Goal: Information Seeking & Learning: Check status

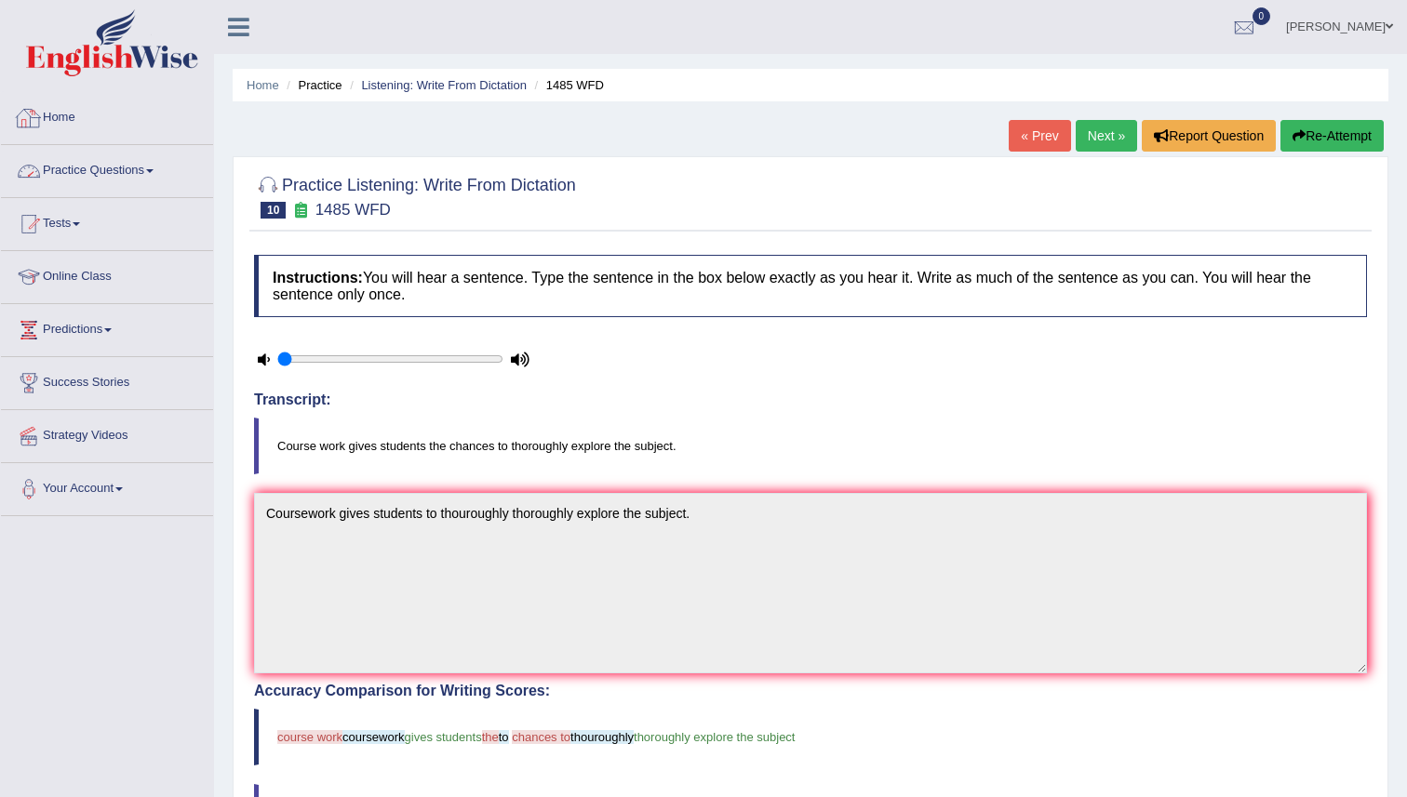
click at [99, 169] on link "Practice Questions" at bounding box center [107, 168] width 212 height 47
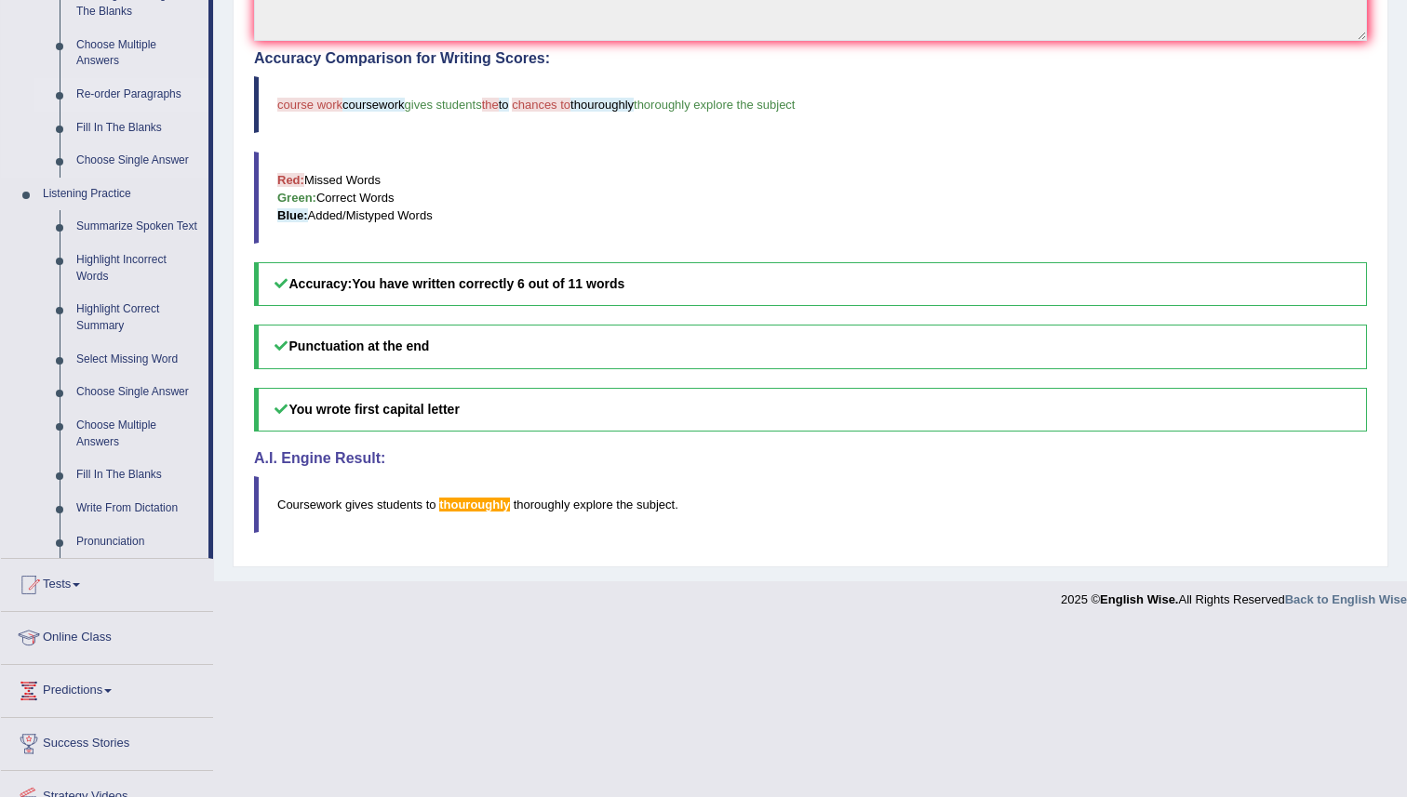
scroll to position [730, 0]
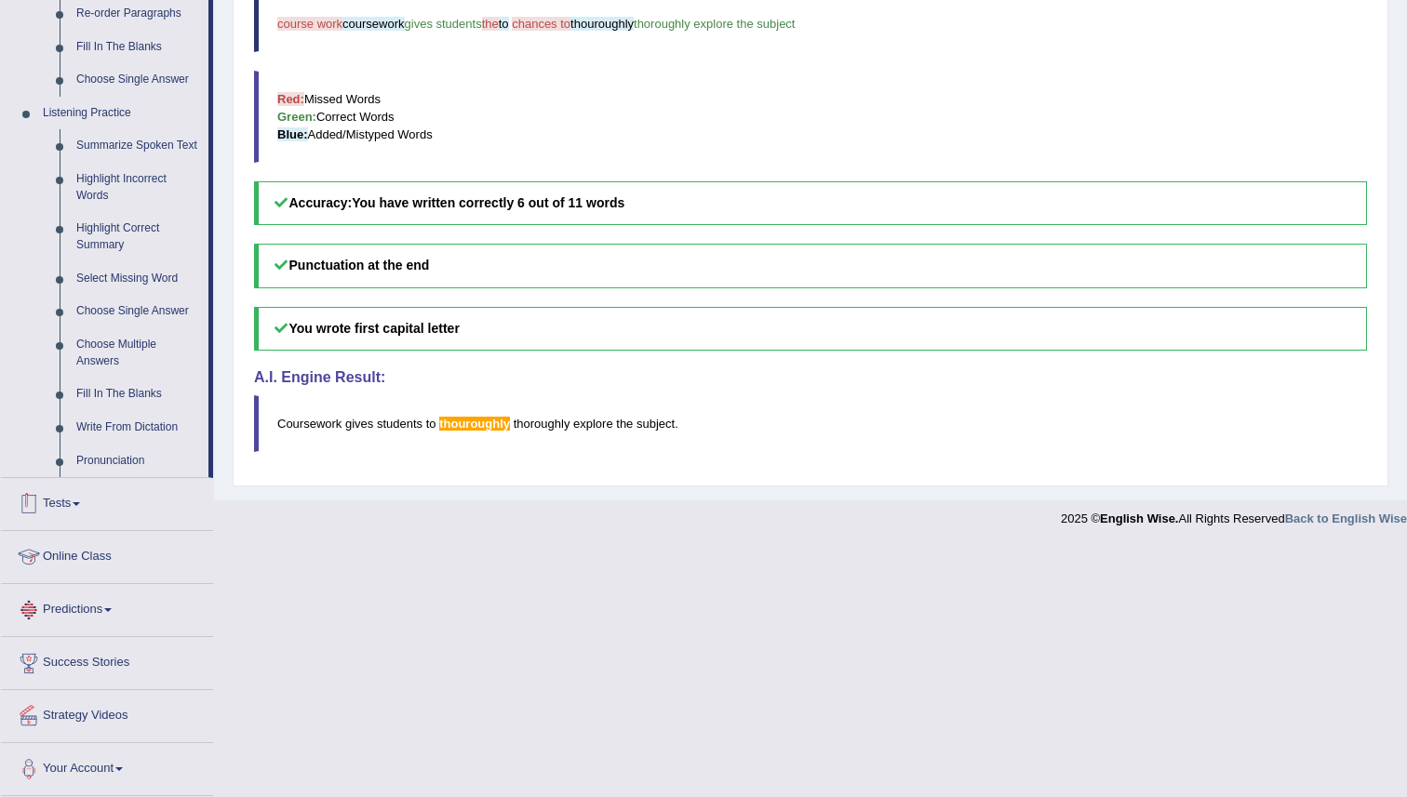
click at [80, 522] on link "Tests" at bounding box center [107, 501] width 212 height 47
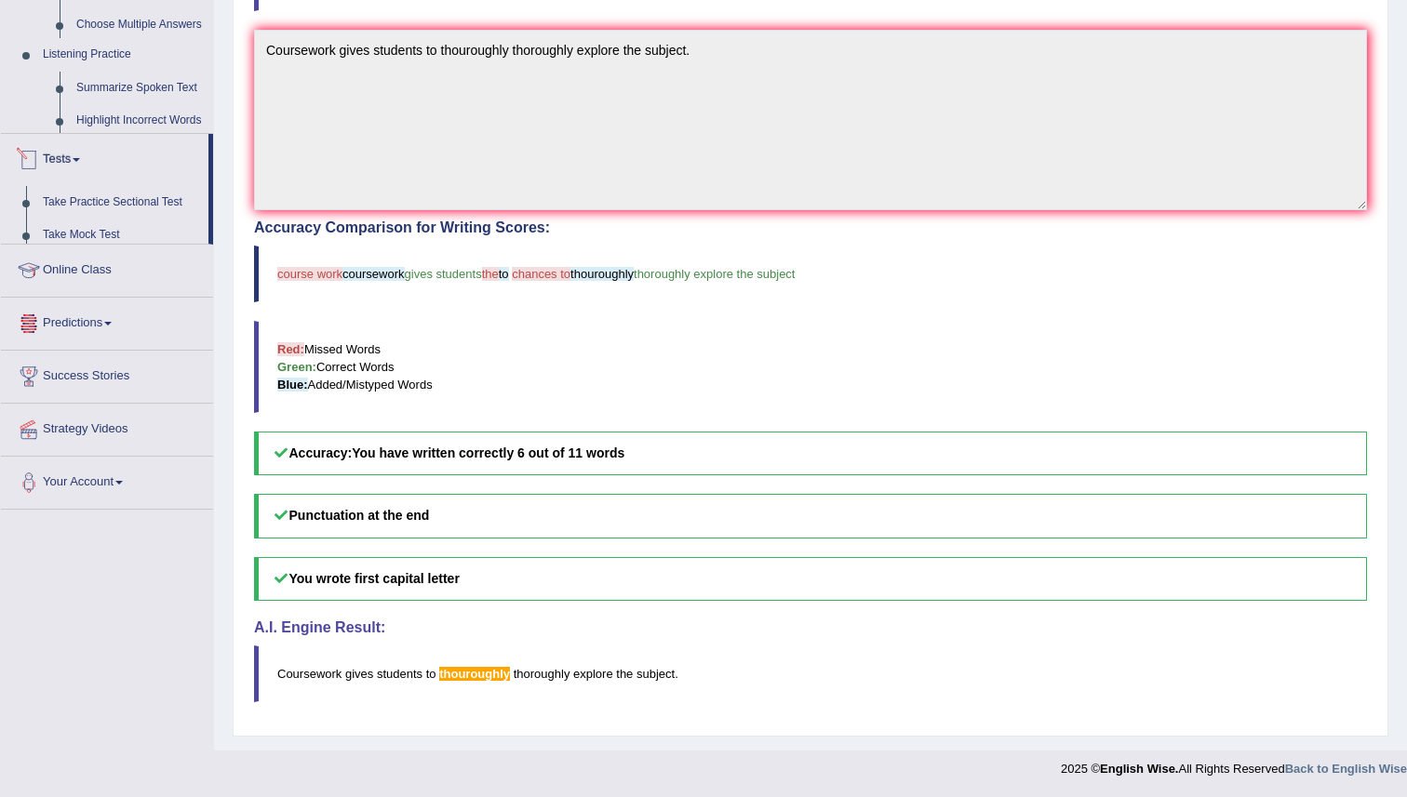
scroll to position [216, 0]
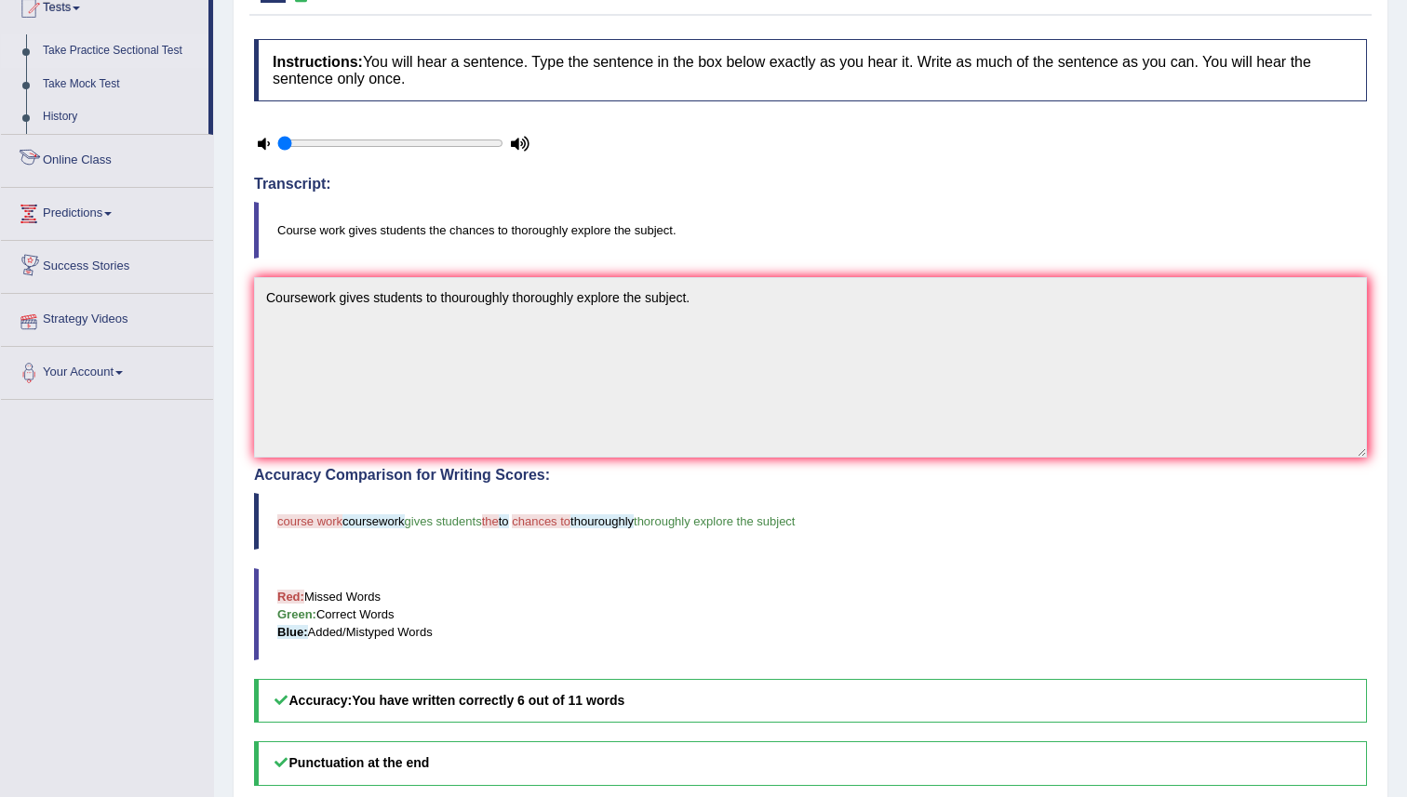
click at [122, 54] on link "Take Practice Sectional Test" at bounding box center [121, 50] width 174 height 33
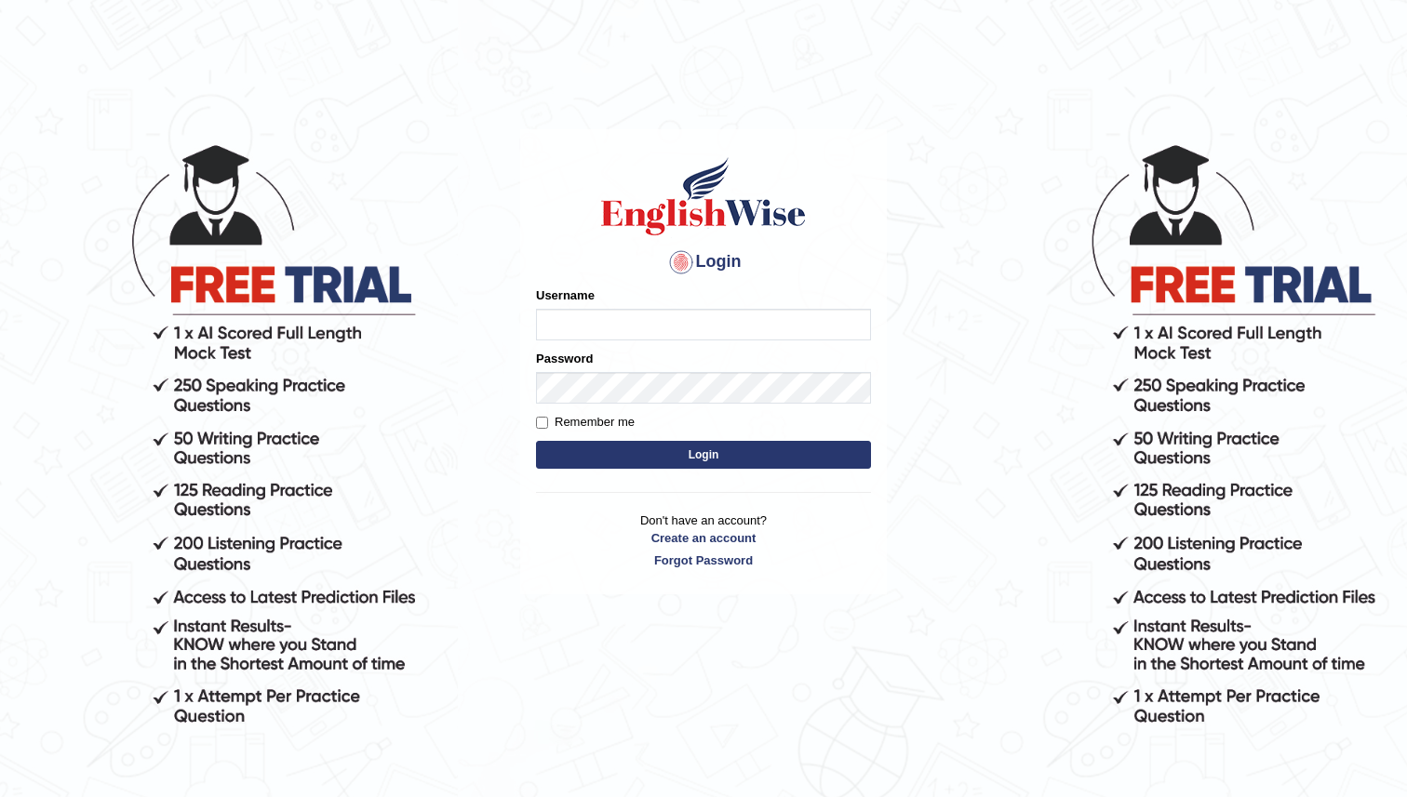
type input "manjot789"
click at [536, 441] on button "Login" at bounding box center [703, 455] width 335 height 28
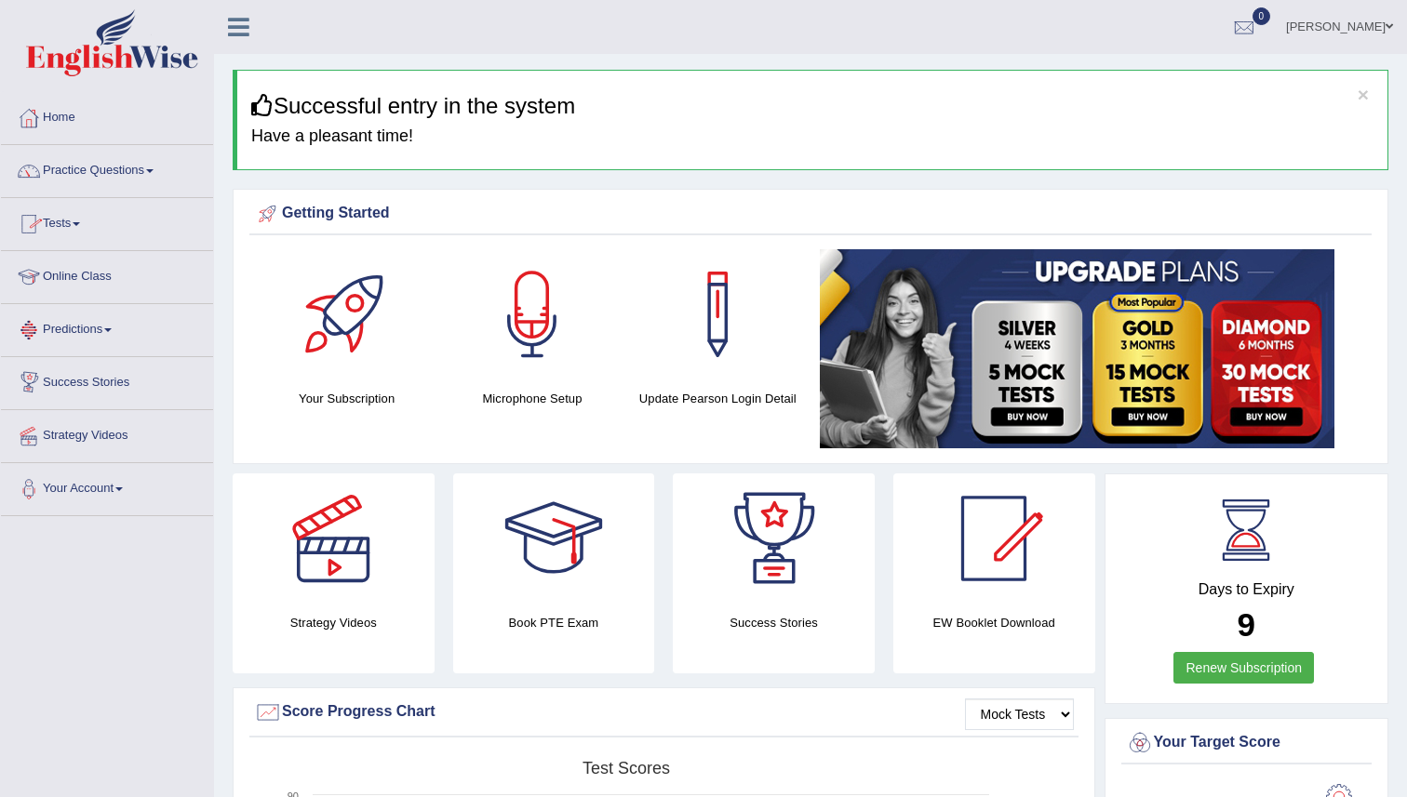
click at [66, 228] on link "Tests" at bounding box center [107, 221] width 212 height 47
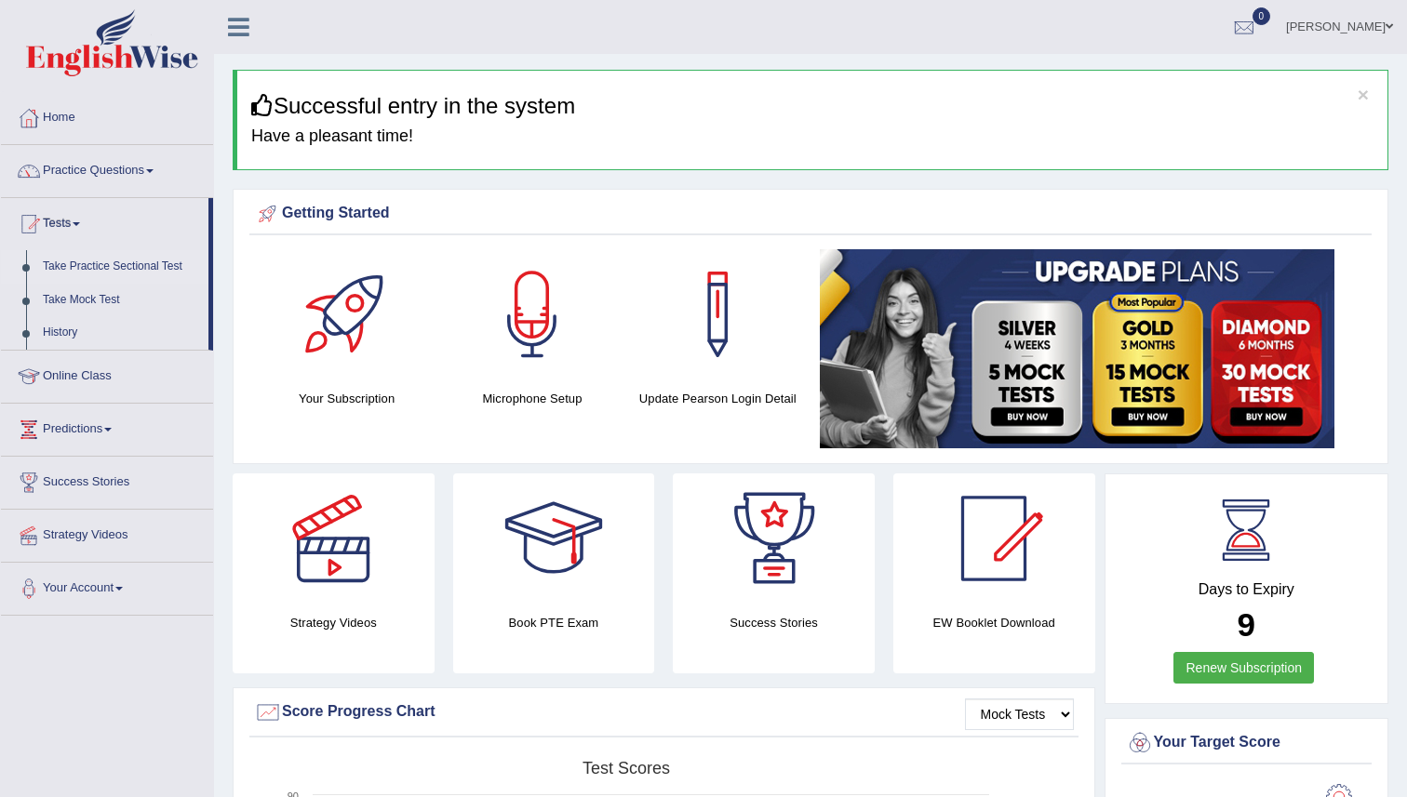
click at [102, 264] on link "Take Practice Sectional Test" at bounding box center [121, 266] width 174 height 33
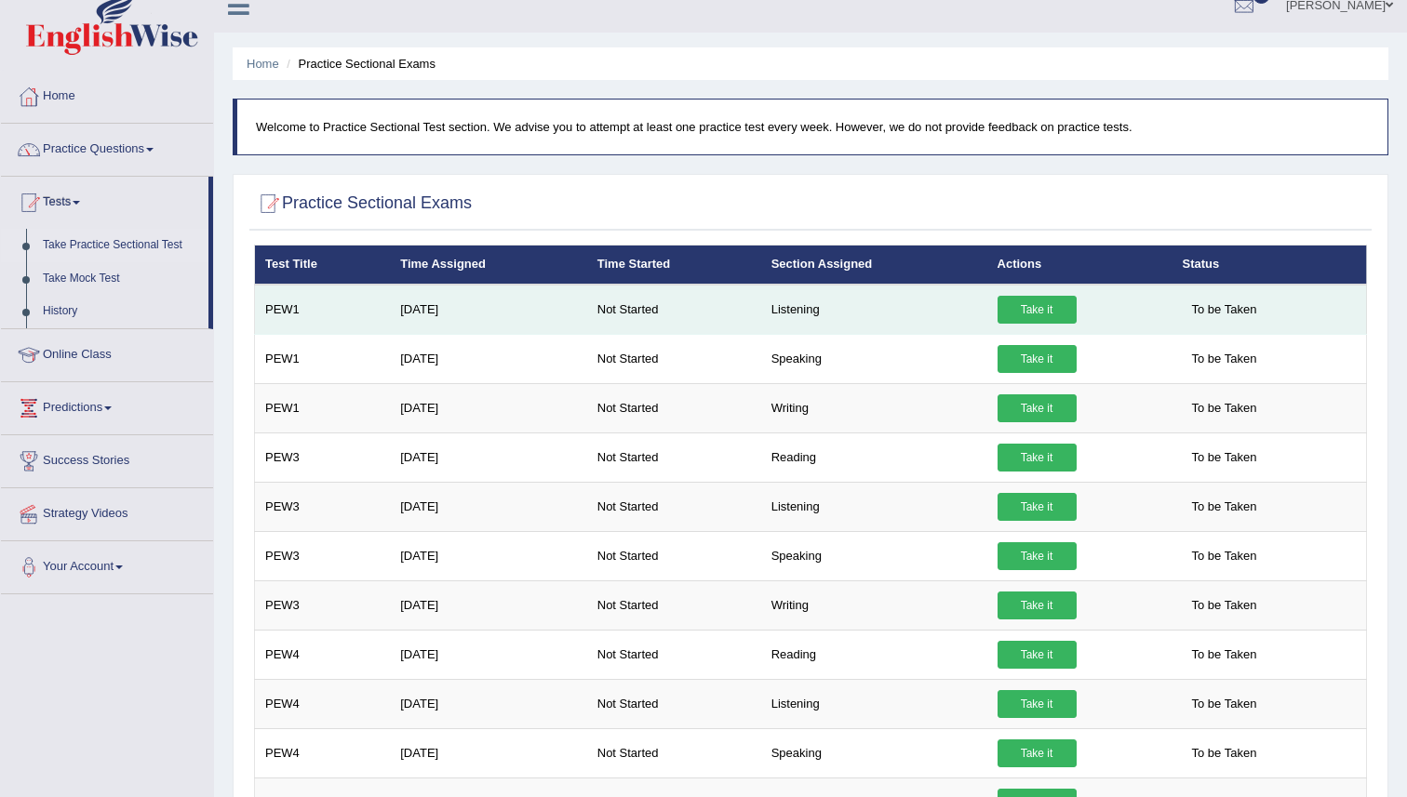
scroll to position [20, 0]
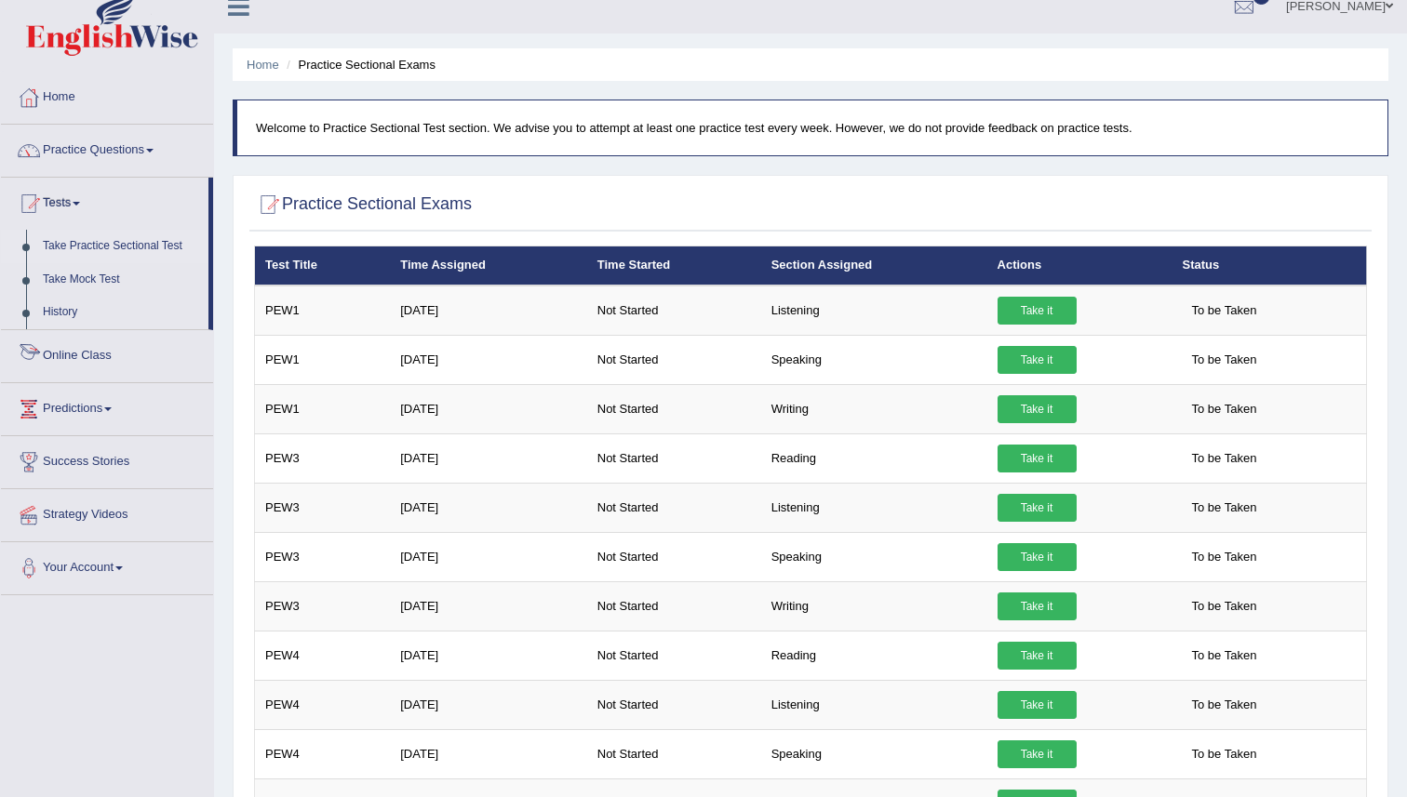
click at [101, 366] on link "Online Class" at bounding box center [107, 353] width 212 height 47
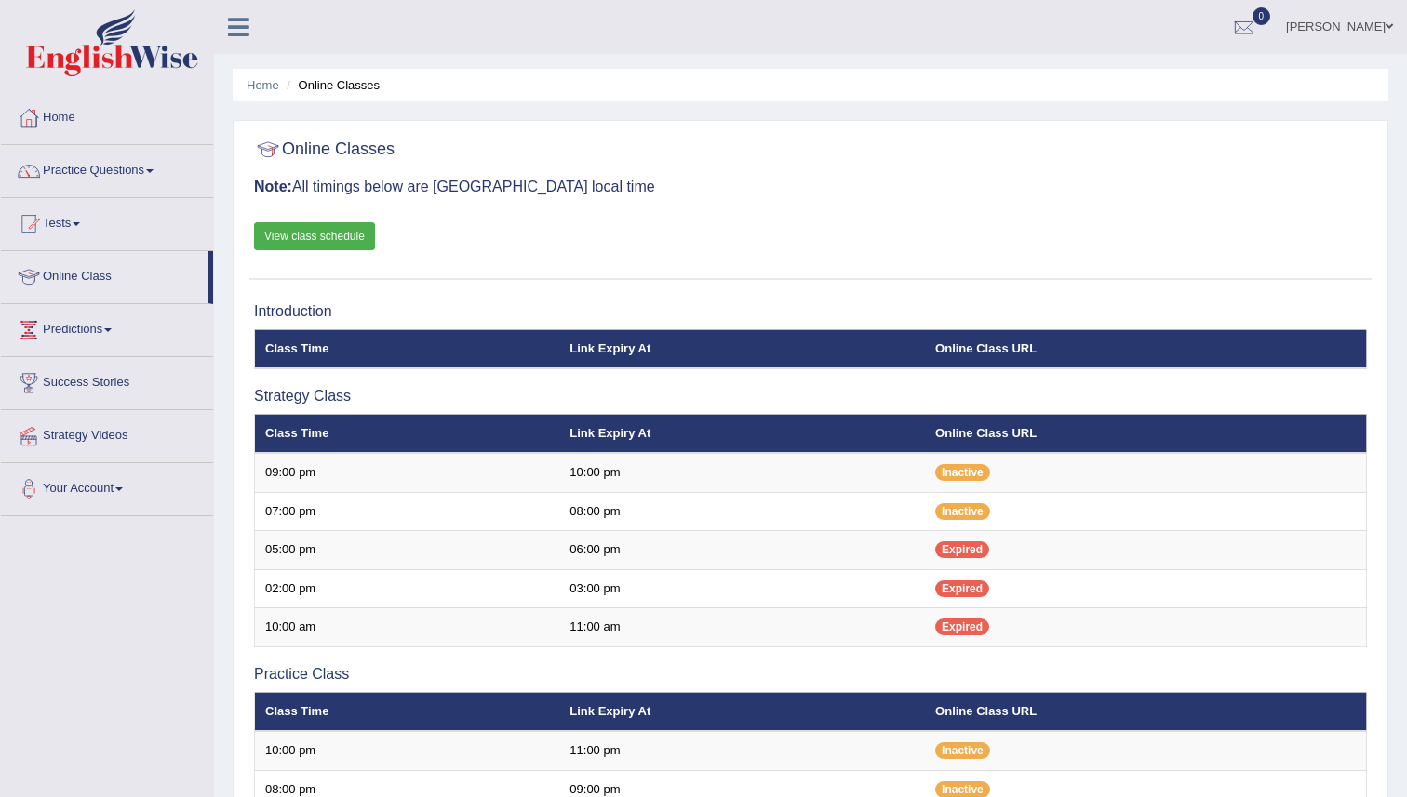
click at [370, 243] on link "View class schedule" at bounding box center [314, 236] width 121 height 28
click at [508, 131] on div at bounding box center [810, 150] width 1113 height 38
click at [73, 121] on link "Home" at bounding box center [107, 115] width 212 height 47
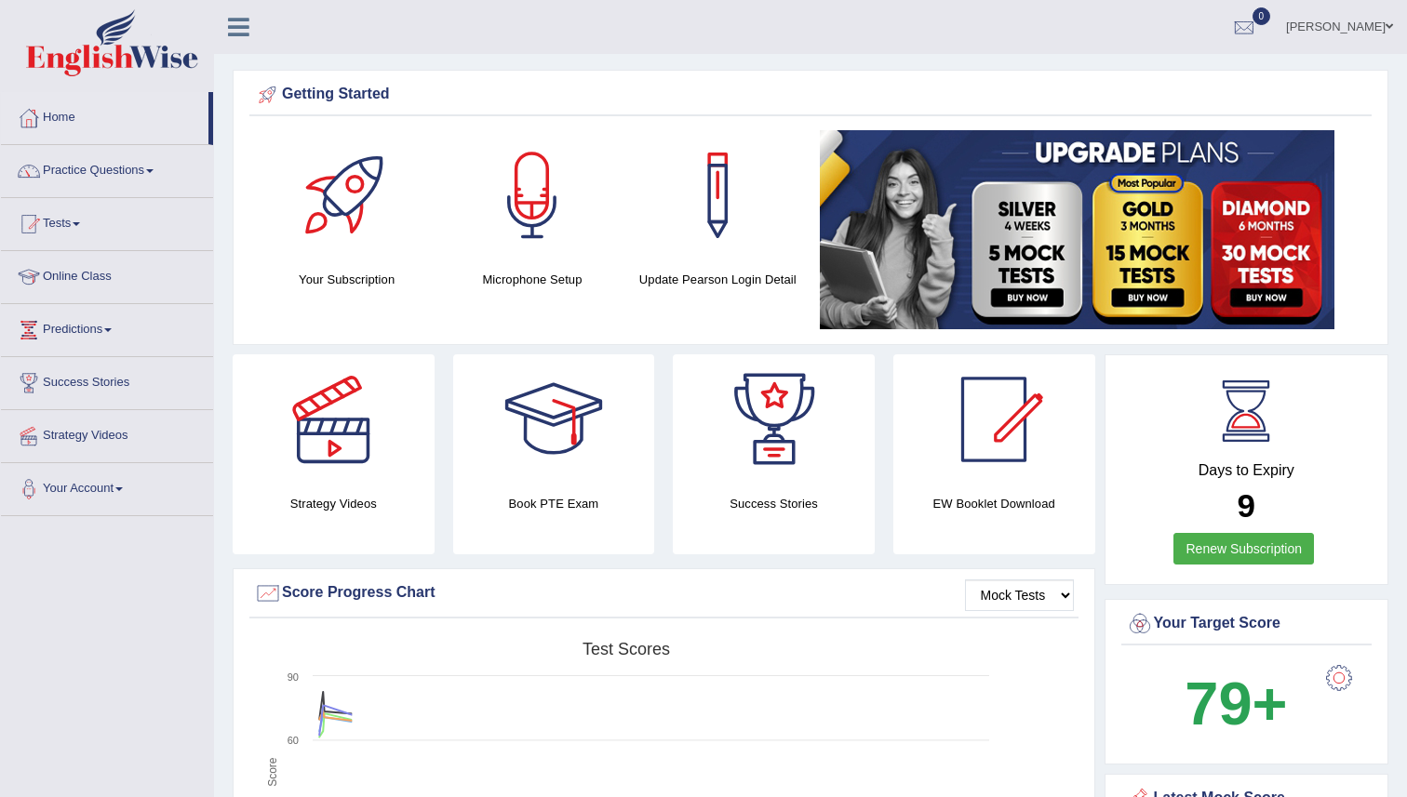
click at [73, 173] on link "Practice Questions" at bounding box center [107, 168] width 212 height 47
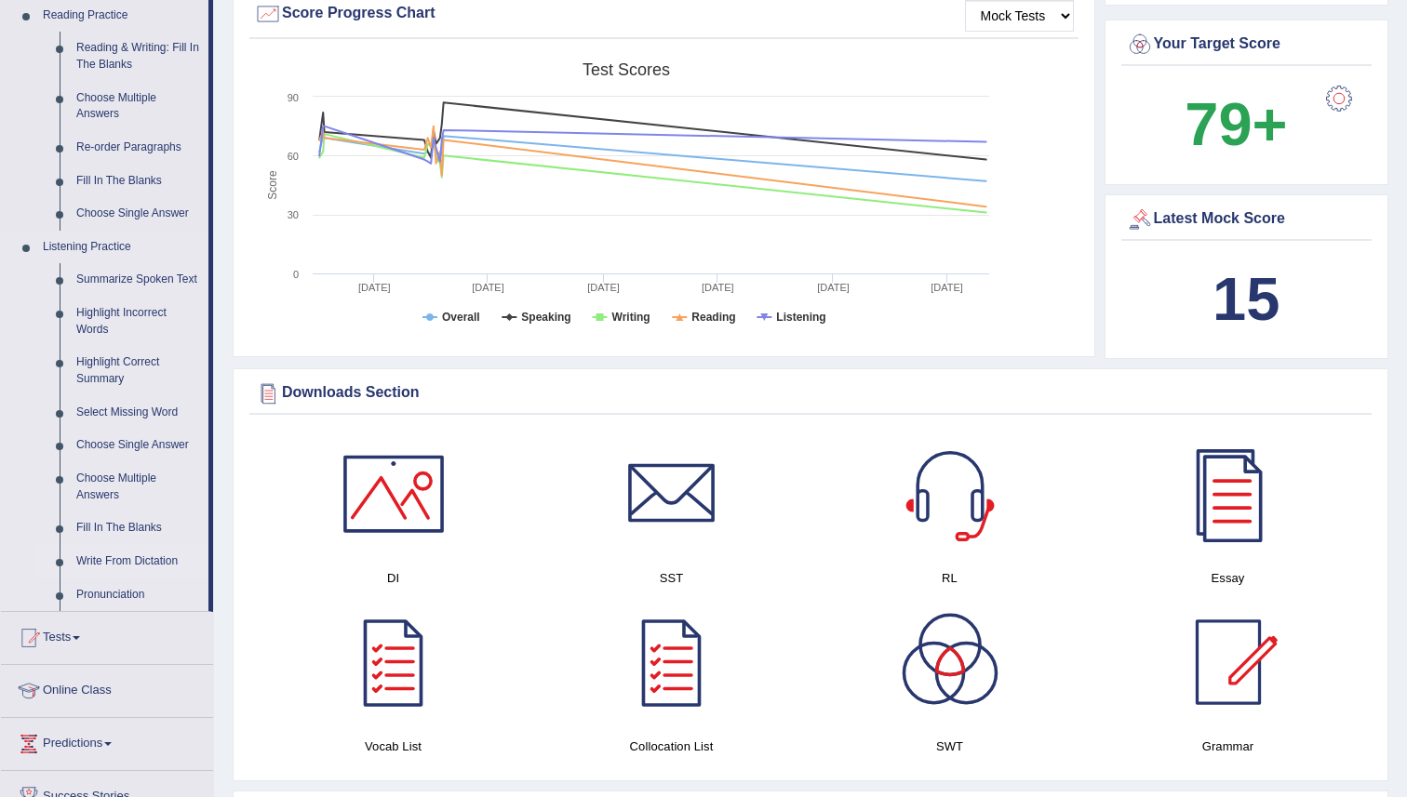
scroll to position [585, 0]
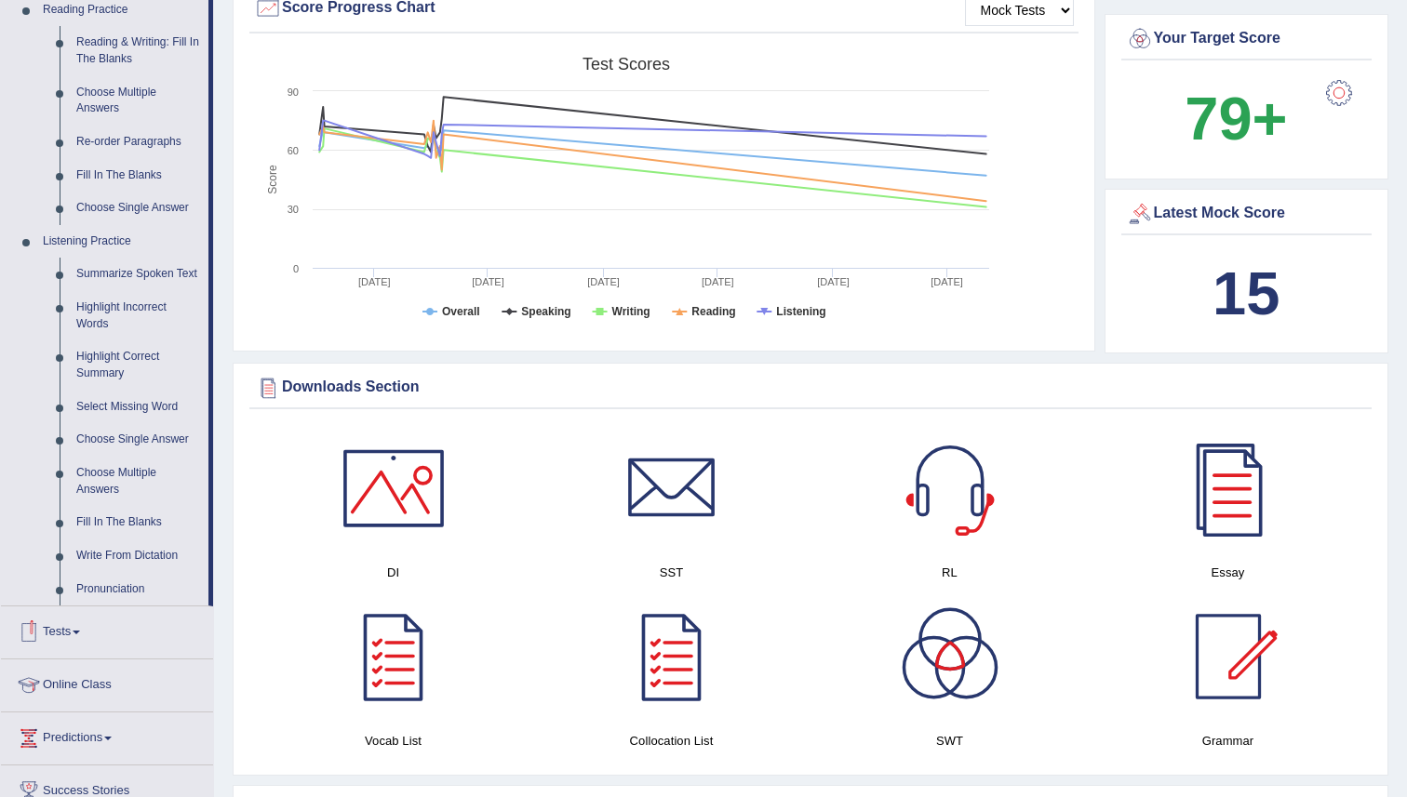
click at [80, 653] on link "Tests" at bounding box center [107, 630] width 212 height 47
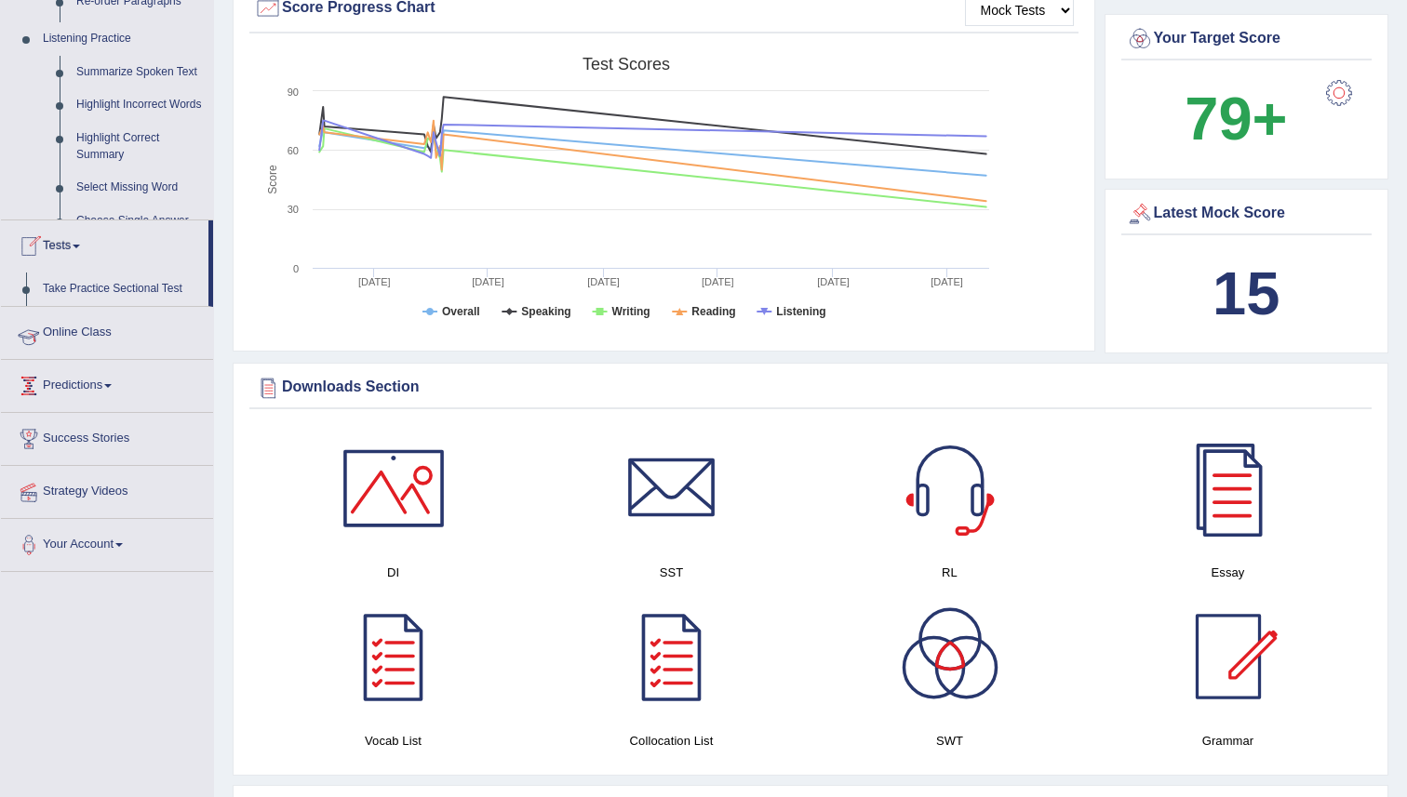
scroll to position [206, 0]
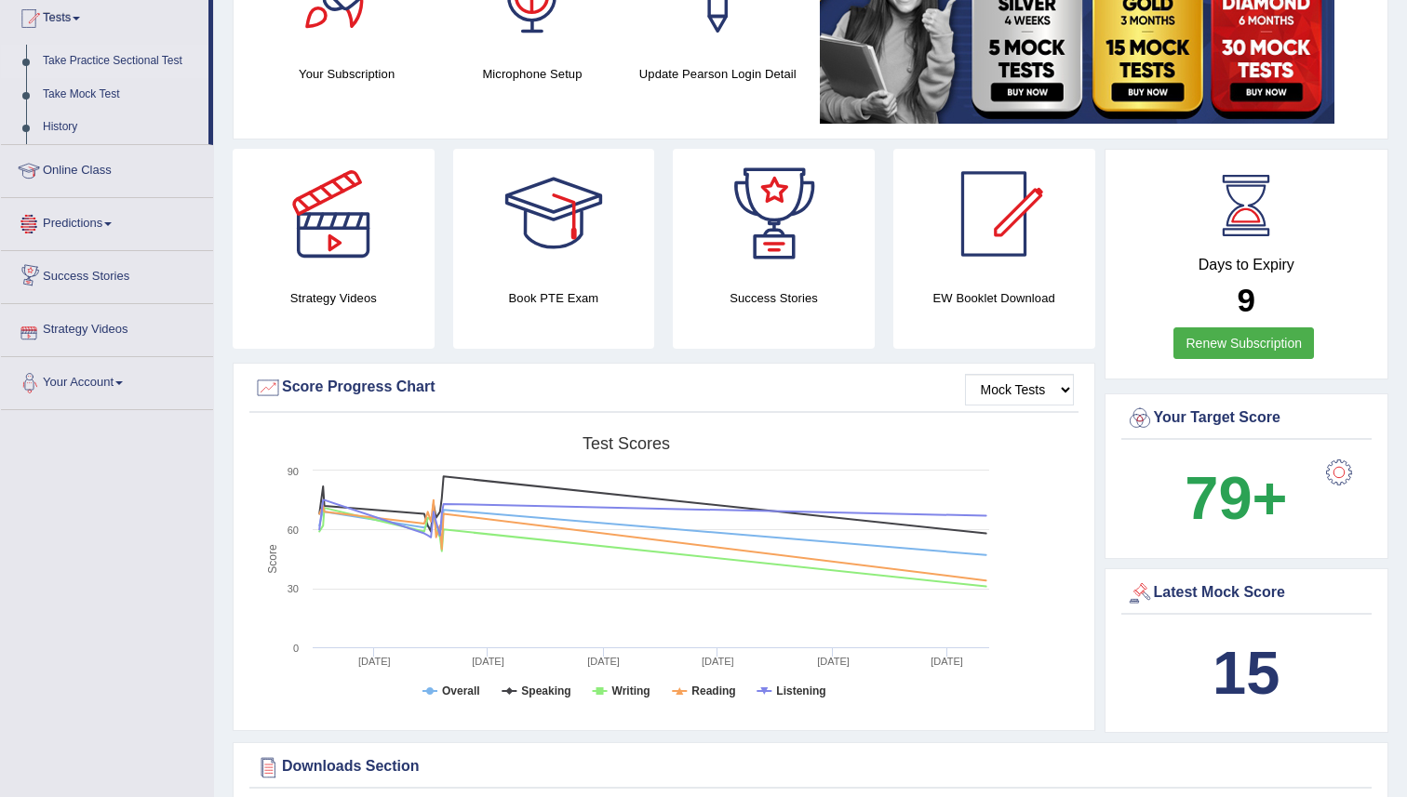
click at [108, 62] on link "Take Practice Sectional Test" at bounding box center [121, 61] width 174 height 33
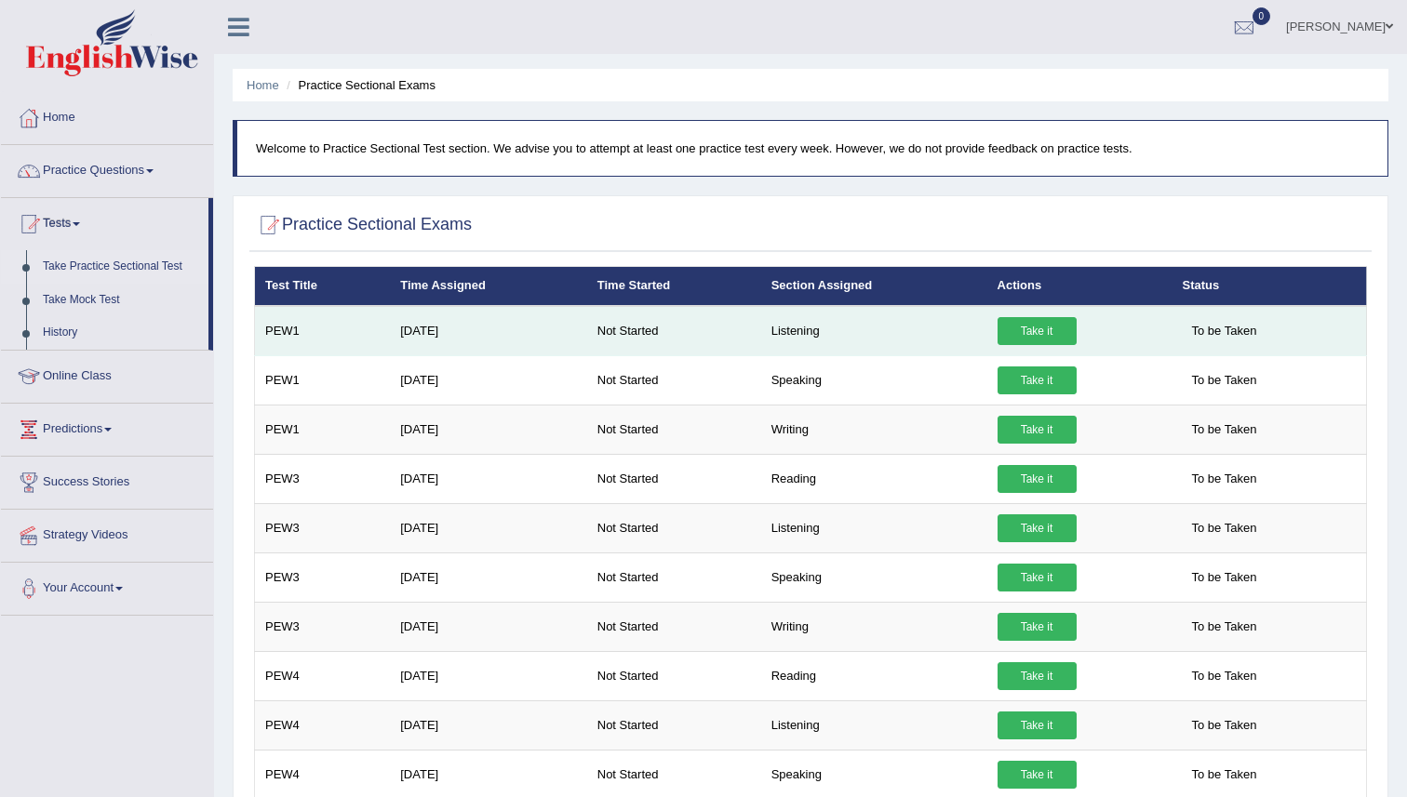
click at [1052, 330] on link "Take it" at bounding box center [1036, 331] width 79 height 28
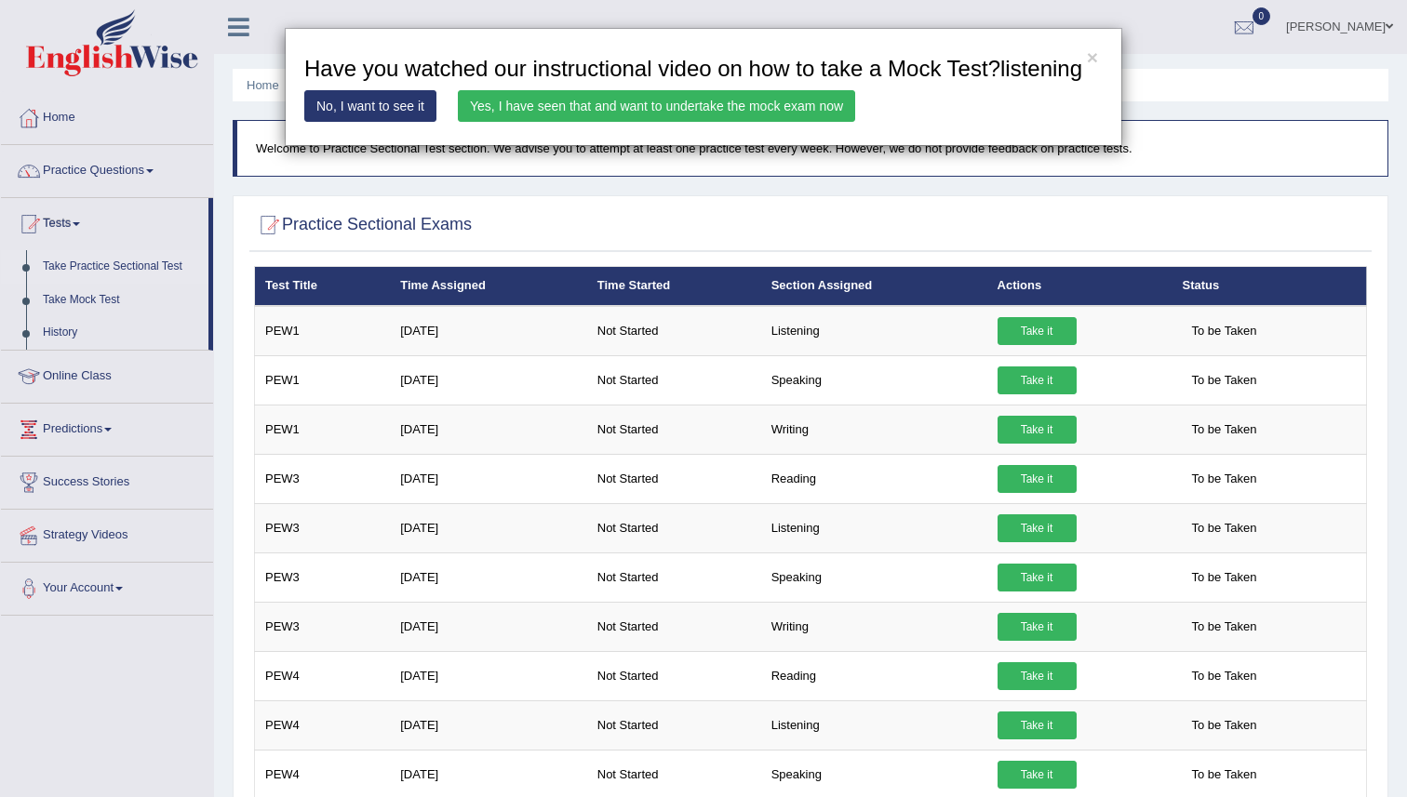
click at [796, 122] on link "Yes, I have seen that and want to undertake the mock exam now" at bounding box center [656, 106] width 397 height 32
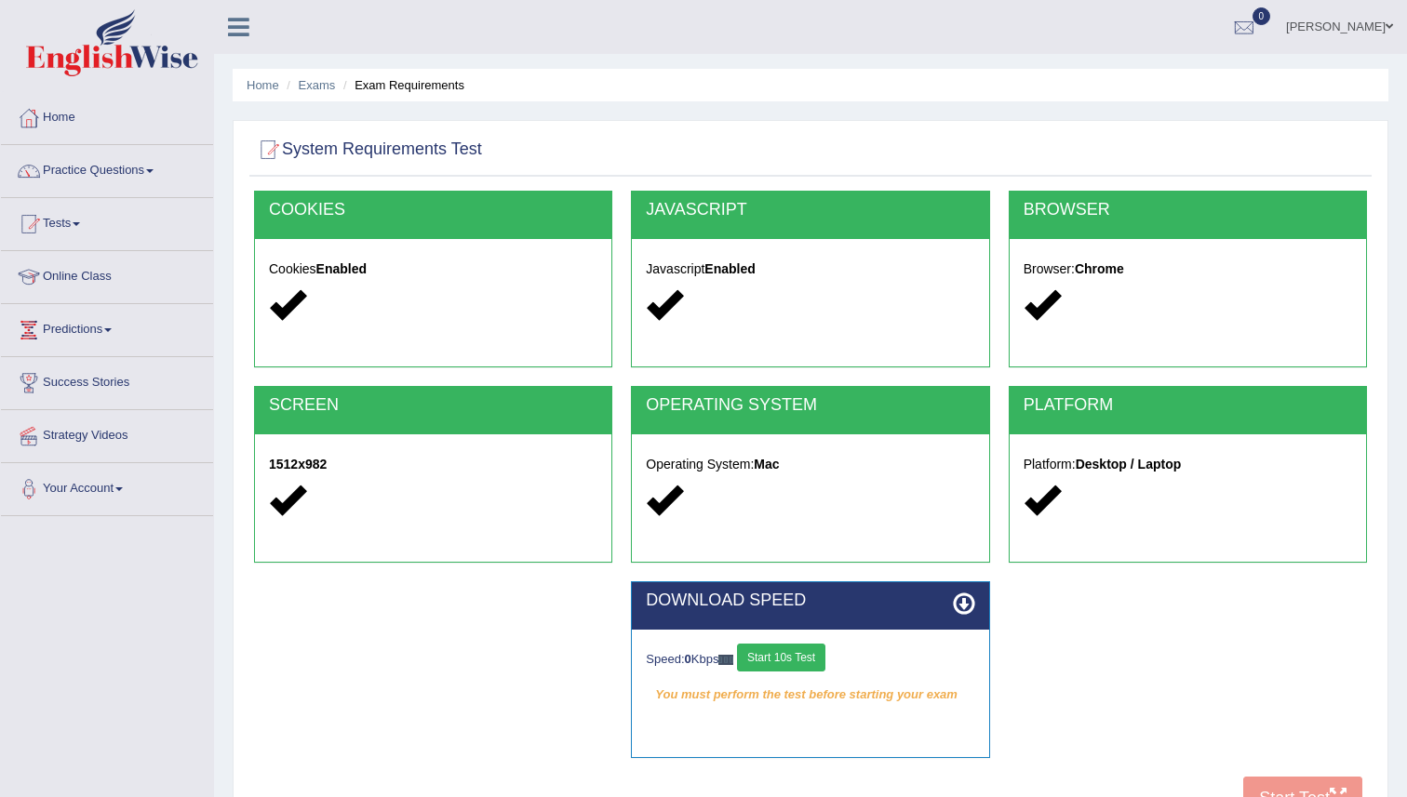
click at [1320, 781] on div "COOKIES Cookies Enabled JAVASCRIPT Javascript Enabled BROWSER Browser: Chrome S…" at bounding box center [810, 510] width 1122 height 639
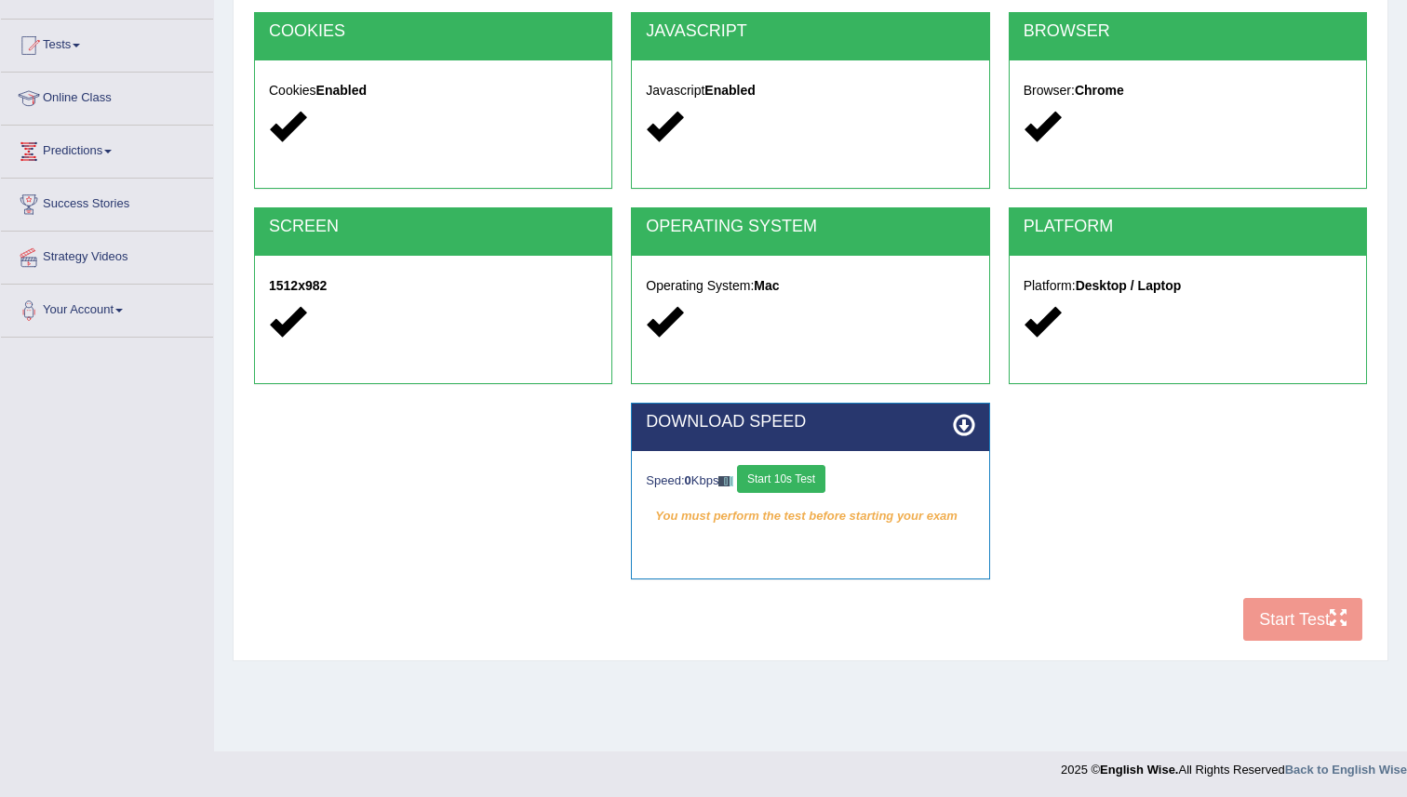
scroll to position [180, 0]
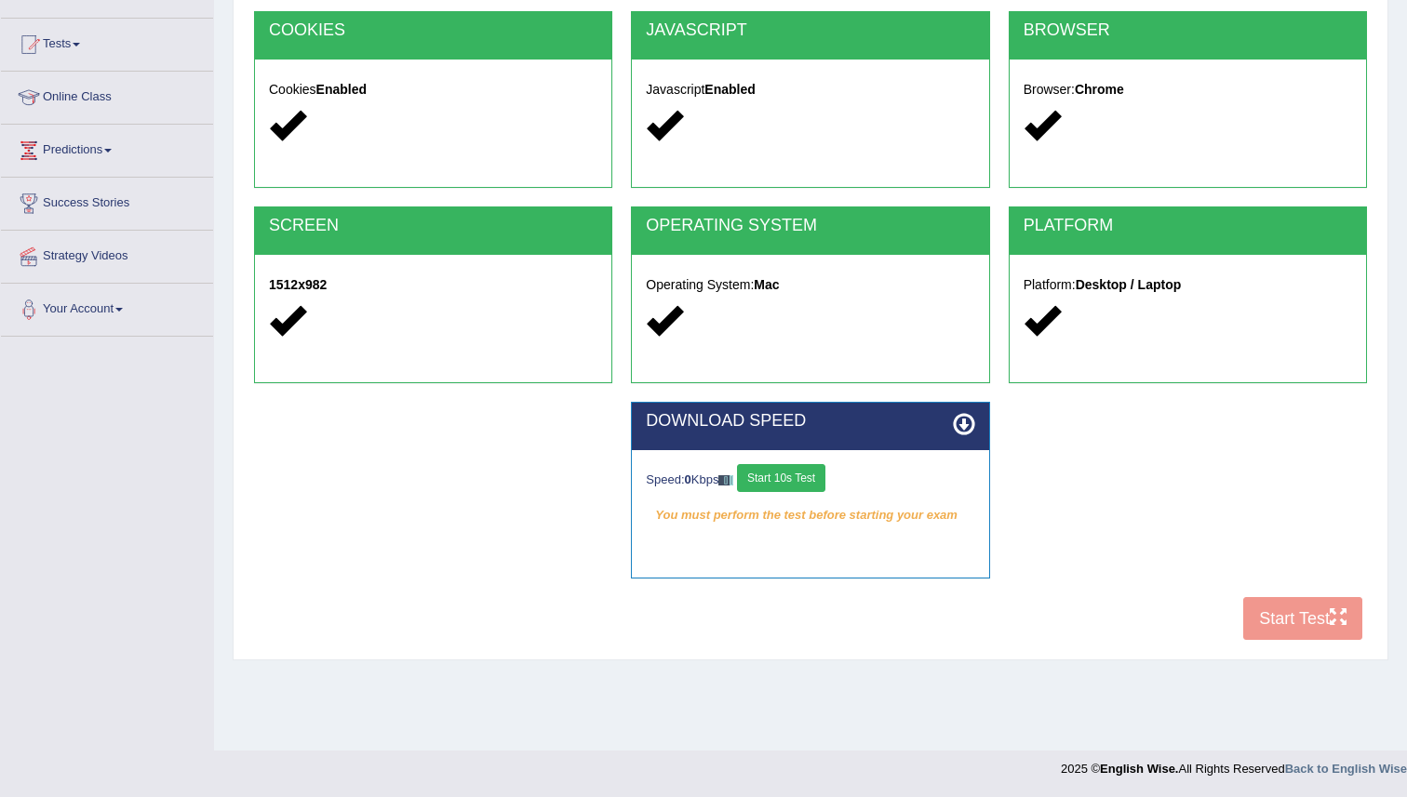
click at [825, 480] on button "Start 10s Test" at bounding box center [781, 478] width 88 height 28
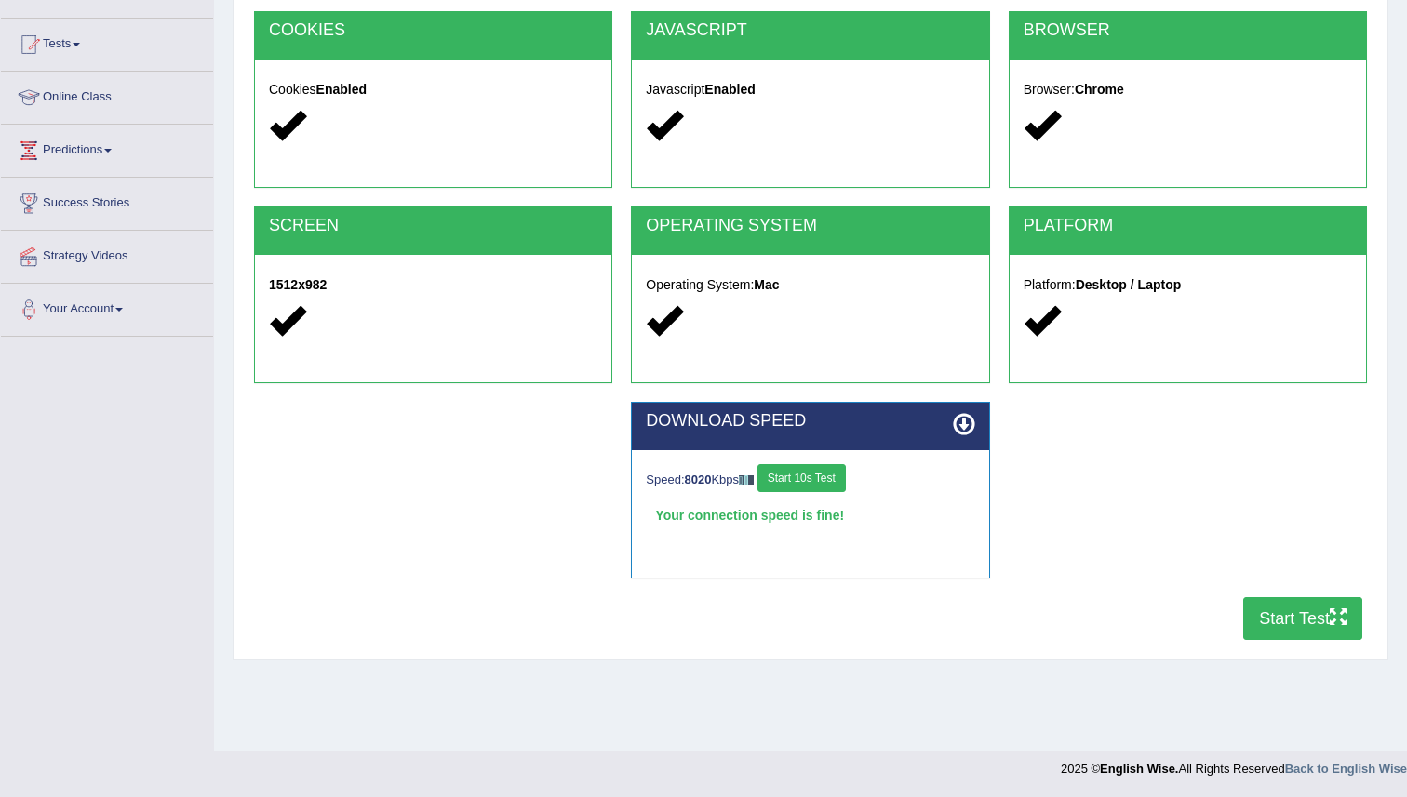
click at [1258, 620] on button "Start Test" at bounding box center [1302, 618] width 119 height 43
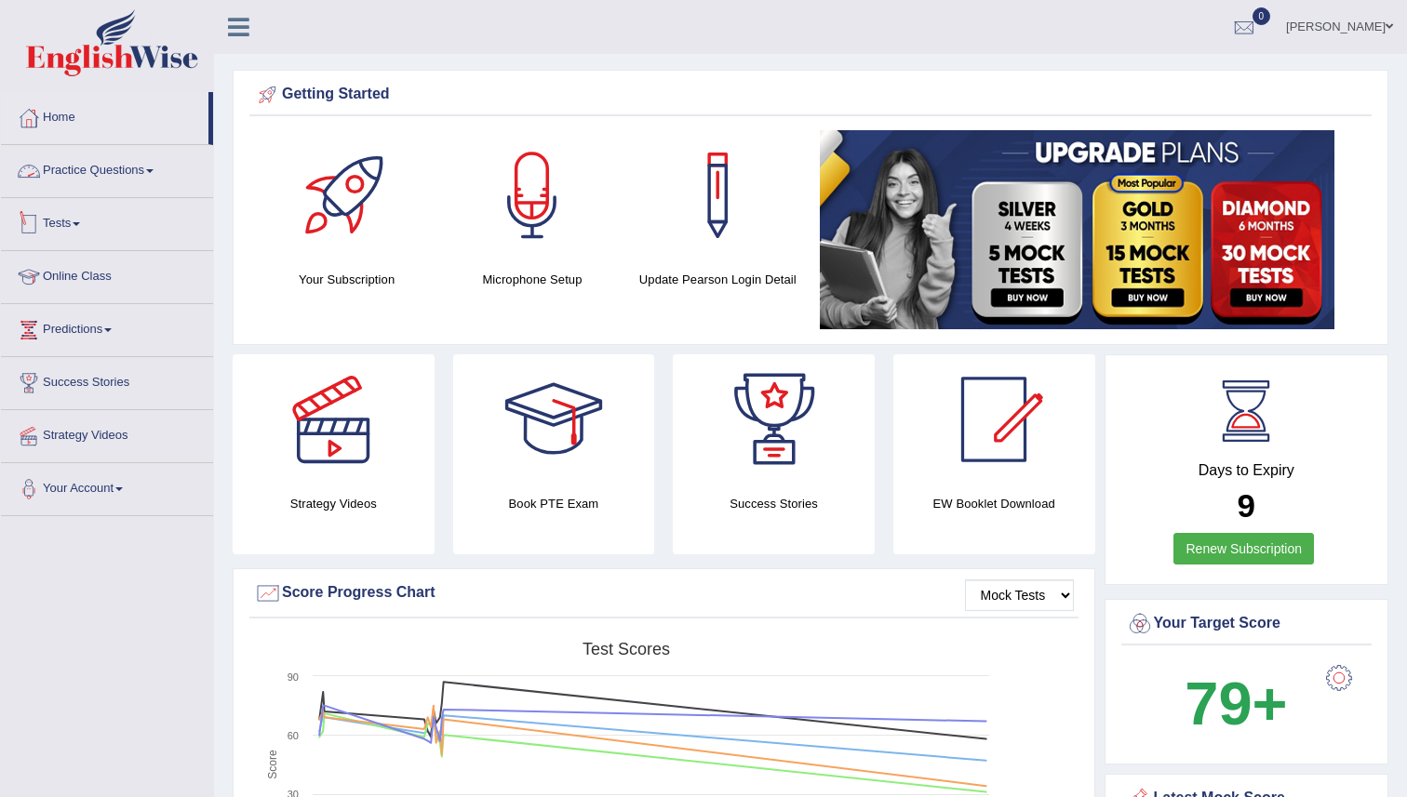
click at [75, 221] on link "Tests" at bounding box center [107, 221] width 212 height 47
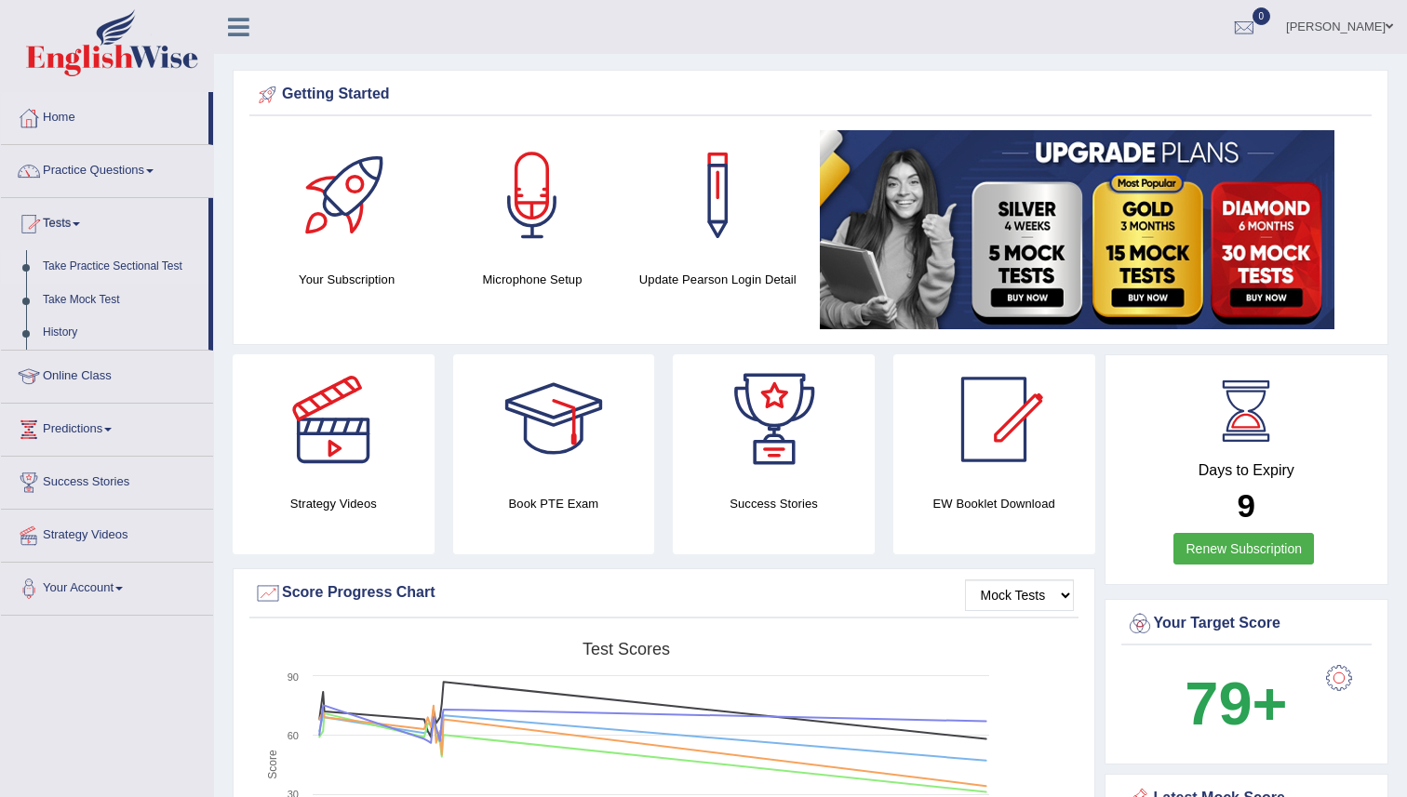
click at [97, 271] on link "Take Practice Sectional Test" at bounding box center [121, 266] width 174 height 33
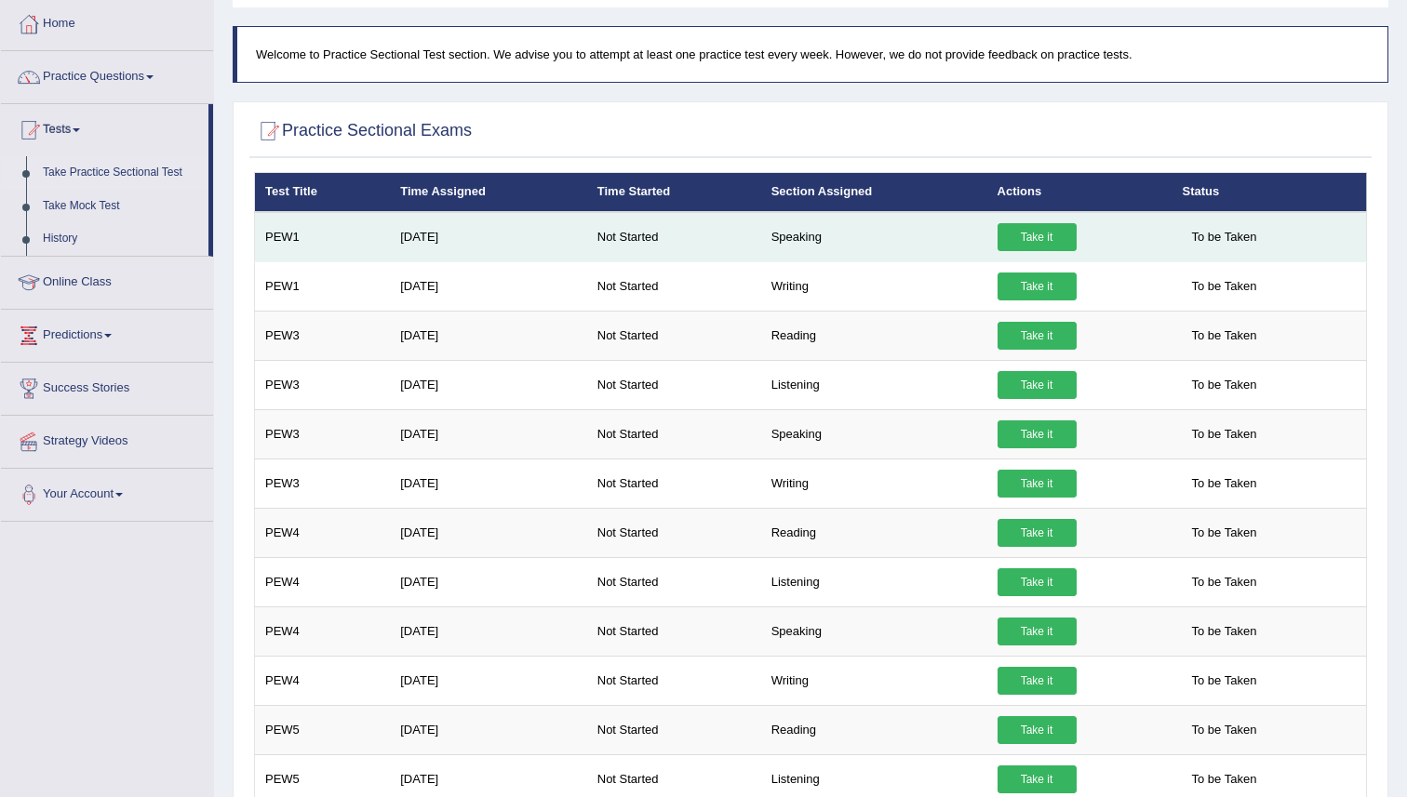
scroll to position [114, 0]
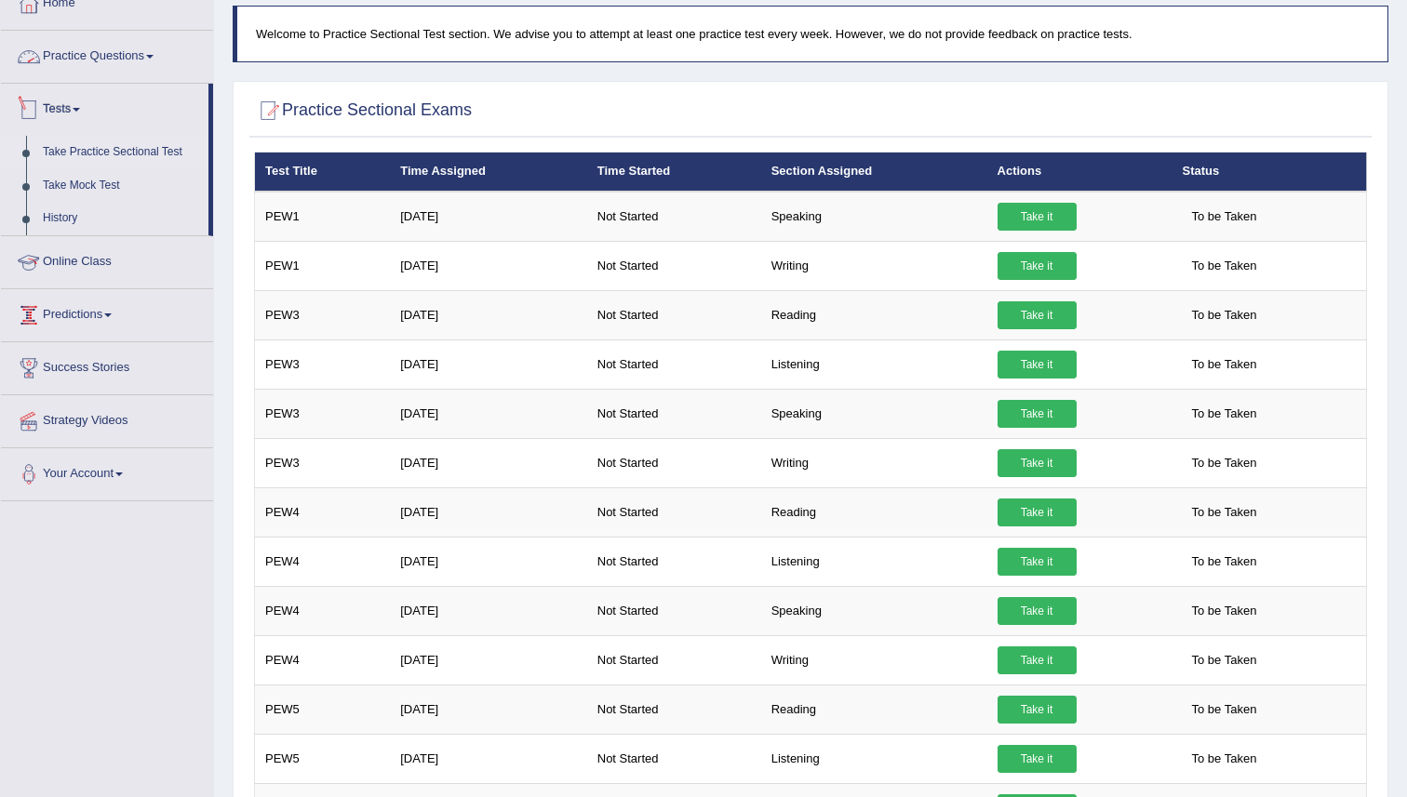
click at [93, 64] on link "Practice Questions" at bounding box center [107, 54] width 212 height 47
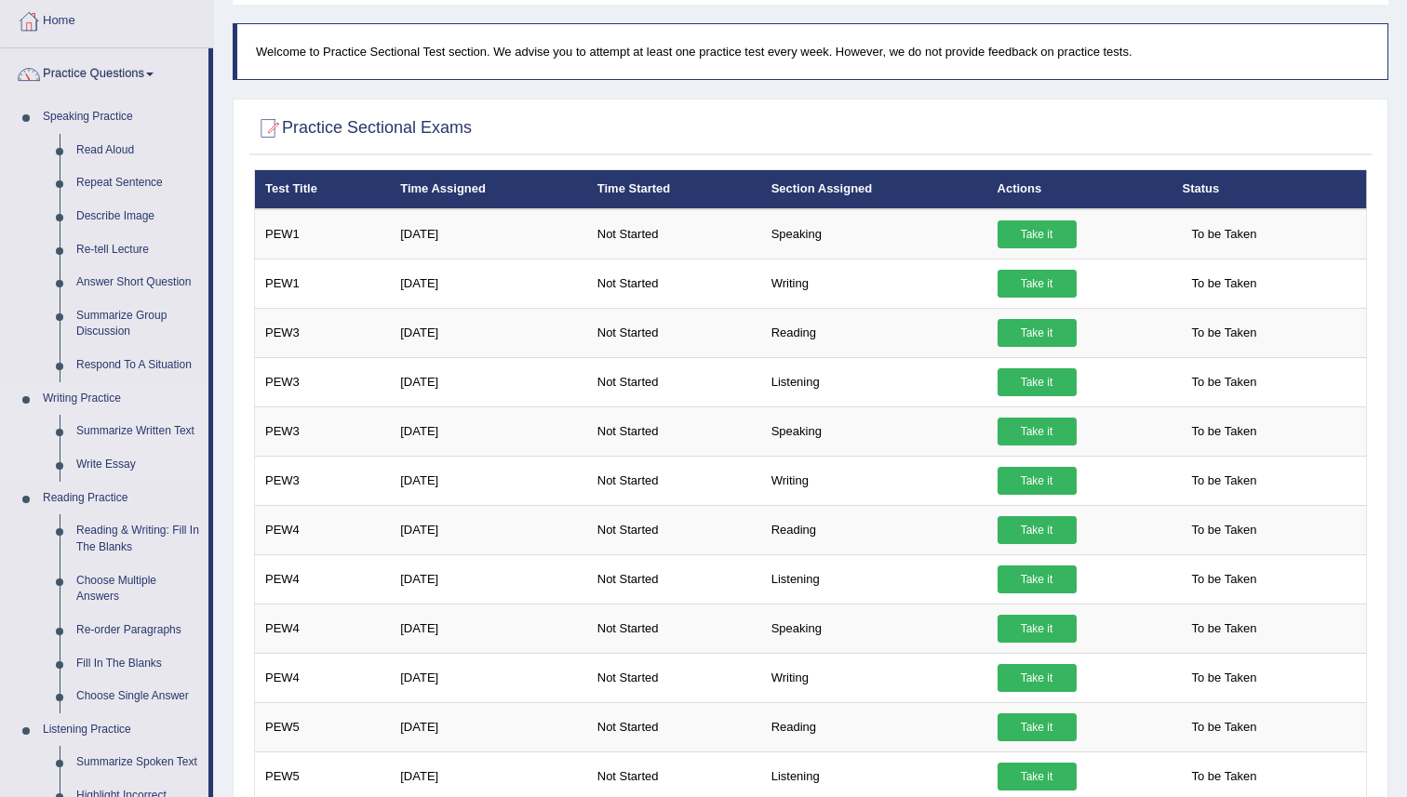
scroll to position [56, 0]
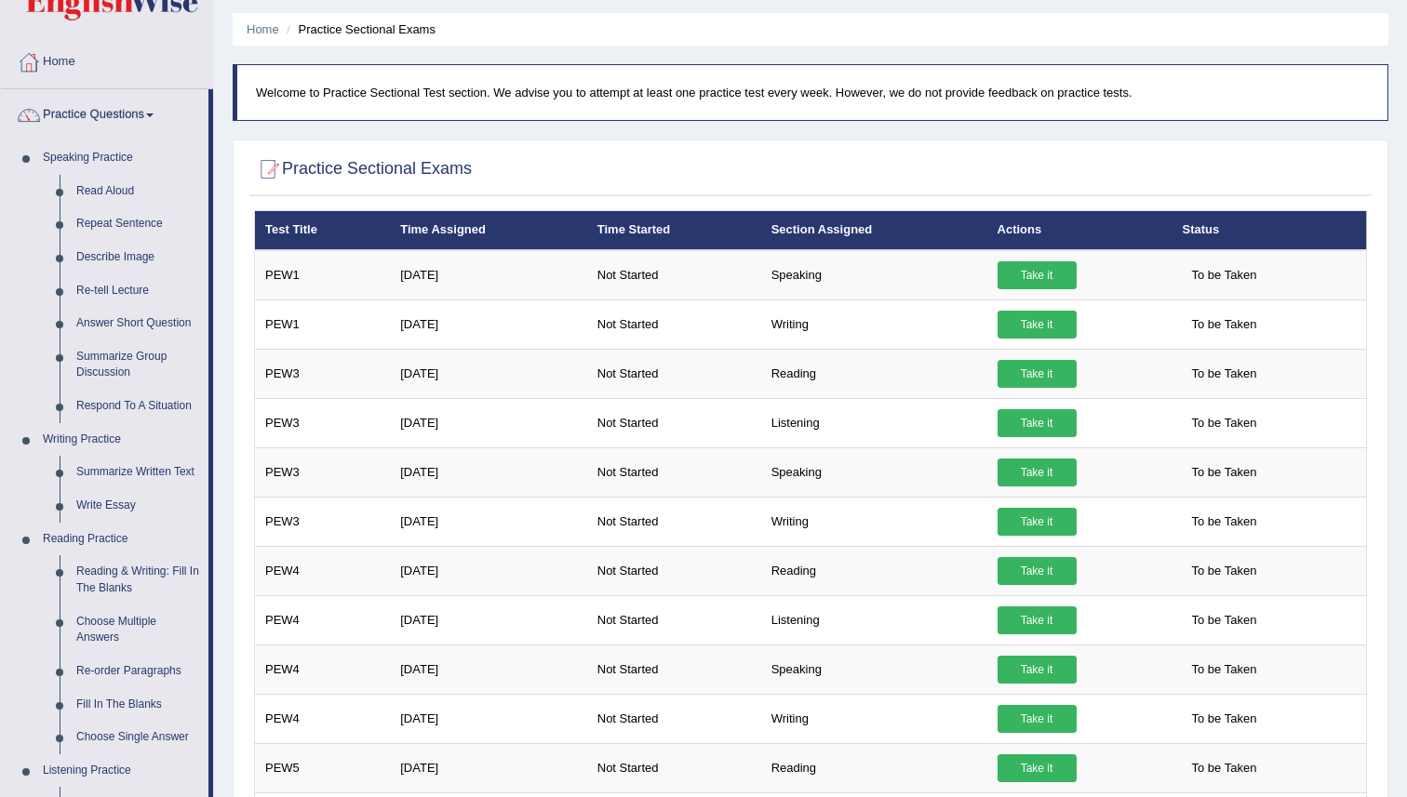
click at [134, 139] on li "Practice Questions Speaking Practice Read Aloud Repeat Sentence Describe Image …" at bounding box center [107, 612] width 212 height 1047
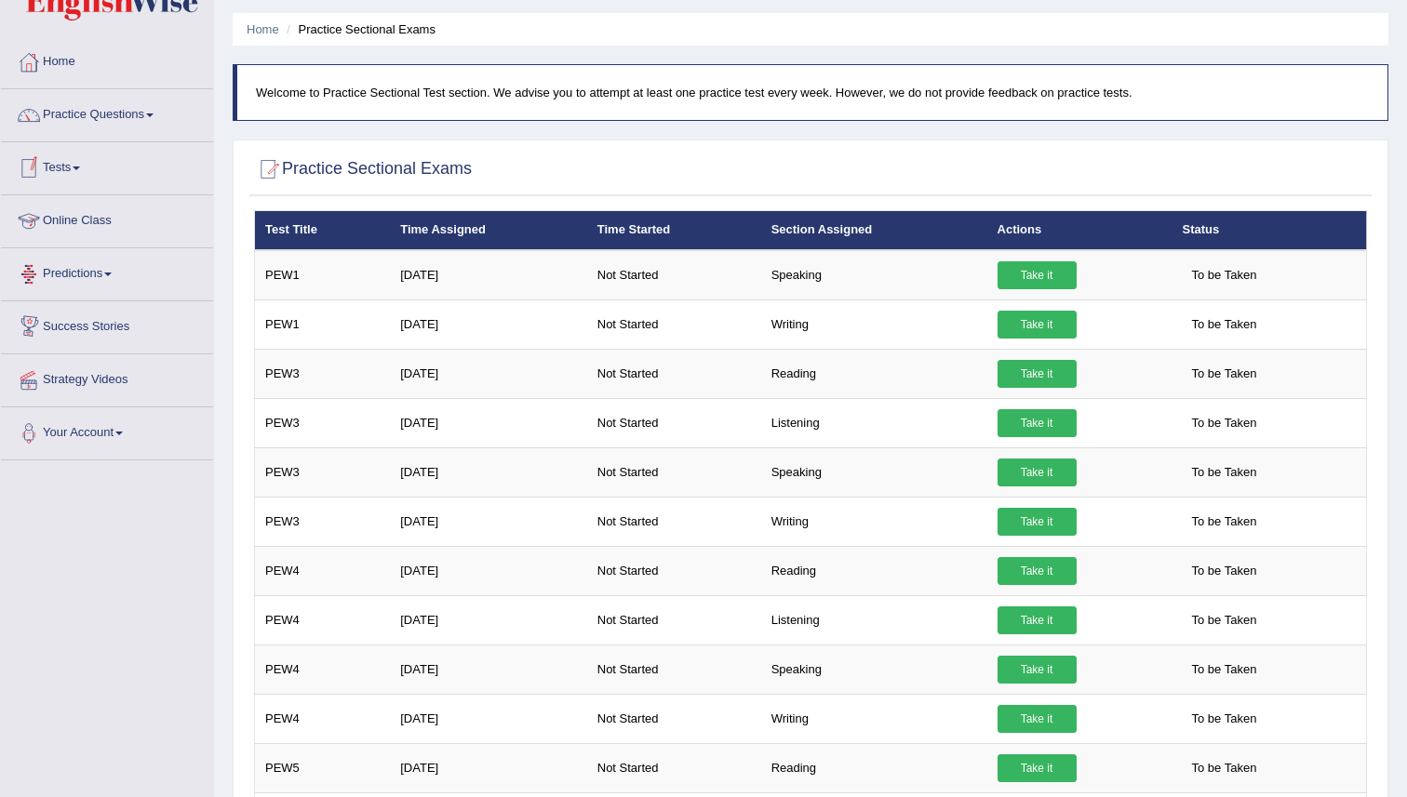
click at [82, 176] on link "Tests" at bounding box center [107, 165] width 212 height 47
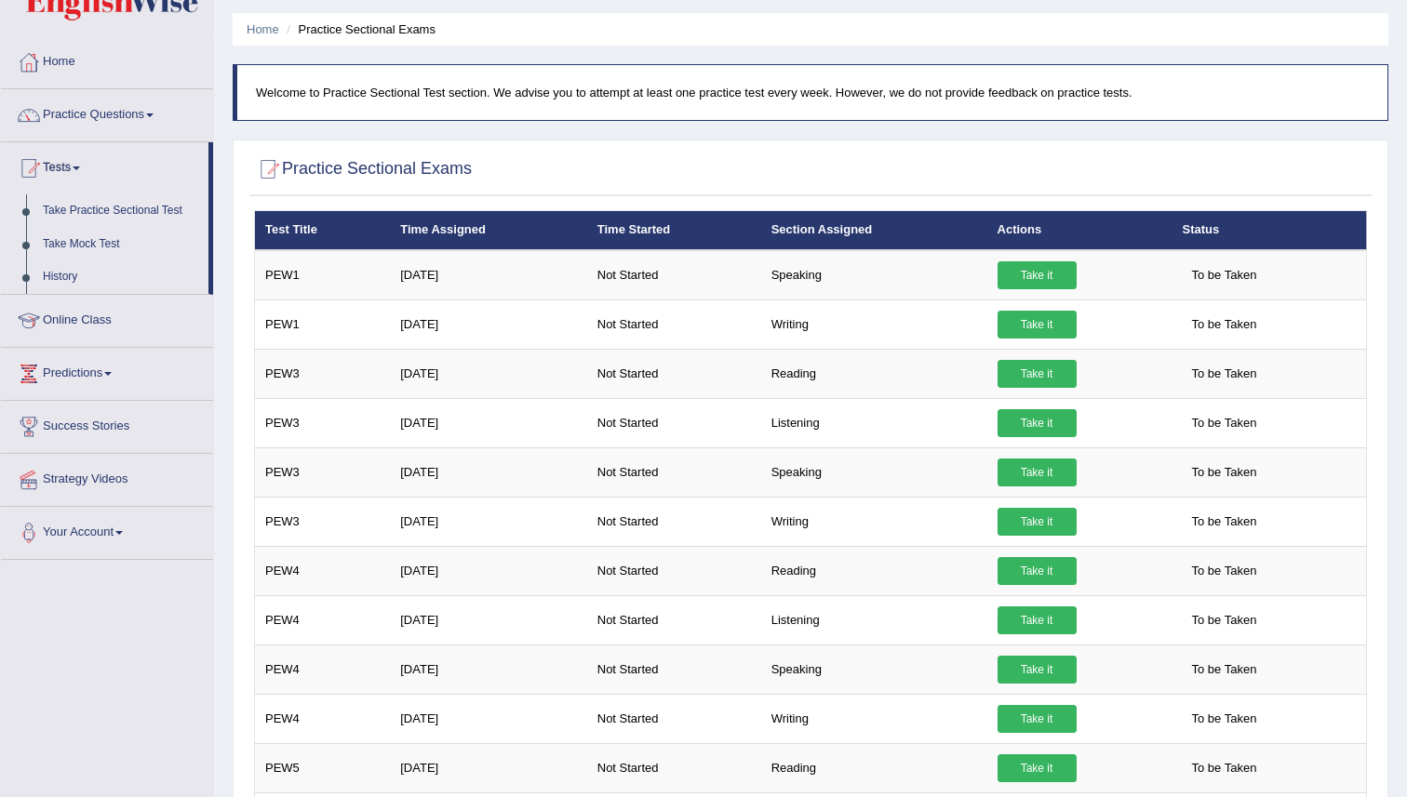
click at [136, 215] on link "Take Practice Sectional Test" at bounding box center [121, 210] width 174 height 33
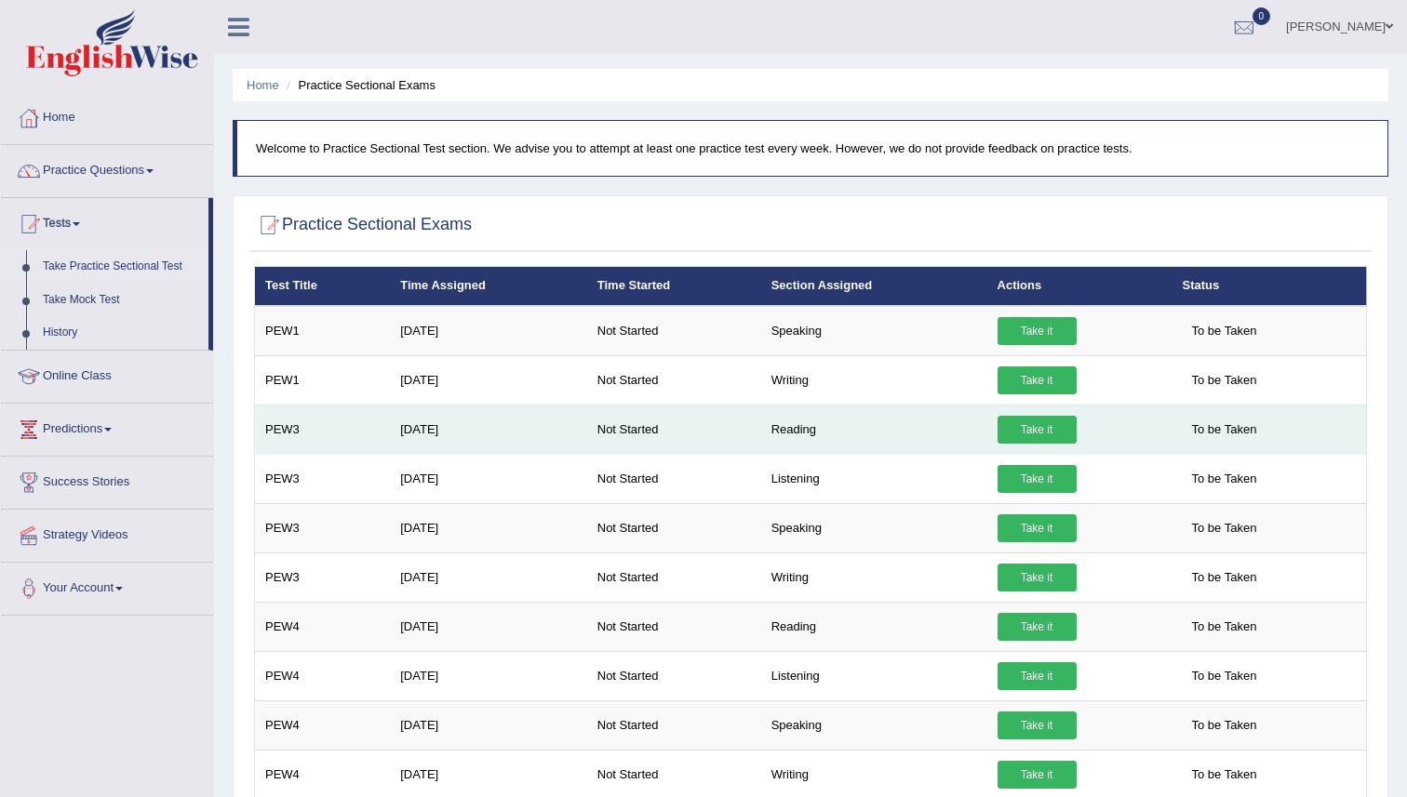
click at [1051, 434] on link "Take it" at bounding box center [1036, 430] width 79 height 28
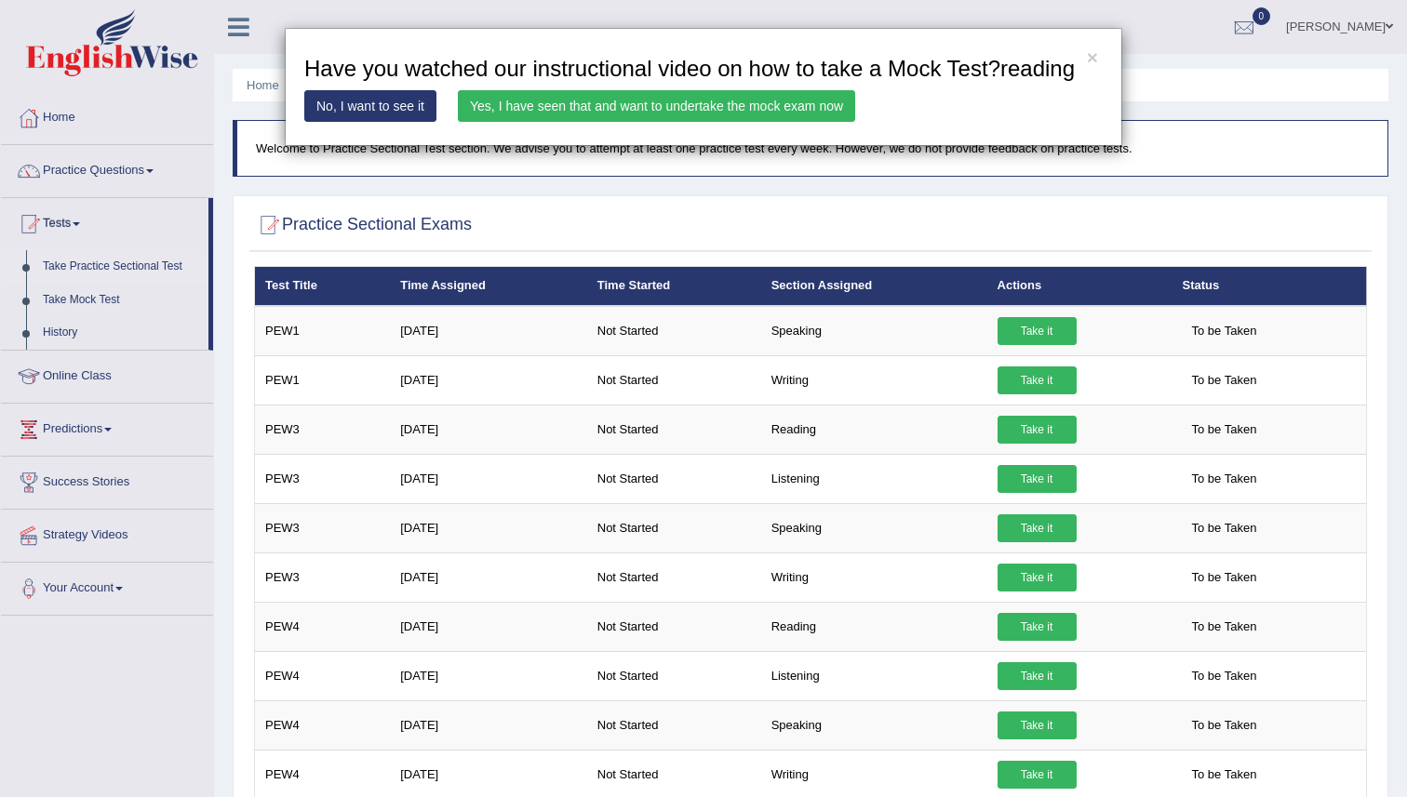
click at [702, 121] on link "Yes, I have seen that and want to undertake the mock exam now" at bounding box center [656, 106] width 397 height 32
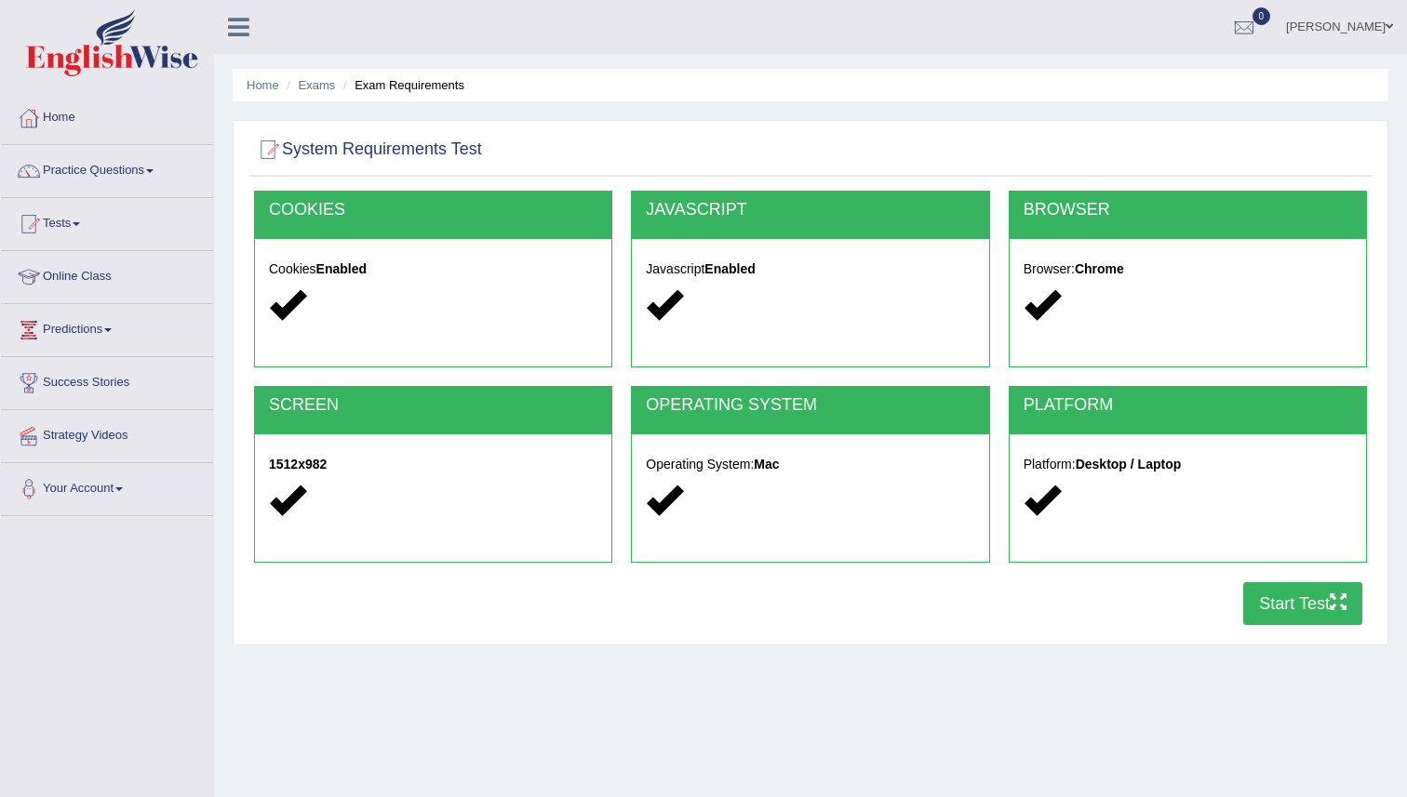
click at [1256, 599] on button "Start Test" at bounding box center [1302, 603] width 119 height 43
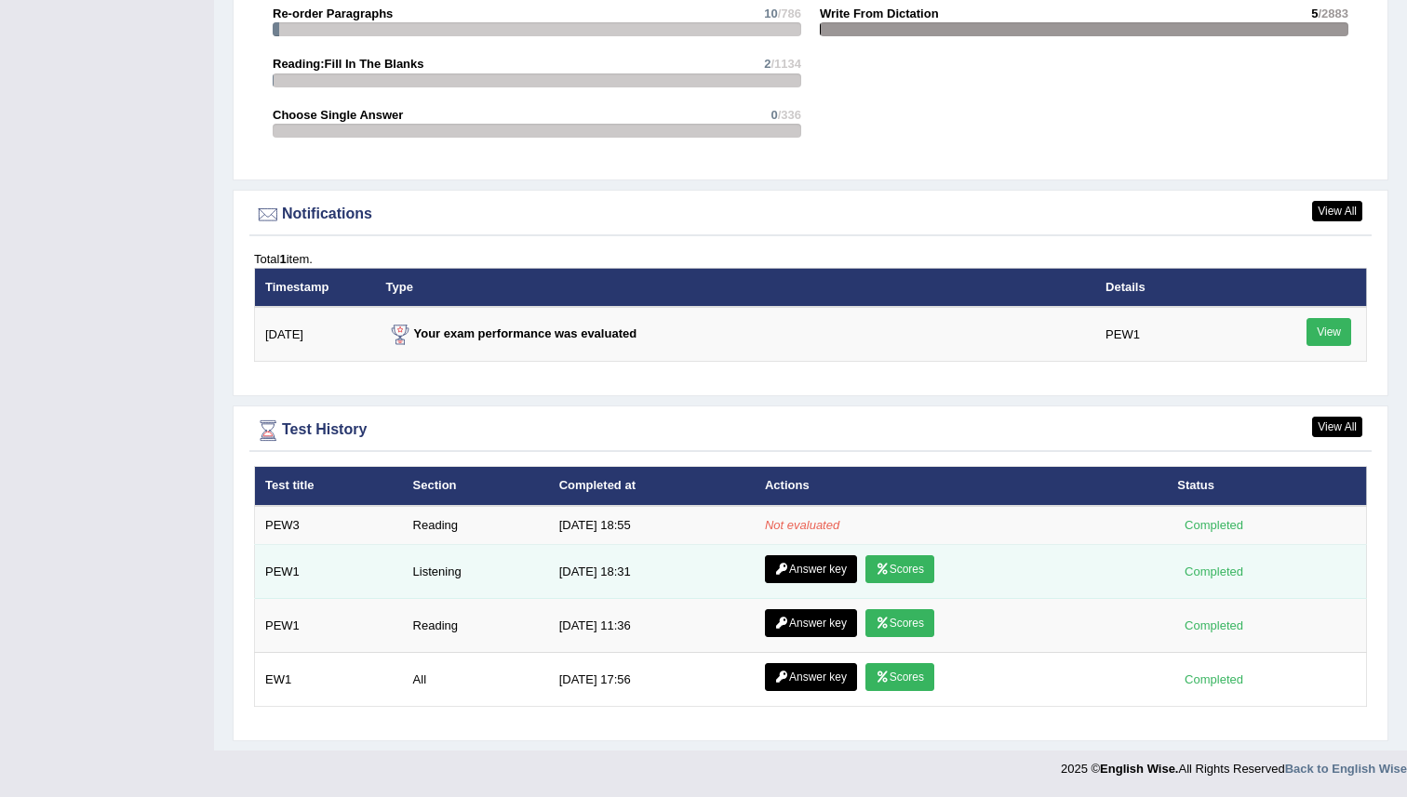
click at [886, 569] on icon at bounding box center [882, 569] width 14 height 11
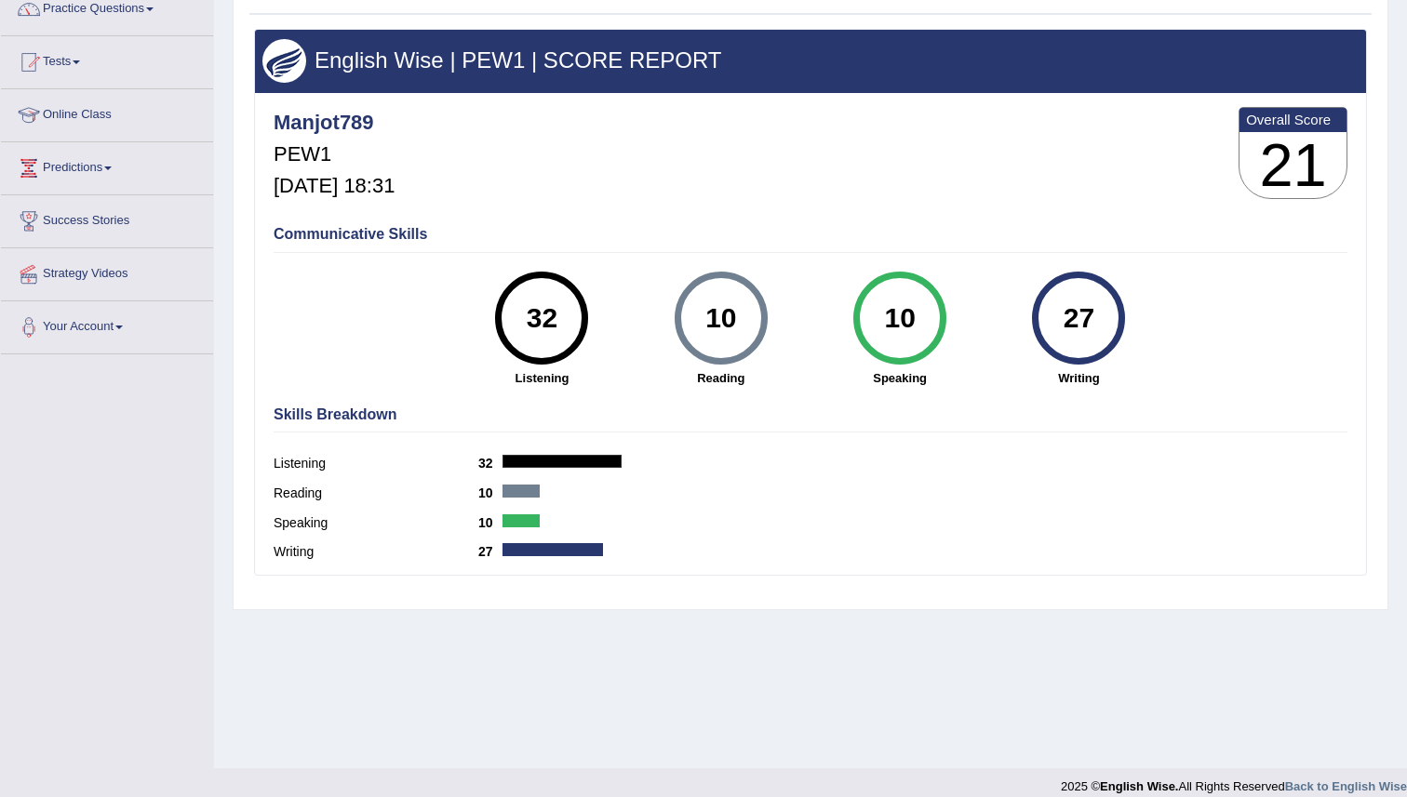
scroll to position [180, 0]
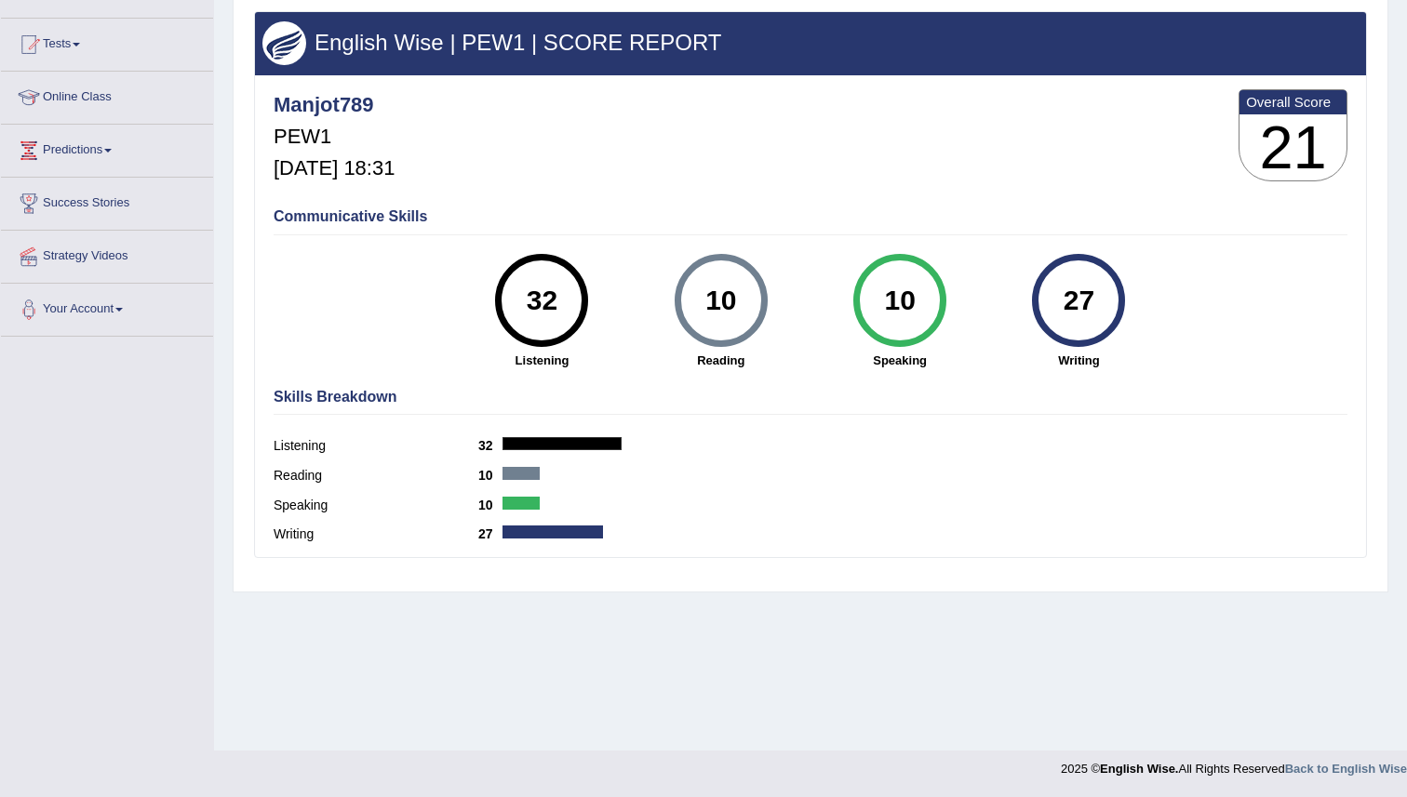
click at [821, 616] on div "Home History Scores Scores on PEW1 » listening English Wise | PEW1 | SCORE REPO…" at bounding box center [810, 285] width 1193 height 930
click at [820, 616] on div "Home History Scores Scores on PEW1 » listening English Wise | PEW1 | SCORE REPO…" at bounding box center [810, 285] width 1193 height 930
click at [822, 622] on div "Home History Scores Scores on PEW1 » listening English Wise | PEW1 | SCORE REPO…" at bounding box center [810, 285] width 1193 height 930
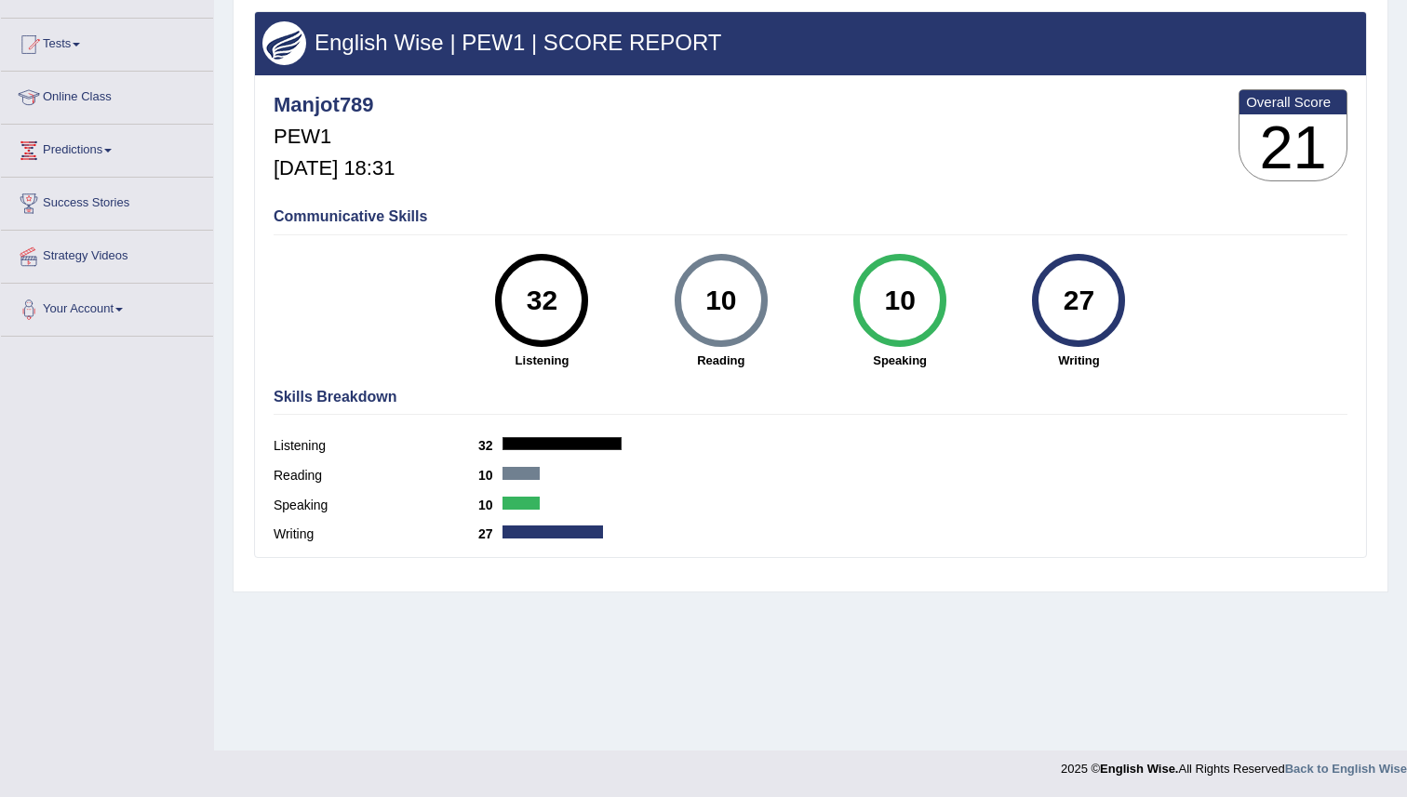
click at [822, 622] on div "Home History Scores Scores on PEW1 » listening English Wise | PEW1 | SCORE REPO…" at bounding box center [810, 285] width 1193 height 930
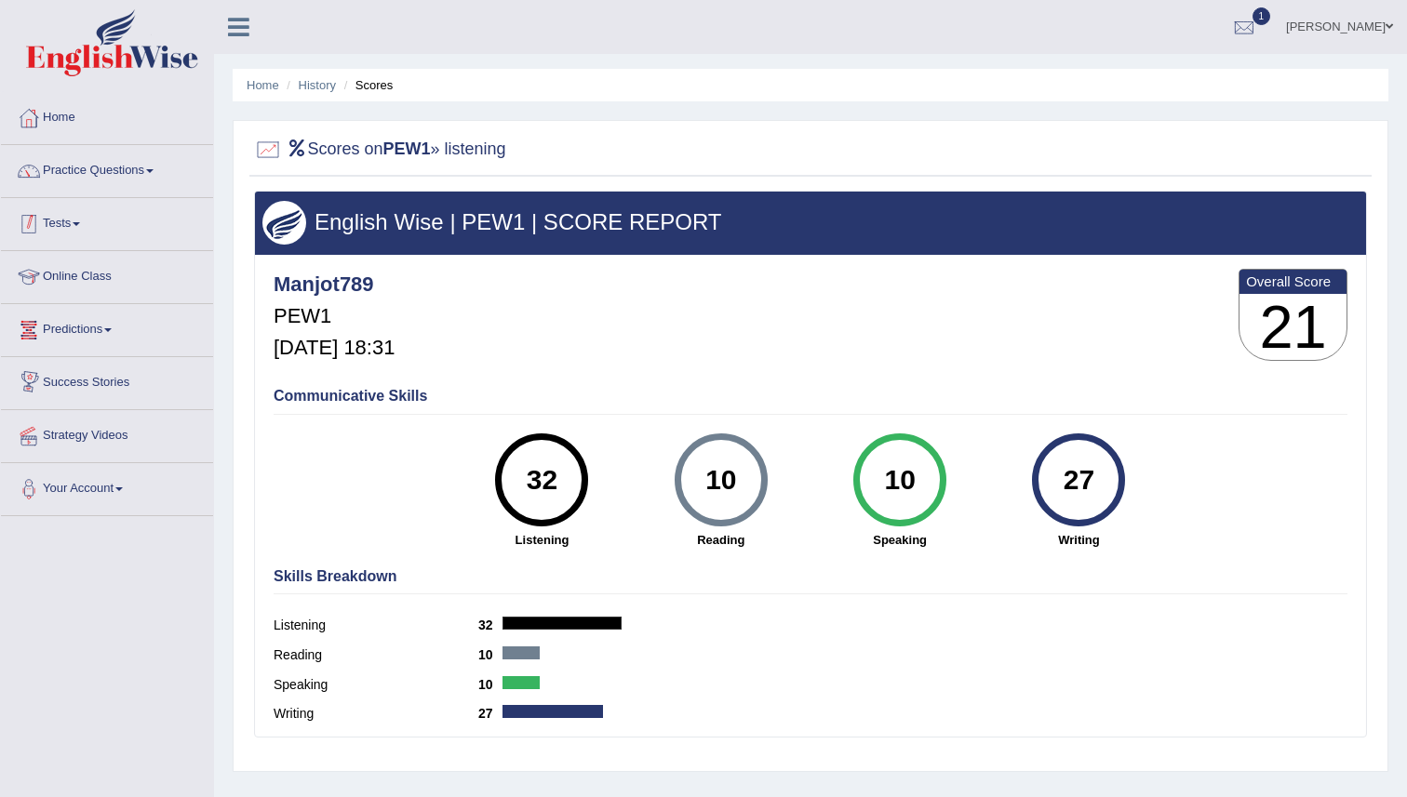
click at [77, 231] on link "Tests" at bounding box center [107, 221] width 212 height 47
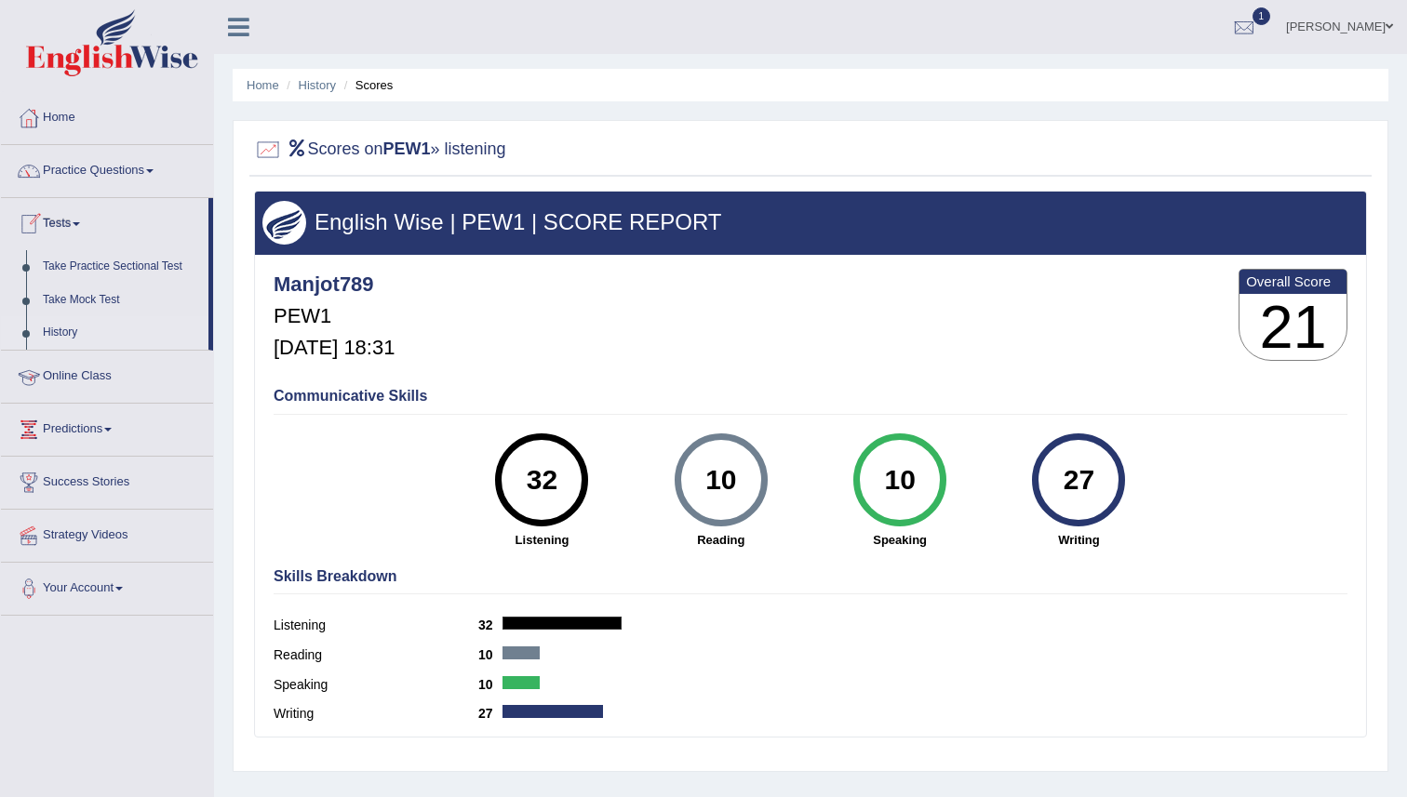
click at [76, 329] on link "History" at bounding box center [121, 332] width 174 height 33
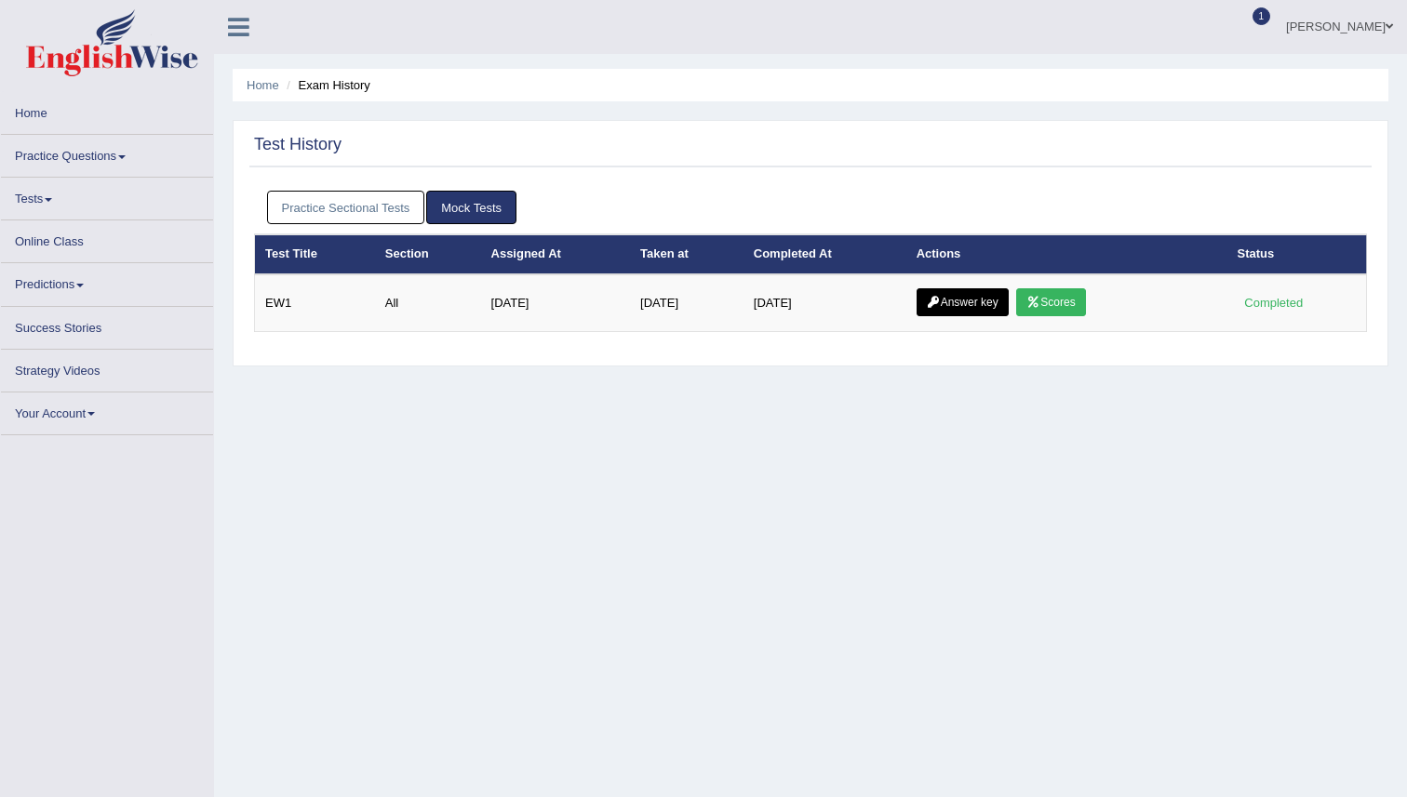
click at [584, 366] on div "Test History Practice Sectional Tests Mock Tests Test Title Section Assigned At…" at bounding box center [811, 243] width 1156 height 247
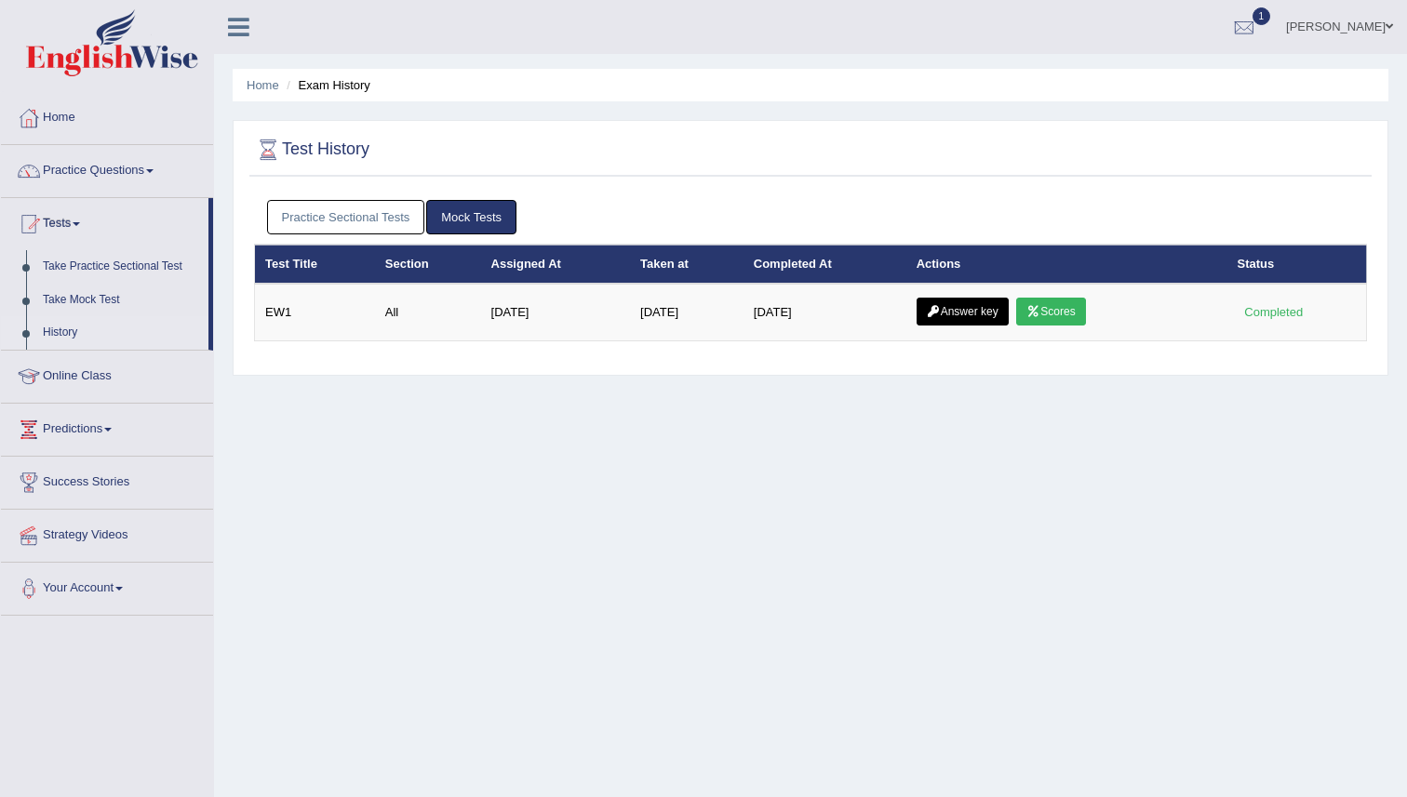
click at [781, 414] on div "Home Exam History Test History Practice Sectional Tests Mock Tests Test Title S…" at bounding box center [810, 465] width 1193 height 930
click at [115, 268] on link "Take Practice Sectional Test" at bounding box center [121, 266] width 174 height 33
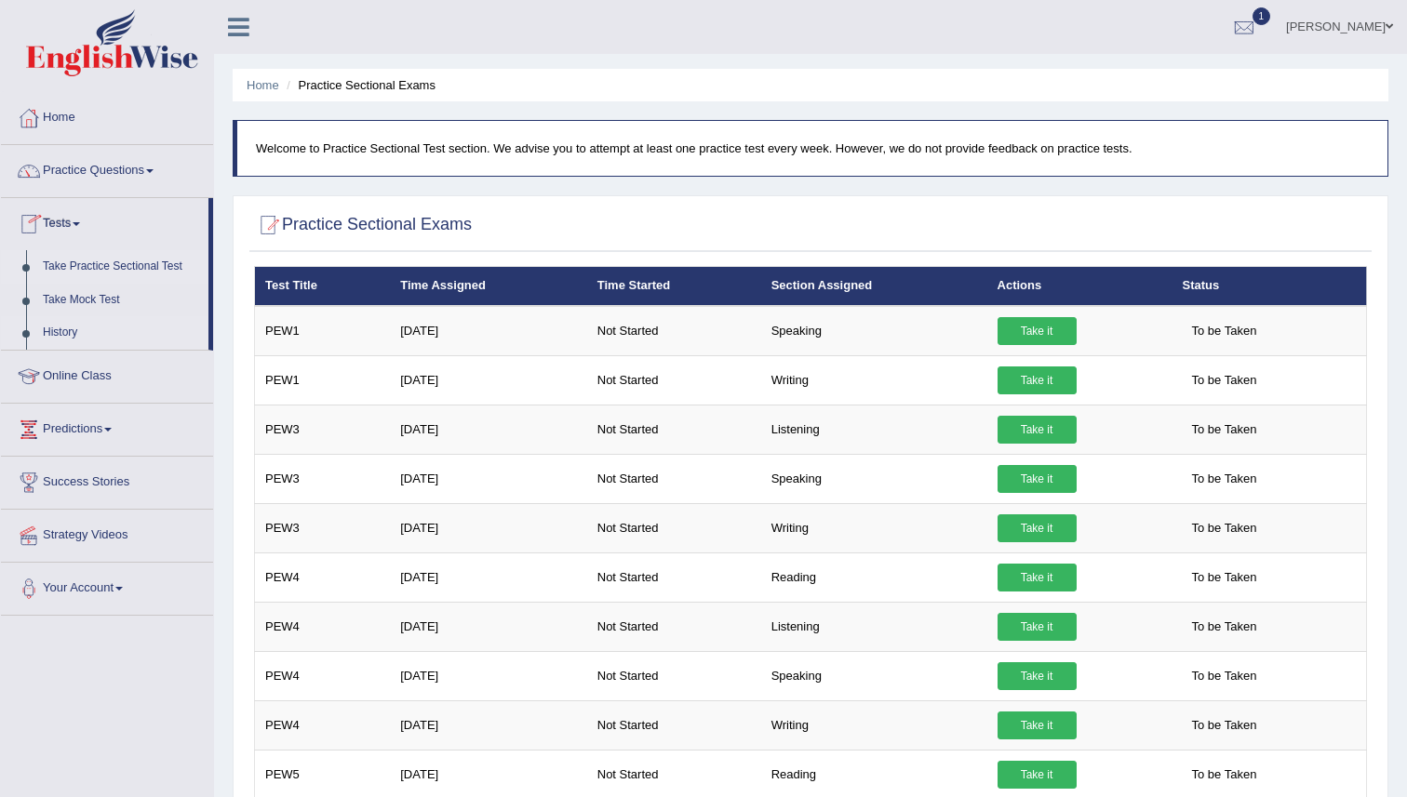
click at [96, 333] on link "History" at bounding box center [121, 332] width 174 height 33
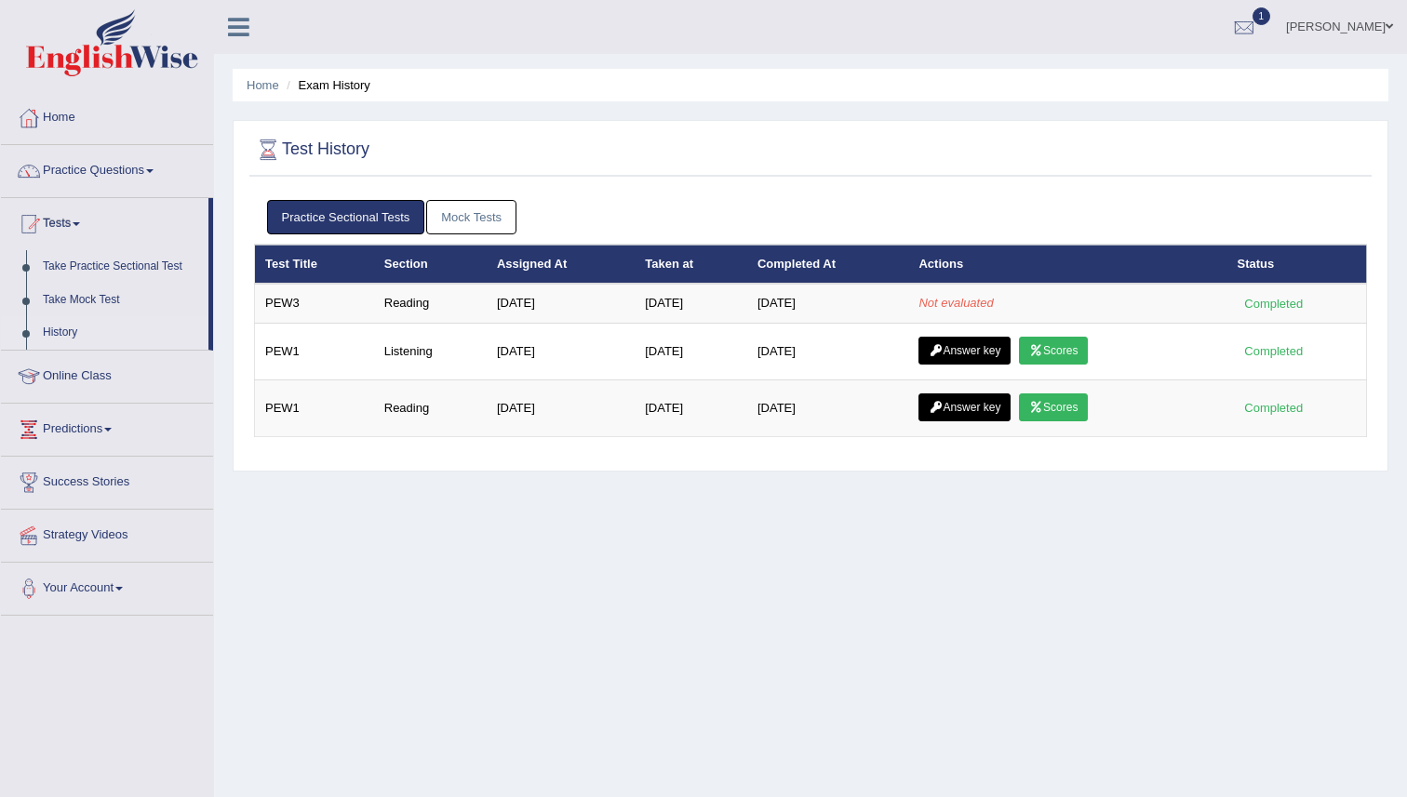
click at [817, 595] on div "Home Exam History Test History Practice Sectional Tests Mock Tests Test Title S…" at bounding box center [810, 465] width 1193 height 930
click at [817, 591] on div "Home Exam History Test History Practice Sectional Tests Mock Tests Test Title S…" at bounding box center [810, 465] width 1193 height 930
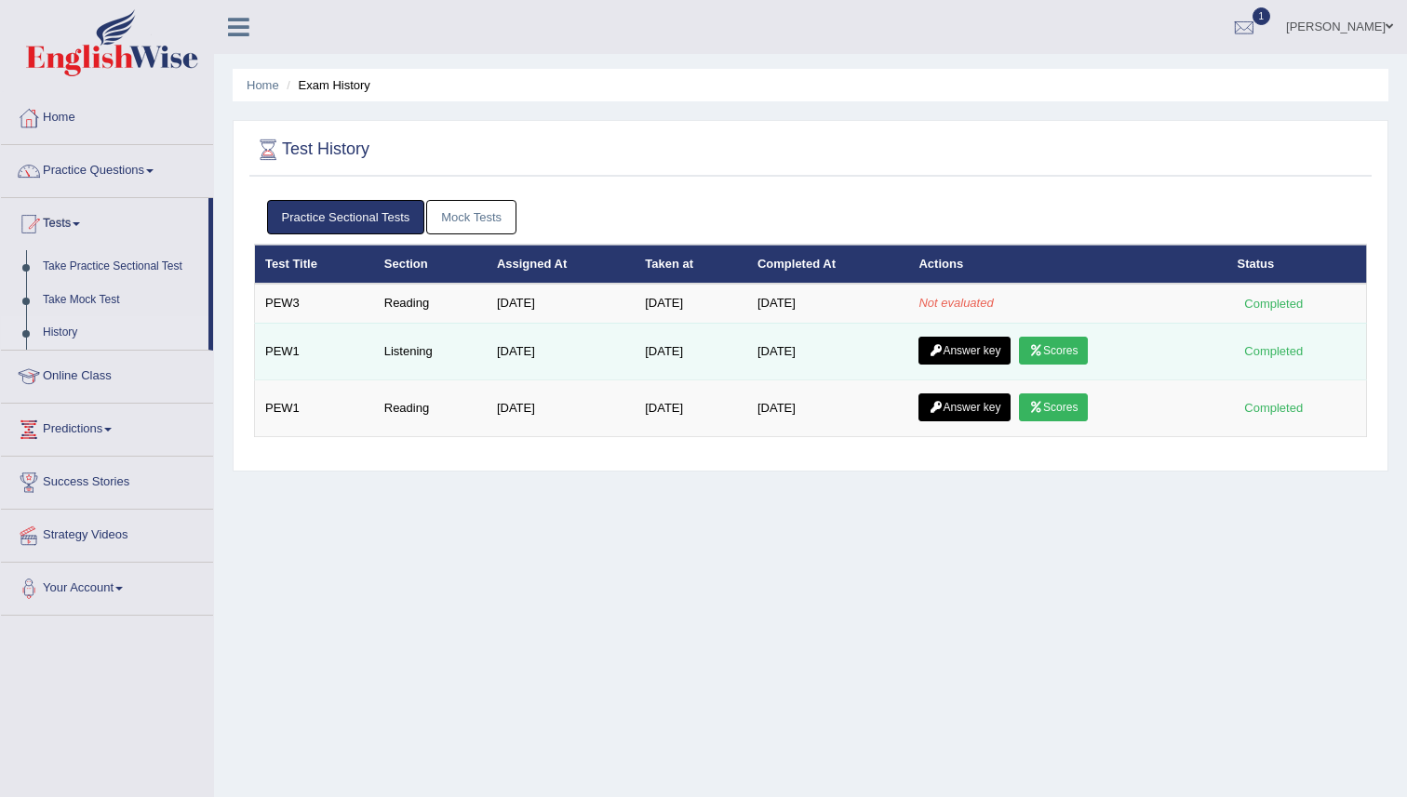
click at [983, 356] on link "Answer key" at bounding box center [964, 351] width 92 height 28
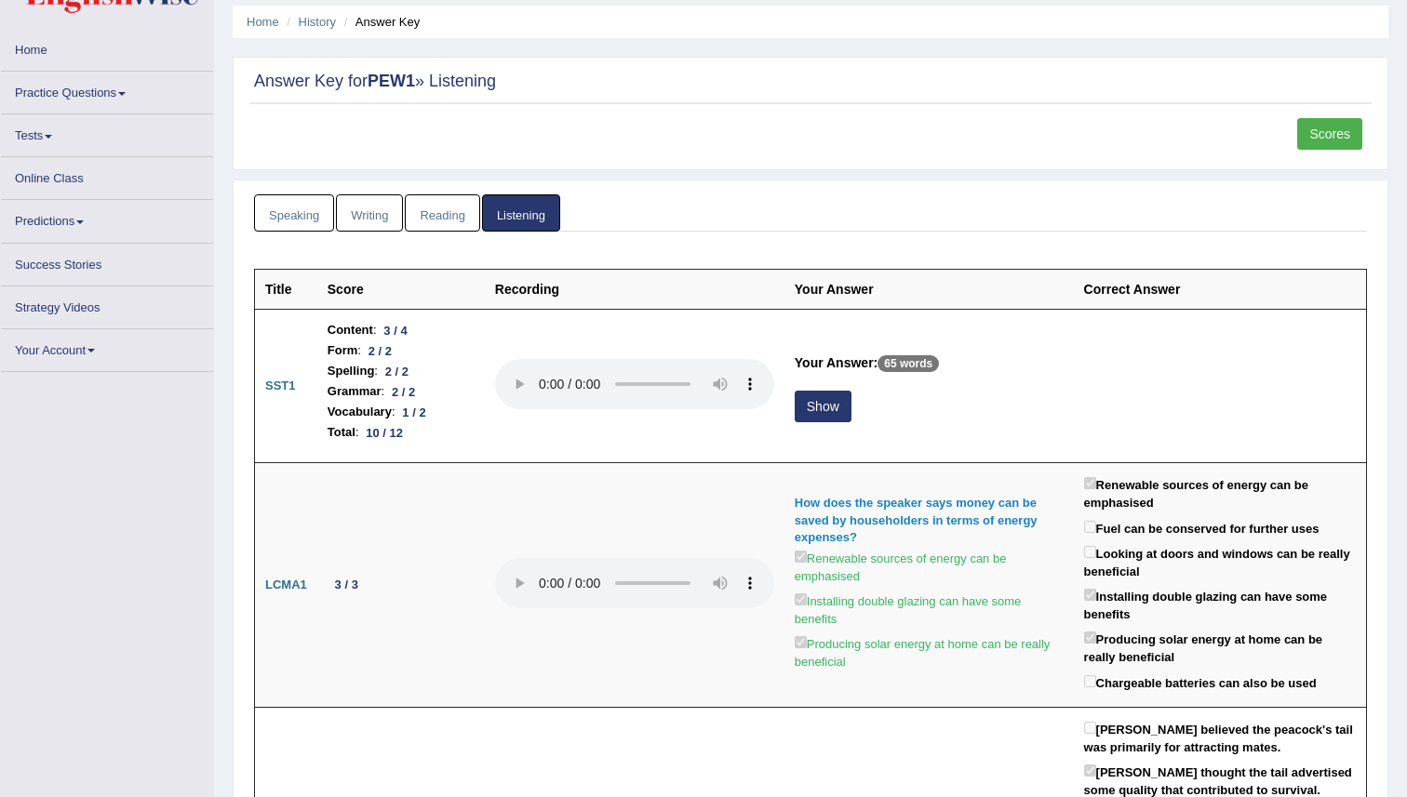
scroll to position [73, 0]
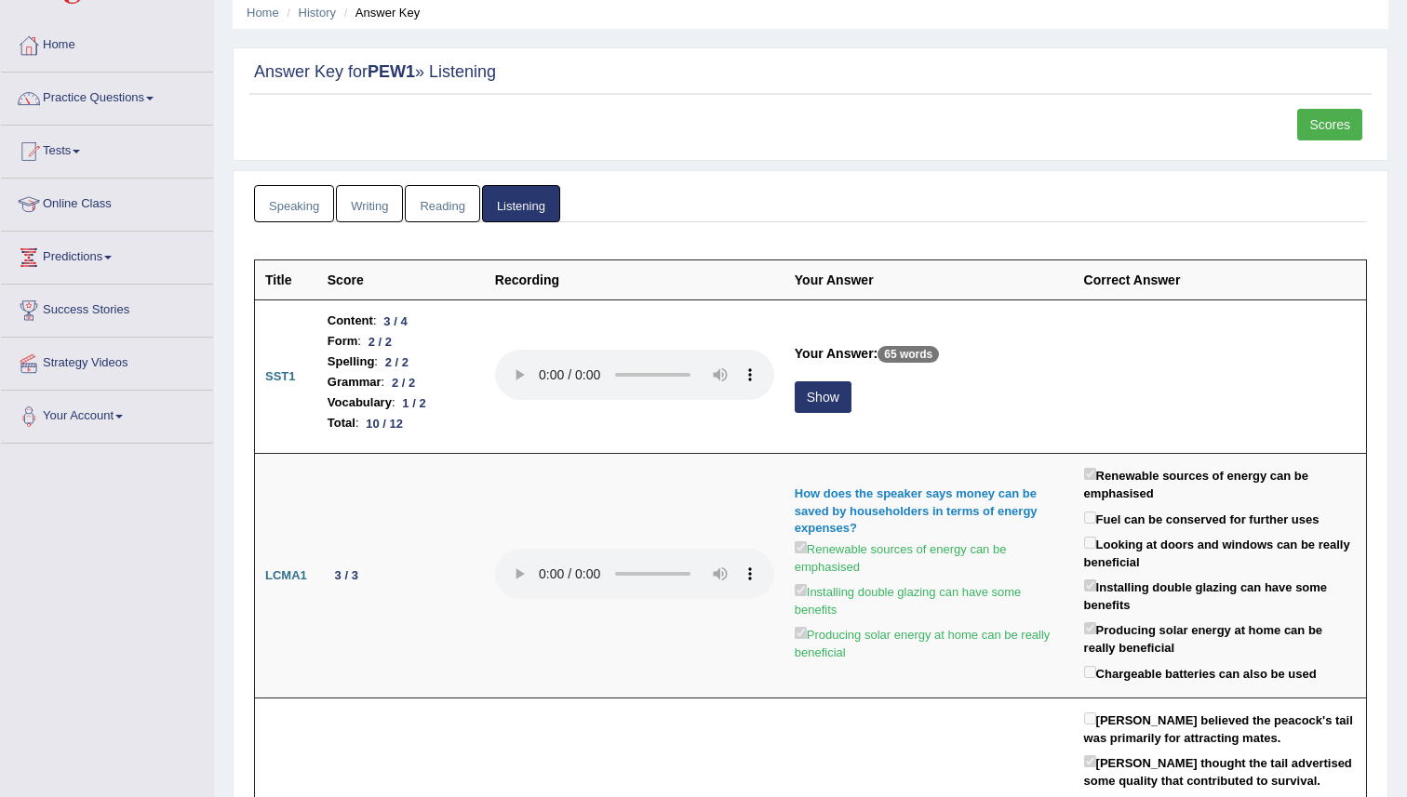
click at [848, 218] on ul "Speaking Writing Reading Listening" at bounding box center [810, 204] width 1113 height 38
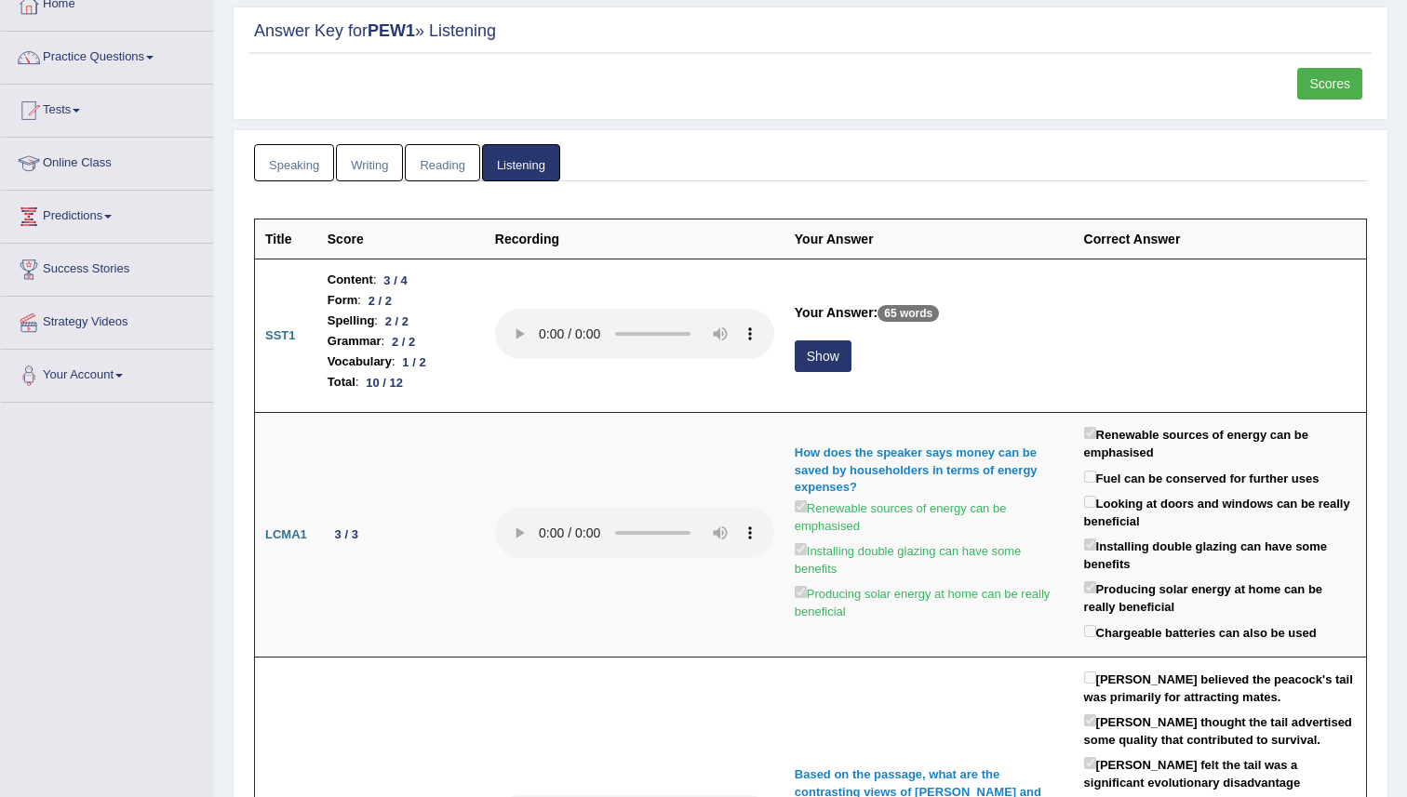
scroll to position [140, 0]
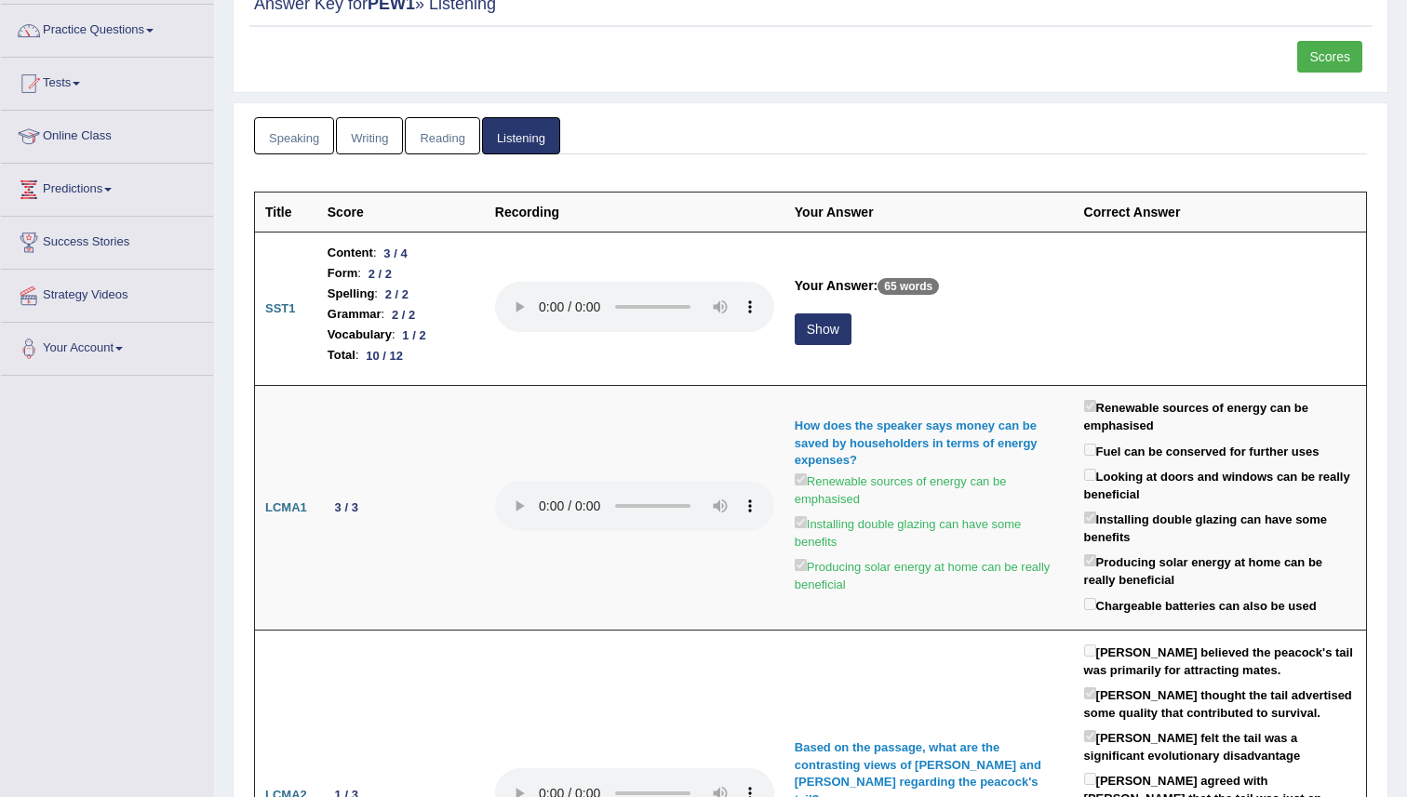
click at [1057, 142] on ul "Speaking Writing Reading Listening" at bounding box center [810, 136] width 1113 height 38
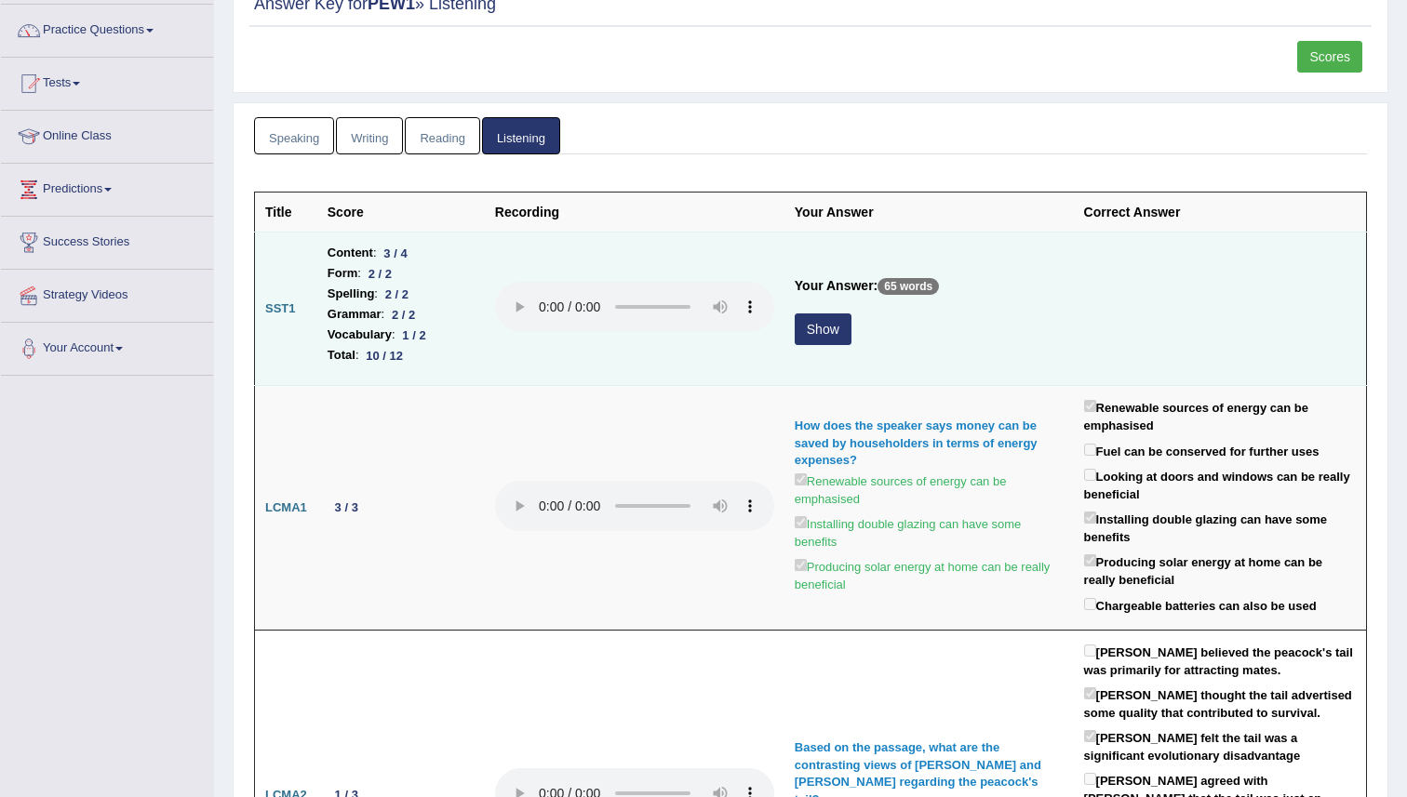
click at [827, 338] on button "Show" at bounding box center [823, 330] width 57 height 32
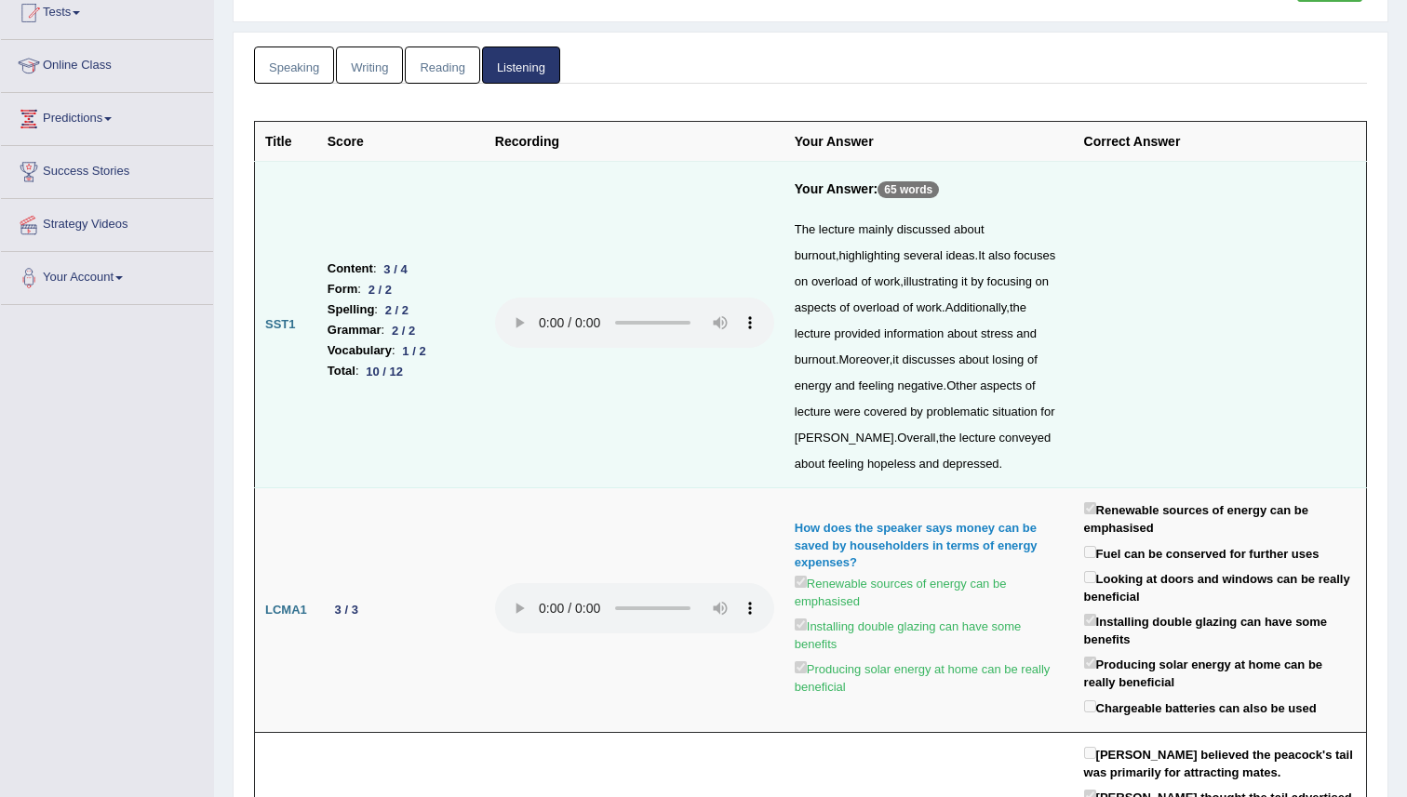
scroll to position [227, 0]
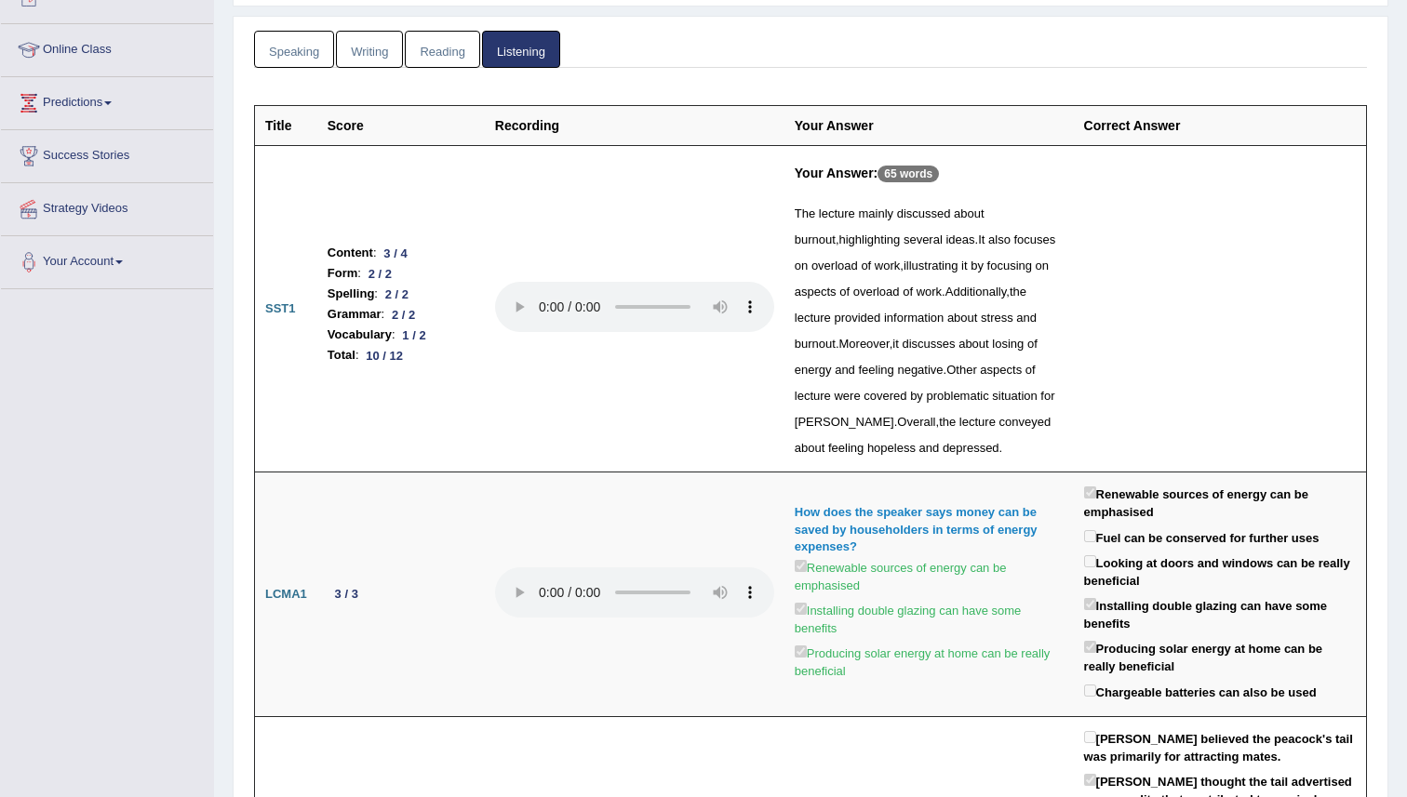
click at [889, 49] on ul "Speaking Writing Reading Listening" at bounding box center [810, 50] width 1113 height 38
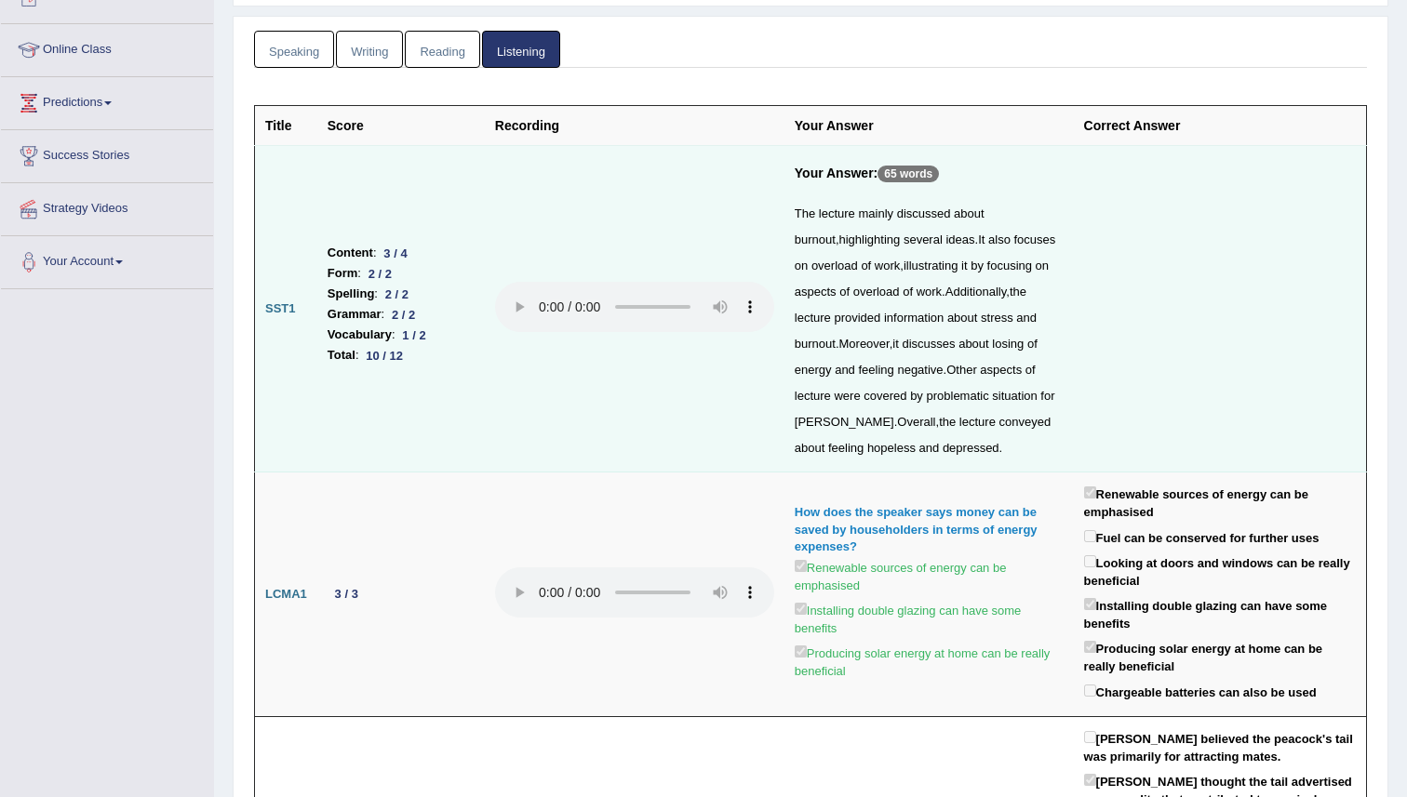
click at [821, 302] on div "The lecture mainly discussed about burnout , highlighting several ideas . It al…" at bounding box center [929, 331] width 269 height 261
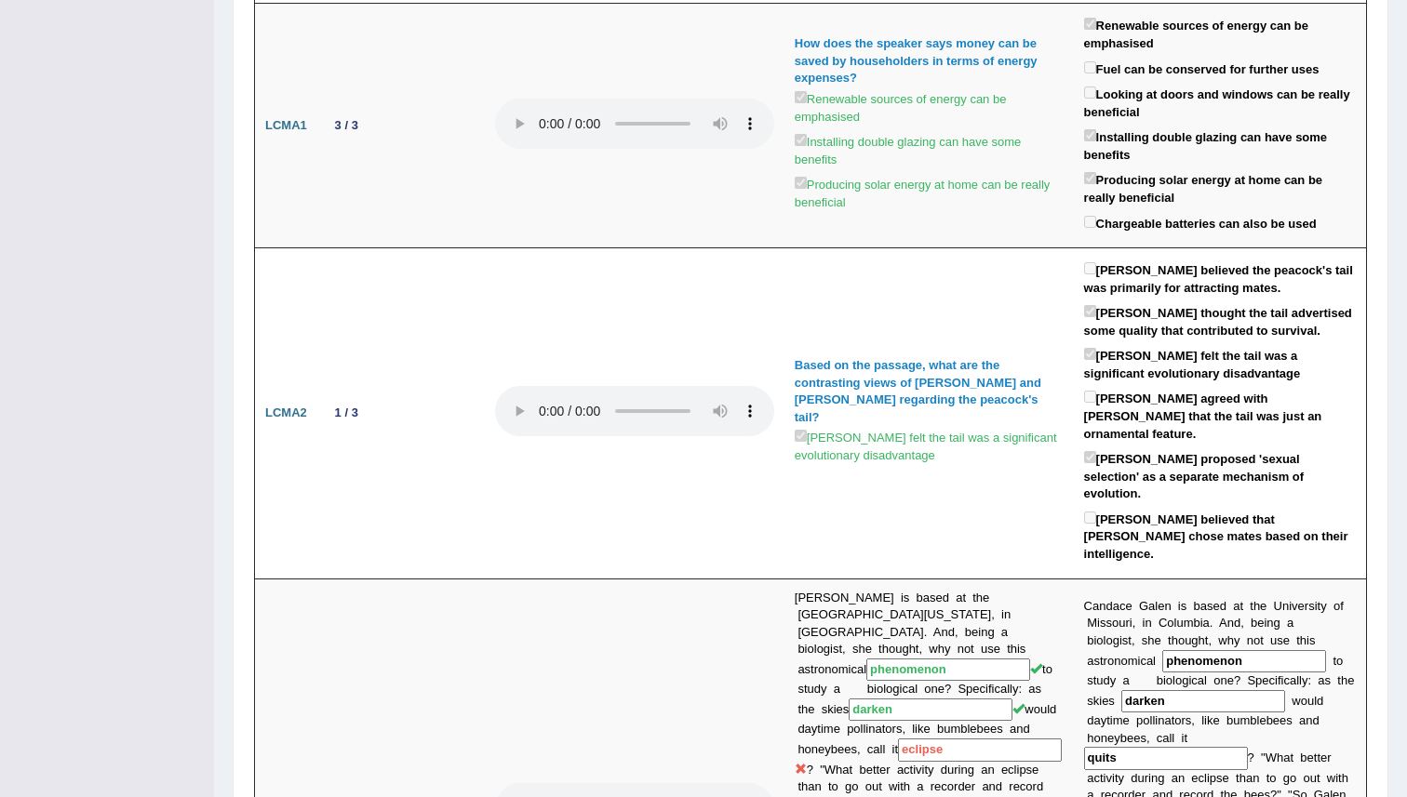
scroll to position [697, 0]
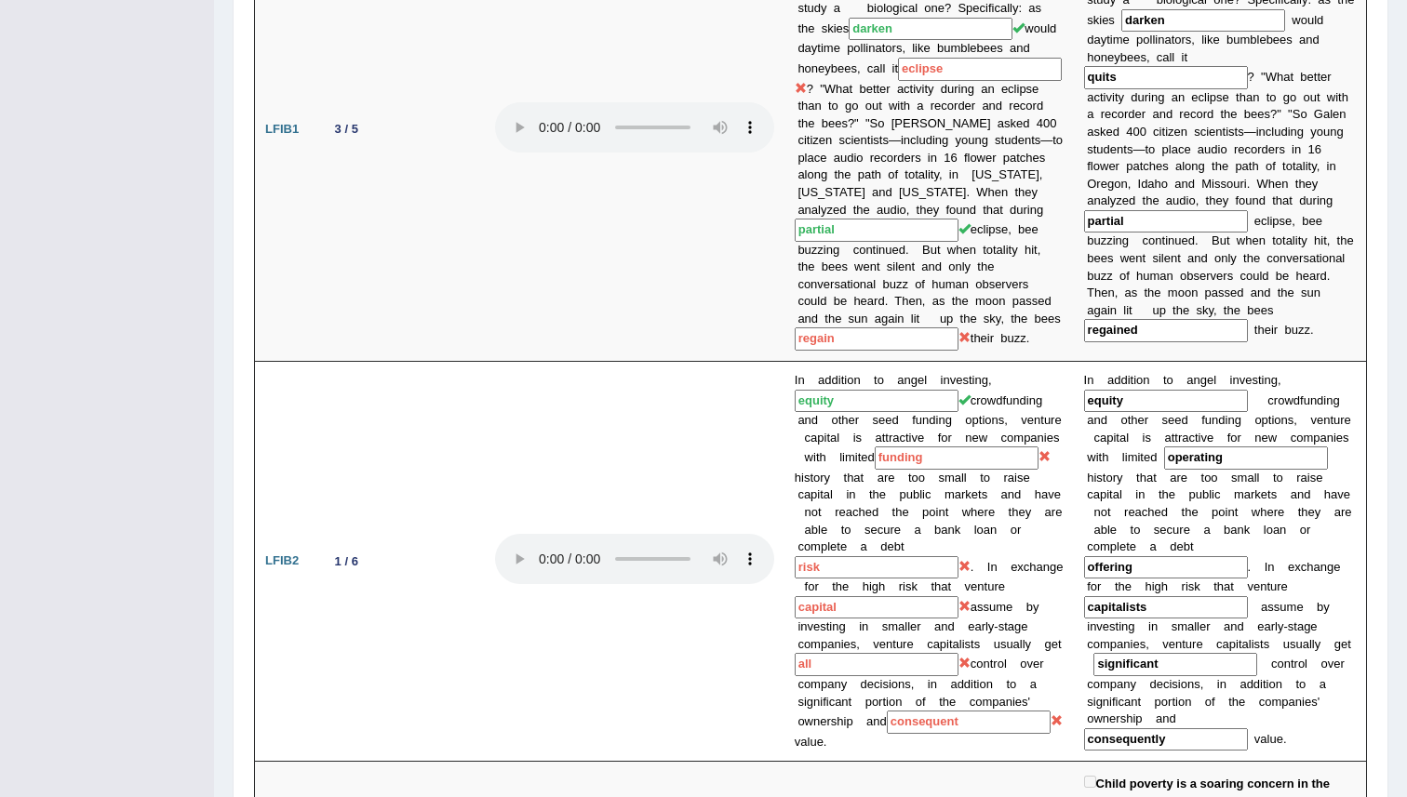
scroll to position [1395, 0]
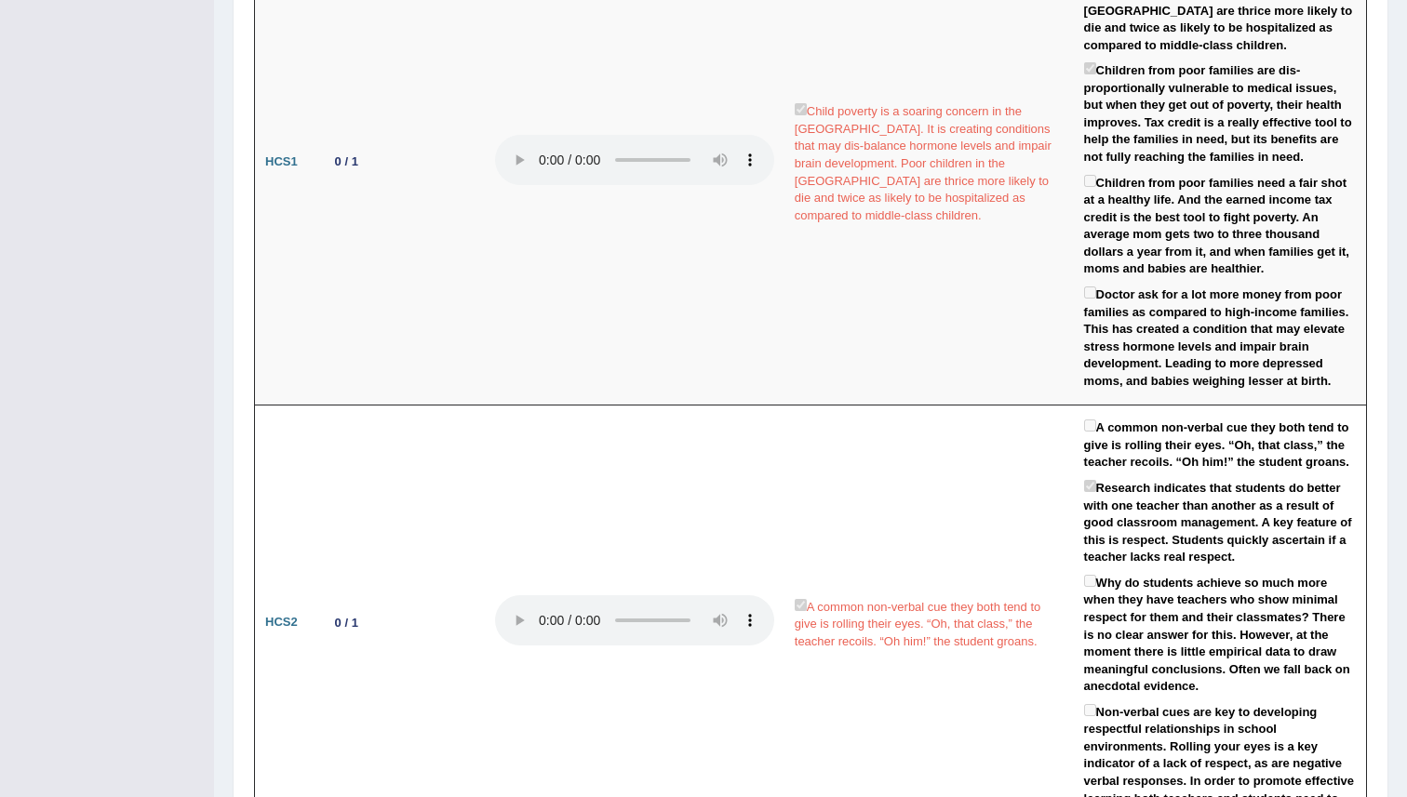
scroll to position [2246, 0]
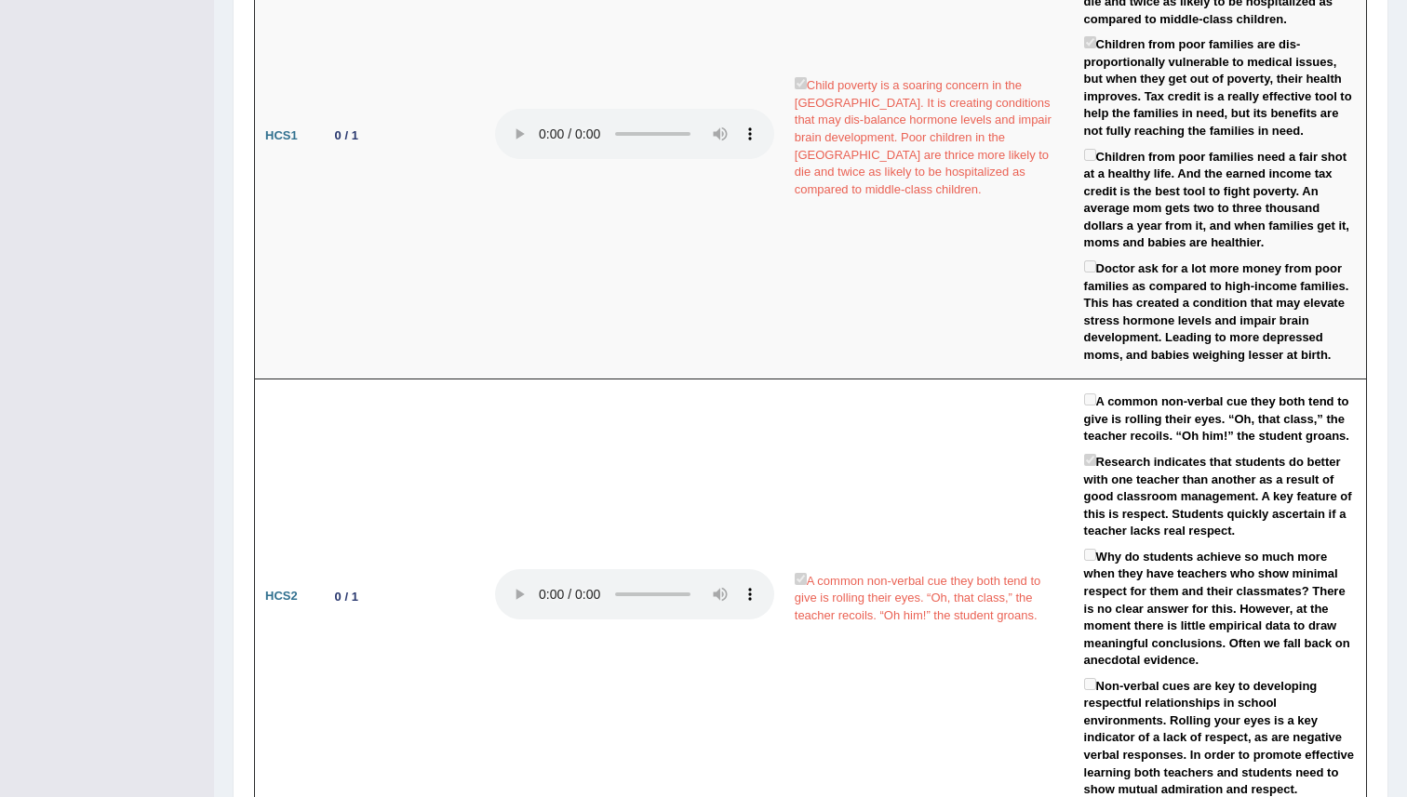
click at [199, 346] on div "Toggle navigation Home Practice Questions Speaking Practice Read Aloud Repeat S…" at bounding box center [703, 360] width 1407 height 5212
click at [199, 342] on div "Toggle navigation Home Practice Questions Speaking Practice Read Aloud Repeat S…" at bounding box center [703, 360] width 1407 height 5212
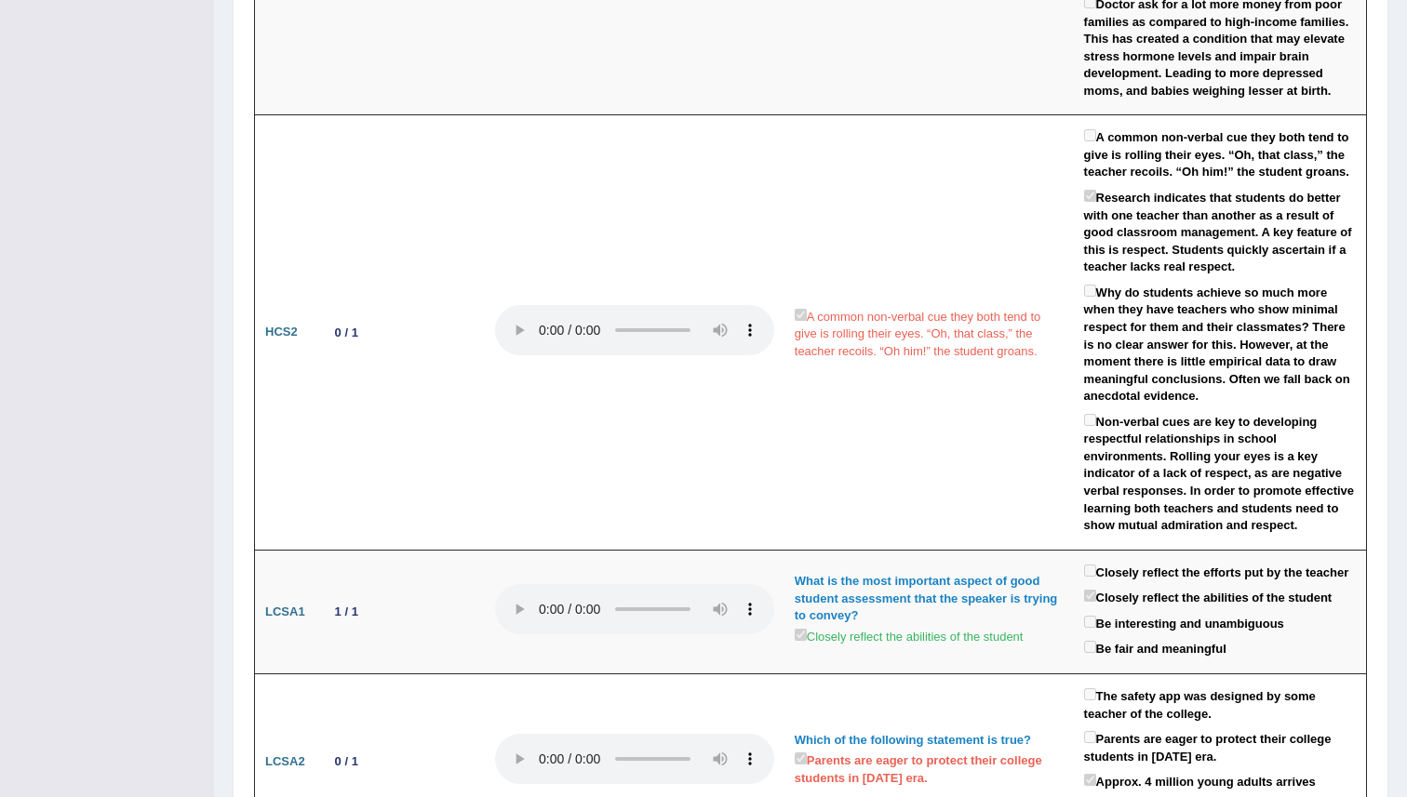
scroll to position [2511, 0]
click at [199, 342] on div "Toggle navigation Home Practice Questions Speaking Practice Read Aloud Repeat S…" at bounding box center [703, 95] width 1407 height 5212
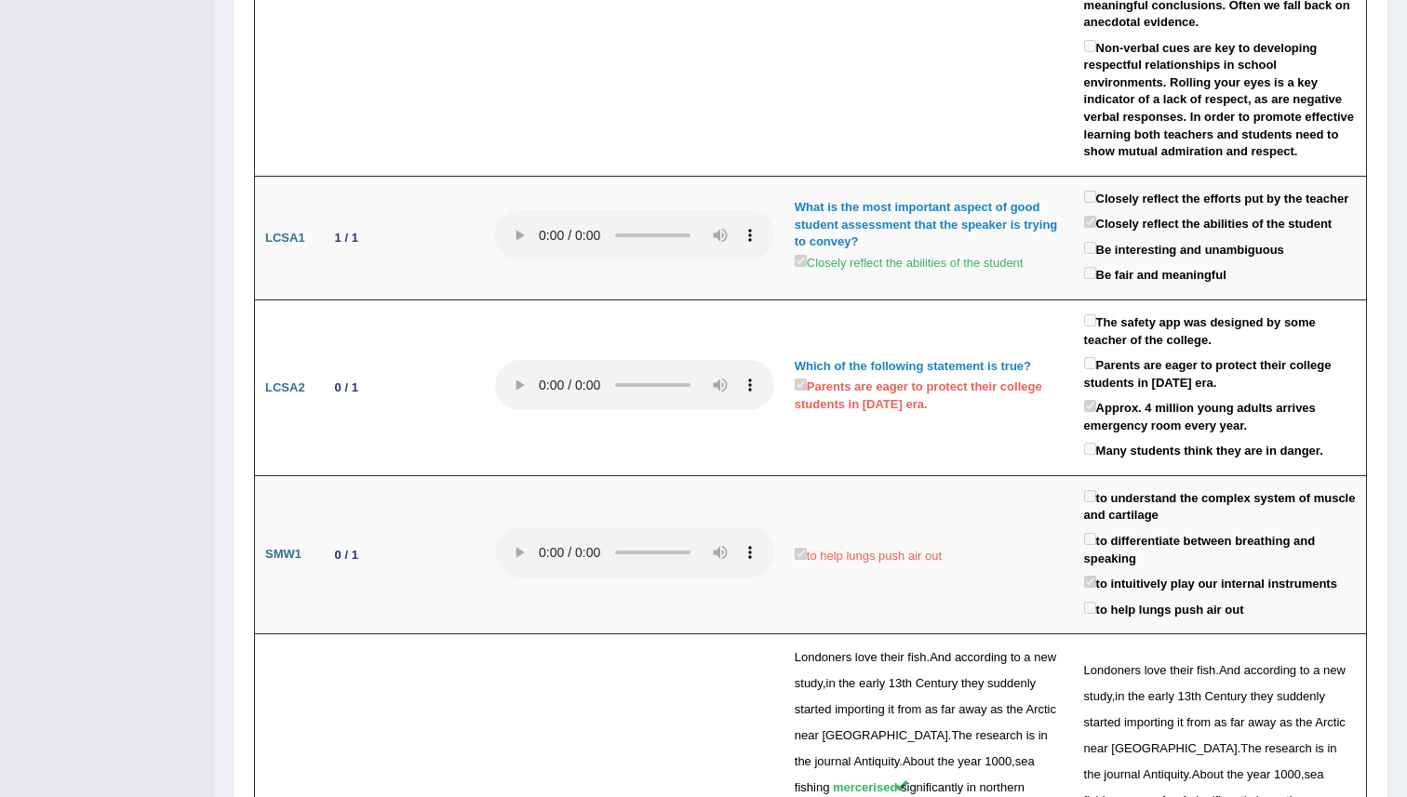
scroll to position [2885, 0]
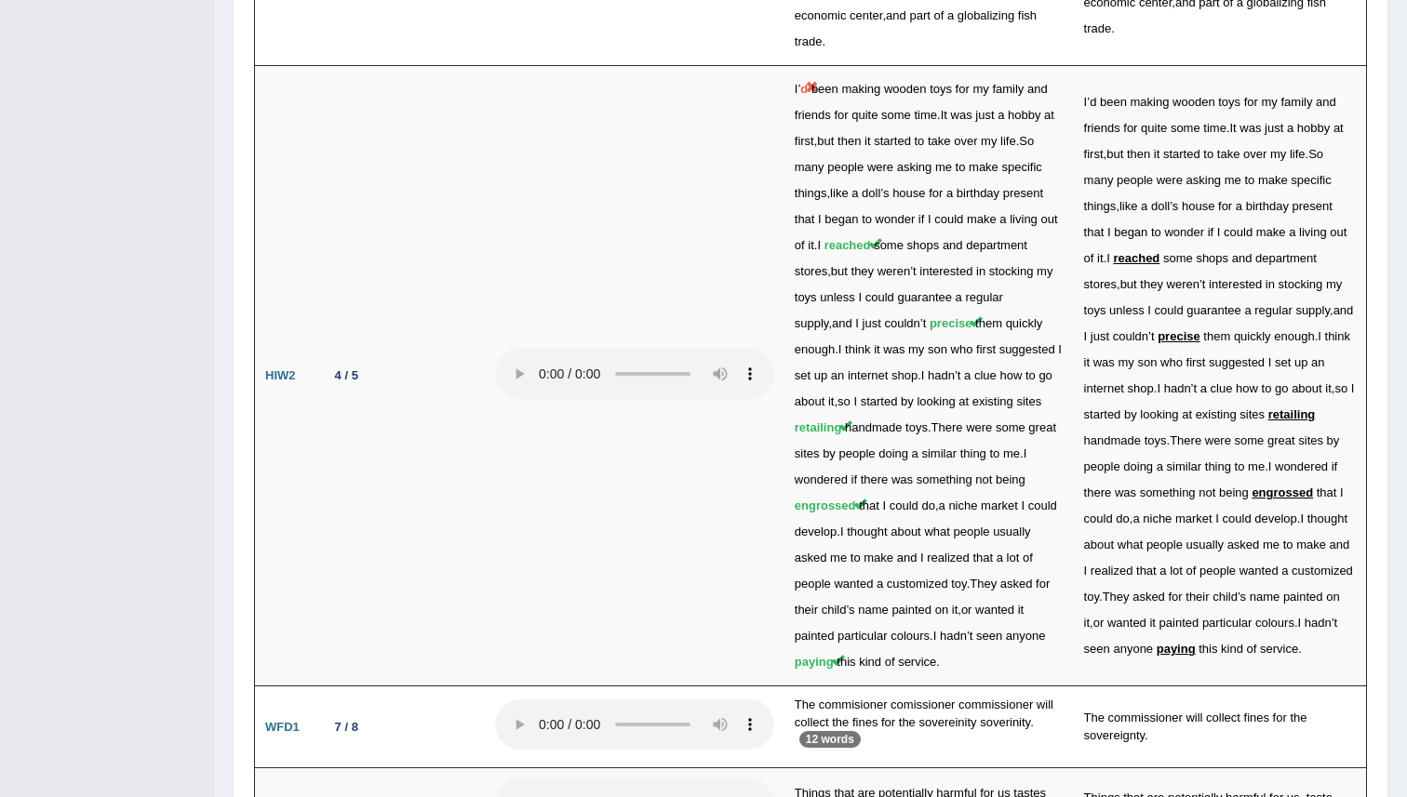
scroll to position [4238, 0]
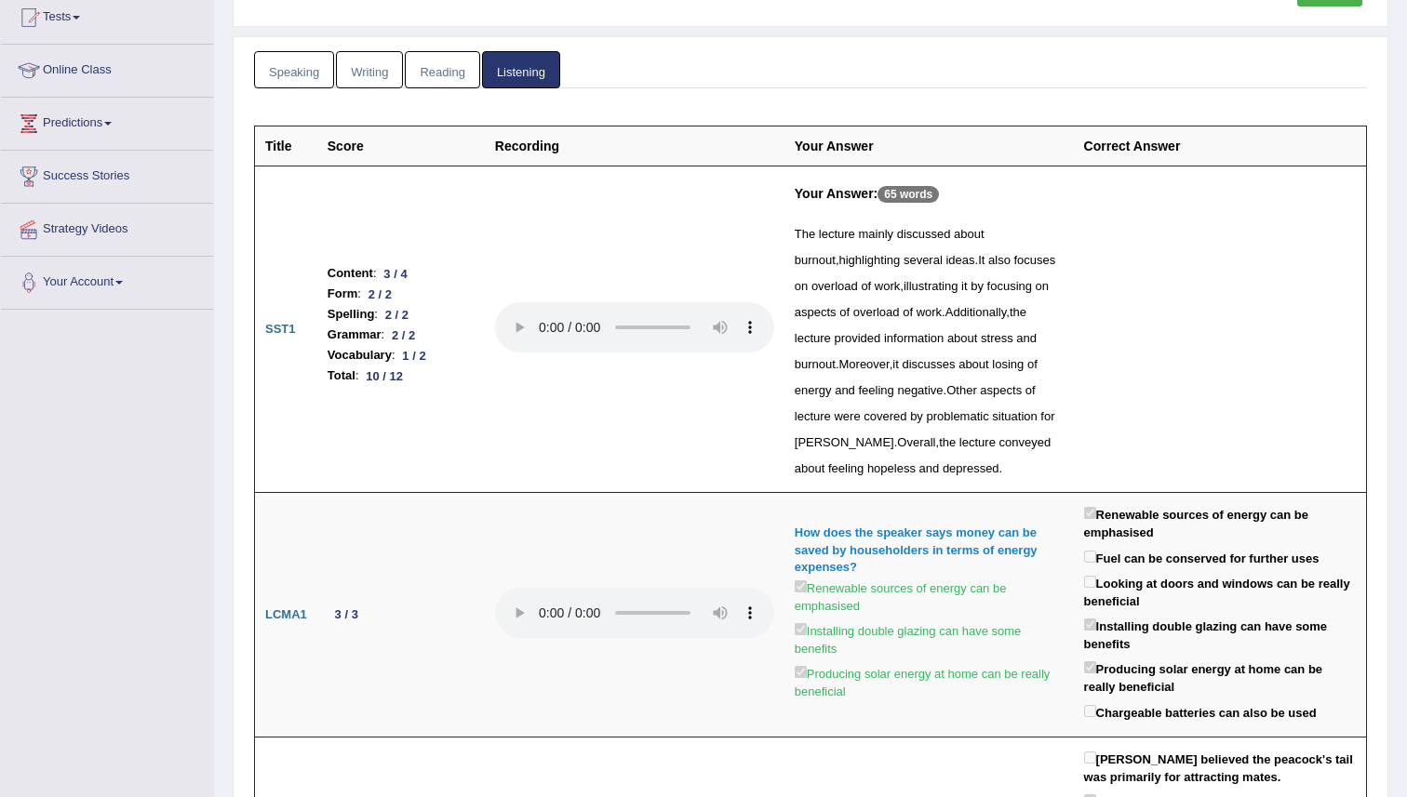
scroll to position [0, 0]
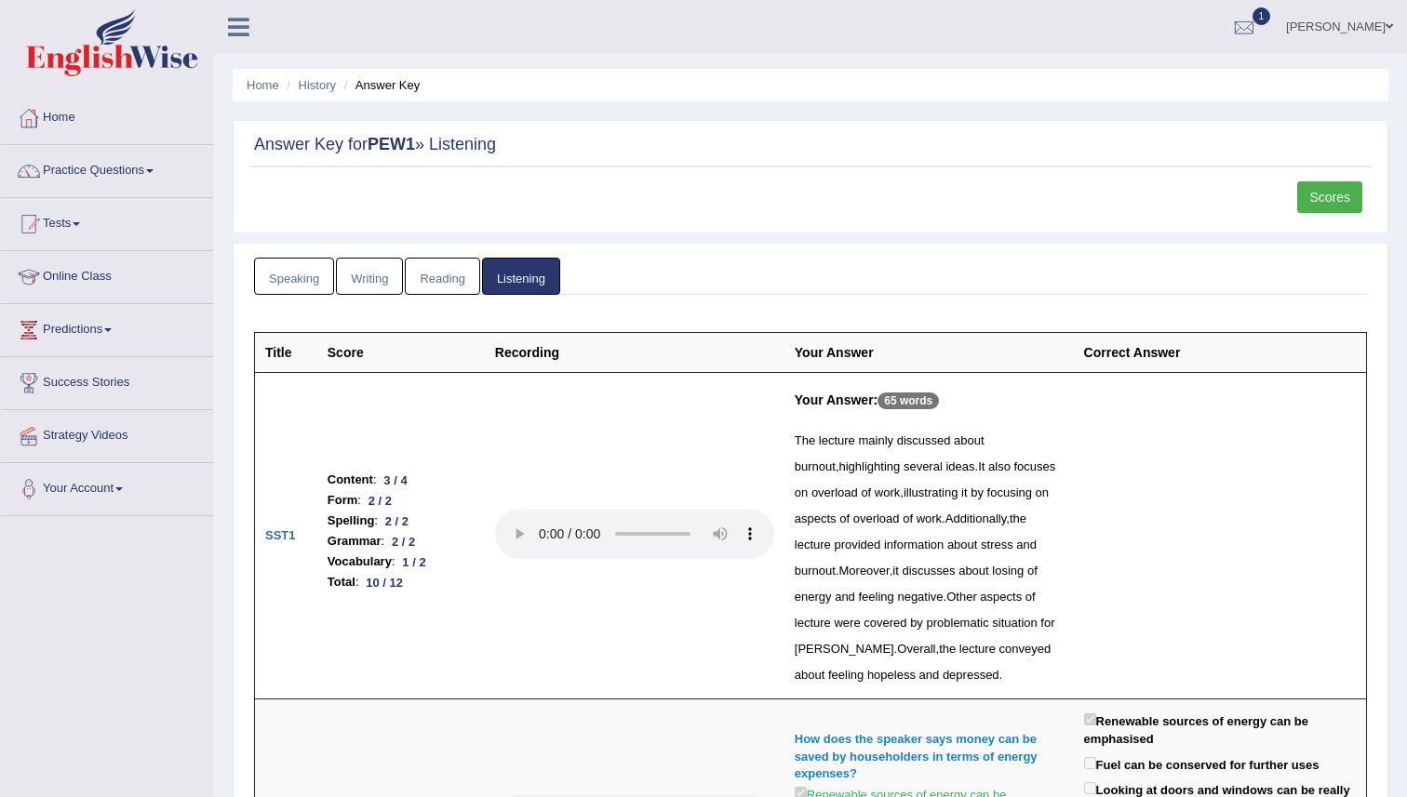
click at [436, 289] on link "Reading" at bounding box center [442, 277] width 74 height 38
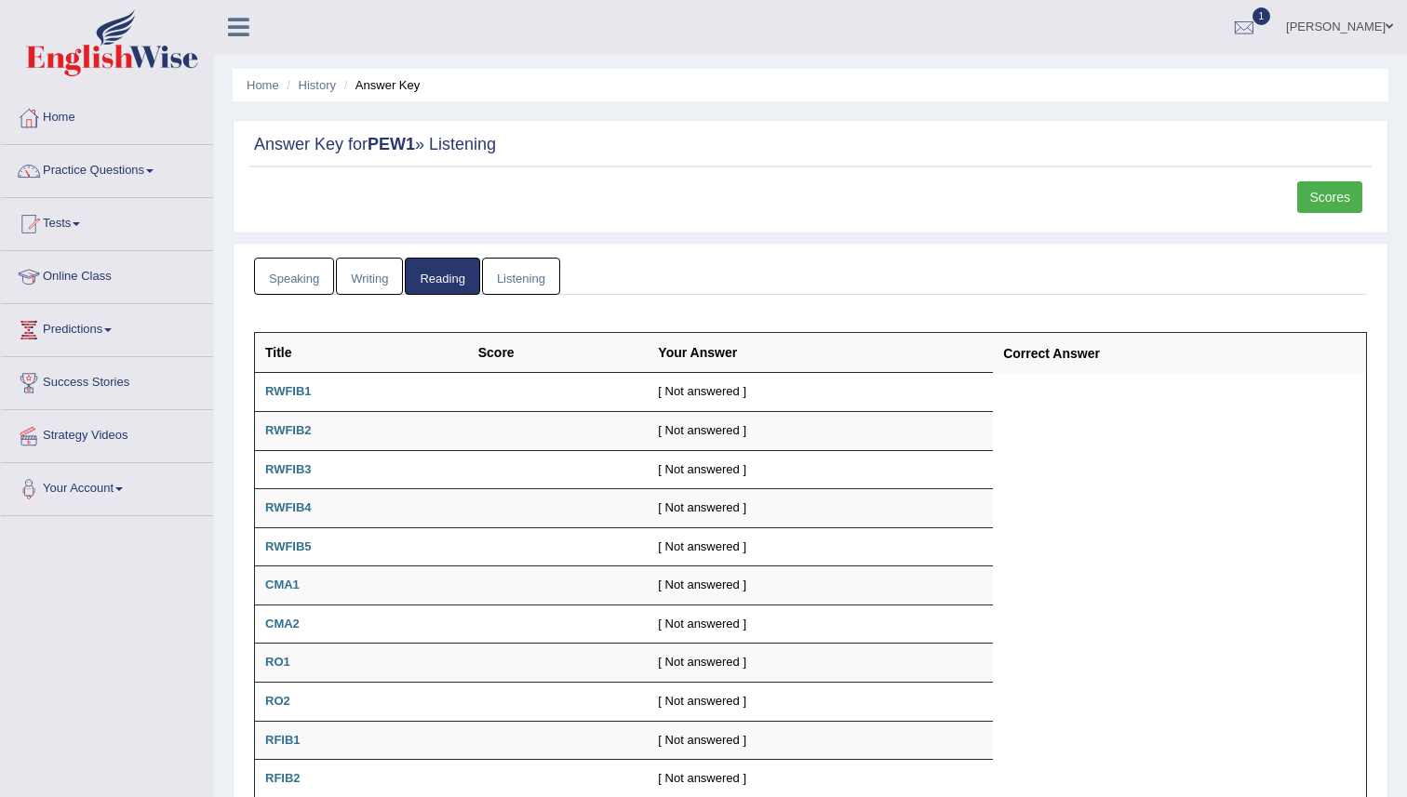
click at [734, 247] on div "Speaking Writing Reading Listening Title Question Audio Your Answer Transcript/…" at bounding box center [811, 615] width 1156 height 745
click at [290, 395] on b "RWFIB1" at bounding box center [288, 391] width 47 height 14
click at [376, 274] on link "Writing" at bounding box center [369, 277] width 67 height 38
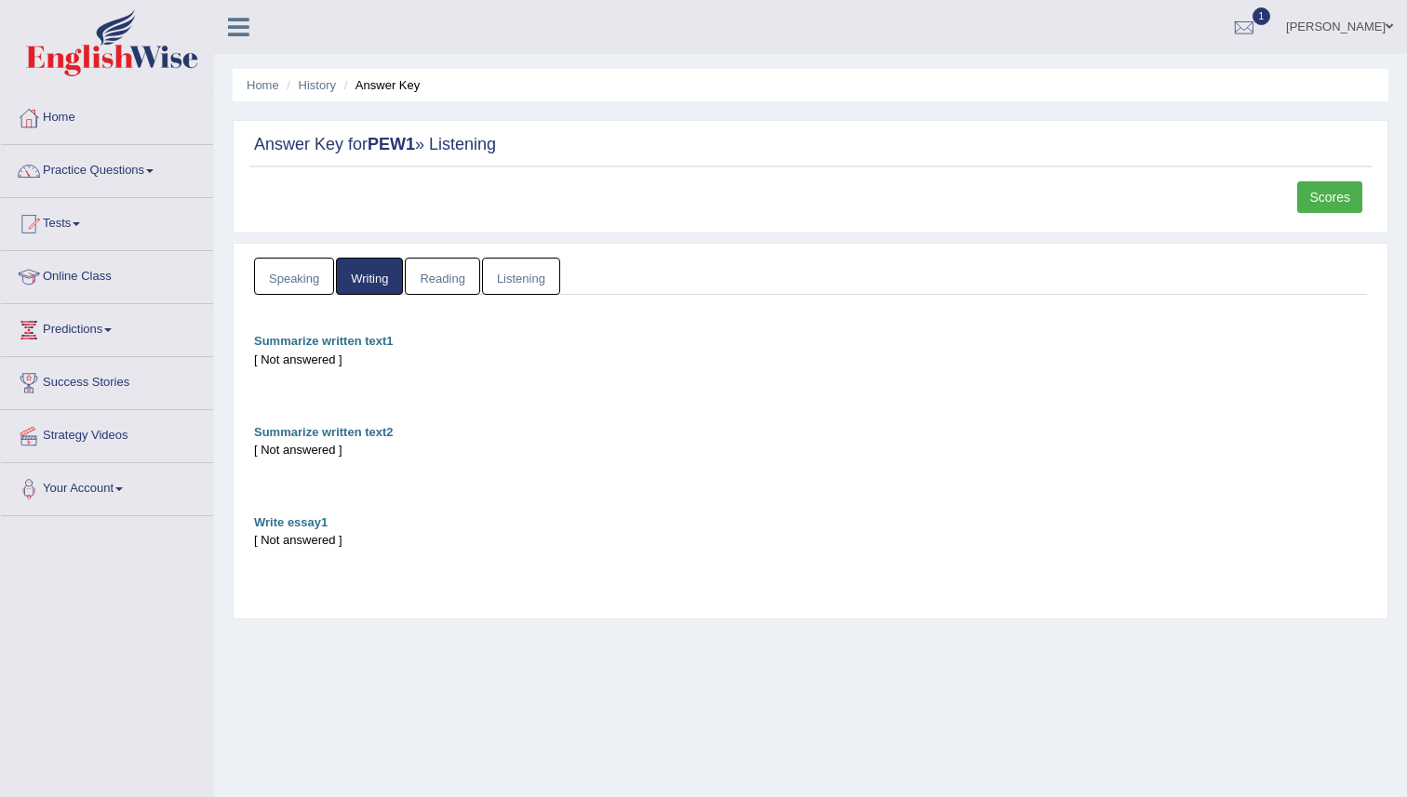
click at [290, 283] on link "Speaking" at bounding box center [294, 277] width 80 height 38
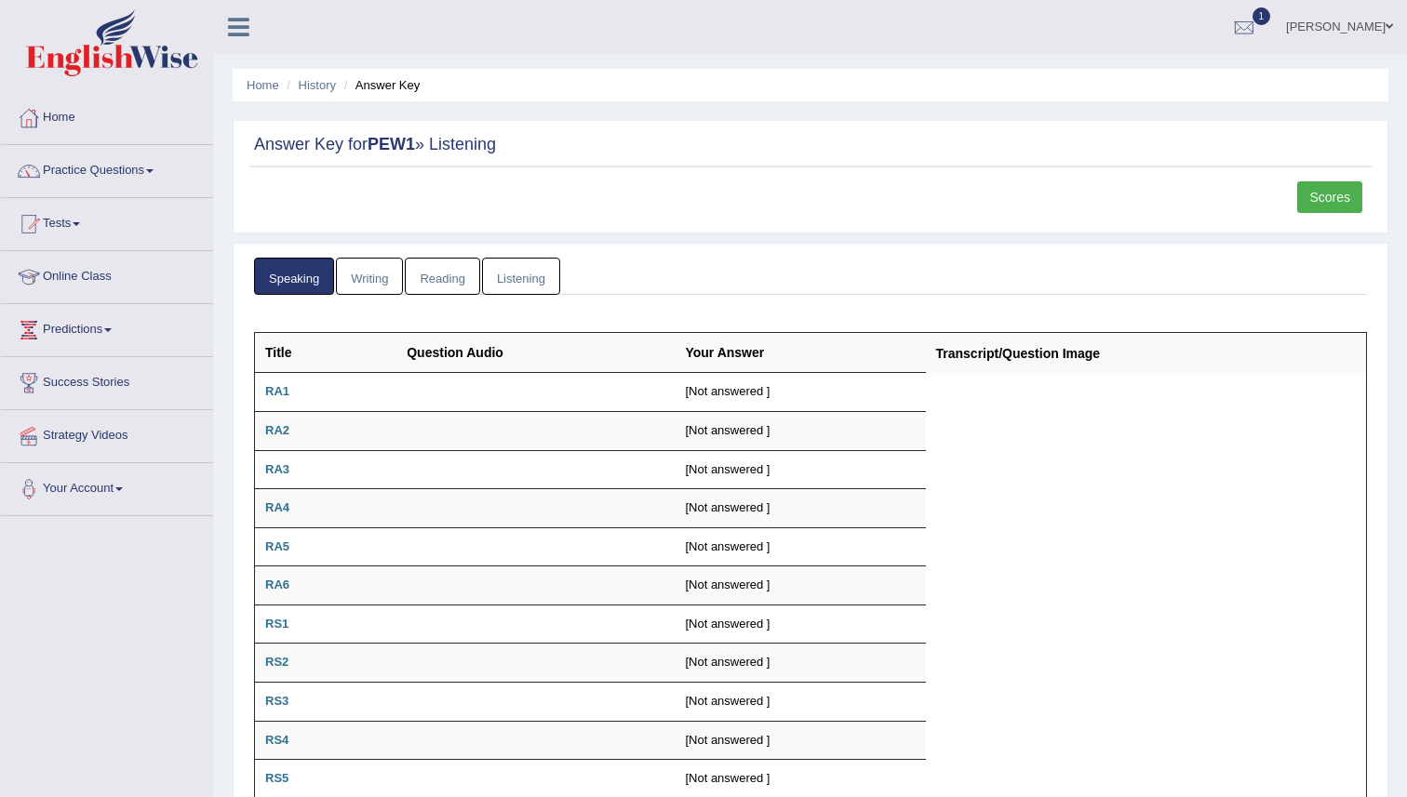
click at [693, 271] on ul "Speaking Writing Reading Listening" at bounding box center [810, 277] width 1113 height 38
click at [75, 221] on link "Tests" at bounding box center [107, 221] width 212 height 47
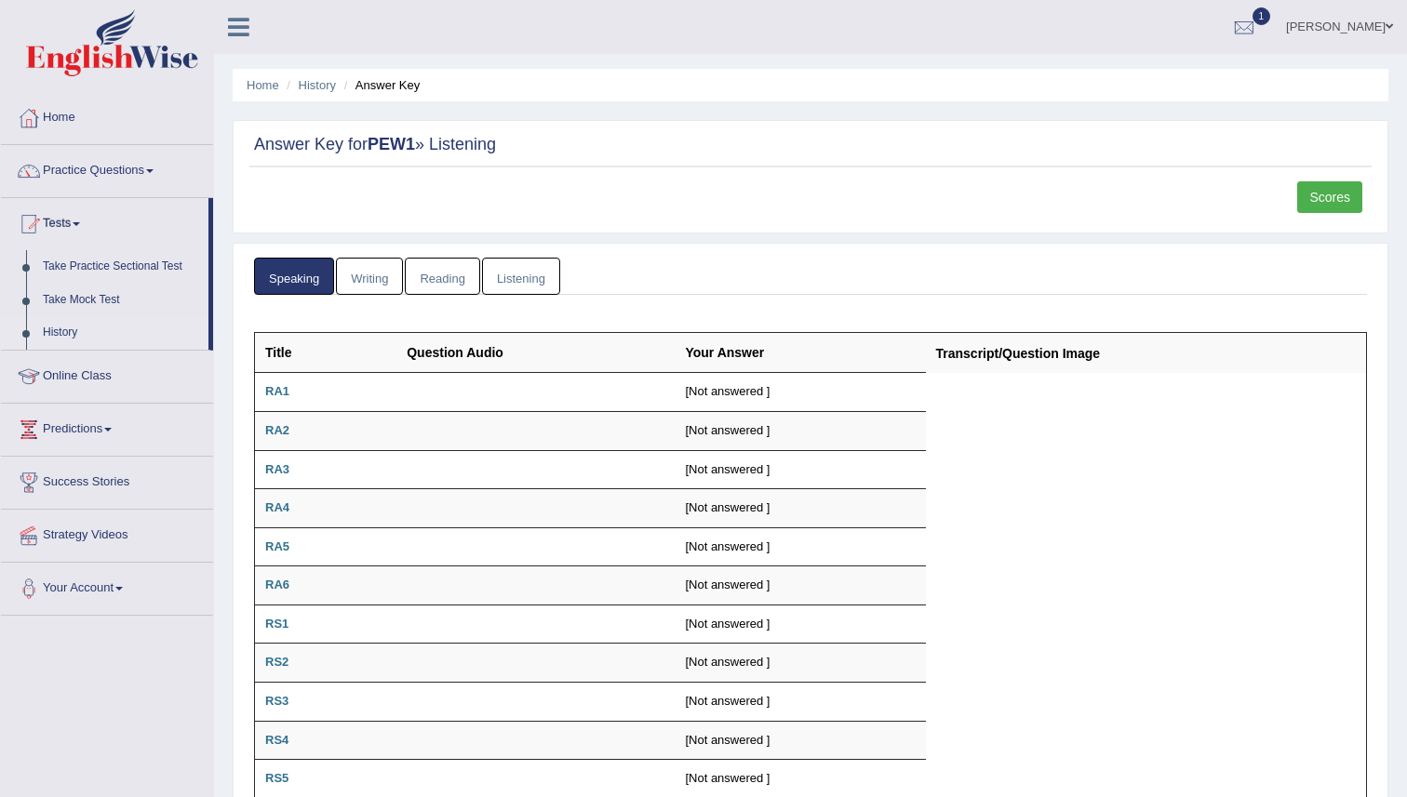
click at [62, 327] on link "History" at bounding box center [121, 332] width 174 height 33
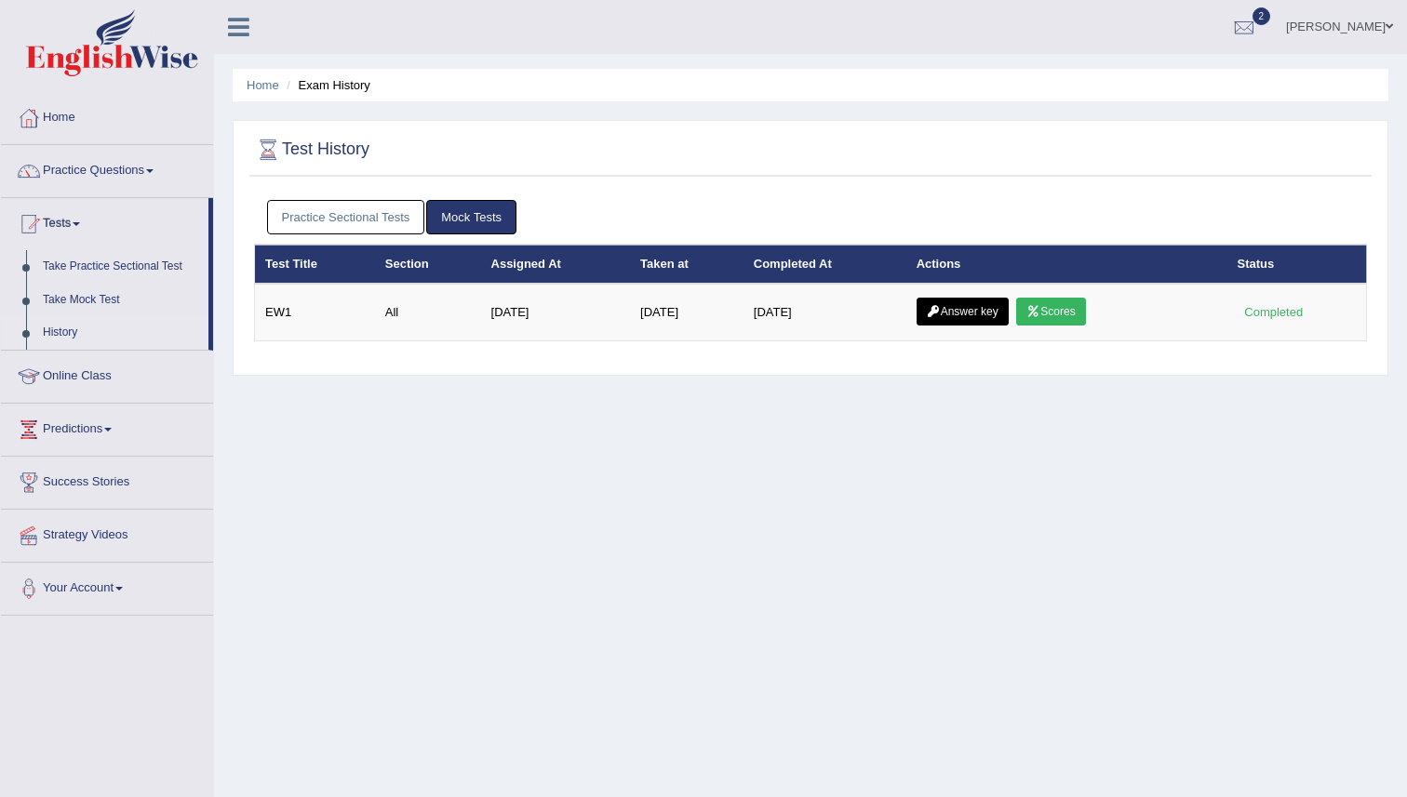
click at [383, 219] on link "Practice Sectional Tests" at bounding box center [346, 217] width 158 height 34
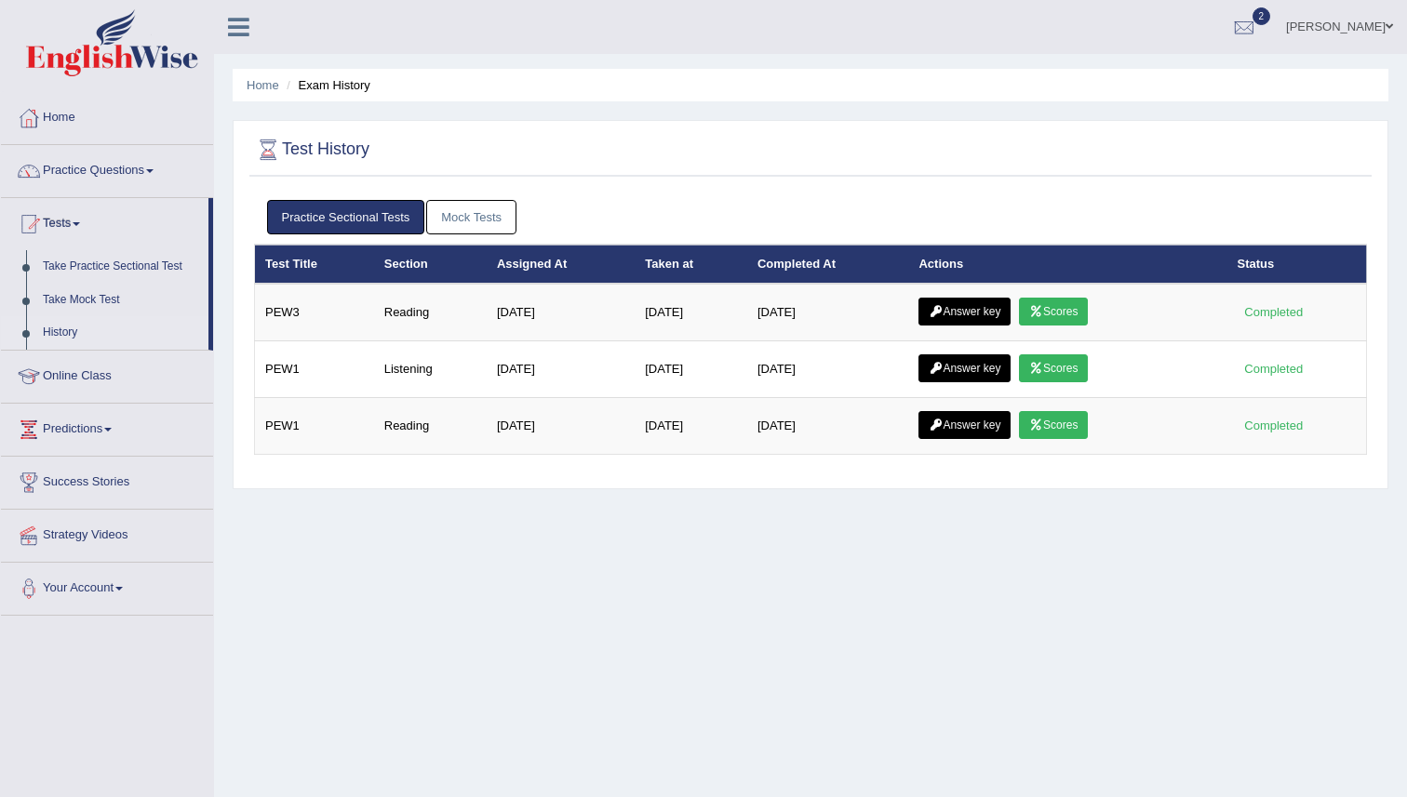
click at [500, 531] on div "Home Exam History Test History Practice Sectional Tests Mock Tests Test Title S…" at bounding box center [810, 465] width 1193 height 930
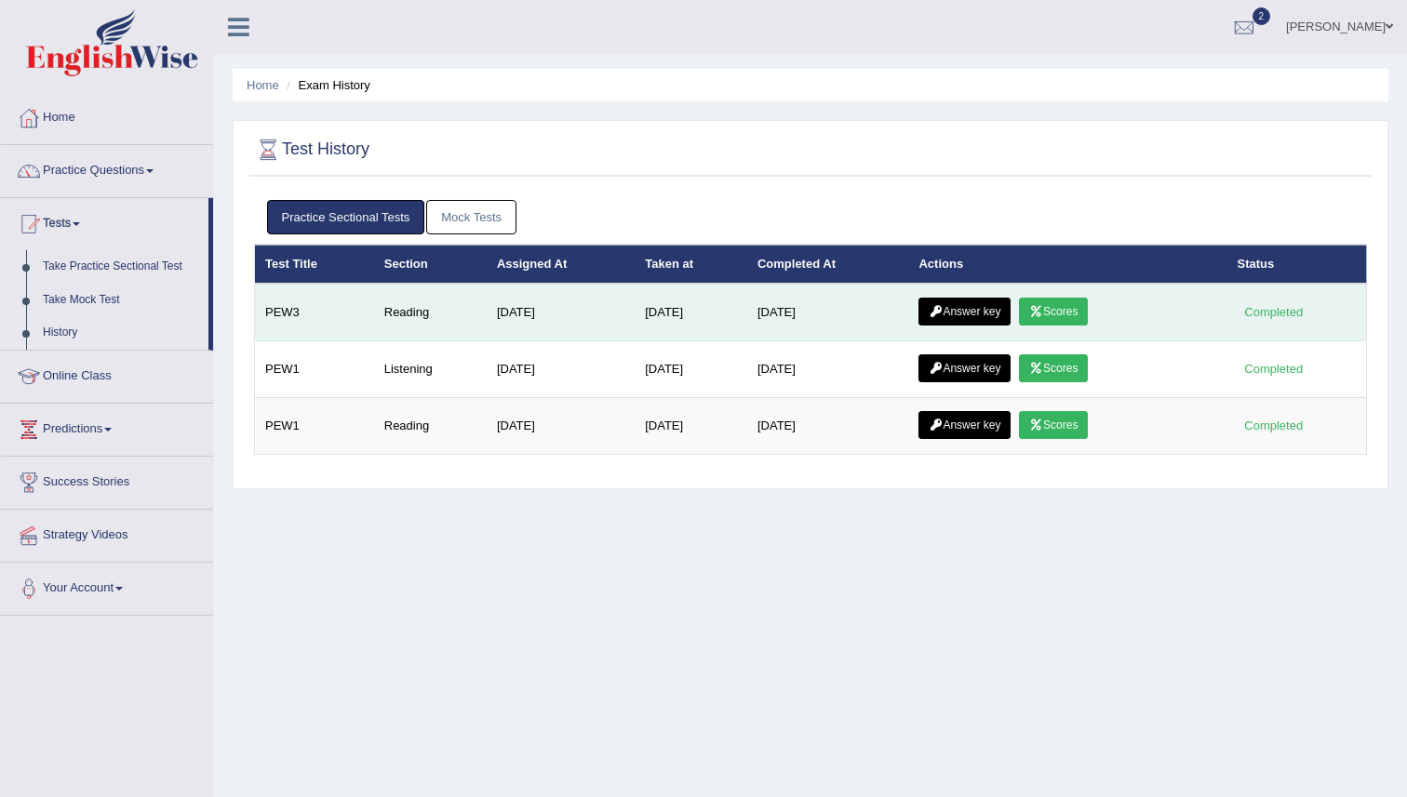
click at [1078, 314] on link "Scores" at bounding box center [1053, 312] width 69 height 28
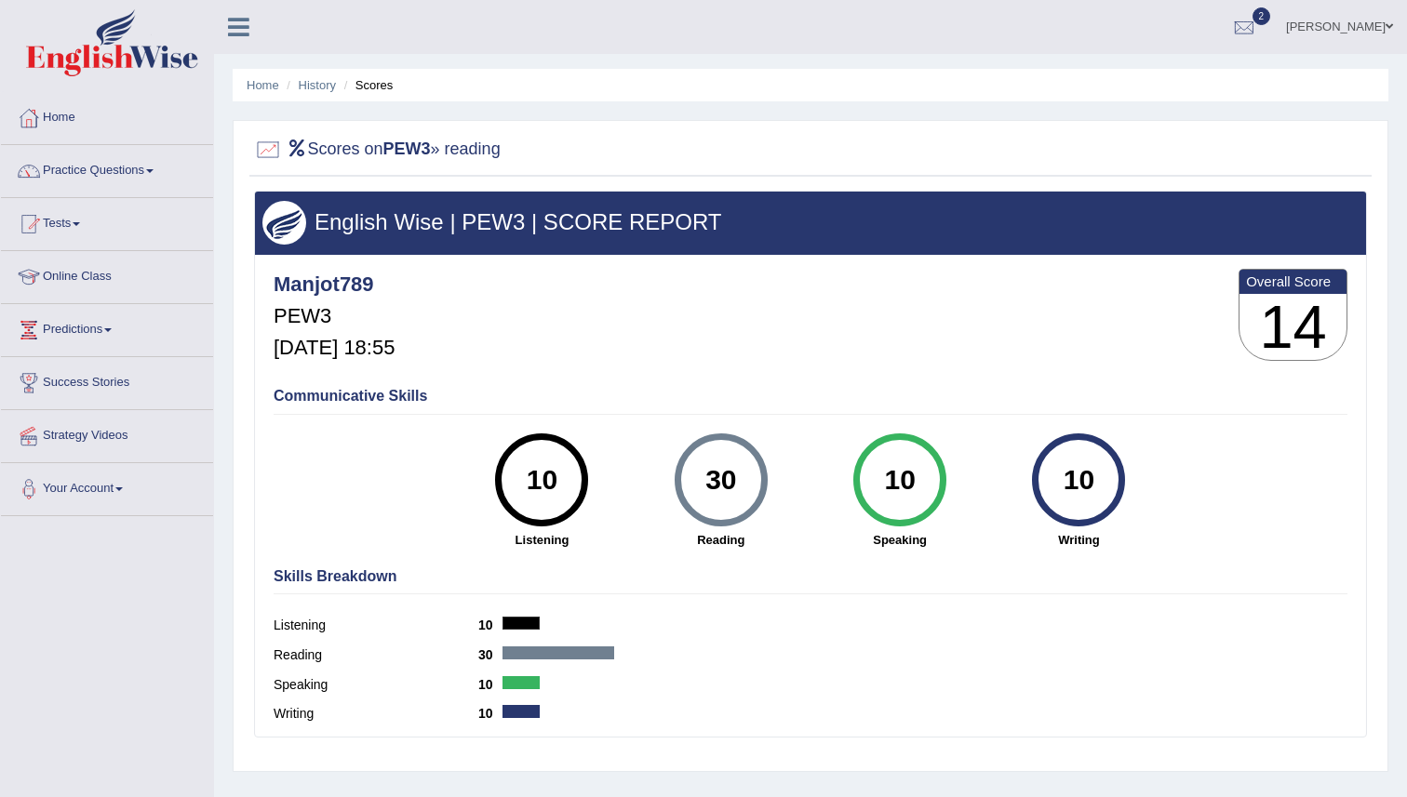
click at [799, 364] on div "Manjot789 PEW3 [DATE] 18:55 Overall Score 14" at bounding box center [810, 319] width 1083 height 111
click at [799, 364] on div "Manjot789 PEW3 Sep 6, 2025, 18:55 Overall Score 14" at bounding box center [810, 319] width 1083 height 111
click at [795, 363] on div "Manjot789 PEW3 Sep 6, 2025, 18:55 Overall Score 14" at bounding box center [810, 319] width 1083 height 111
click at [801, 366] on div "Manjot789 PEW3 Sep 6, 2025, 18:55 Overall Score 14" at bounding box center [810, 319] width 1083 height 111
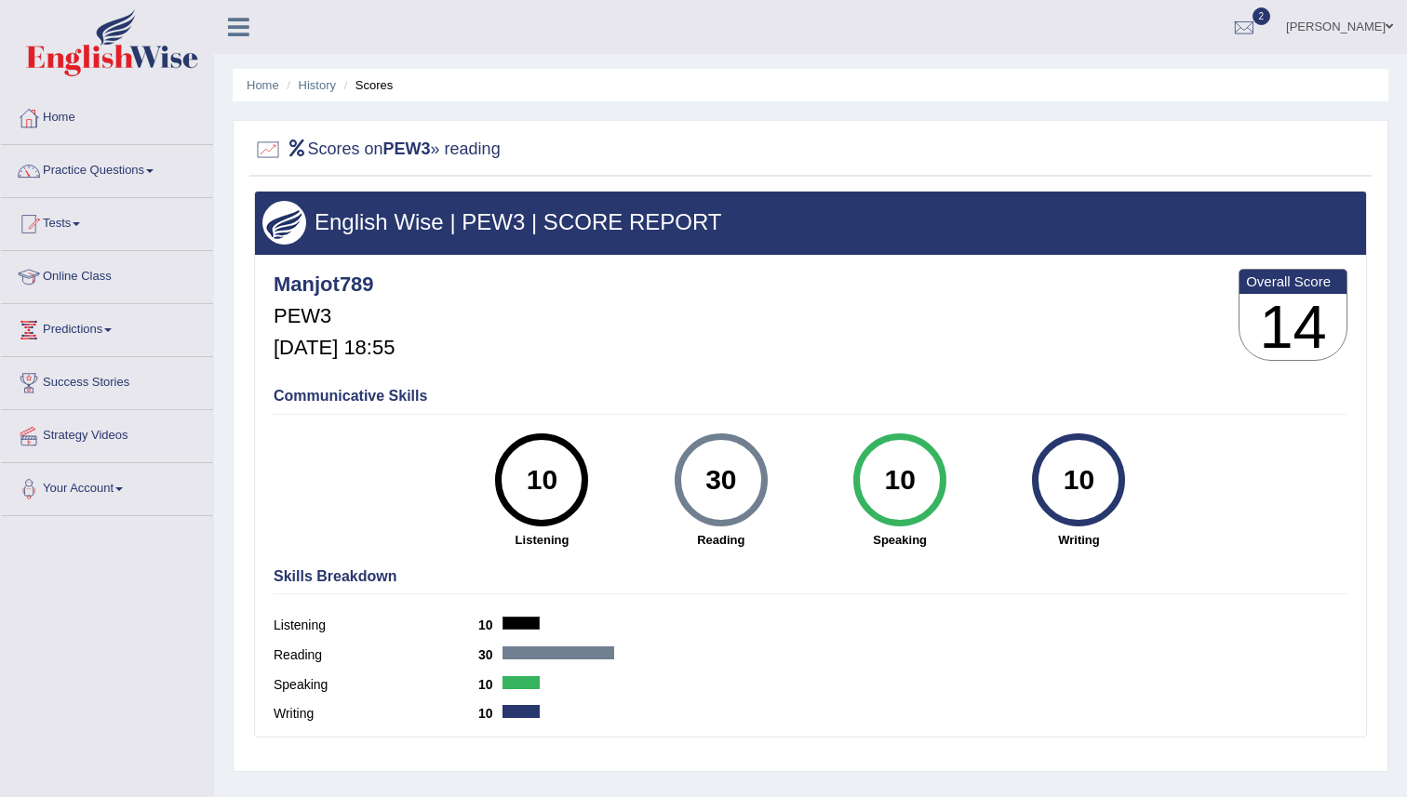
click at [801, 366] on div "Manjot789 PEW3 Sep 6, 2025, 18:55 Overall Score 14" at bounding box center [810, 319] width 1083 height 111
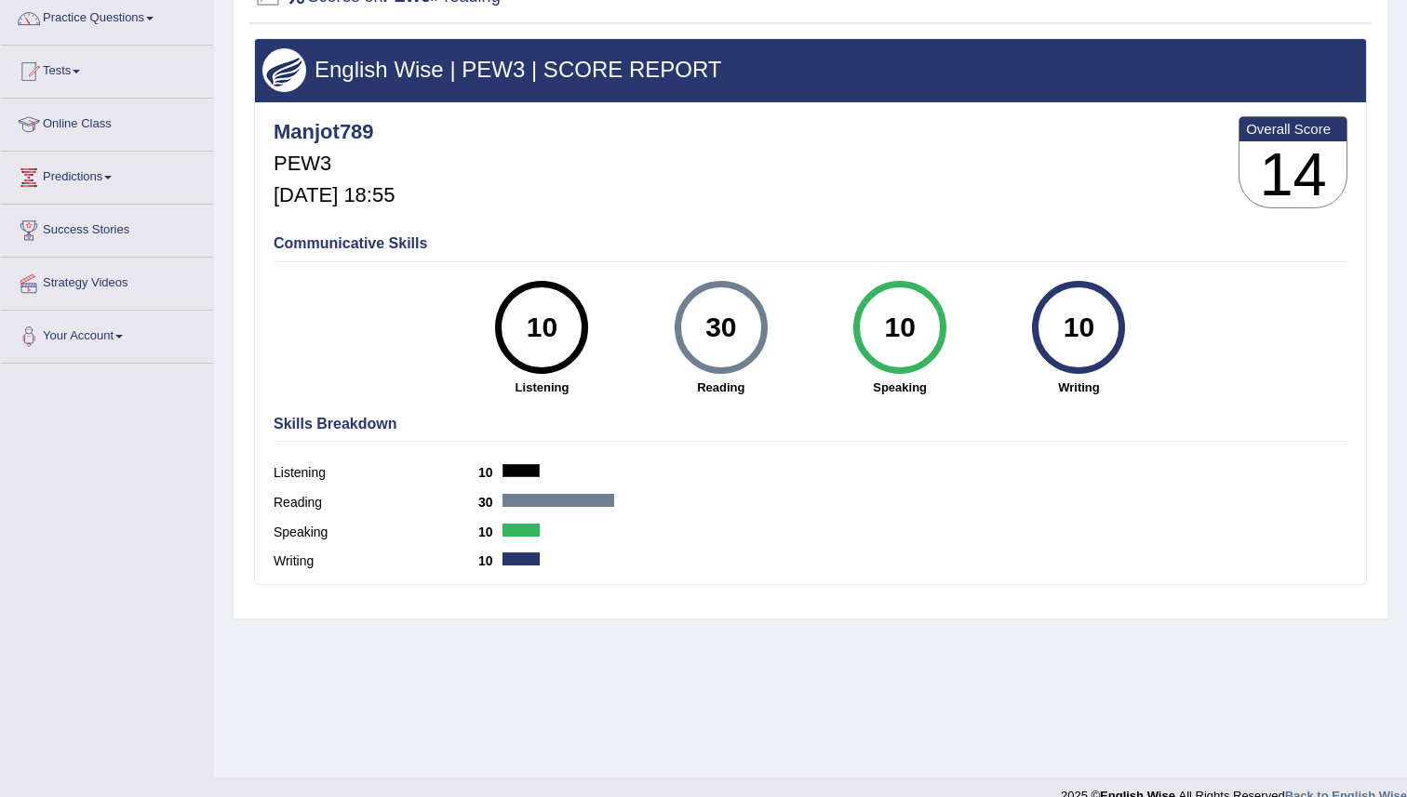
scroll to position [180, 0]
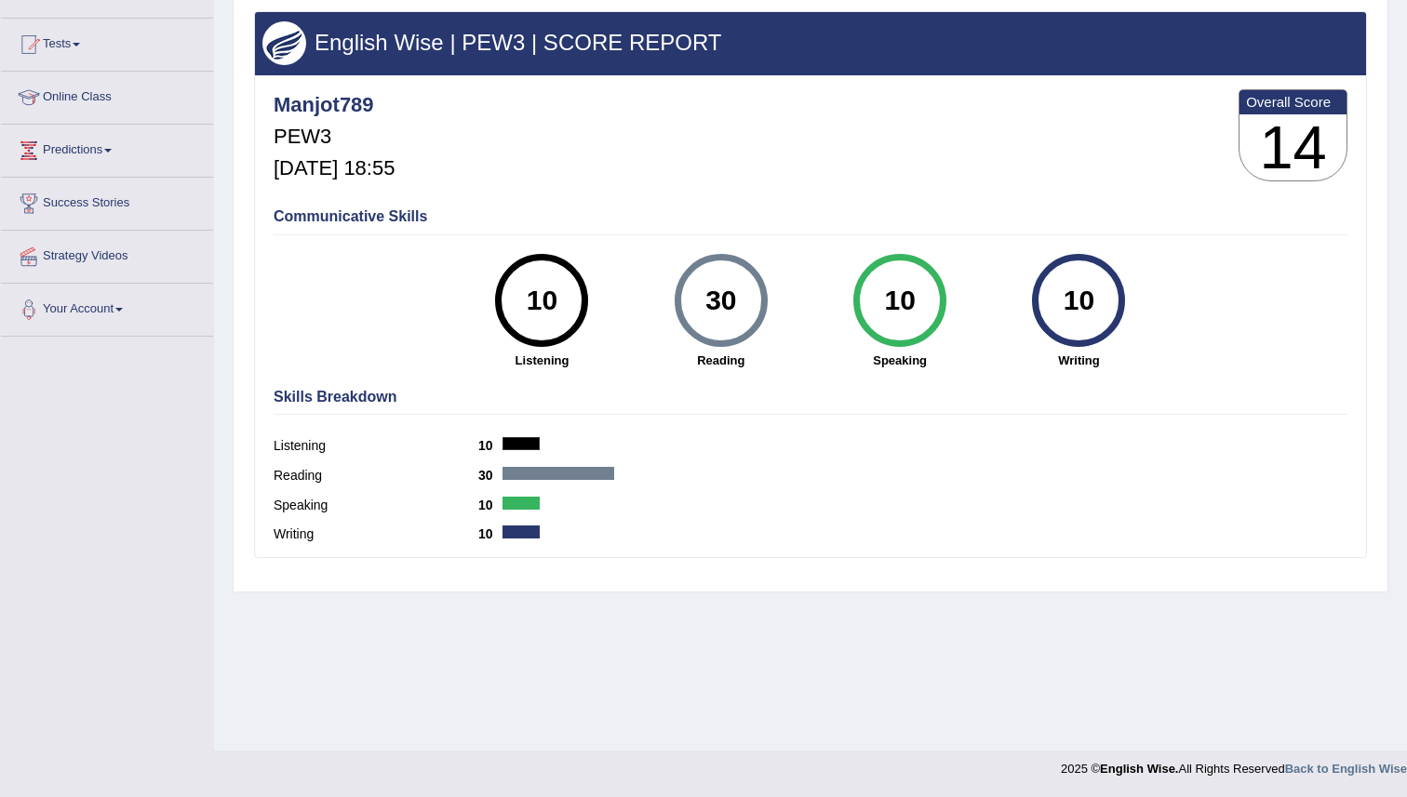
click at [801, 366] on div "30 Reading" at bounding box center [721, 311] width 179 height 115
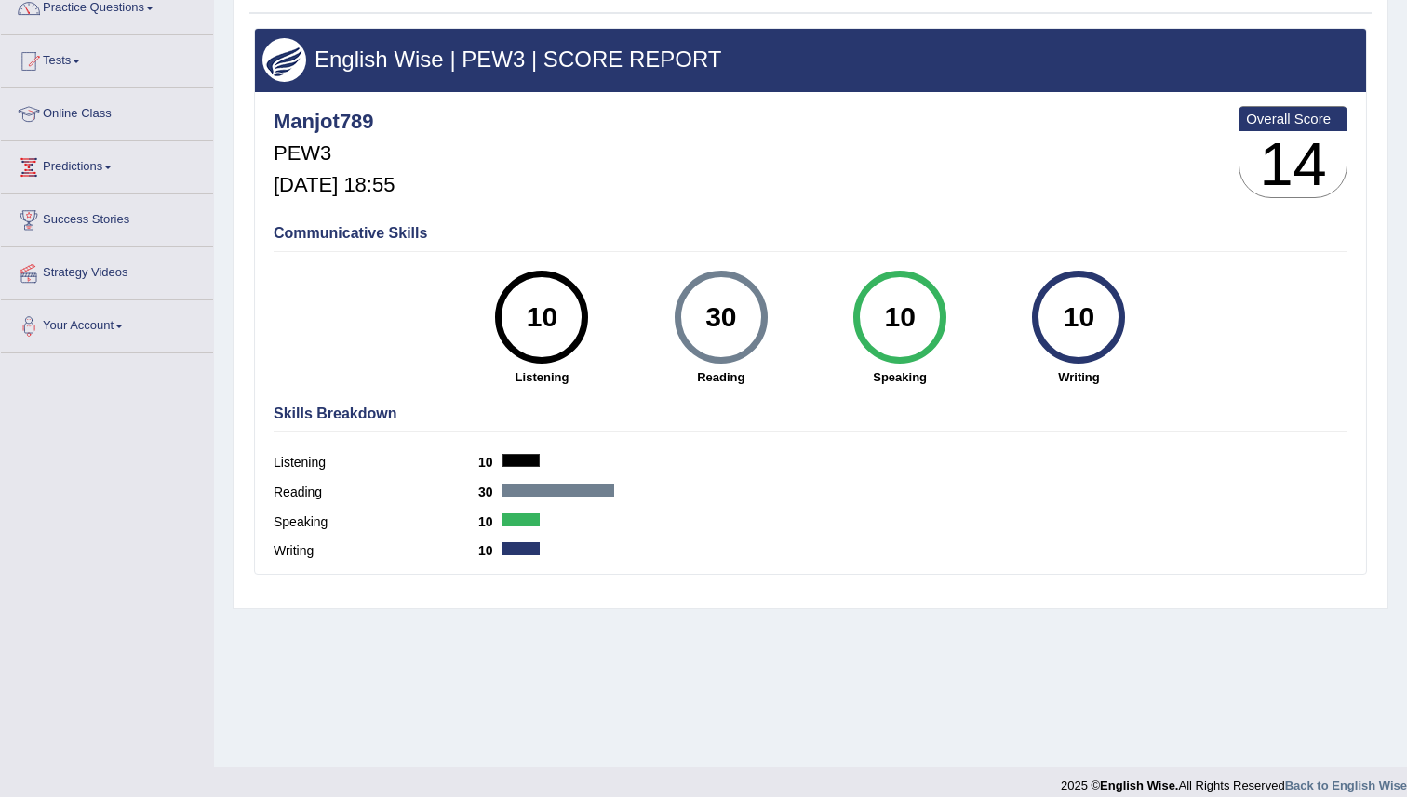
scroll to position [0, 0]
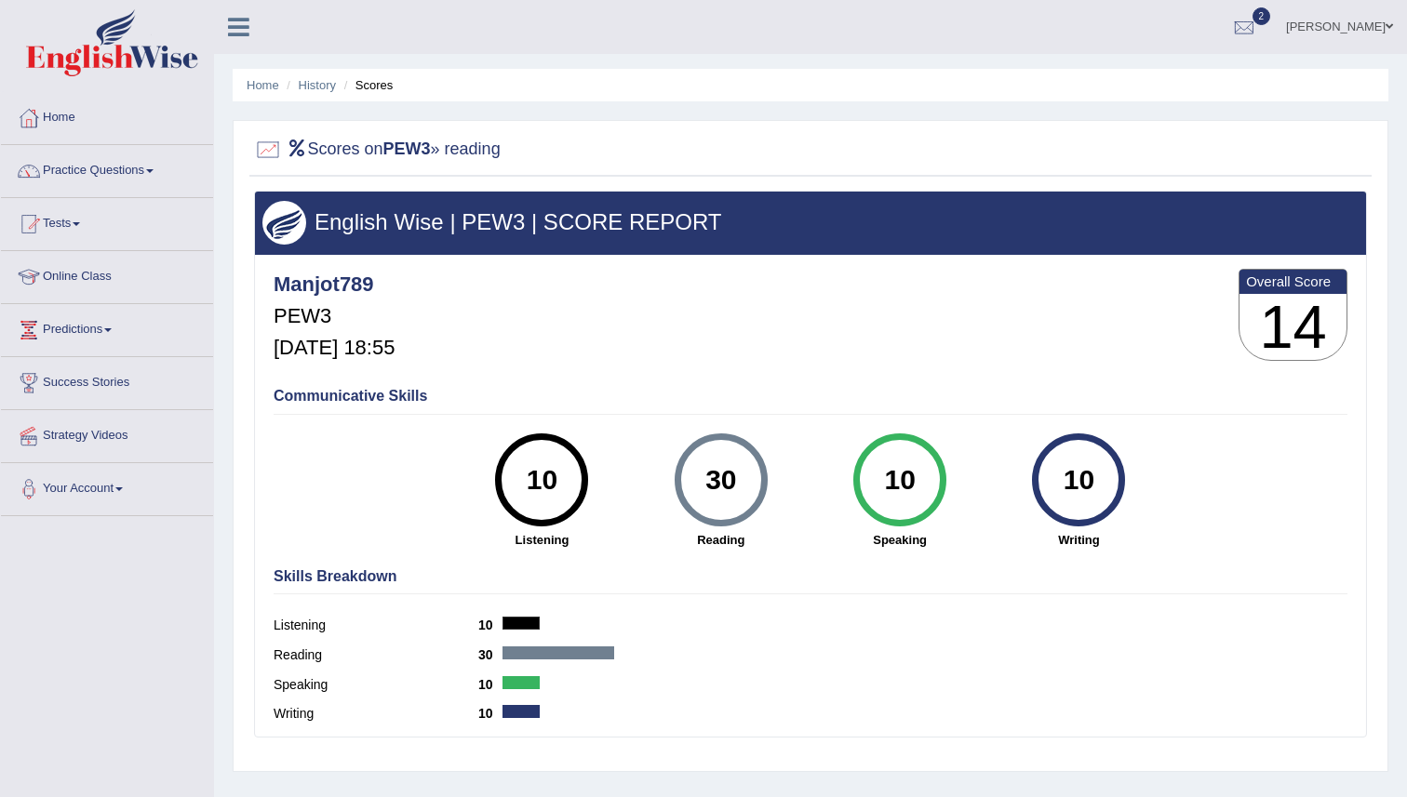
click at [754, 303] on div "Manjot789 PEW3 Sep 6, 2025, 18:55 Overall Score 14" at bounding box center [810, 319] width 1083 height 111
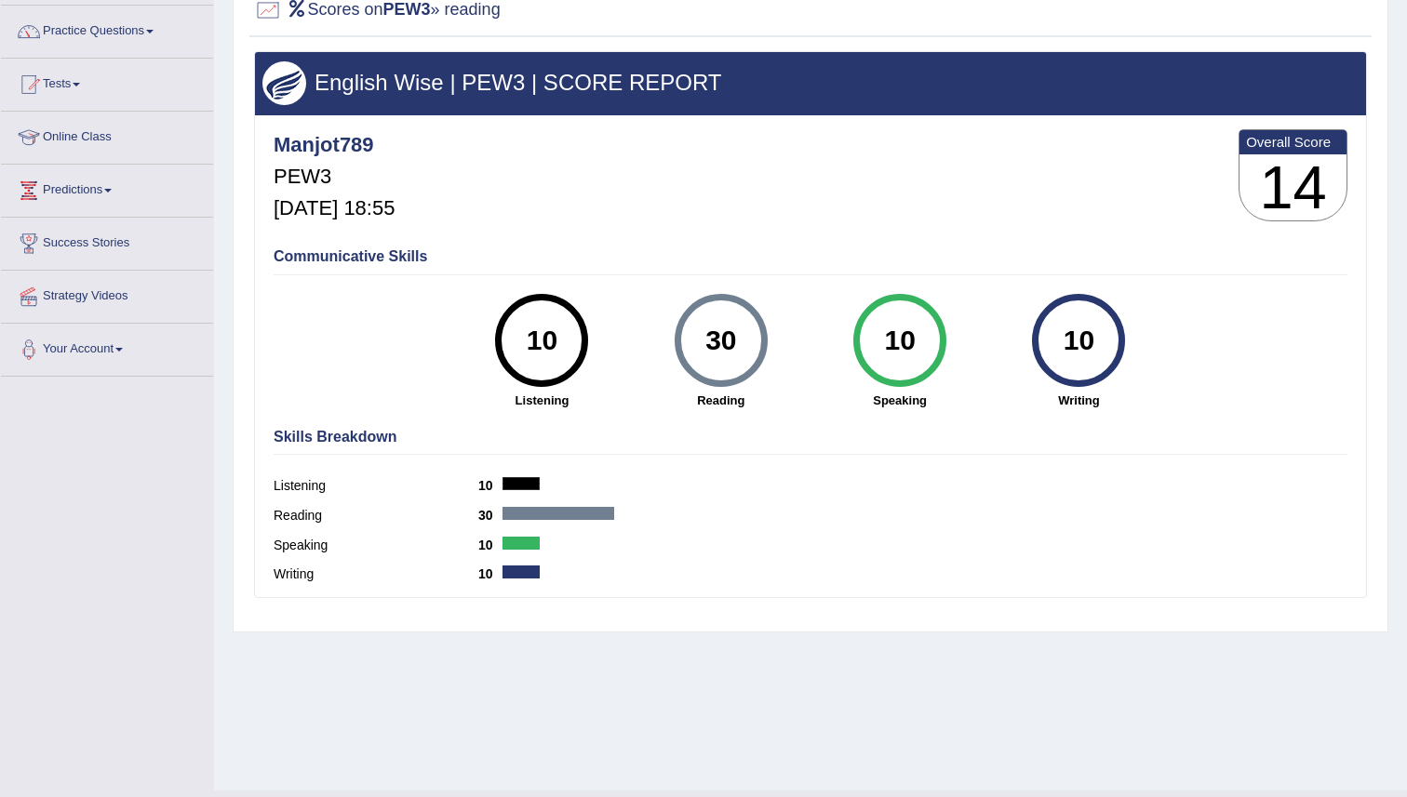
scroll to position [180, 0]
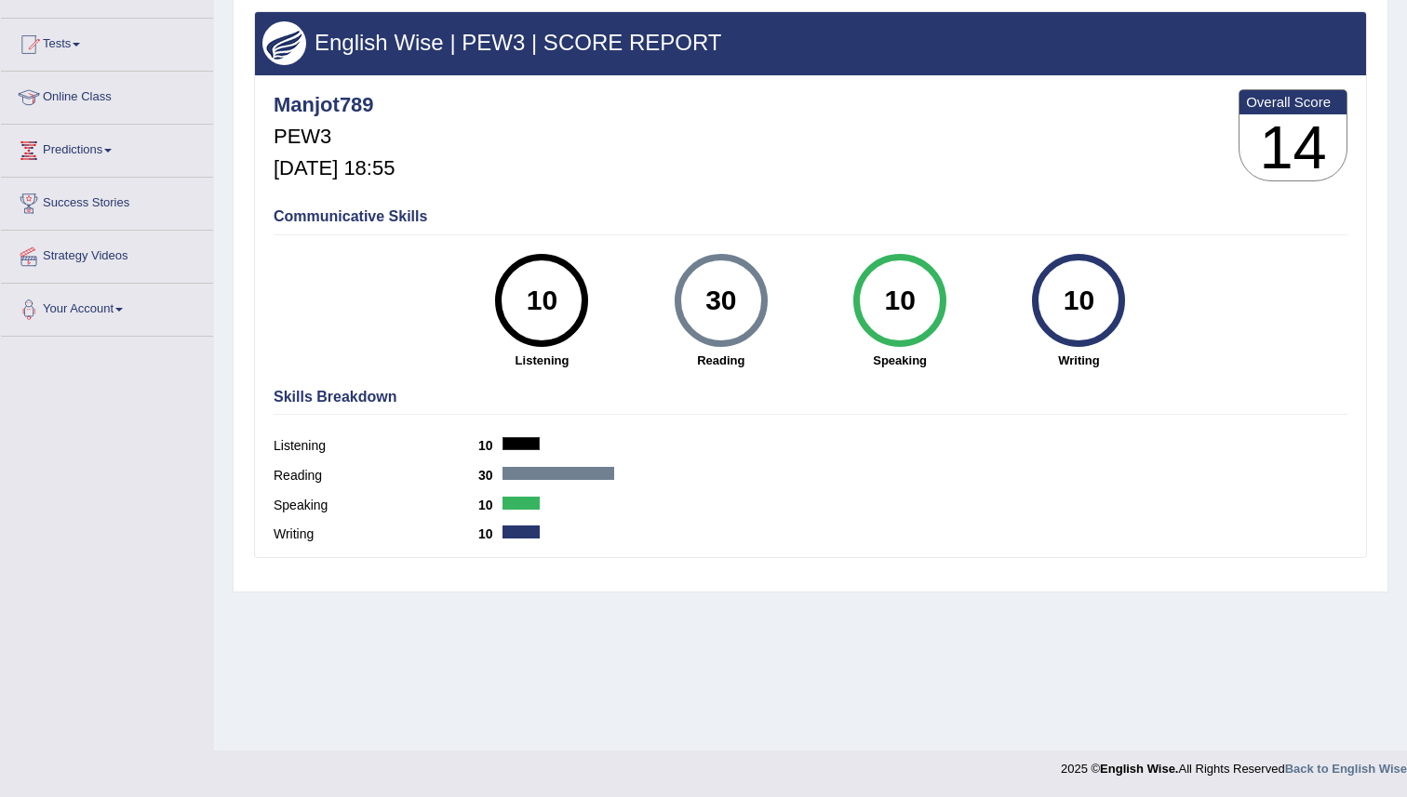
click at [539, 468] on div at bounding box center [558, 473] width 112 height 13
click at [553, 277] on div "10" at bounding box center [542, 300] width 68 height 78
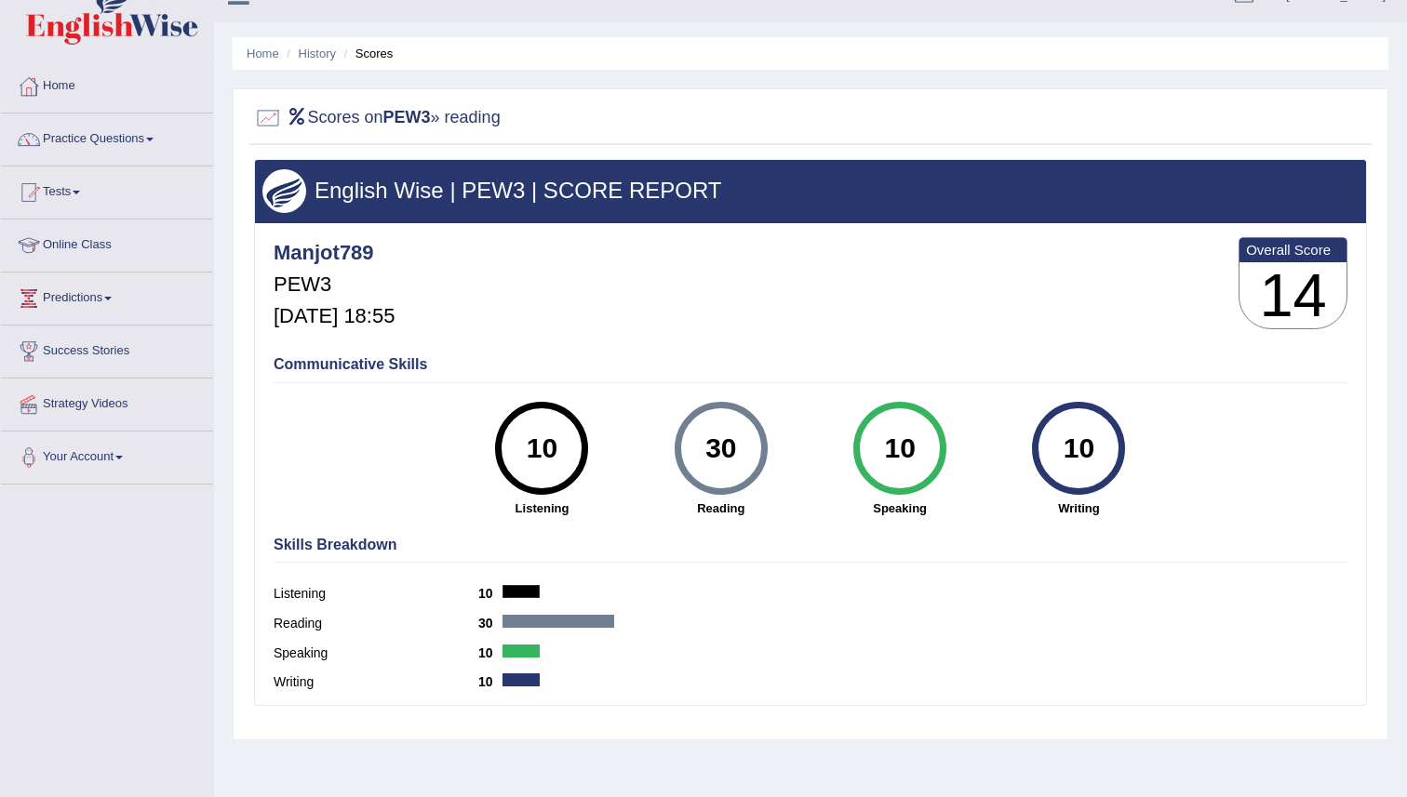
scroll to position [0, 0]
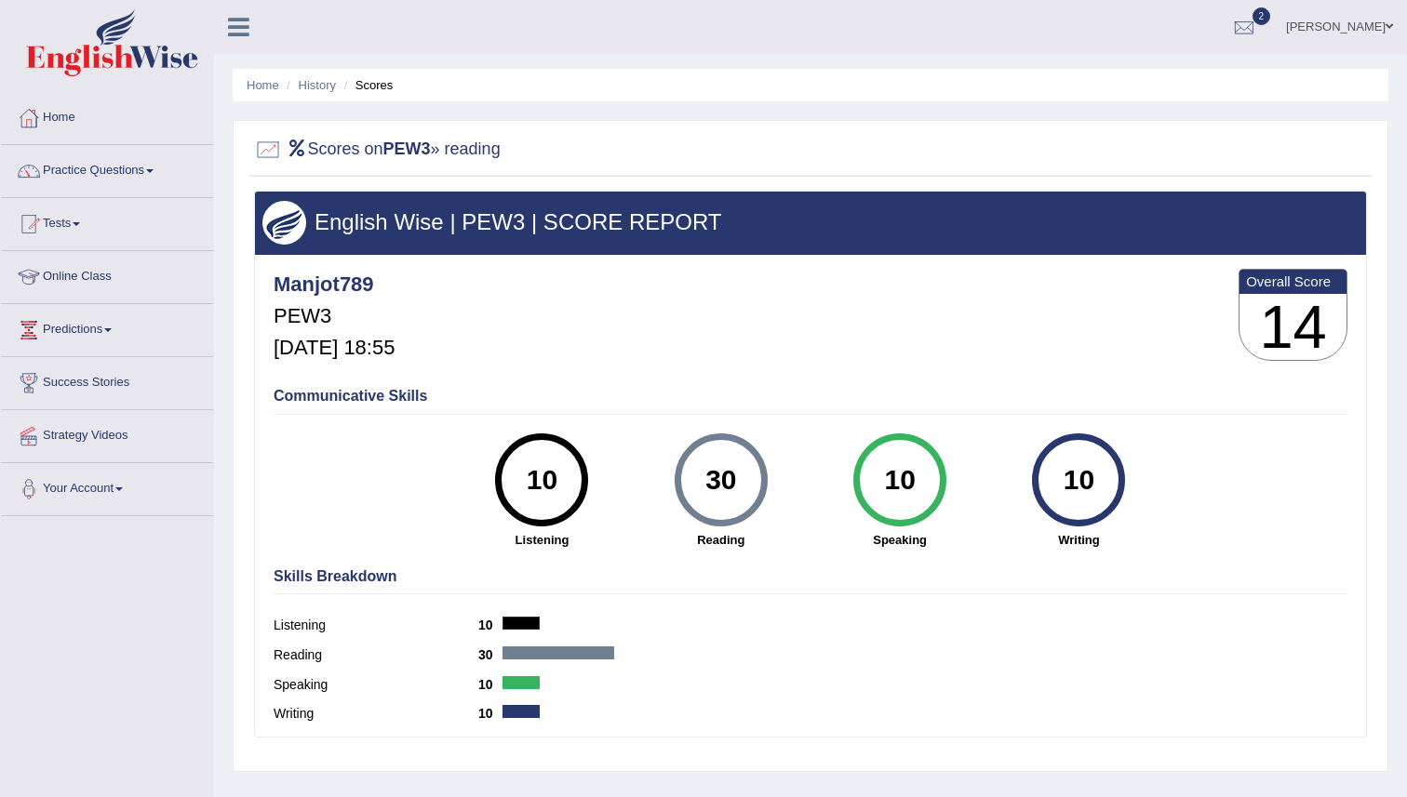
click at [384, 89] on li "Scores" at bounding box center [367, 85] width 54 height 18
click at [756, 508] on div "30" at bounding box center [721, 480] width 93 height 93
click at [320, 84] on link "History" at bounding box center [317, 85] width 37 height 14
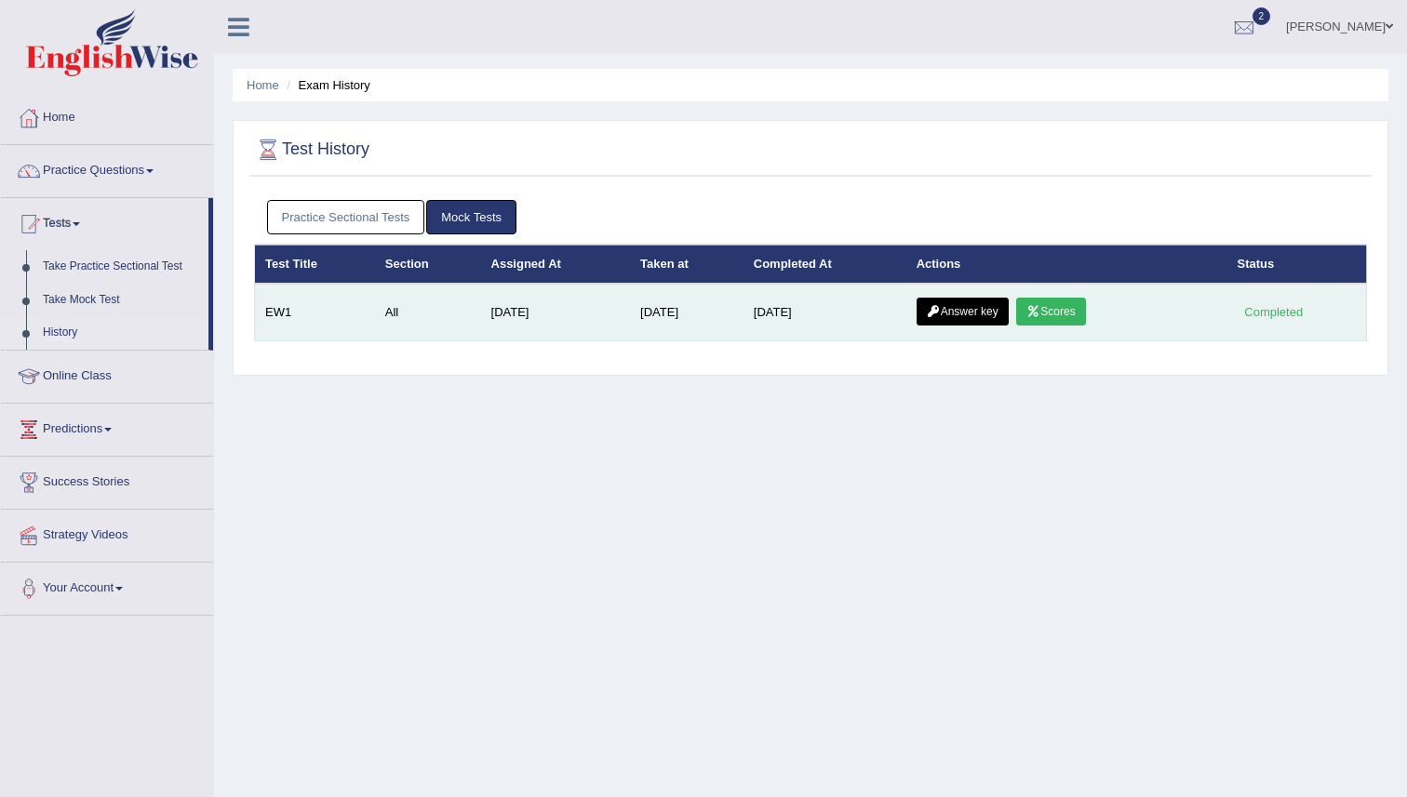
click at [969, 310] on link "Answer key" at bounding box center [962, 312] width 92 height 28
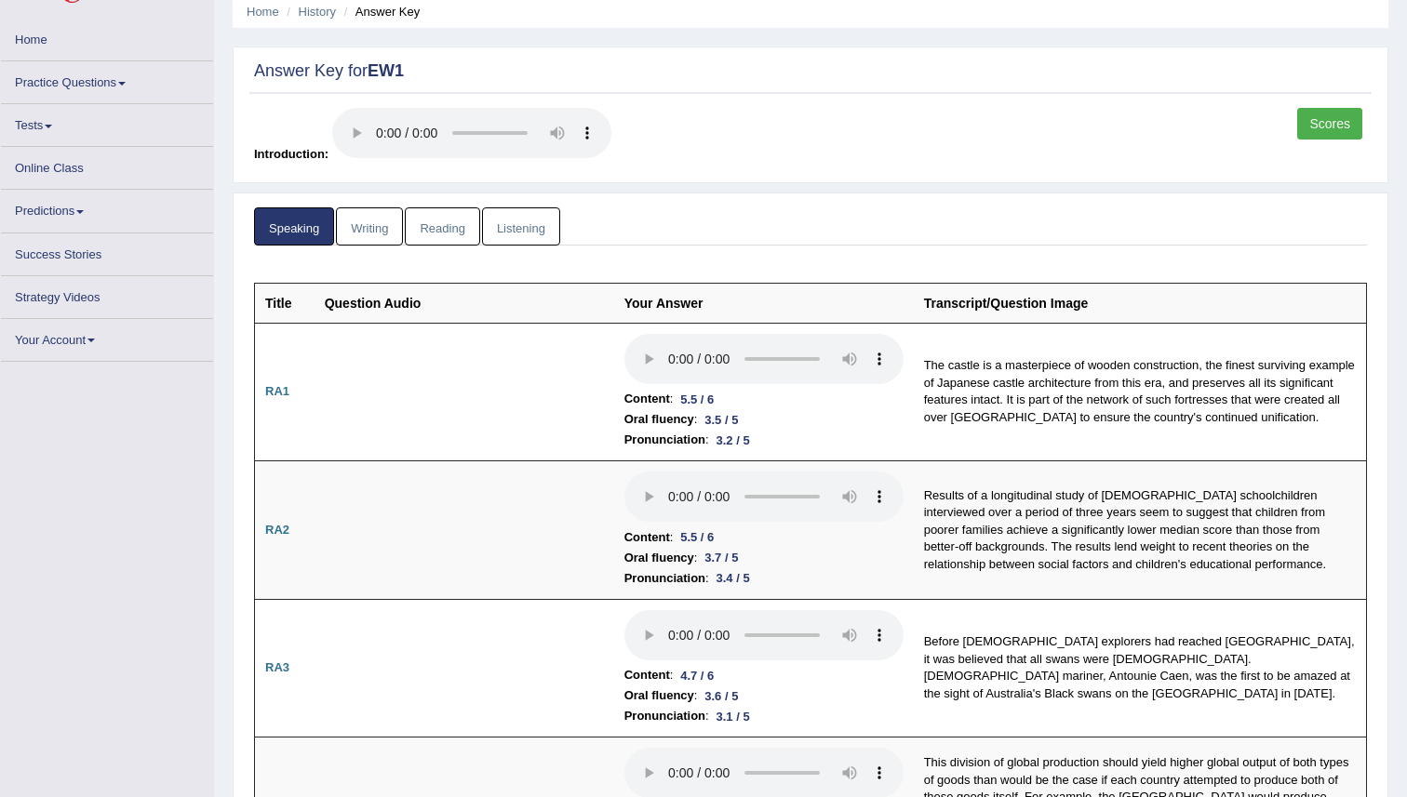
scroll to position [88, 0]
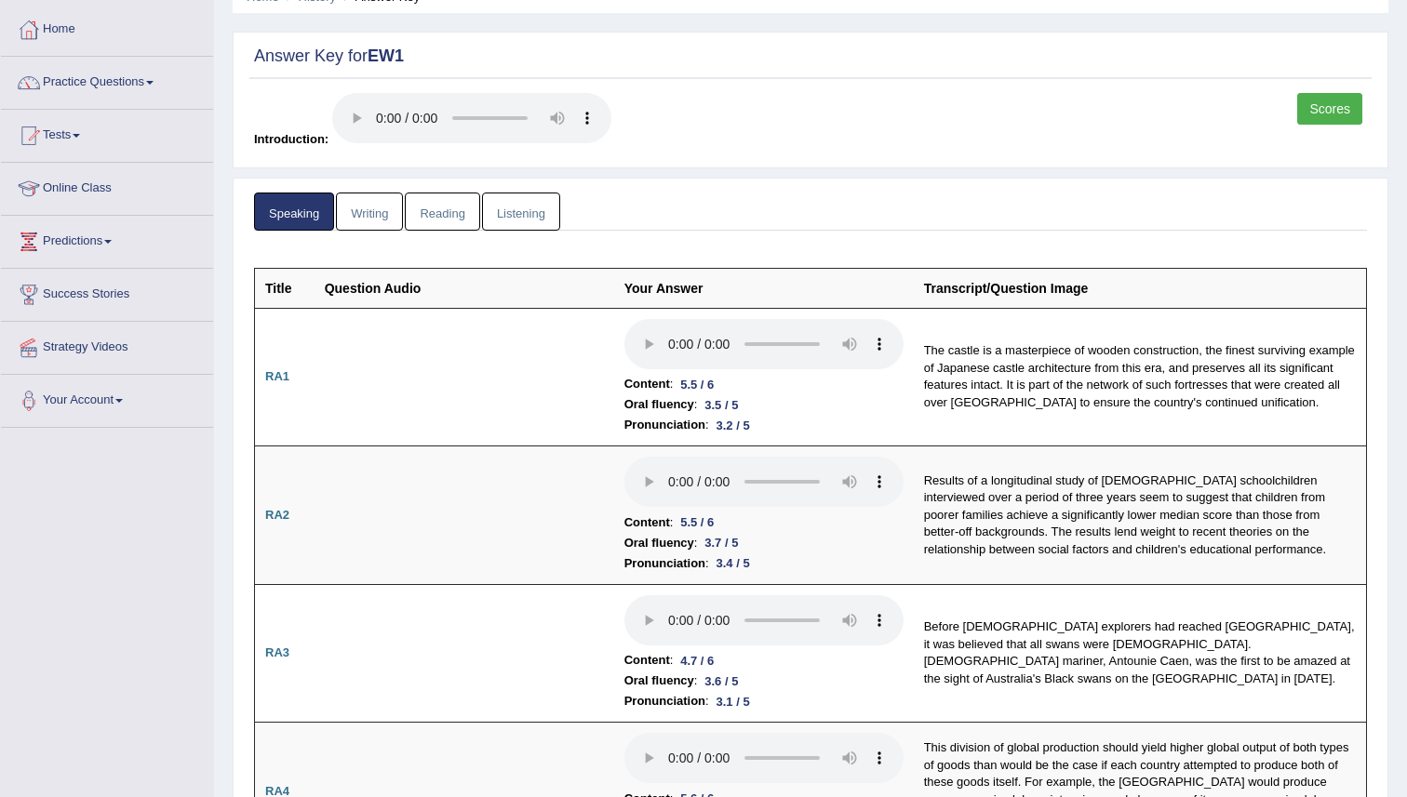
click at [875, 128] on div "Scores Introduction:" at bounding box center [810, 125] width 1122 height 65
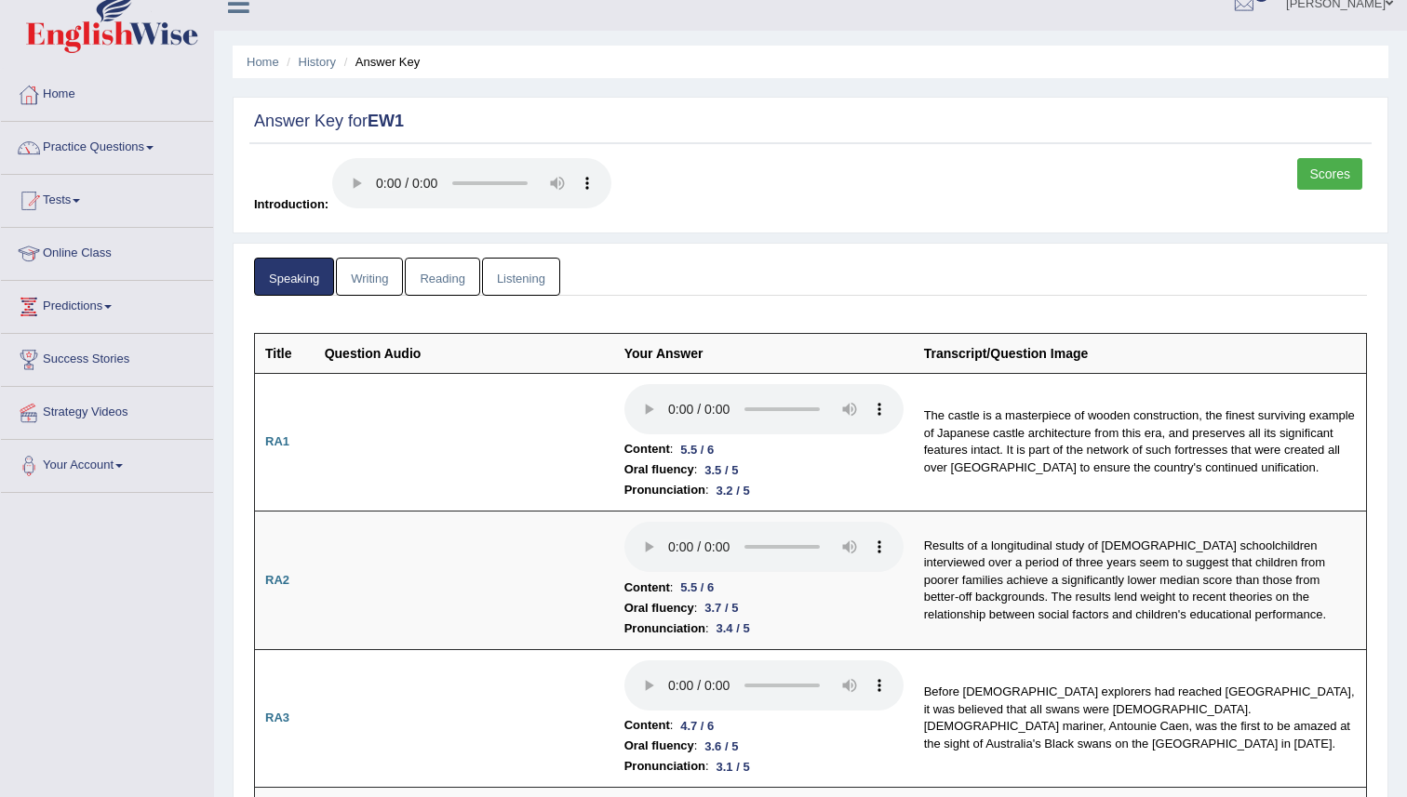
scroll to position [0, 0]
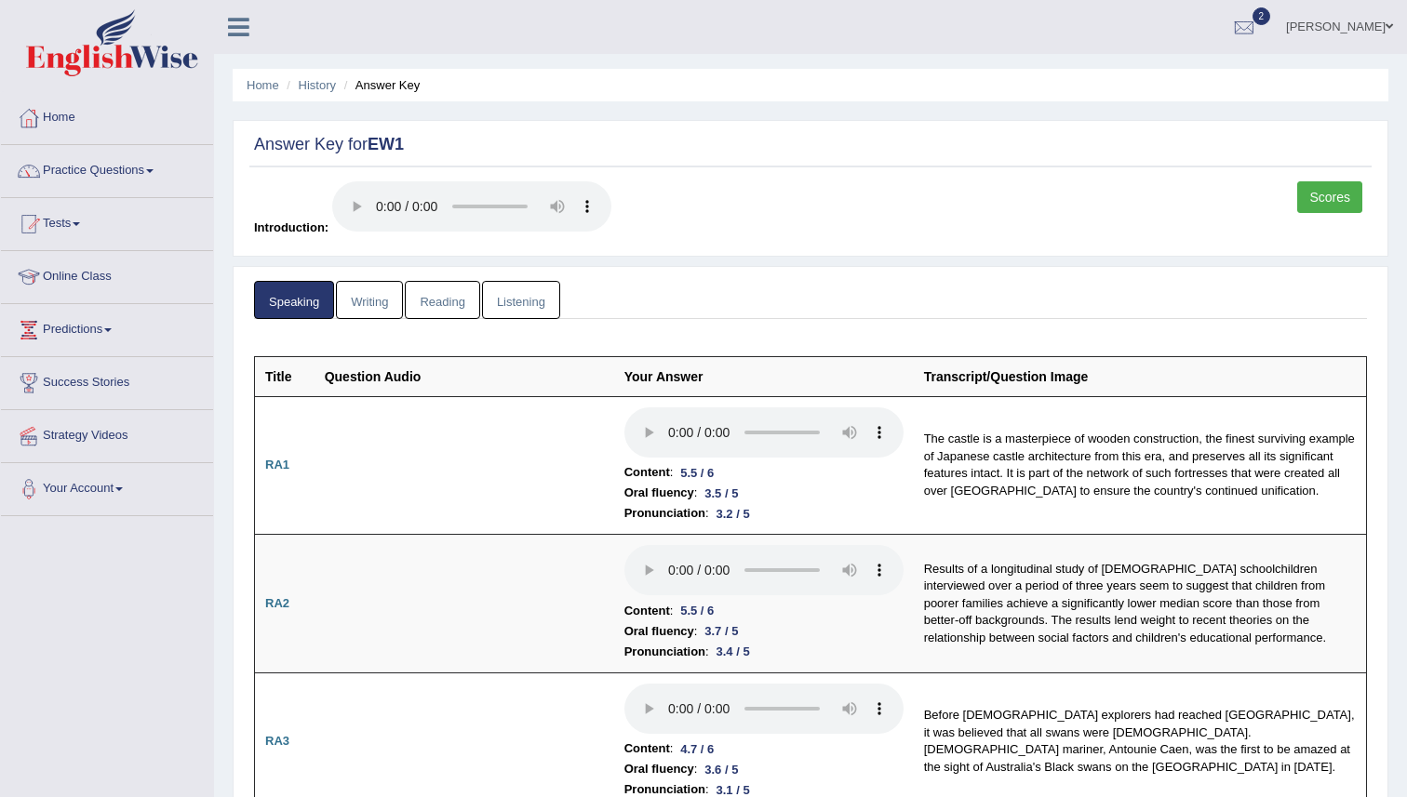
click at [341, 76] on li "Answer Key" at bounding box center [380, 85] width 81 height 18
click at [334, 80] on link "History" at bounding box center [317, 85] width 37 height 14
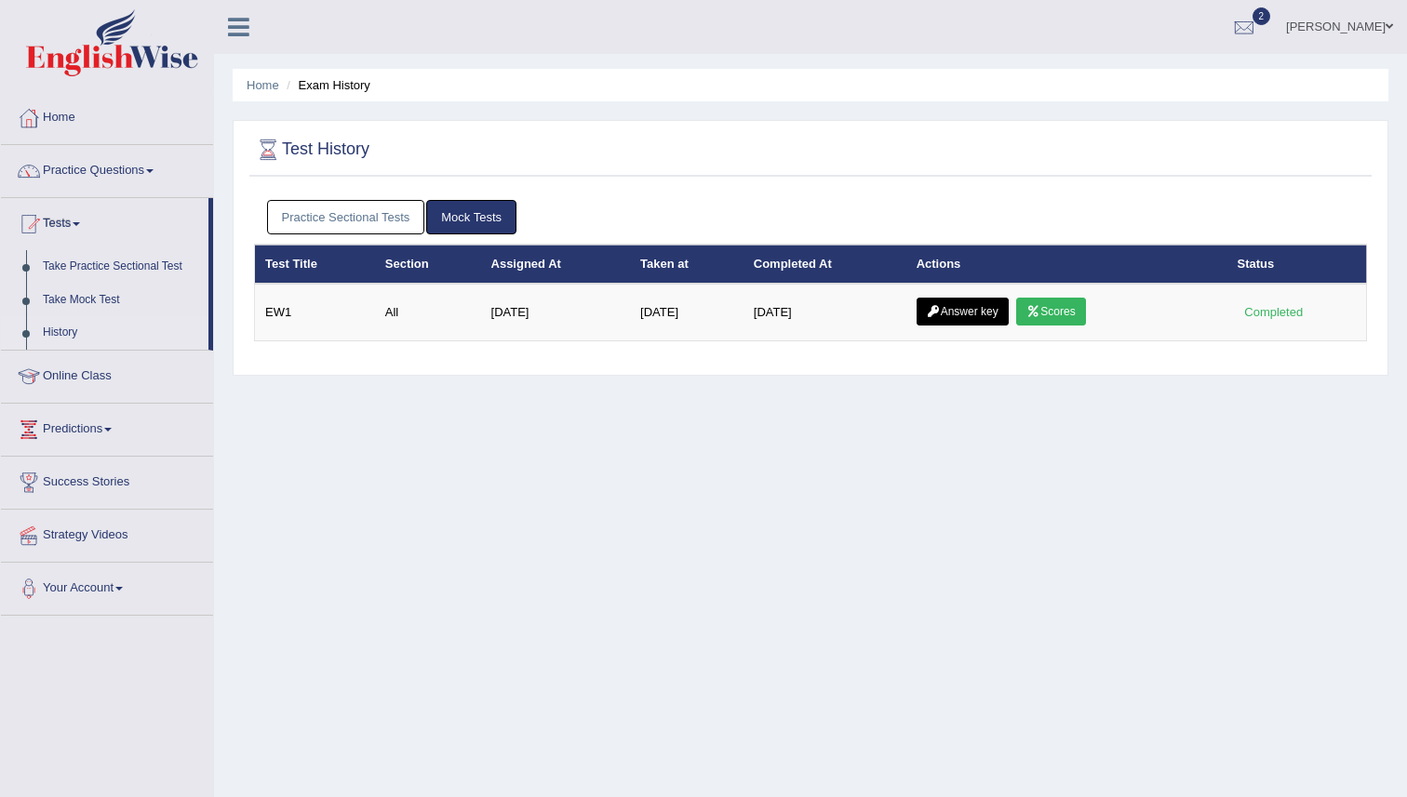
click at [396, 217] on link "Practice Sectional Tests" at bounding box center [346, 217] width 158 height 34
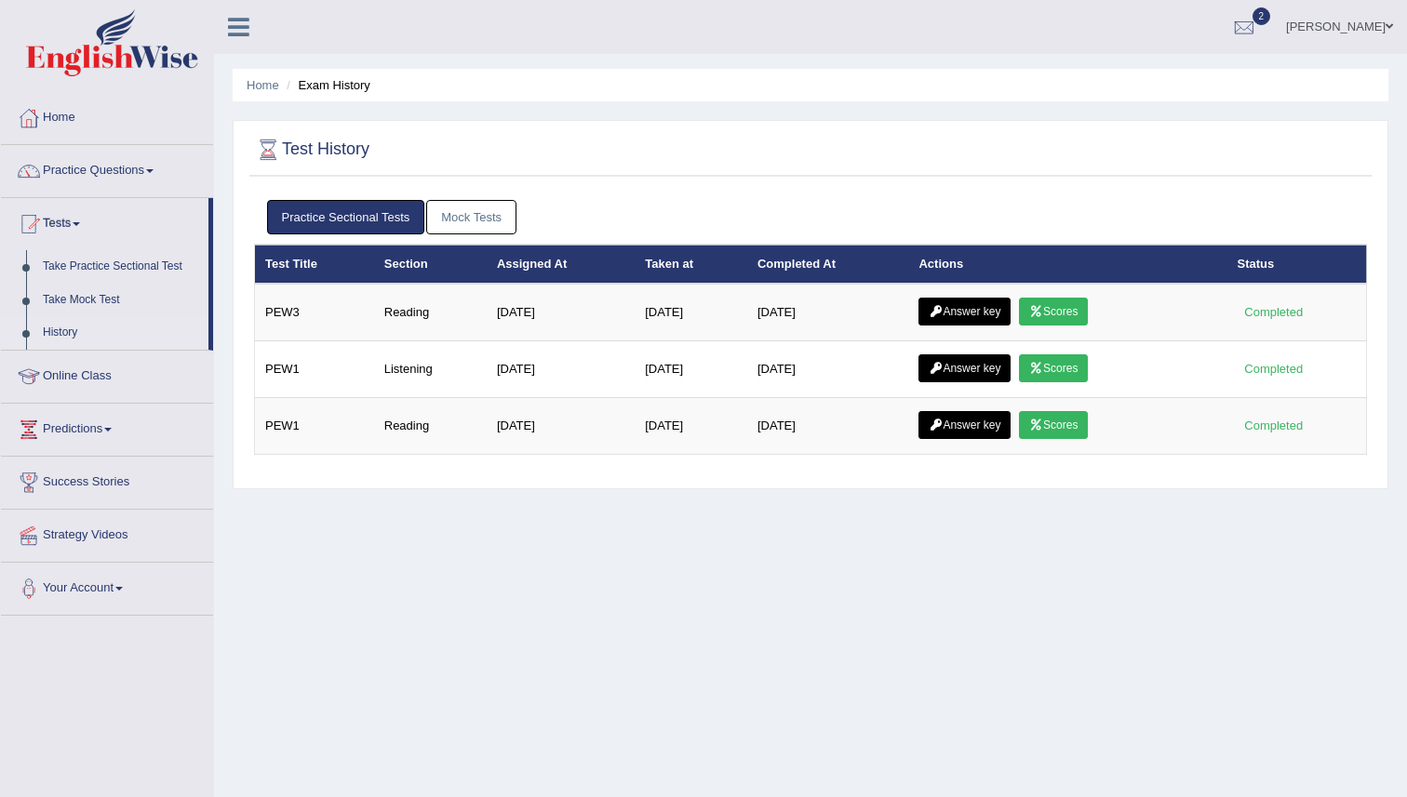
click at [839, 633] on div "Home Exam History Test History Practice Sectional Tests Mock Tests Test Title S…" at bounding box center [810, 465] width 1193 height 930
click at [839, 629] on div "Home Exam History Test History Practice Sectional Tests Mock Tests Test Title S…" at bounding box center [810, 465] width 1193 height 930
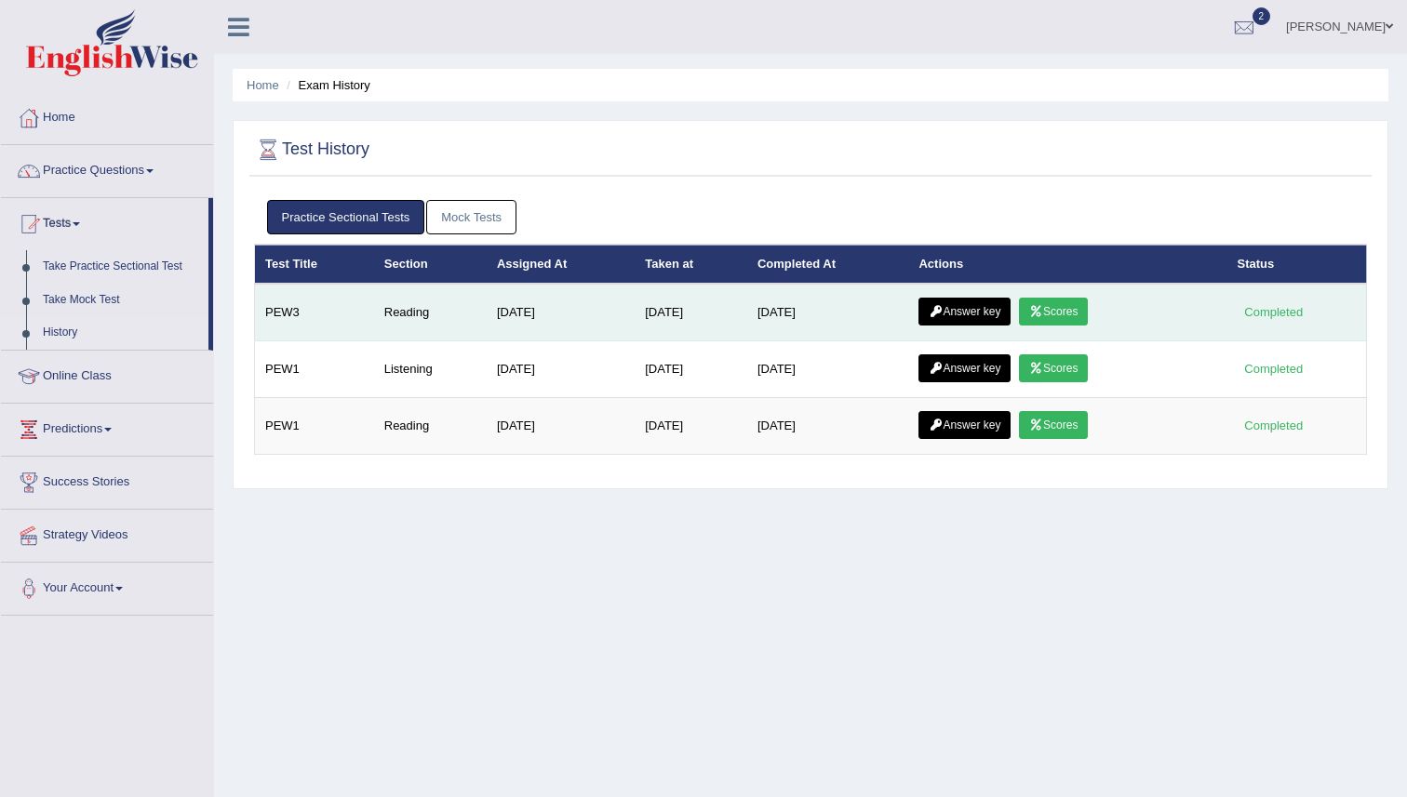
click at [1078, 309] on link "Scores" at bounding box center [1053, 312] width 69 height 28
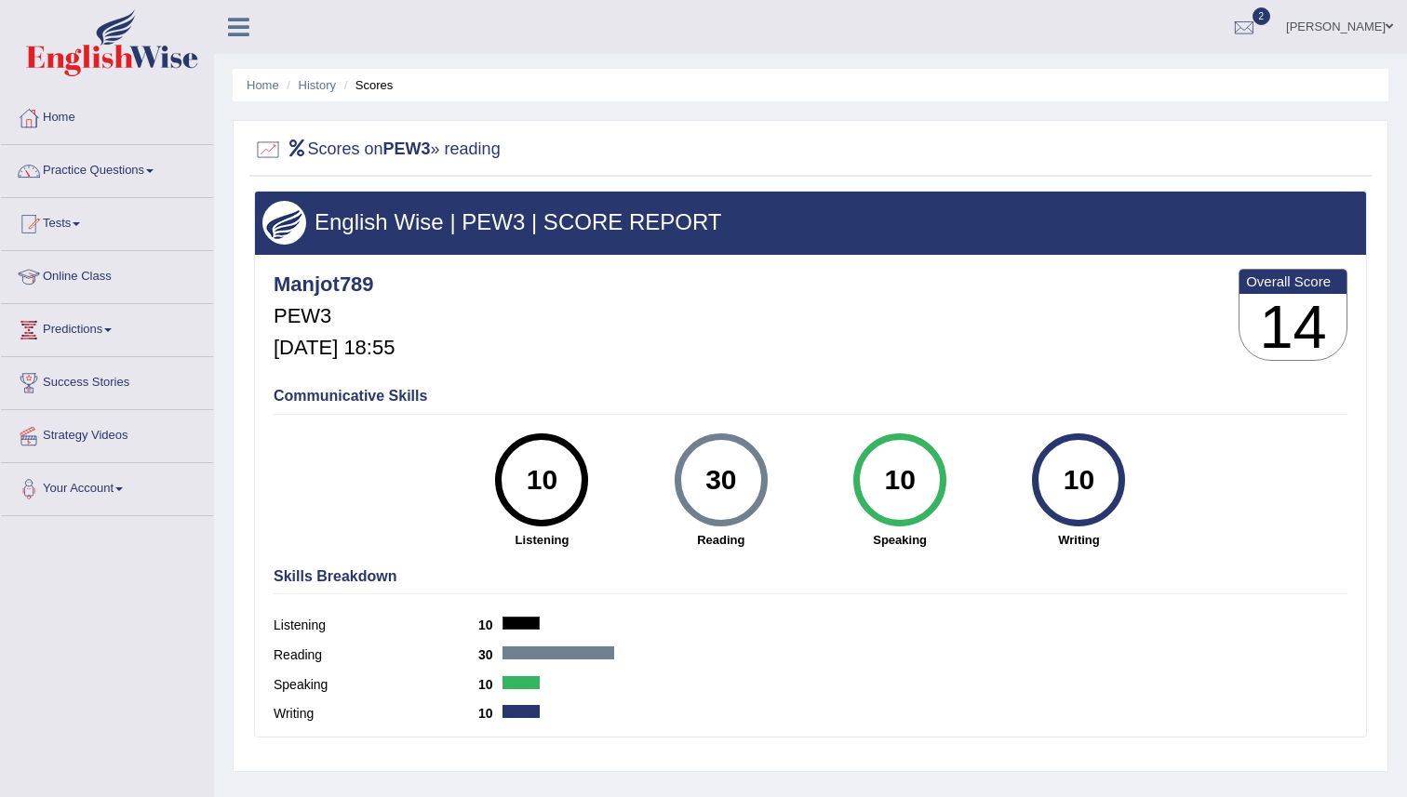
click at [1018, 300] on div "Manjot789 PEW3 [DATE] 18:55 Overall Score 14" at bounding box center [810, 319] width 1083 height 111
click at [318, 83] on link "History" at bounding box center [317, 85] width 37 height 14
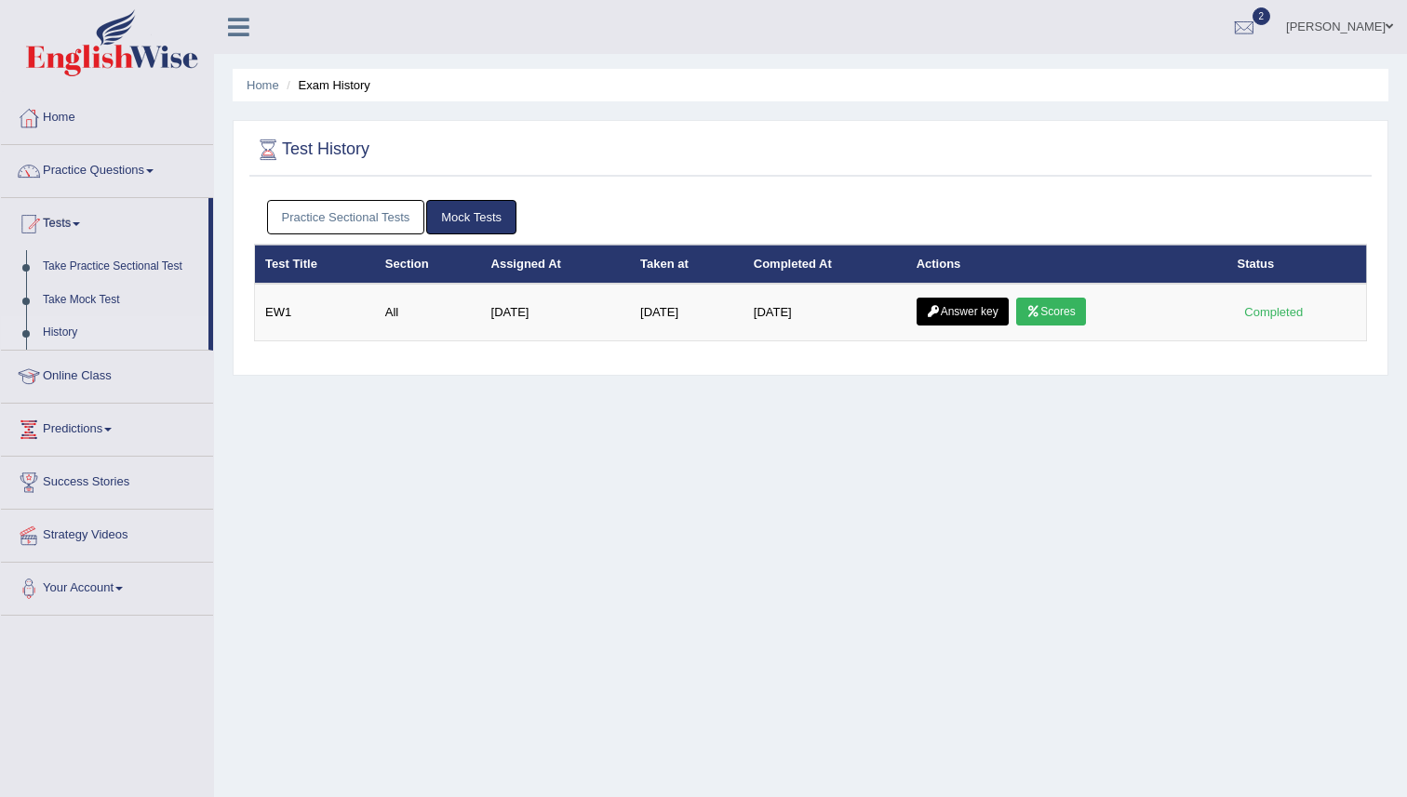
click at [939, 438] on div "Home Exam History Test History Practice Sectional Tests Mock Tests Test Title S…" at bounding box center [810, 465] width 1193 height 930
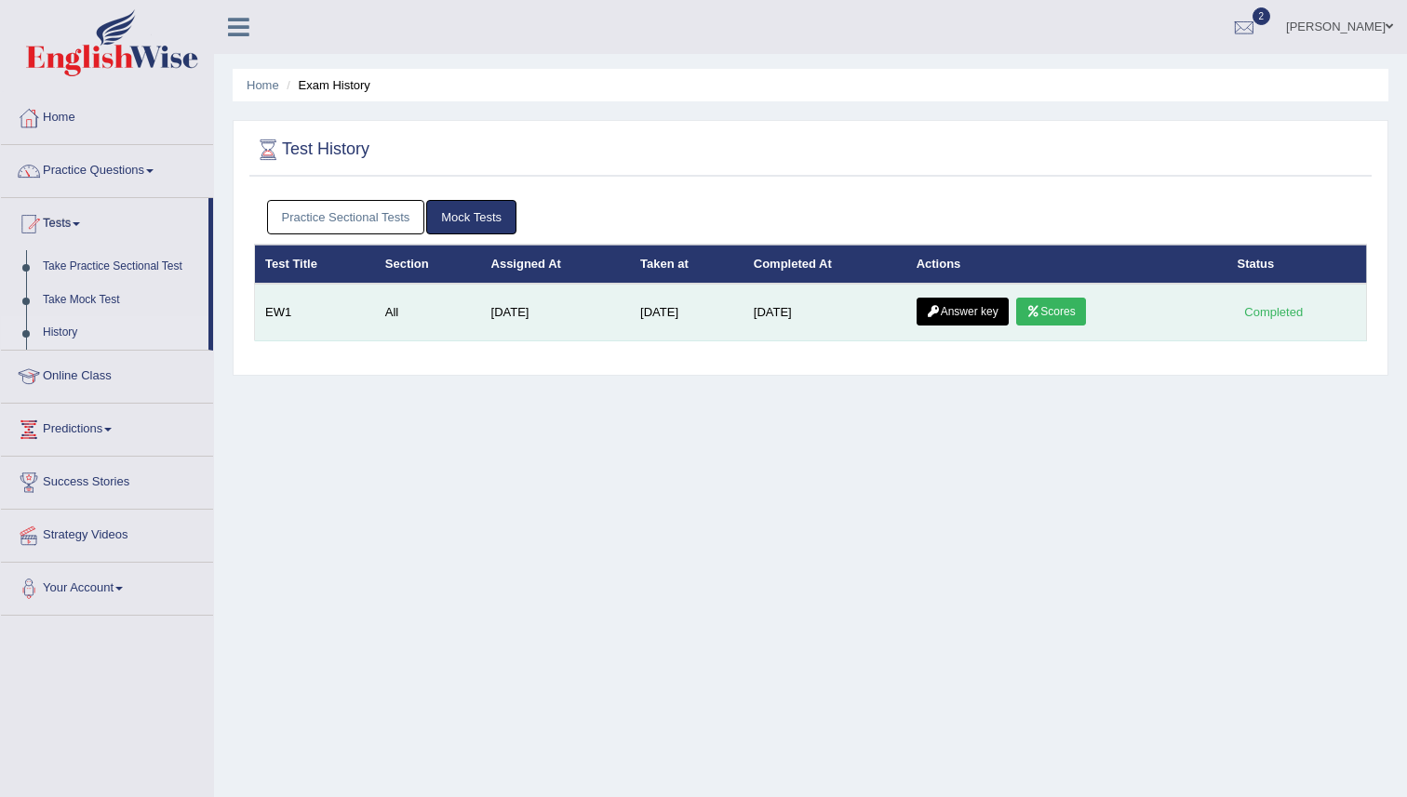
click at [962, 306] on link "Answer key" at bounding box center [962, 312] width 92 height 28
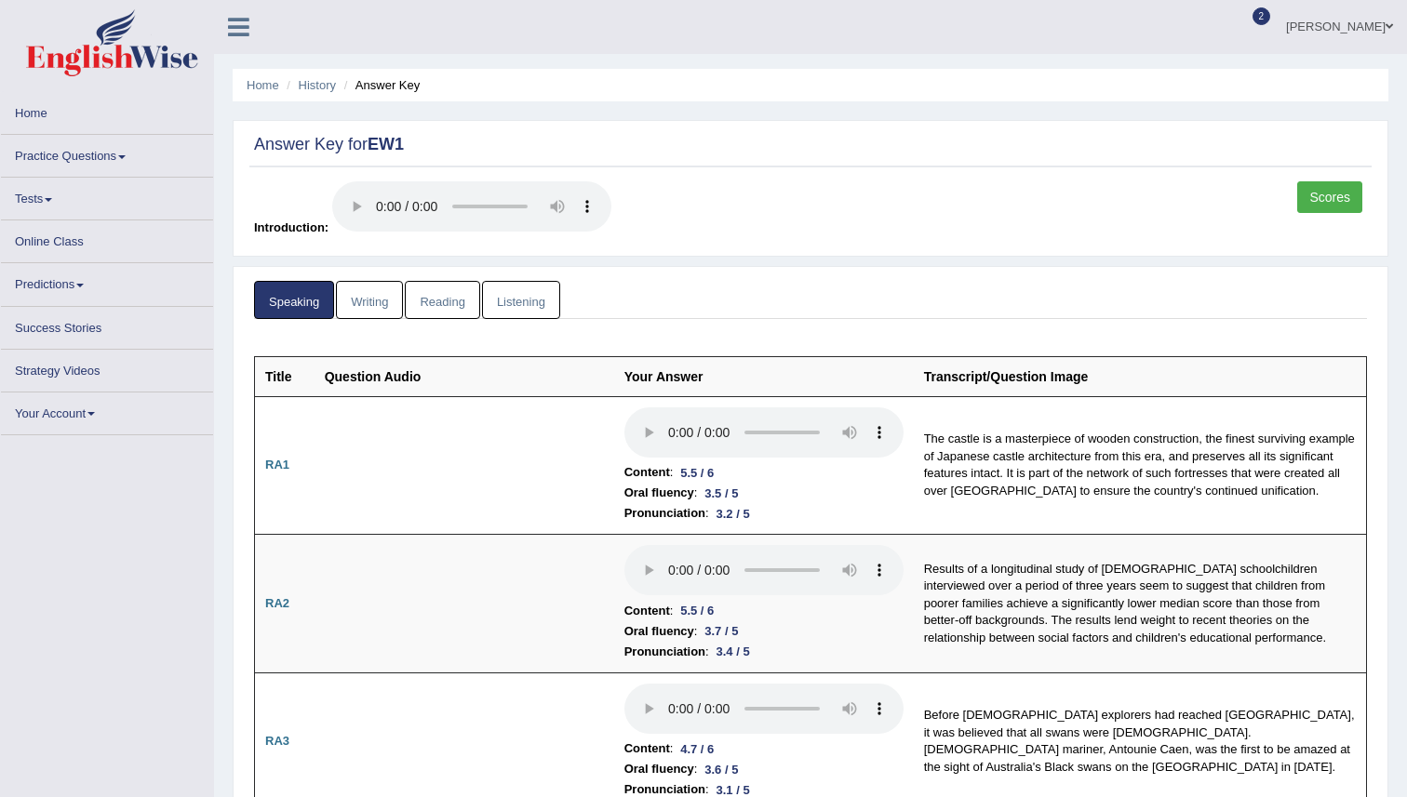
click at [962, 306] on ul "Speaking Writing Reading Listening" at bounding box center [810, 300] width 1113 height 38
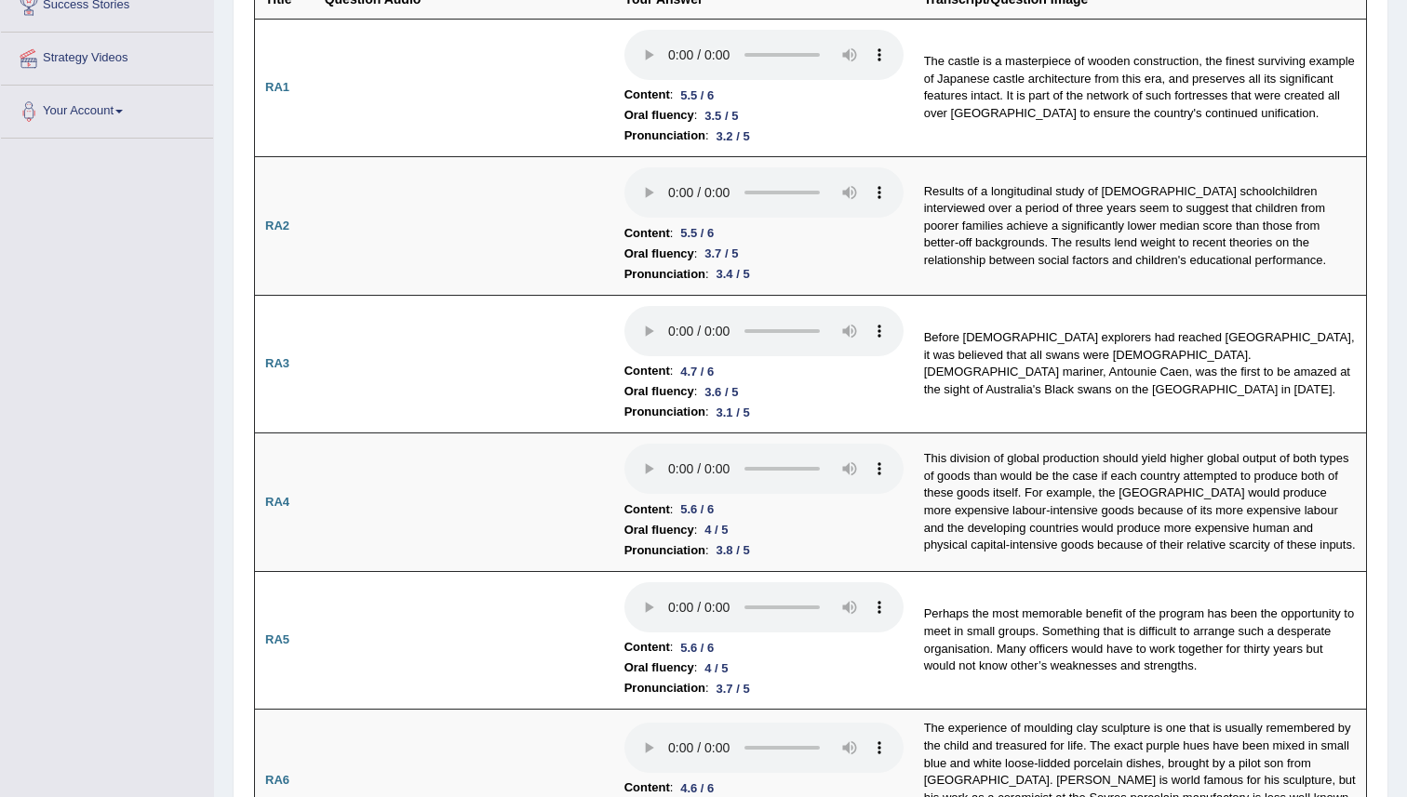
scroll to position [379, 0]
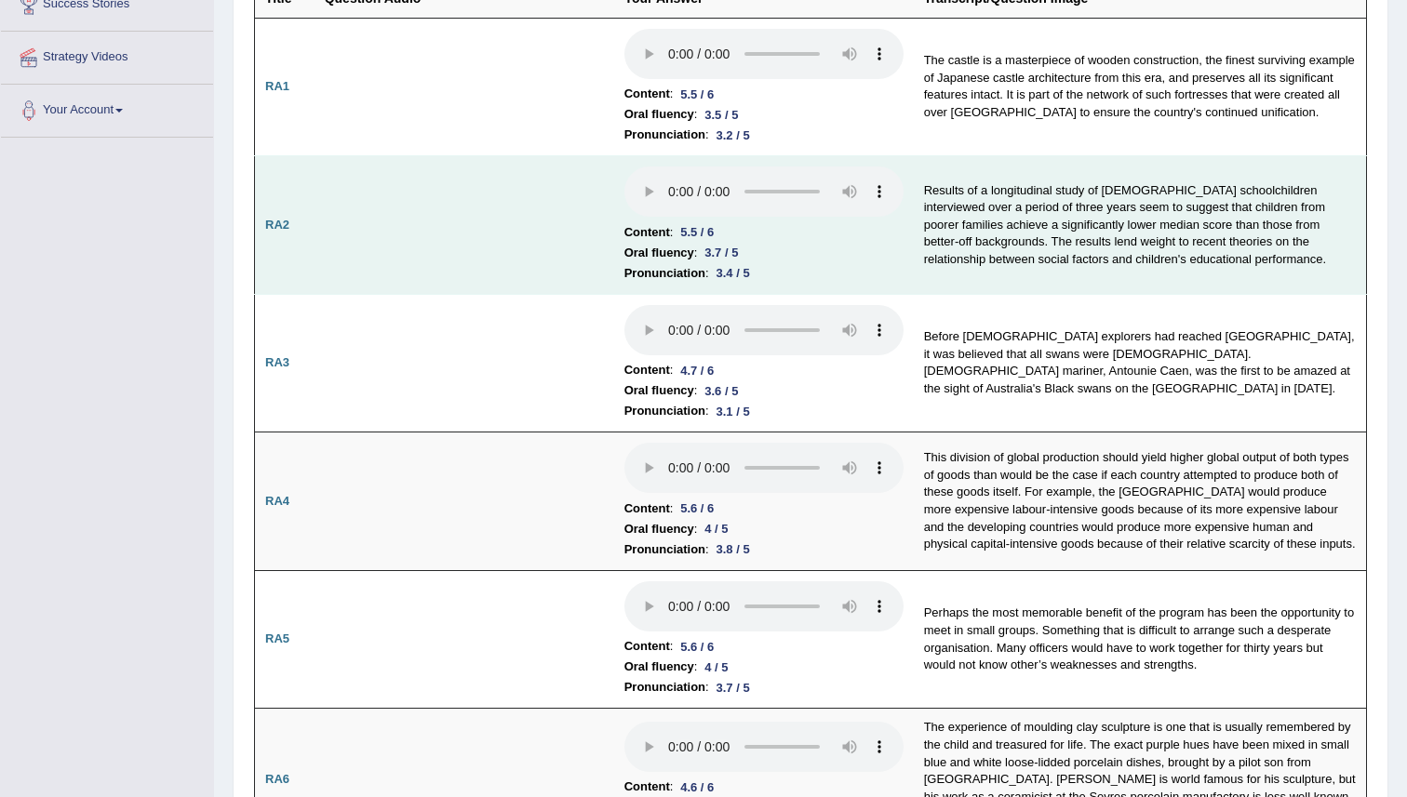
click at [955, 275] on td "Results of a longitudinal study of UK schoolchildren interviewed over a period …" at bounding box center [1140, 225] width 453 height 139
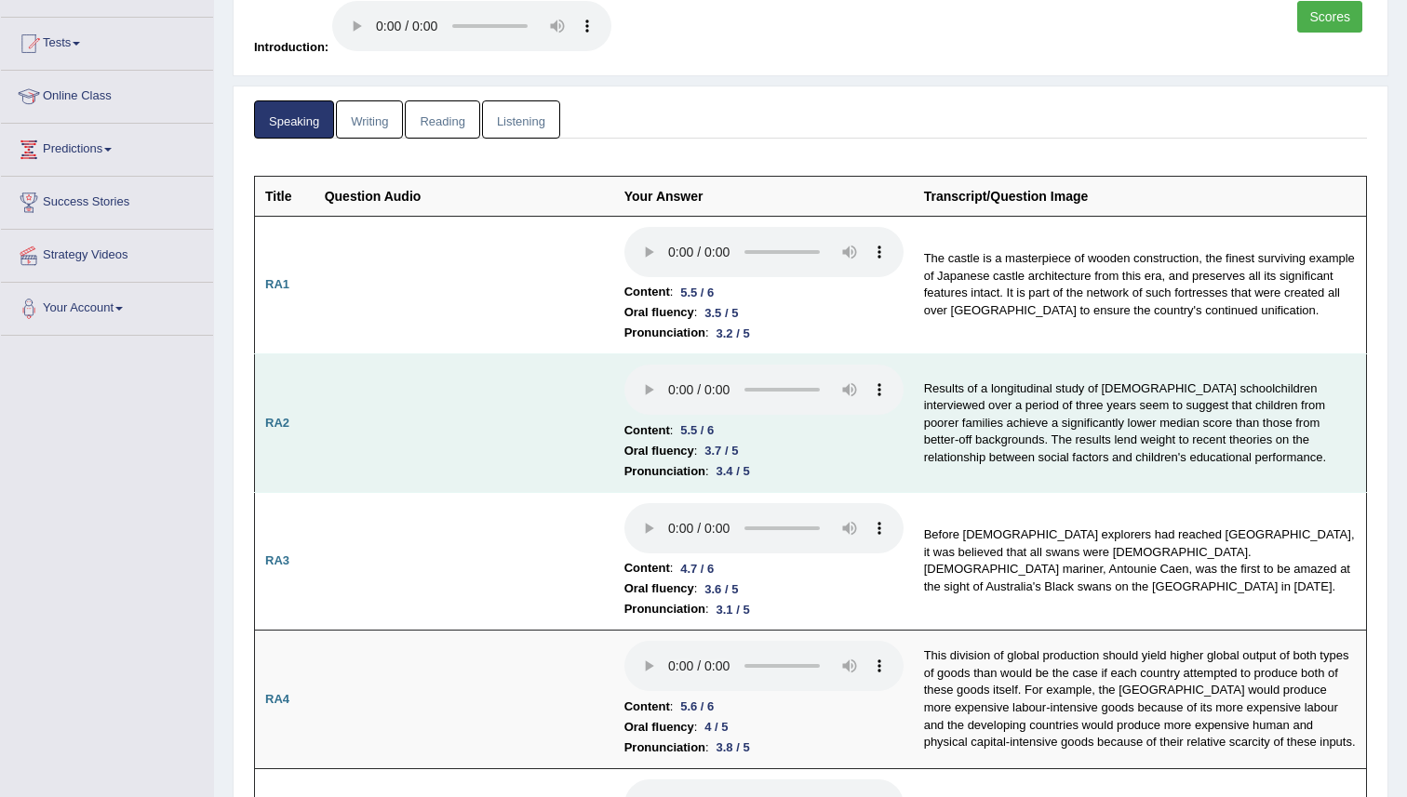
scroll to position [0, 0]
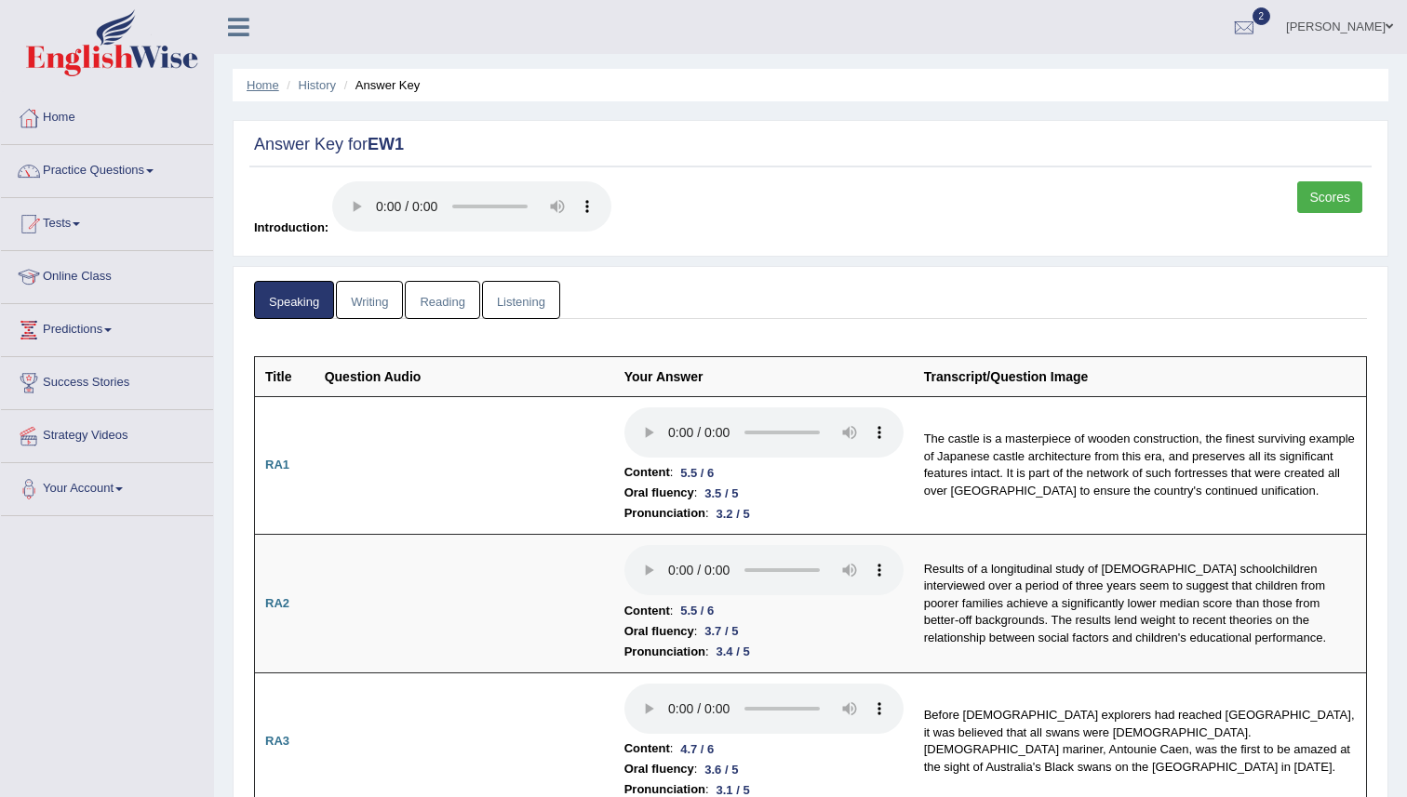
click at [275, 85] on link "Home" at bounding box center [263, 85] width 33 height 14
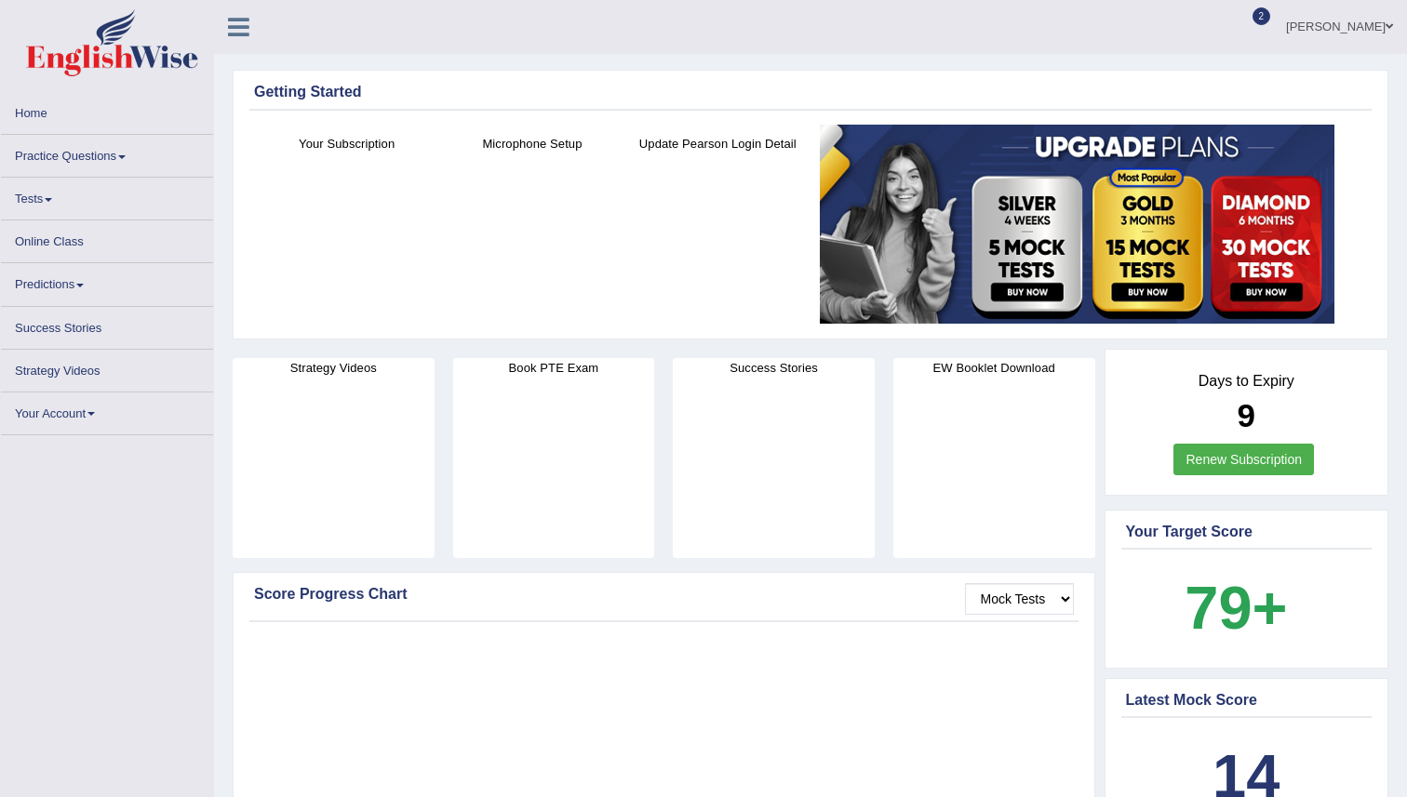
click at [918, 21] on ul "MANJOT KAUR Toggle navigation Username: manjot789 Access Type: Online Subscript…" at bounding box center [989, 26] width 835 height 53
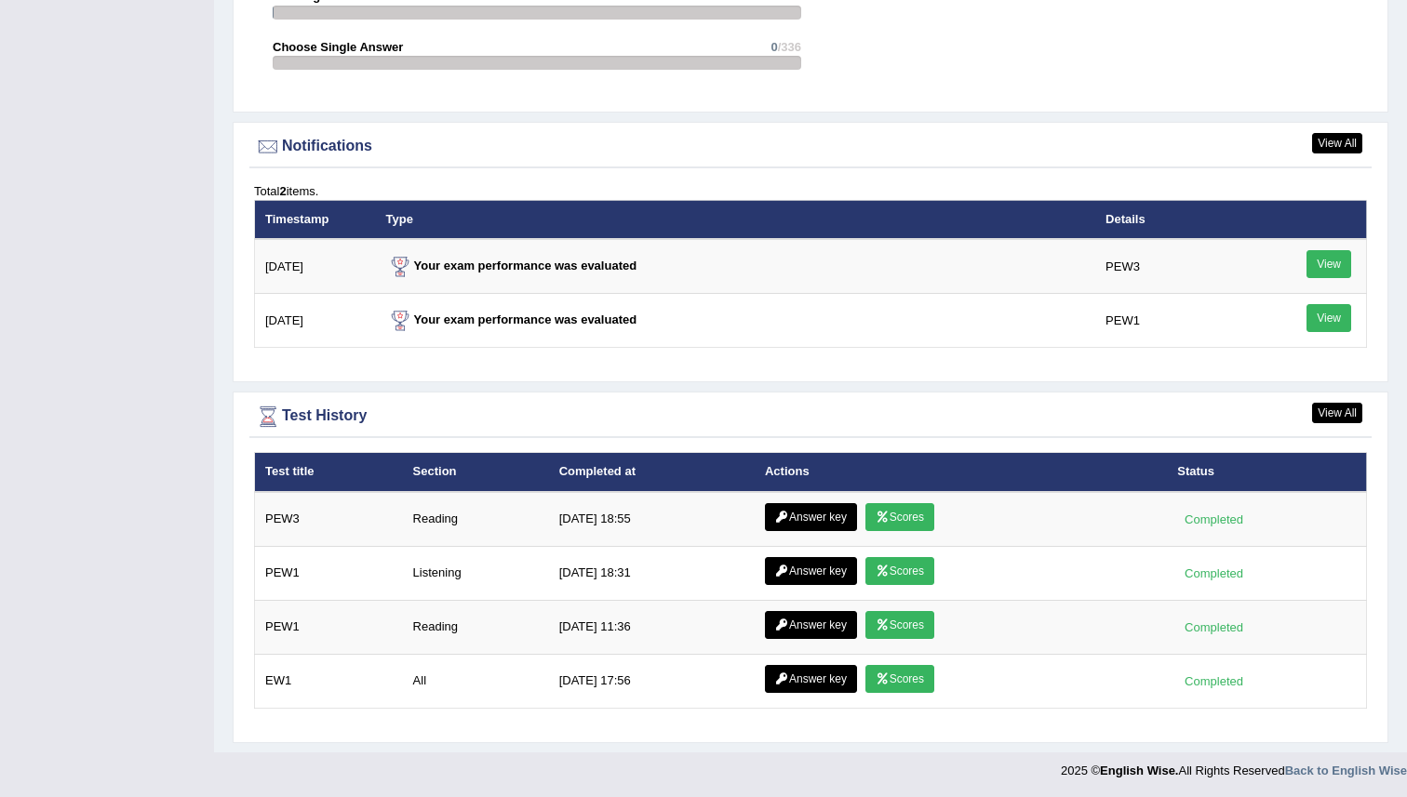
scroll to position [2159, 0]
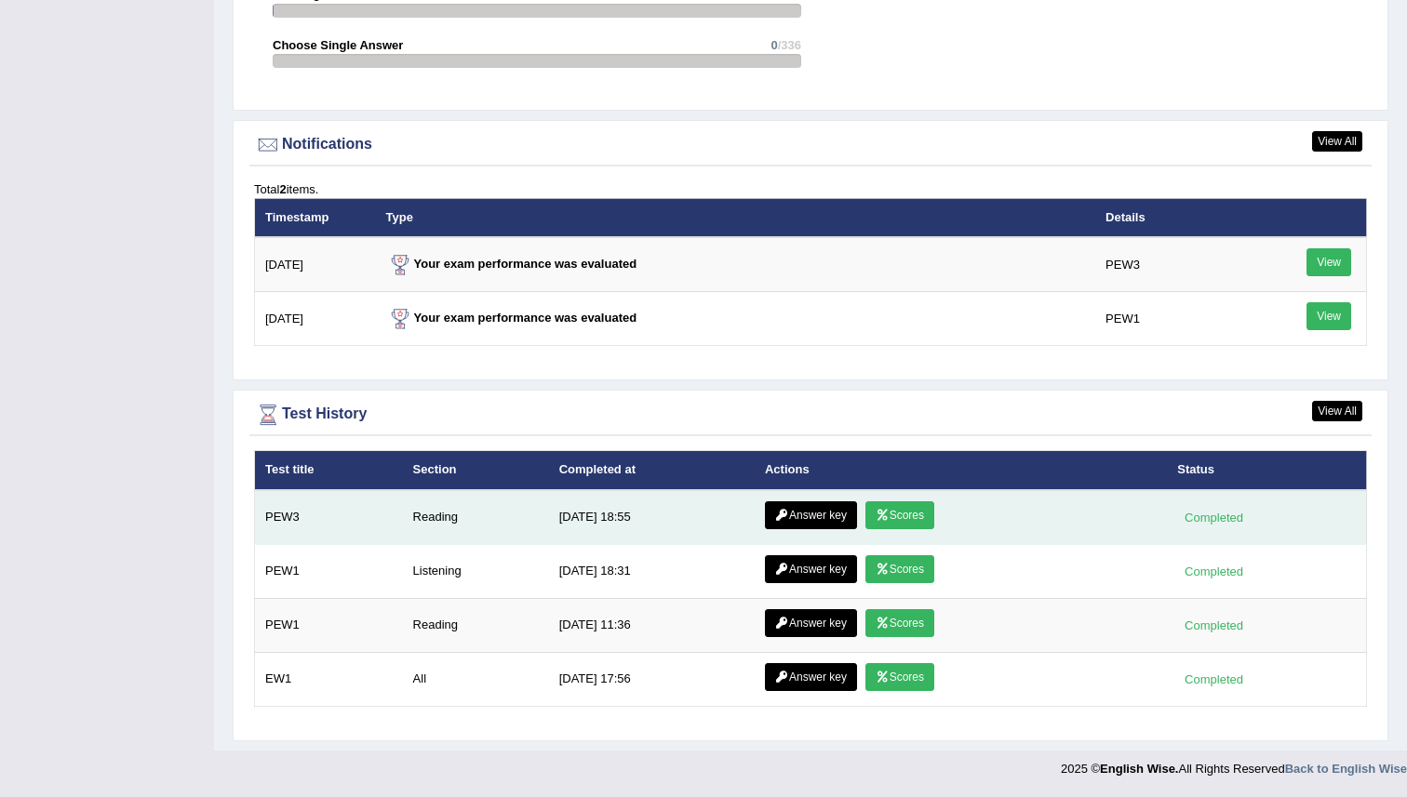
click at [884, 518] on icon at bounding box center [882, 515] width 14 height 11
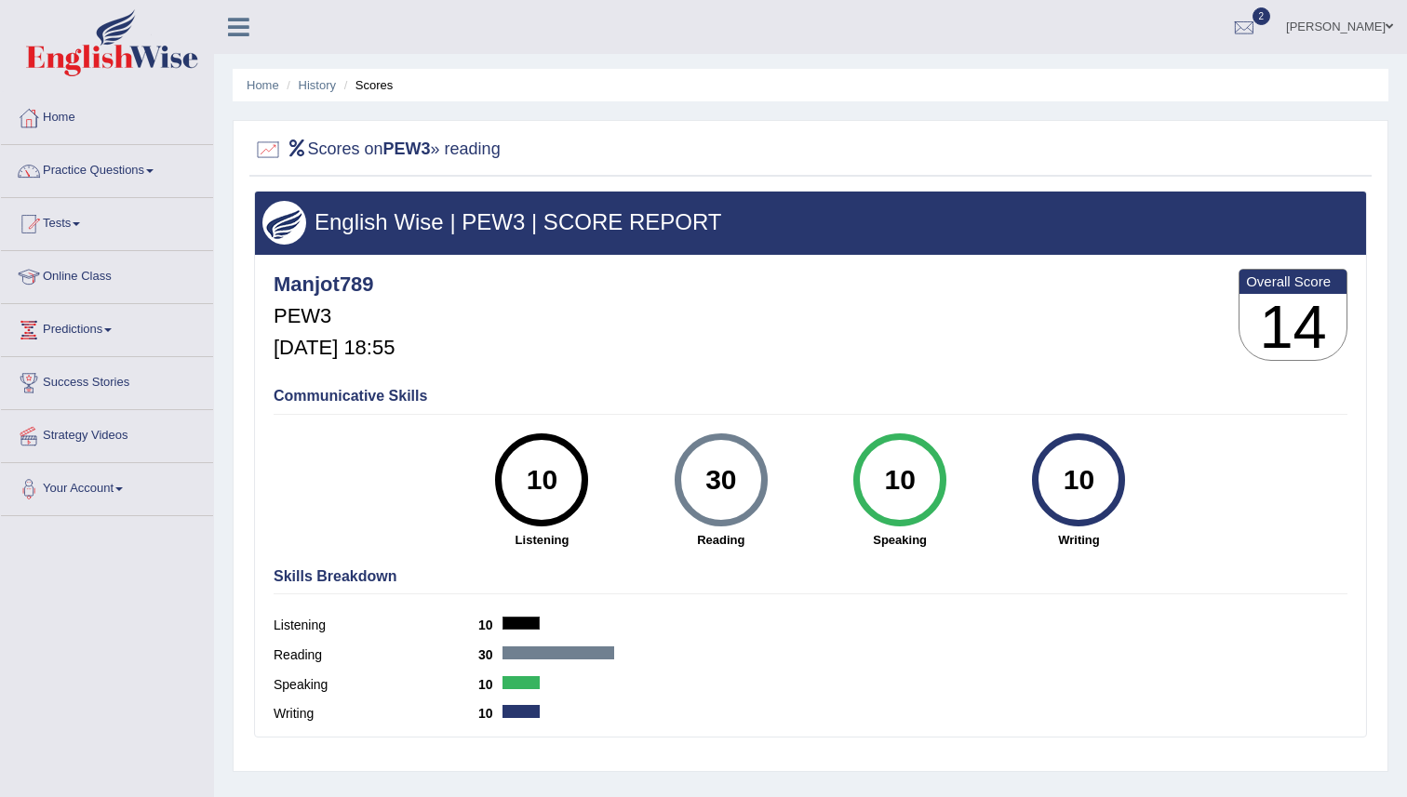
click at [1012, 365] on div "Manjot789 PEW3 [DATE] 18:55 Overall Score 14" at bounding box center [810, 319] width 1083 height 111
click at [326, 85] on link "History" at bounding box center [317, 85] width 37 height 14
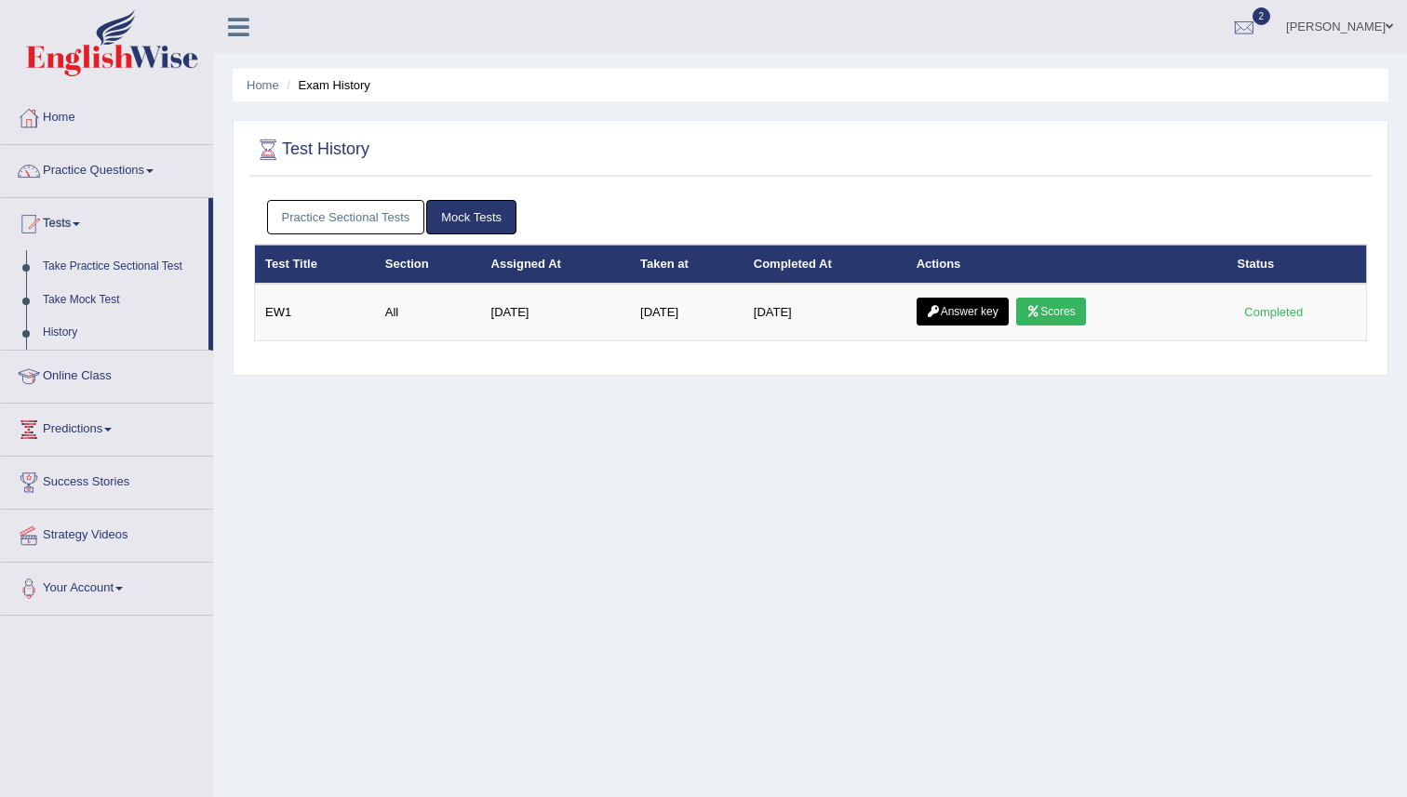
click at [399, 220] on link "Practice Sectional Tests" at bounding box center [346, 217] width 158 height 34
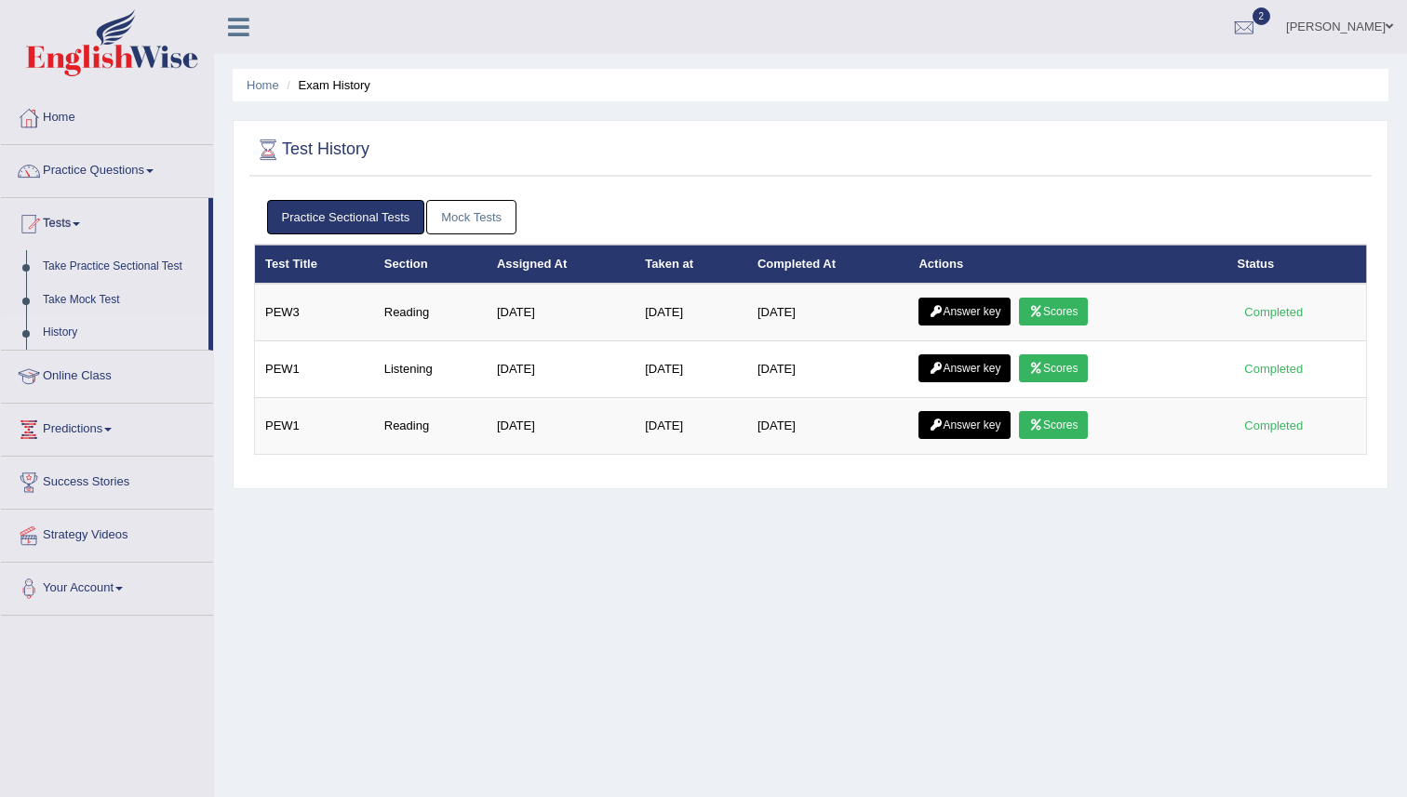
click at [1041, 180] on div "Test History Practice Sectional Tests Mock Tests Test Title Section Assigned At…" at bounding box center [811, 304] width 1156 height 369
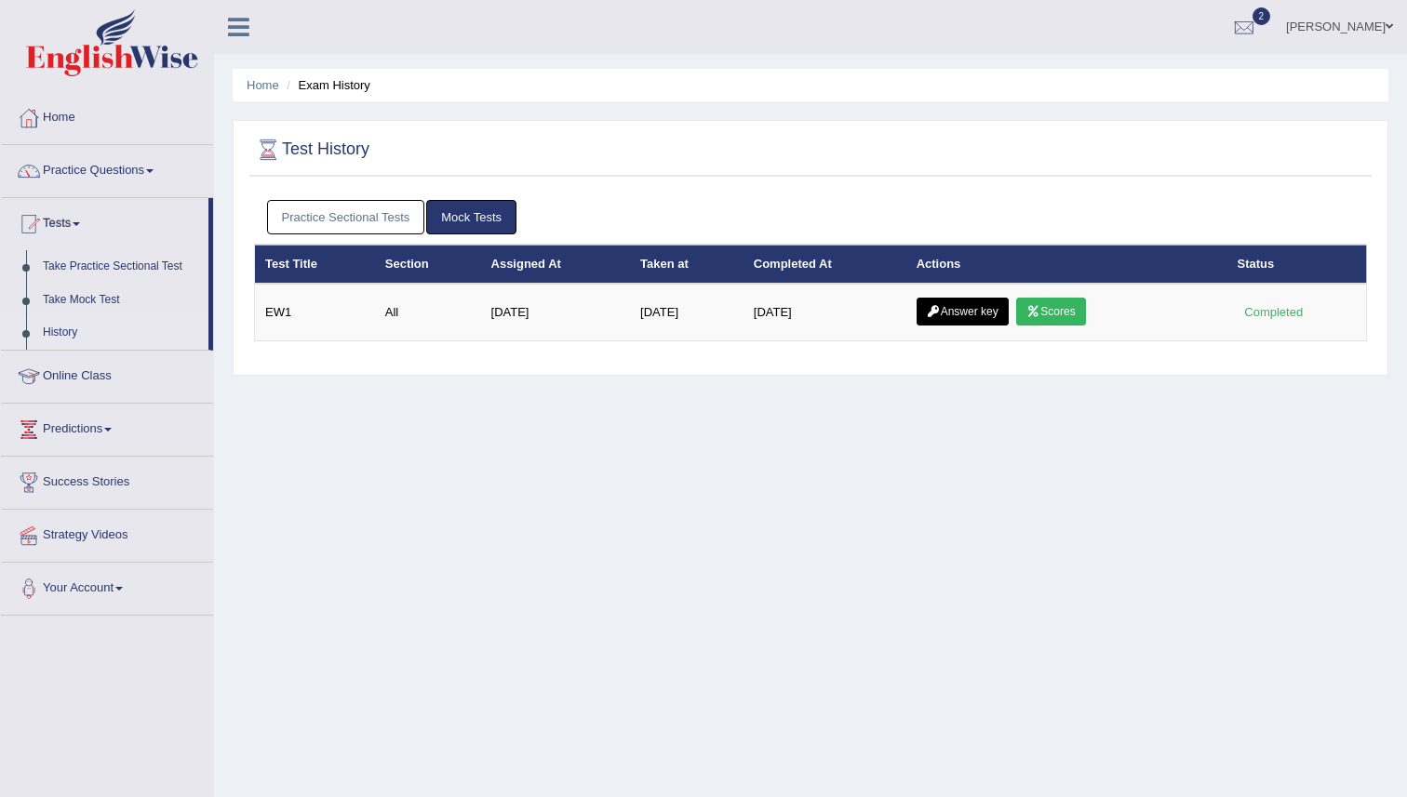
click at [343, 203] on link "Practice Sectional Tests" at bounding box center [346, 217] width 158 height 34
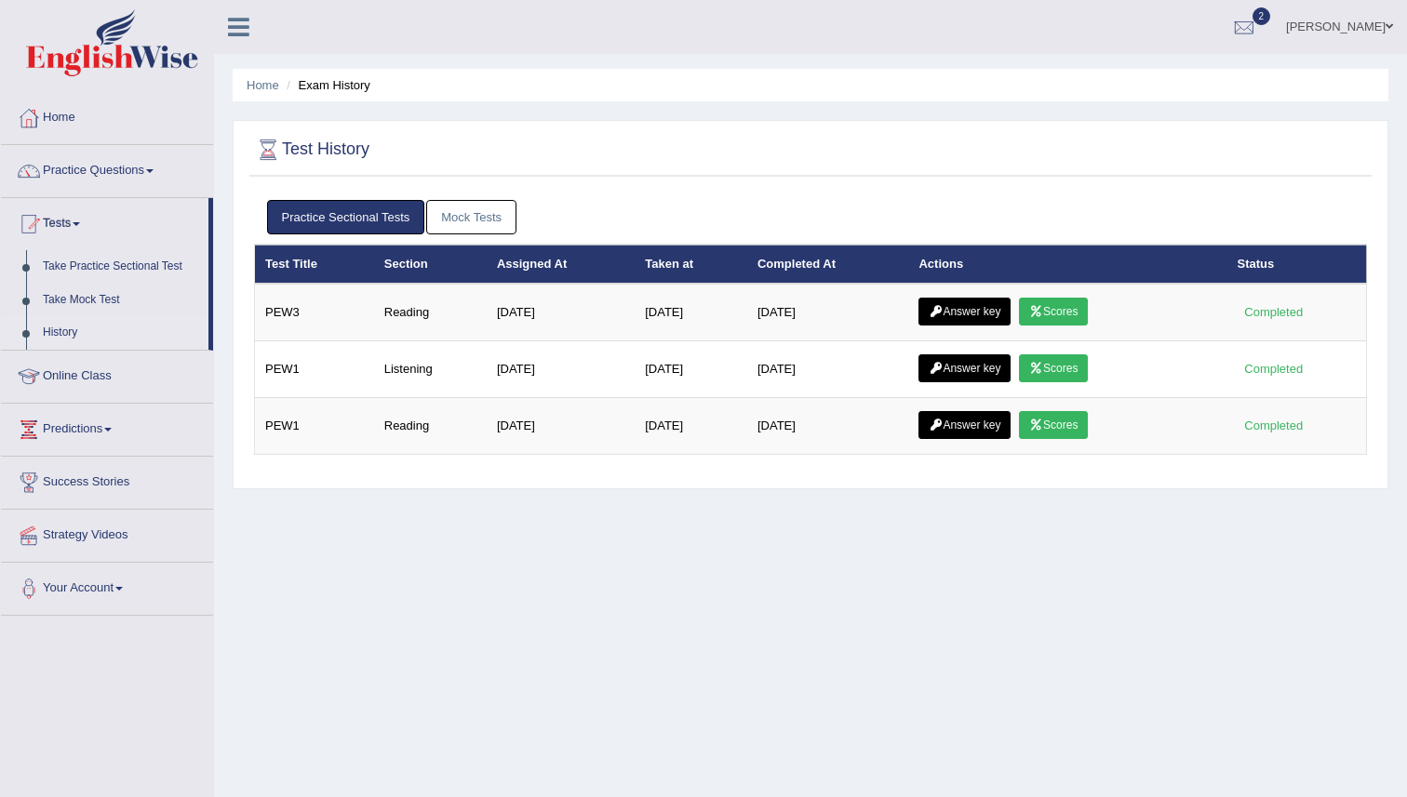
click at [482, 223] on link "Mock Tests" at bounding box center [471, 217] width 90 height 34
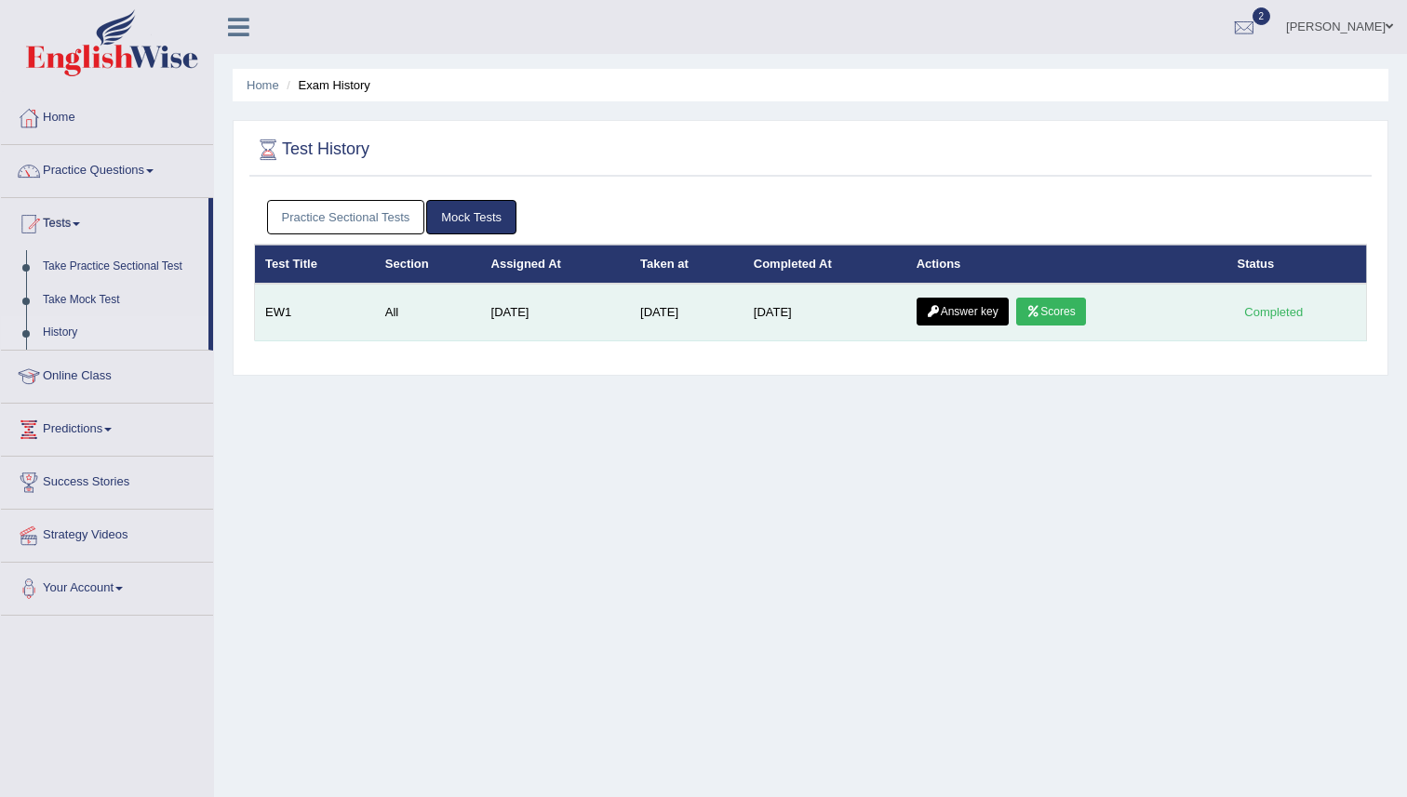
click at [1067, 321] on link "Scores" at bounding box center [1050, 312] width 69 height 28
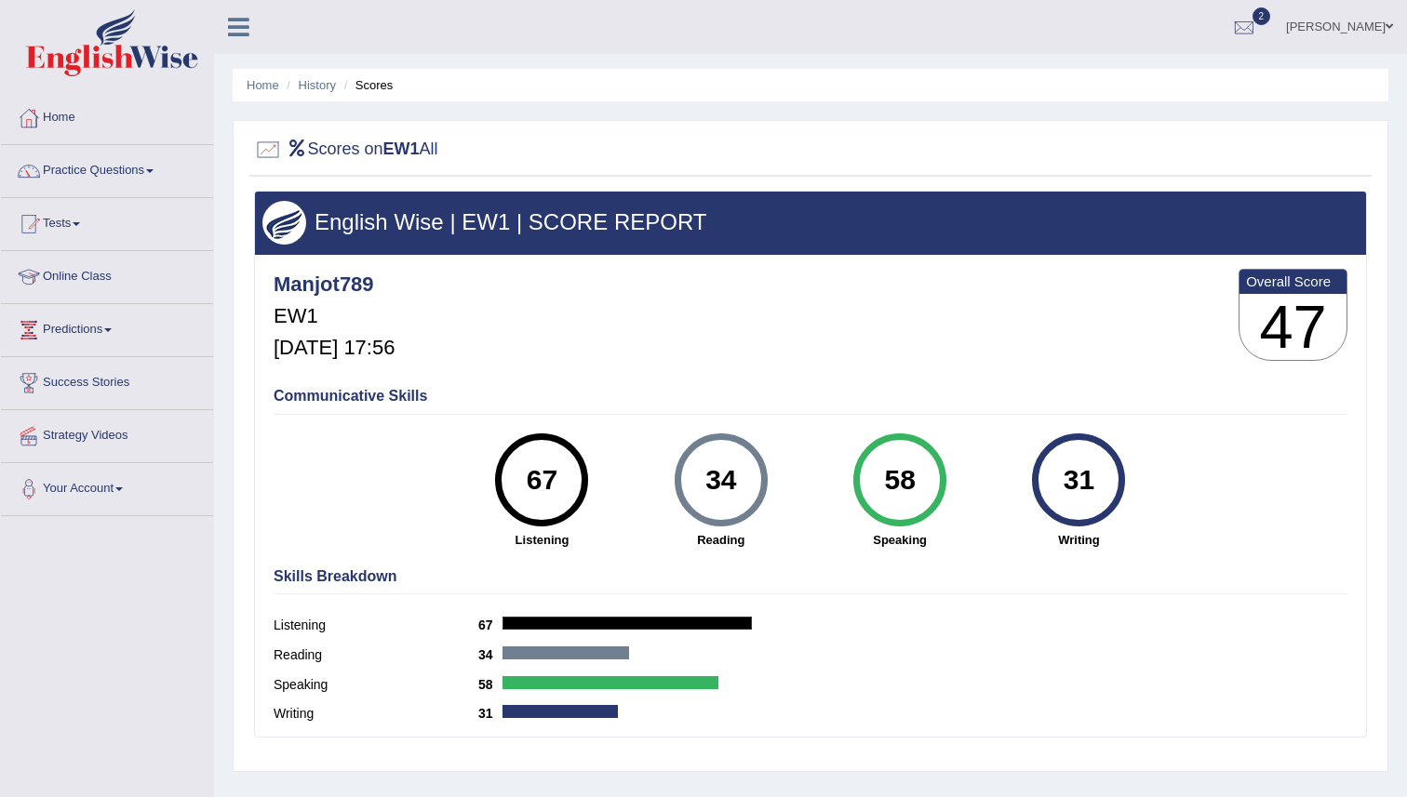
click at [1007, 332] on div "Manjot789 EW1 Sep 1, 2025, 17:56 Overall Score 47" at bounding box center [810, 319] width 1083 height 111
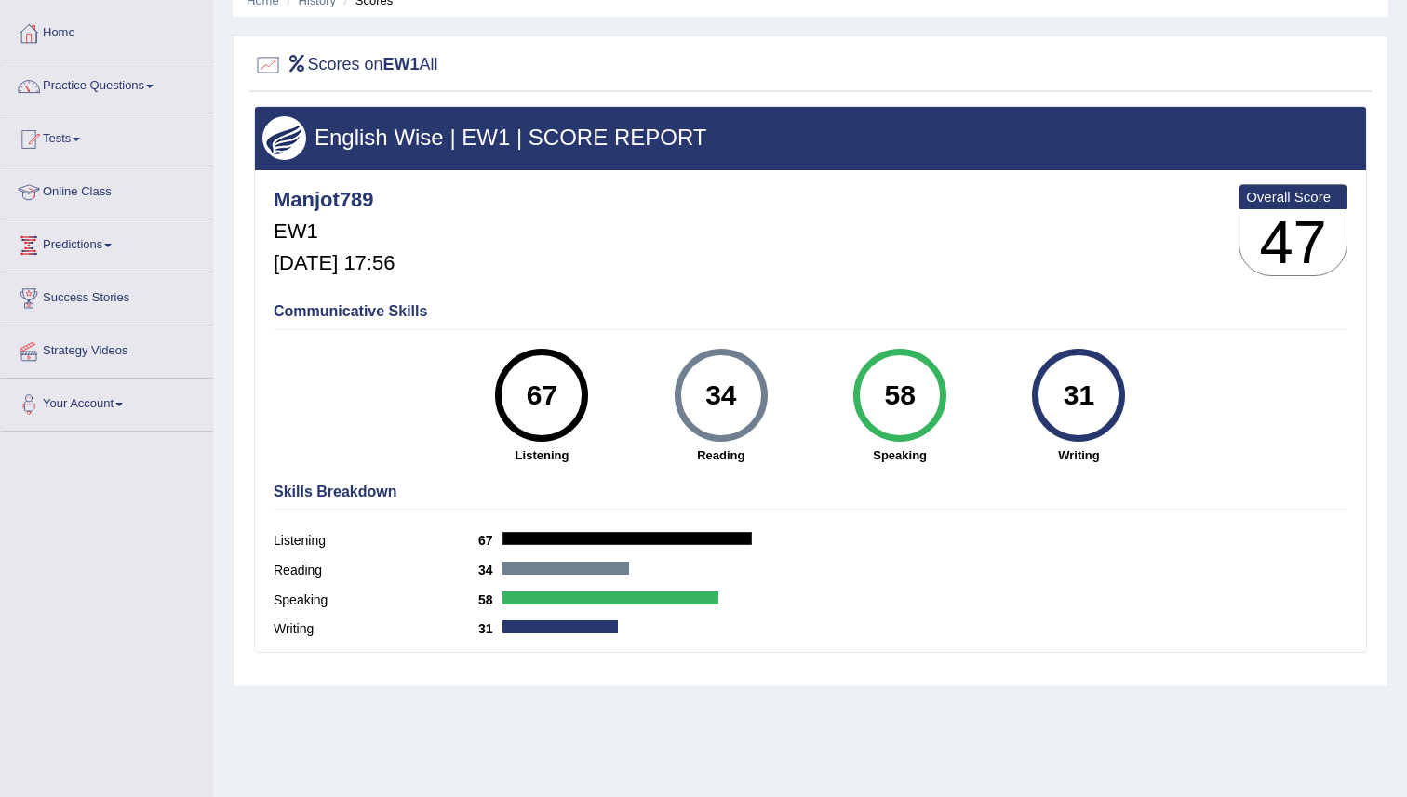
scroll to position [91, 0]
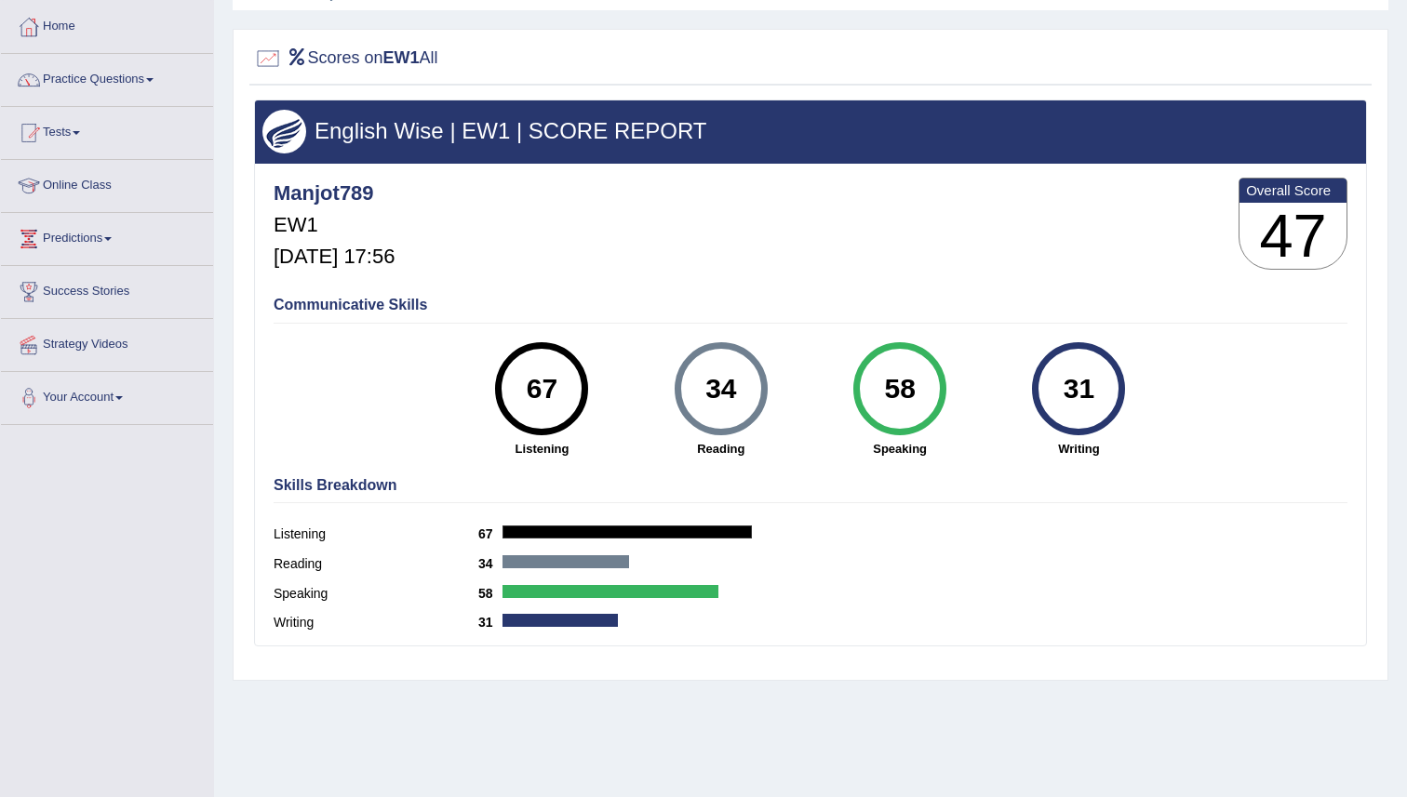
click at [1007, 332] on div "Communicative Skills 67 Listening 34 Reading 58 Speaking 31 Writing" at bounding box center [810, 375] width 1083 height 176
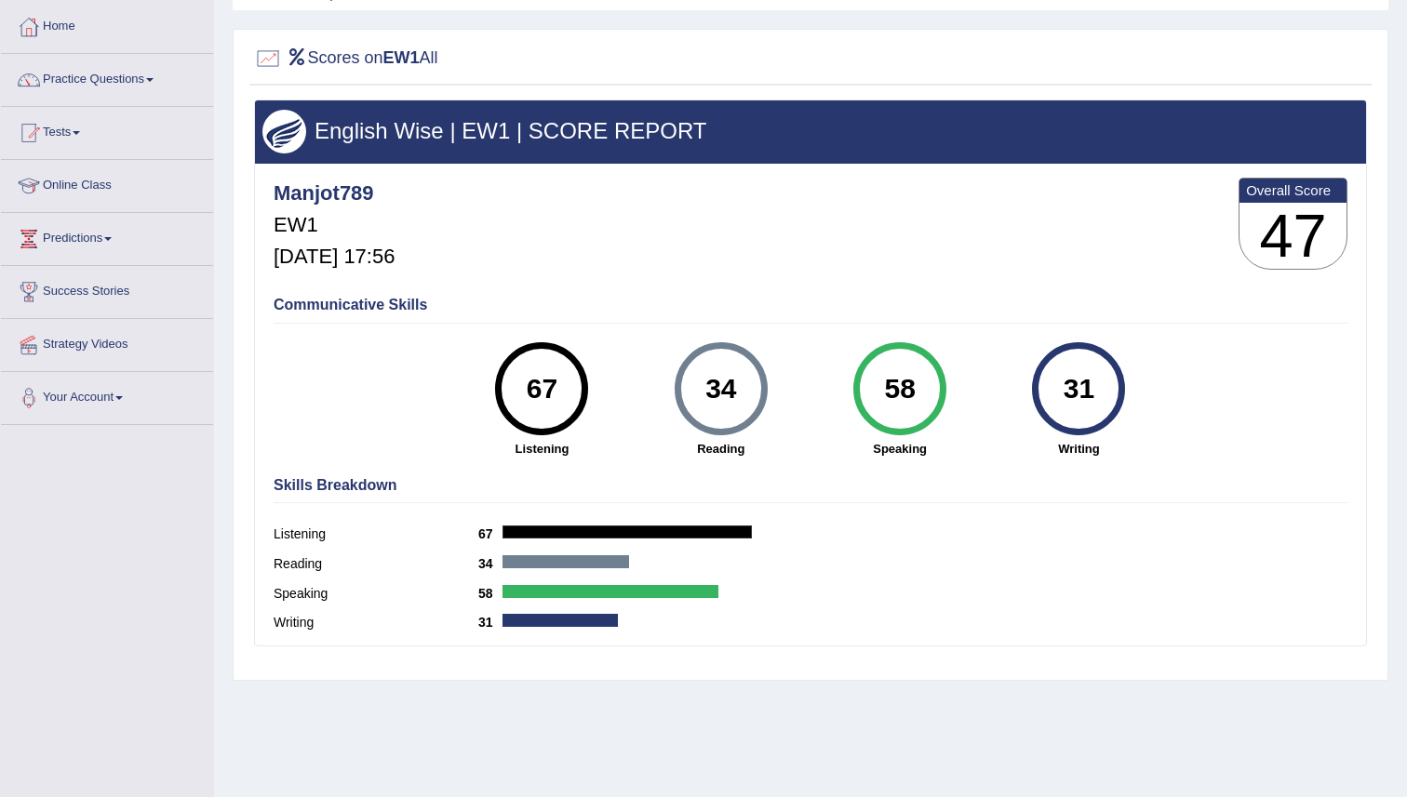
click at [1007, 332] on div "Communicative Skills 67 Listening 34 Reading 58 Speaking 31 Writing" at bounding box center [810, 375] width 1083 height 176
click at [1006, 333] on div "Communicative Skills 67 Listening 34 Reading 58 Speaking 31 Writing" at bounding box center [810, 375] width 1083 height 176
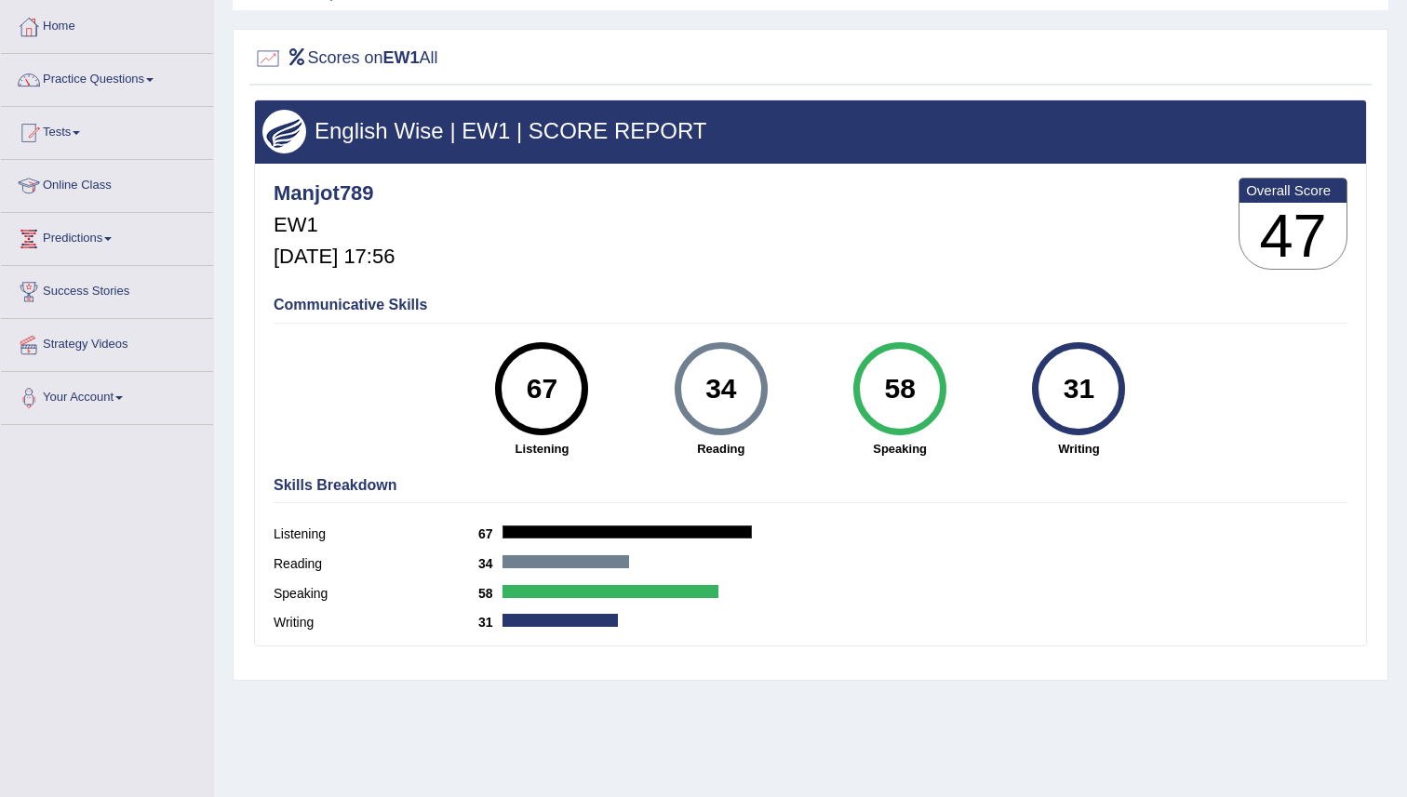
click at [1006, 333] on div "Communicative Skills 67 Listening 34 Reading 58 Speaking 31 Writing" at bounding box center [810, 375] width 1083 height 176
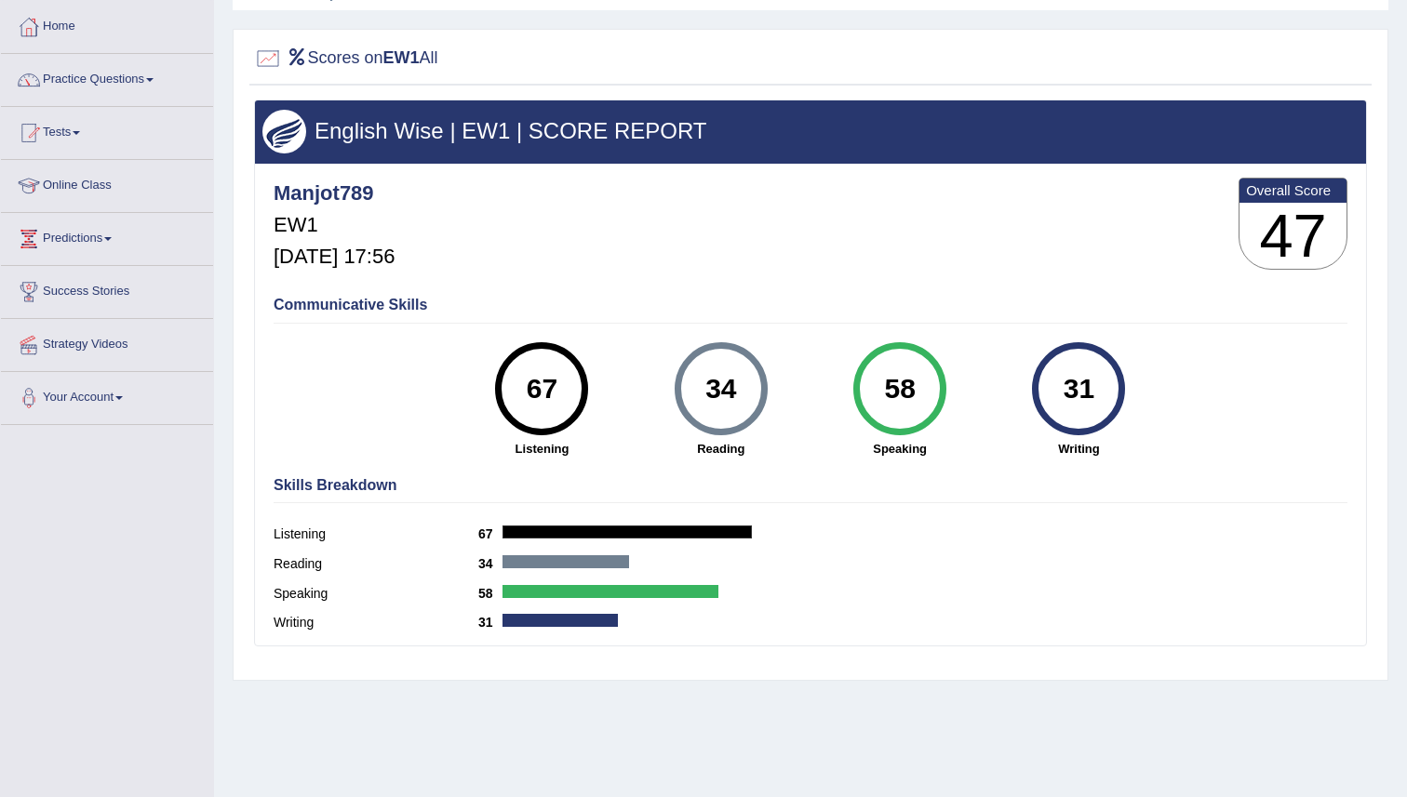
click at [1006, 333] on div "Communicative Skills 67 Listening 34 Reading 58 Speaking 31 Writing" at bounding box center [810, 375] width 1083 height 176
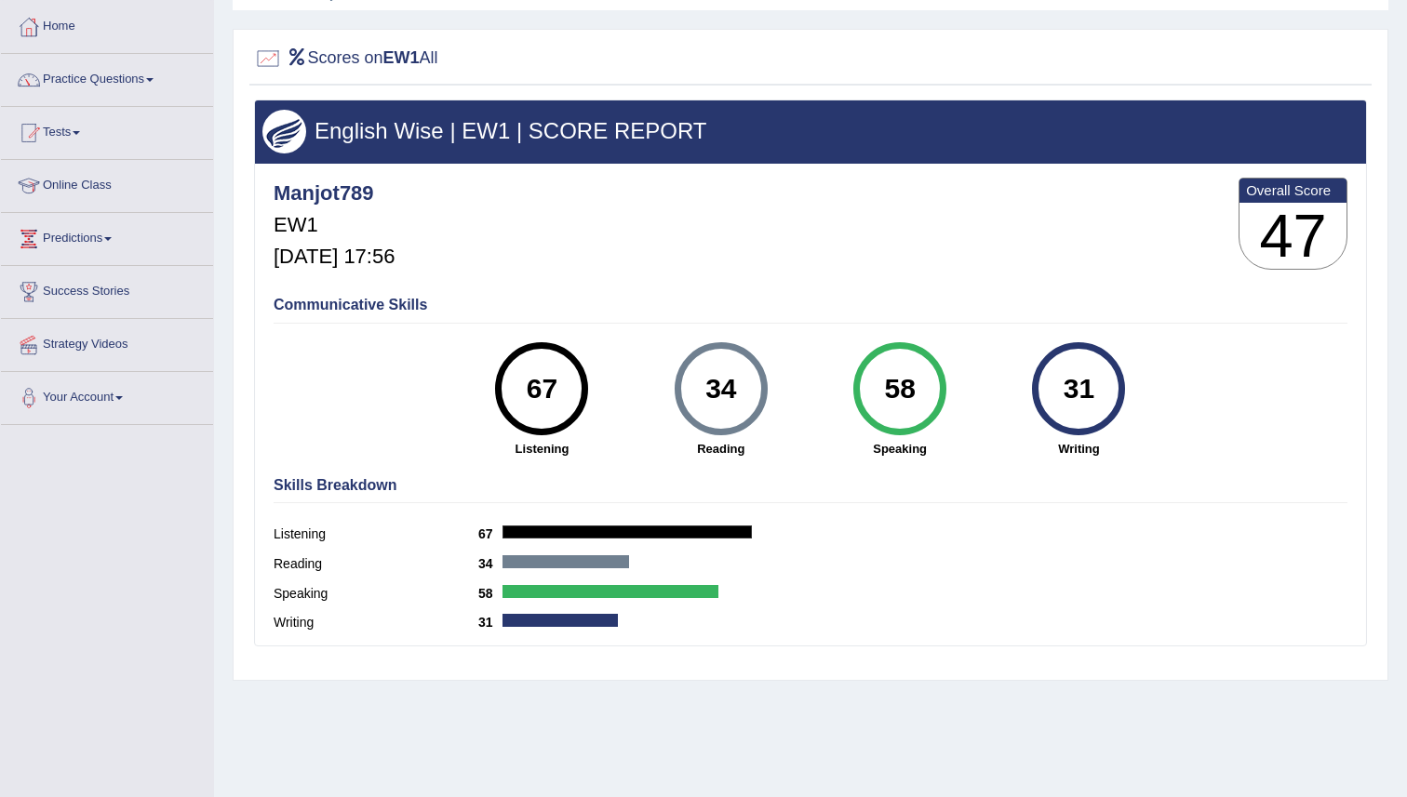
scroll to position [0, 0]
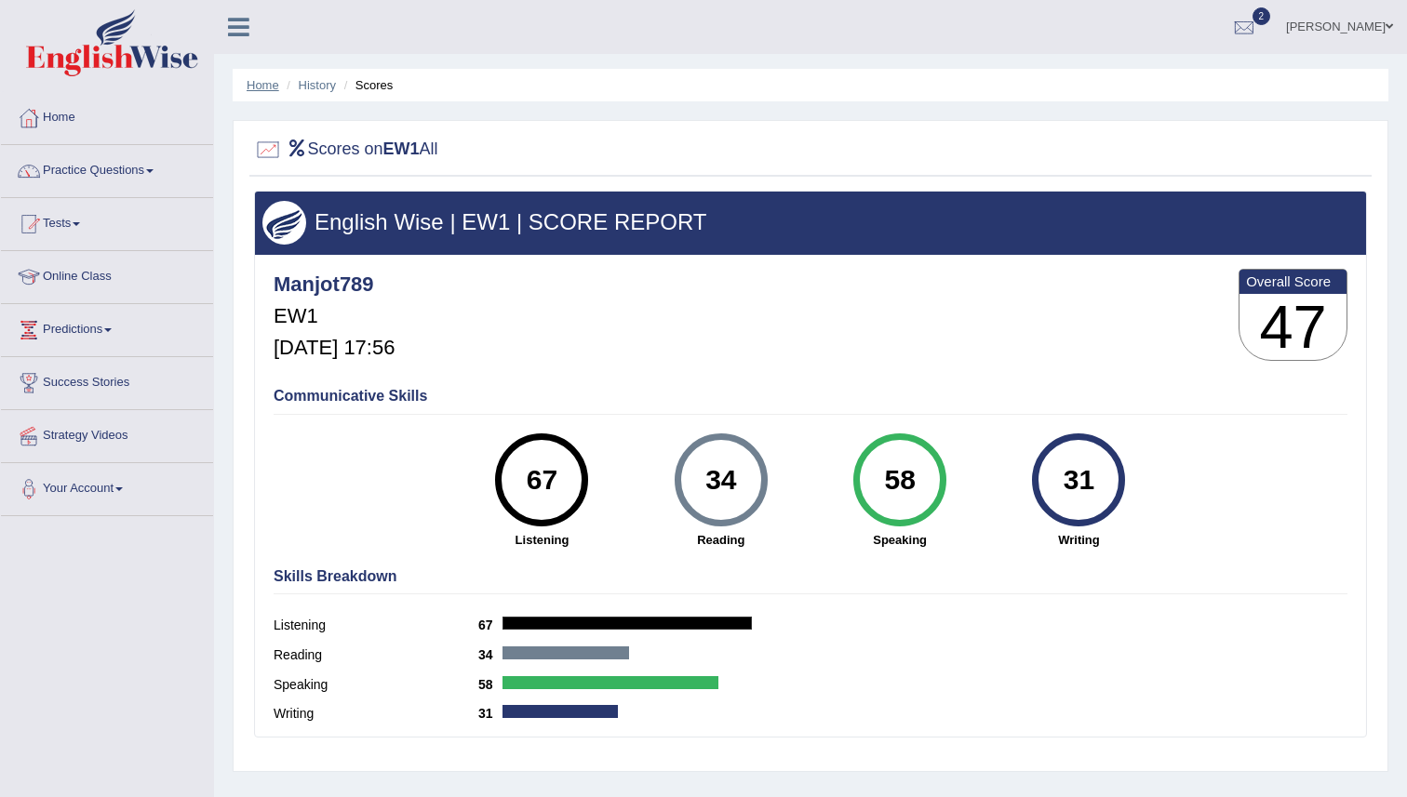
click at [269, 82] on link "Home" at bounding box center [263, 85] width 33 height 14
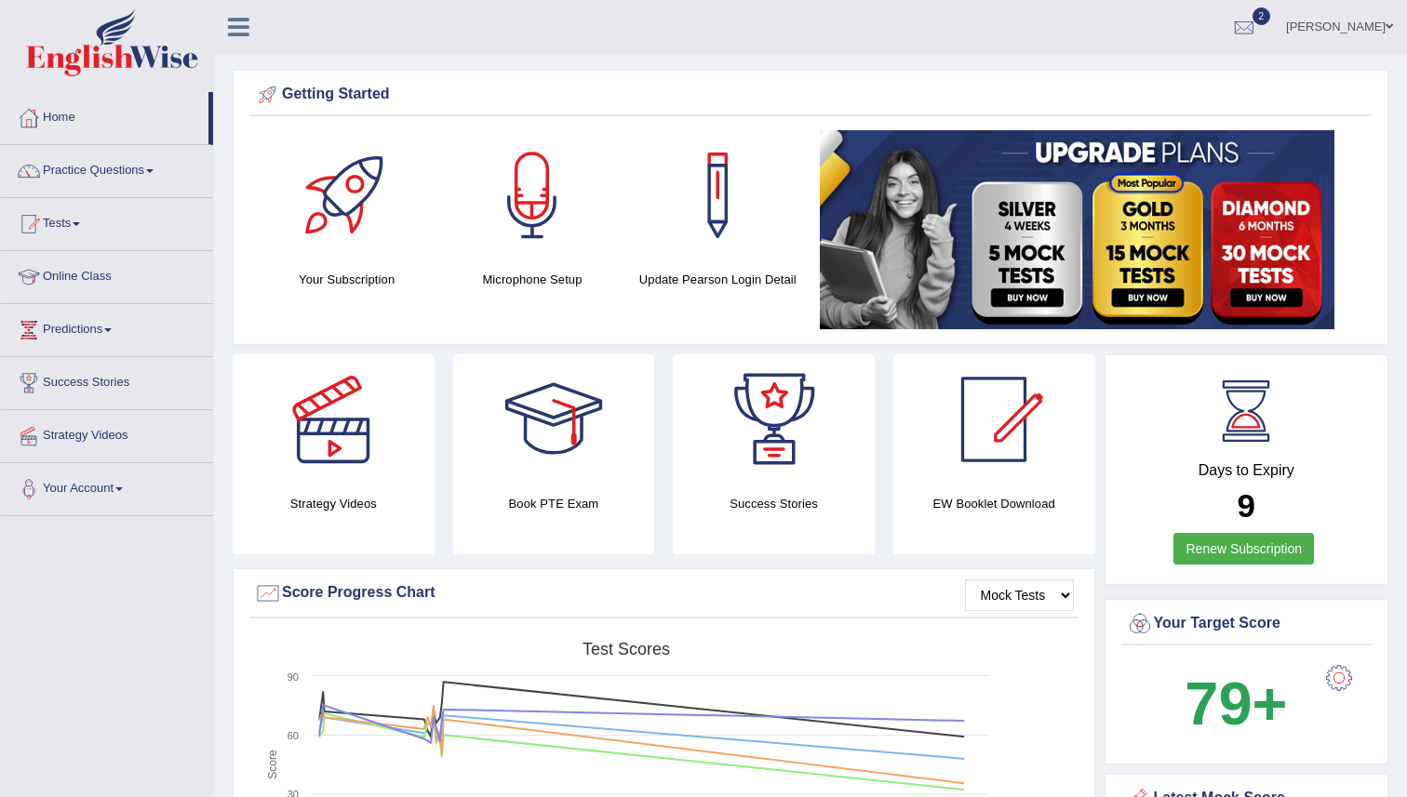
click at [71, 225] on link "Tests" at bounding box center [107, 221] width 212 height 47
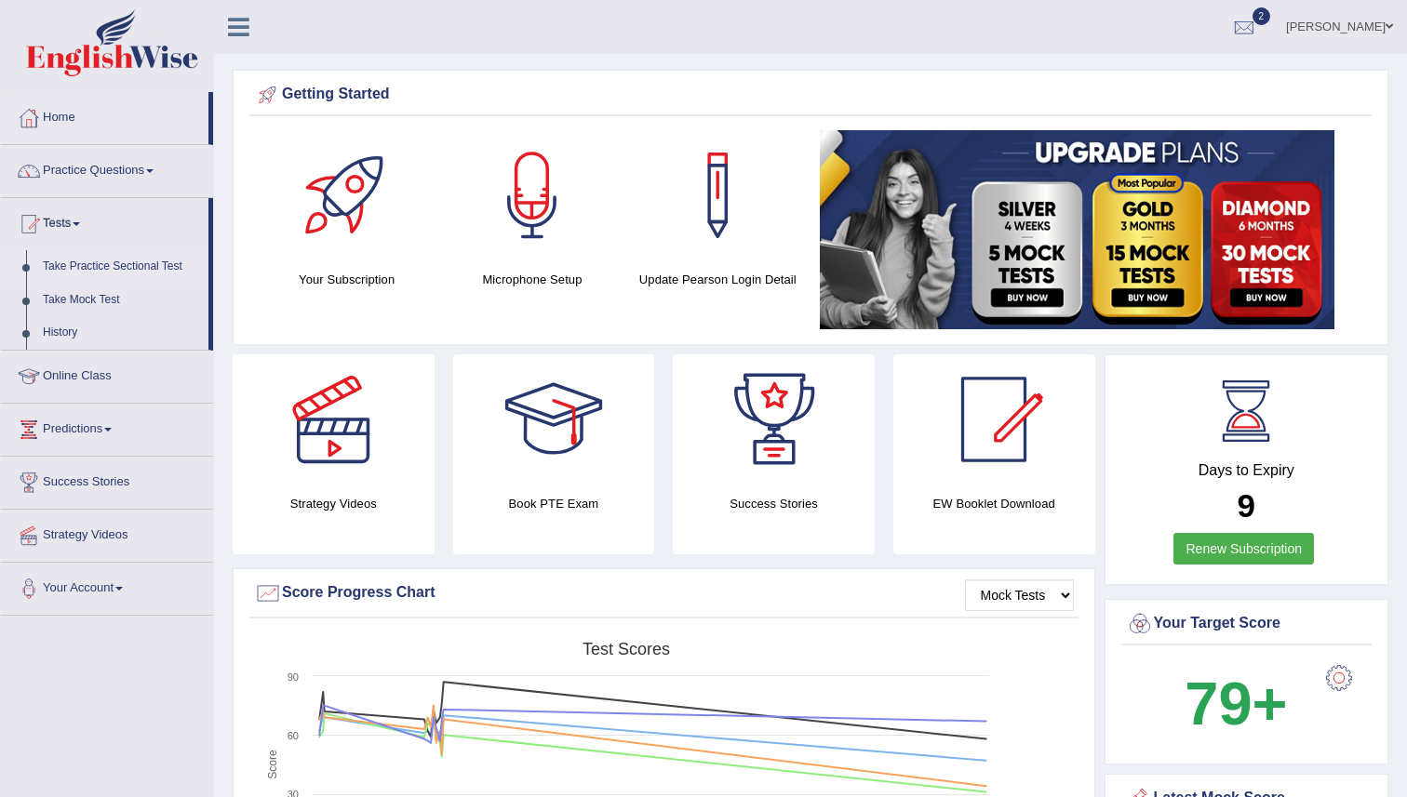
click at [150, 265] on link "Take Practice Sectional Test" at bounding box center [121, 266] width 174 height 33
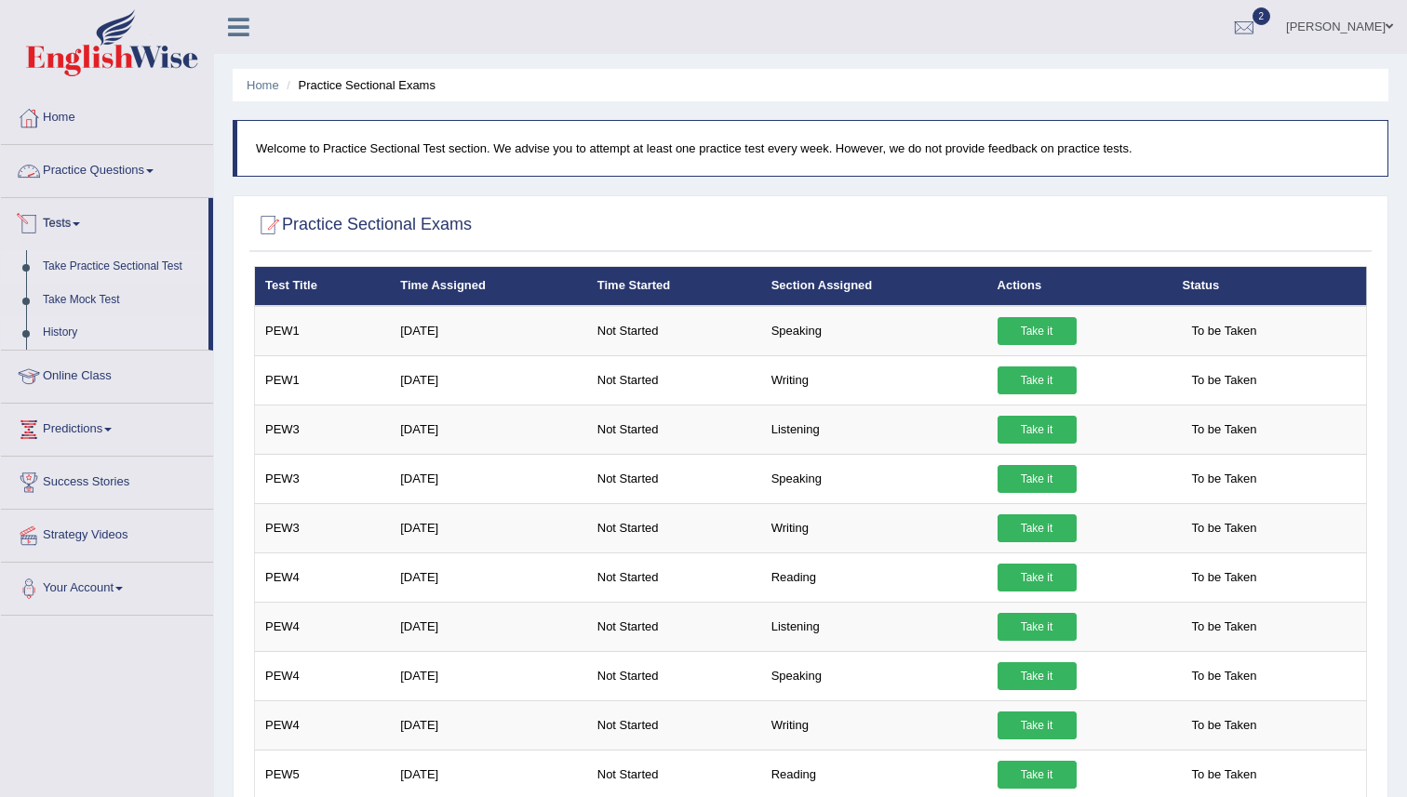
click at [72, 330] on link "History" at bounding box center [121, 332] width 174 height 33
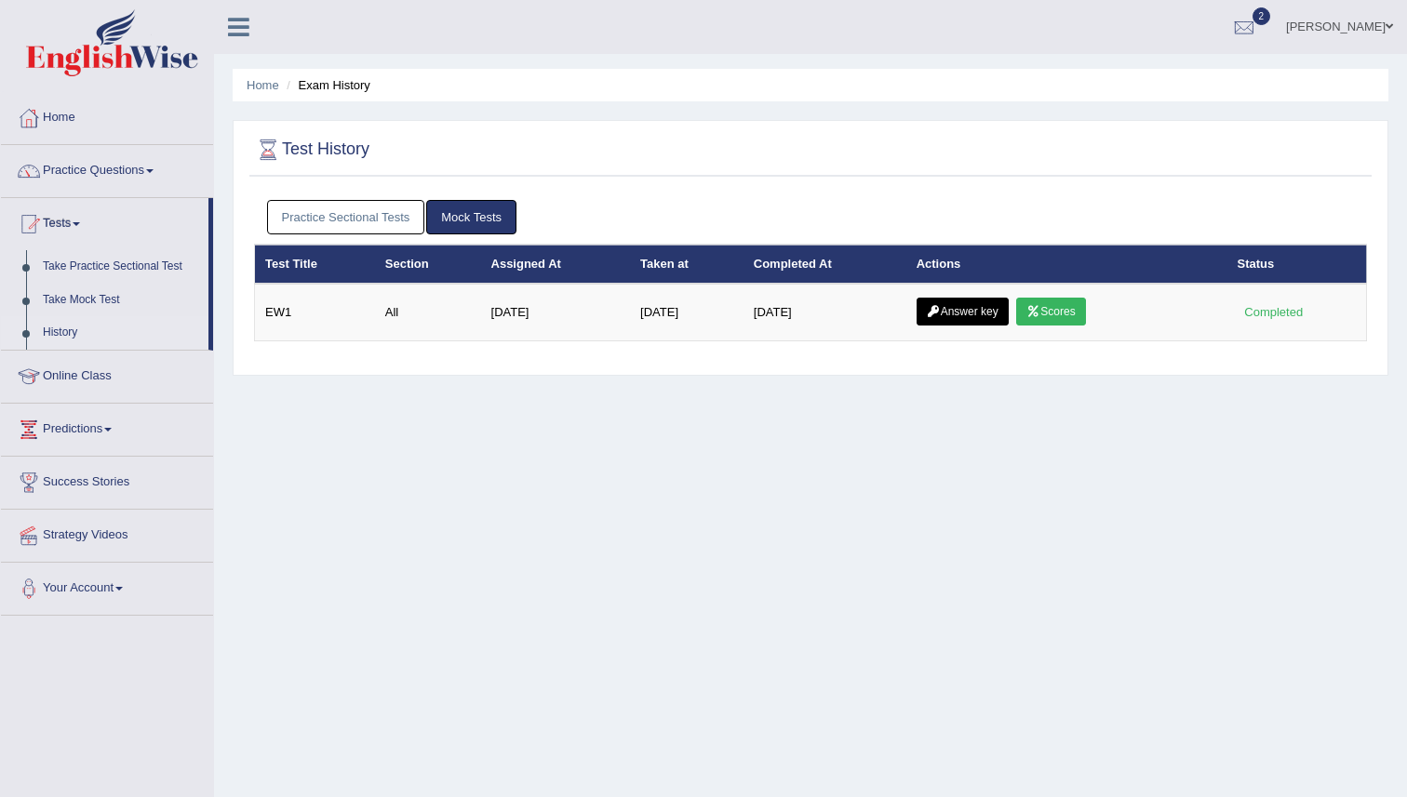
click at [411, 233] on link "Practice Sectional Tests" at bounding box center [346, 217] width 158 height 34
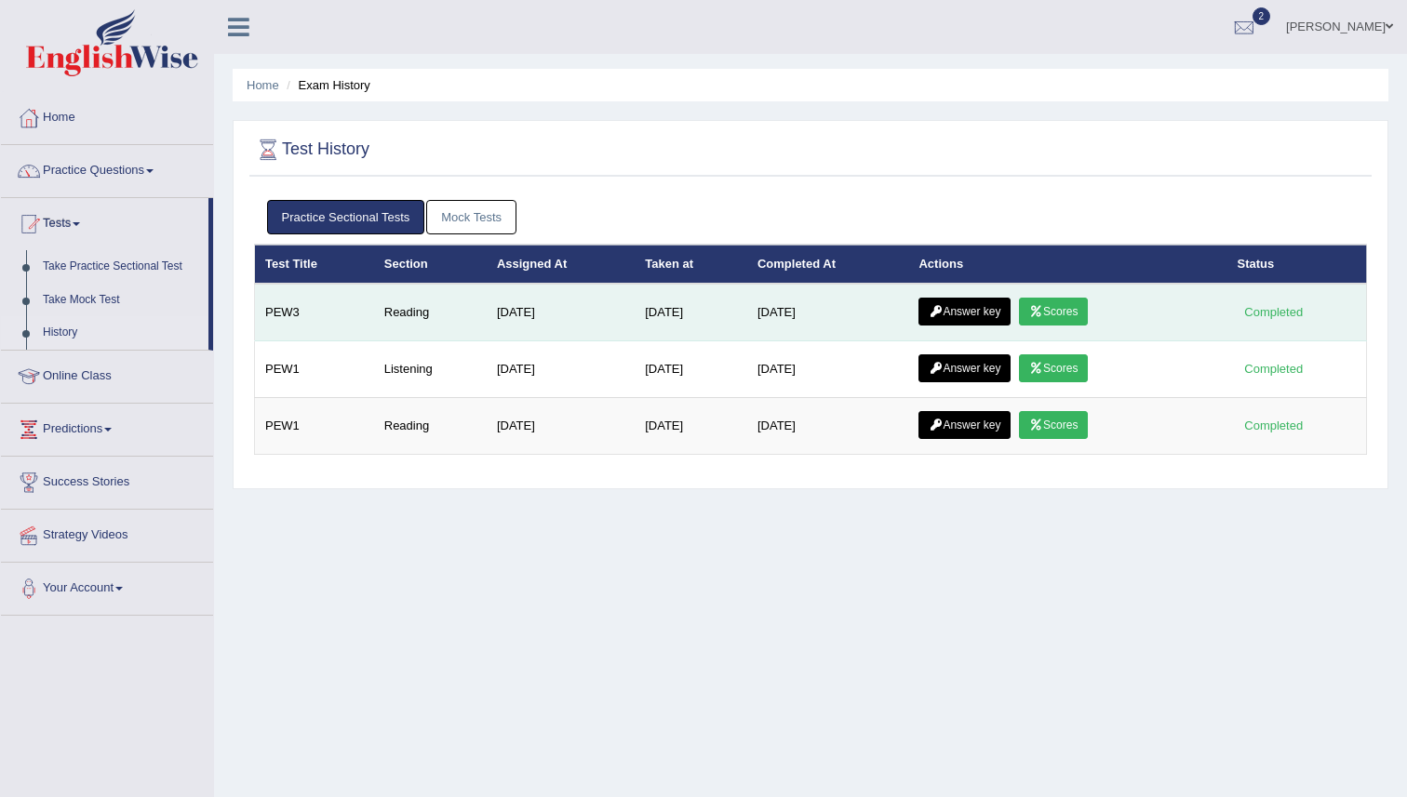
click at [1054, 306] on link "Scores" at bounding box center [1053, 312] width 69 height 28
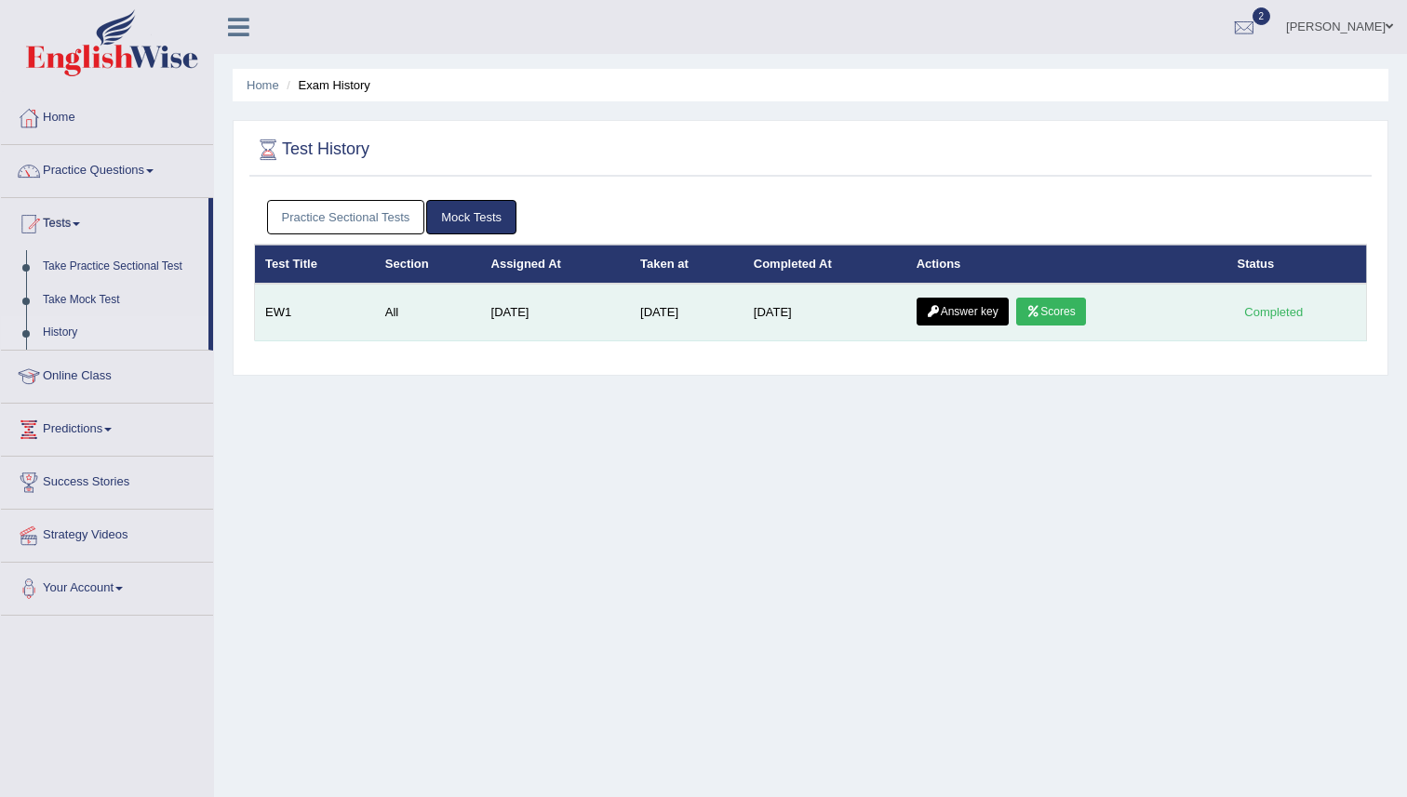
click at [959, 314] on link "Answer key" at bounding box center [962, 312] width 92 height 28
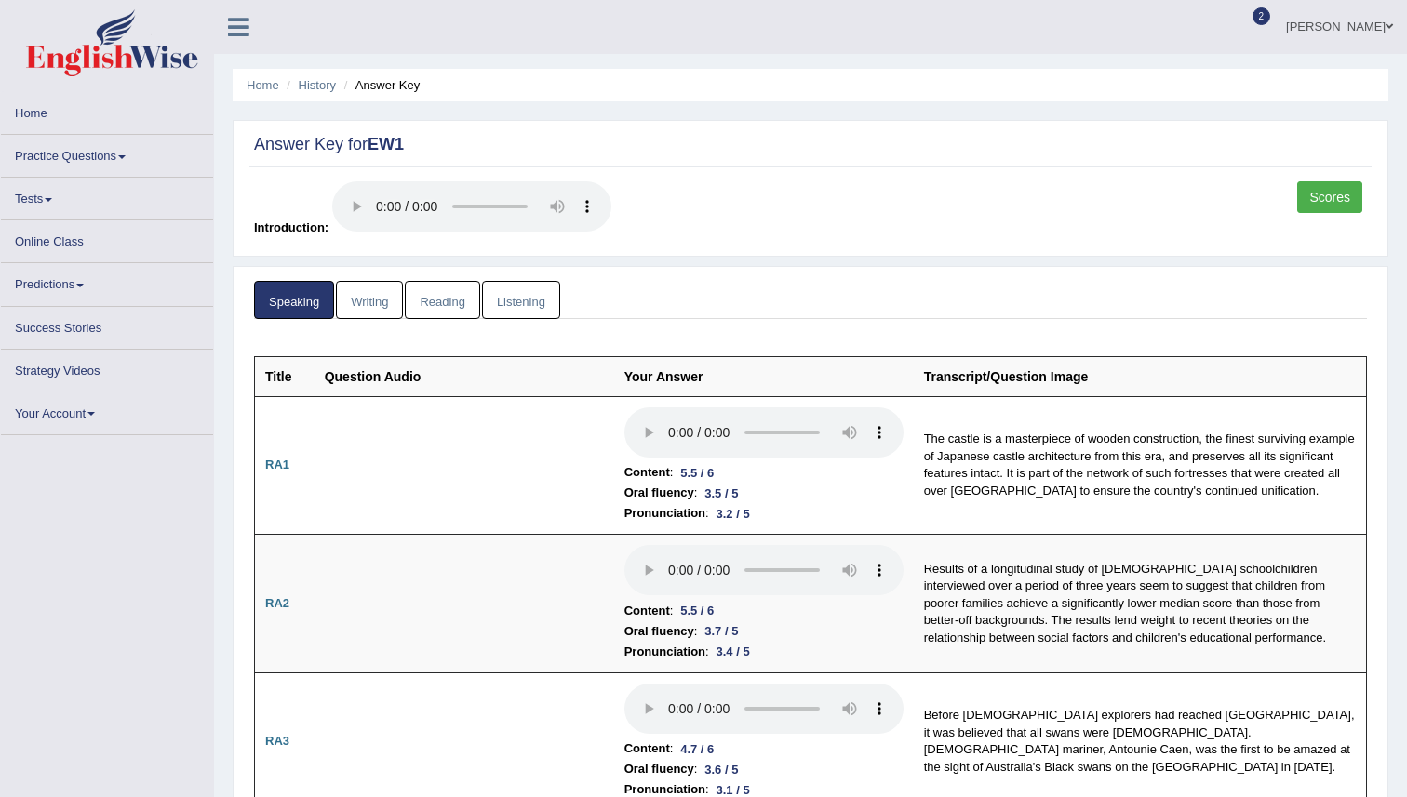
click at [763, 294] on ul "Speaking Writing [GEOGRAPHIC_DATA] Listening" at bounding box center [810, 300] width 1113 height 38
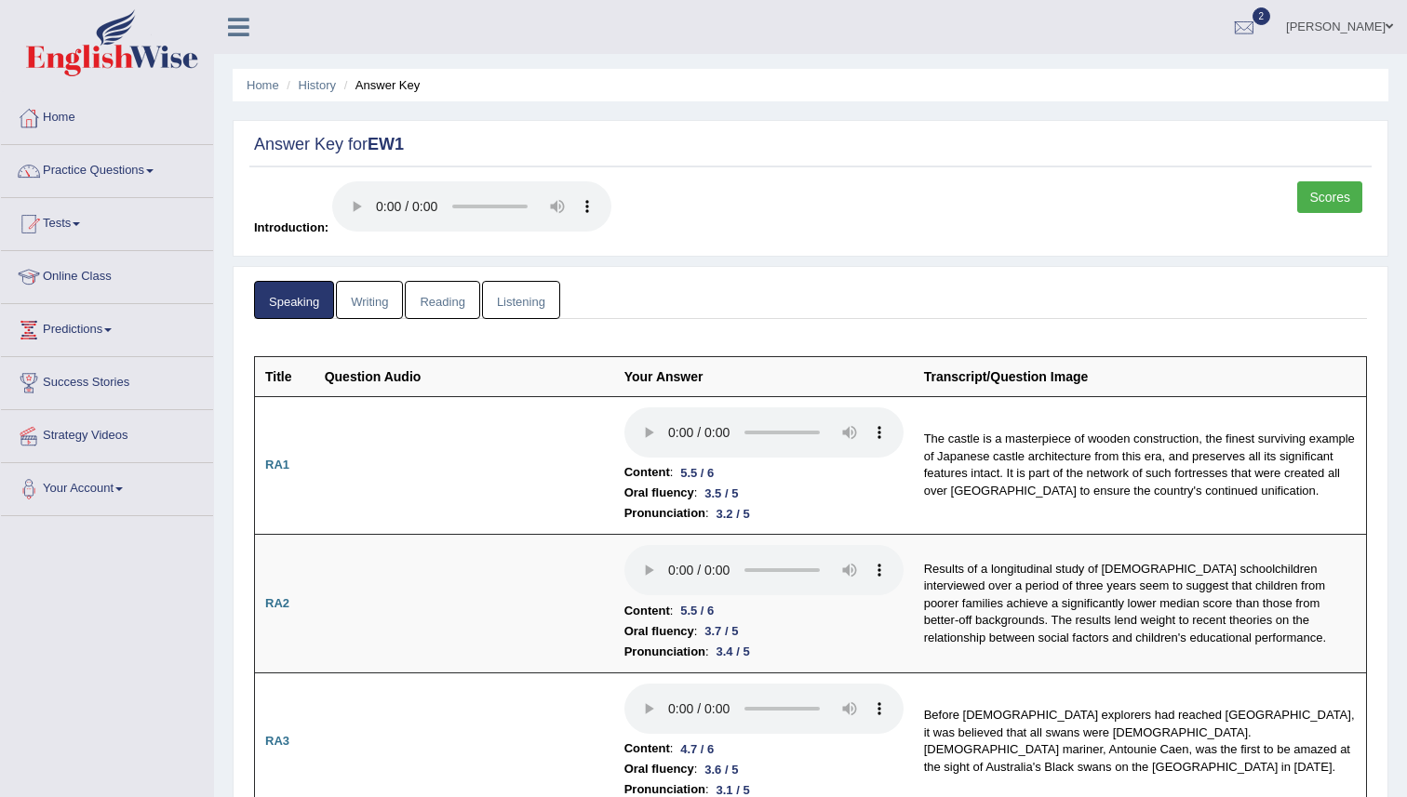
click at [734, 307] on ul "Speaking Writing [GEOGRAPHIC_DATA] Listening" at bounding box center [810, 300] width 1113 height 38
click at [331, 311] on link "Speaking" at bounding box center [294, 300] width 80 height 38
click at [349, 308] on link "Writing" at bounding box center [369, 300] width 67 height 38
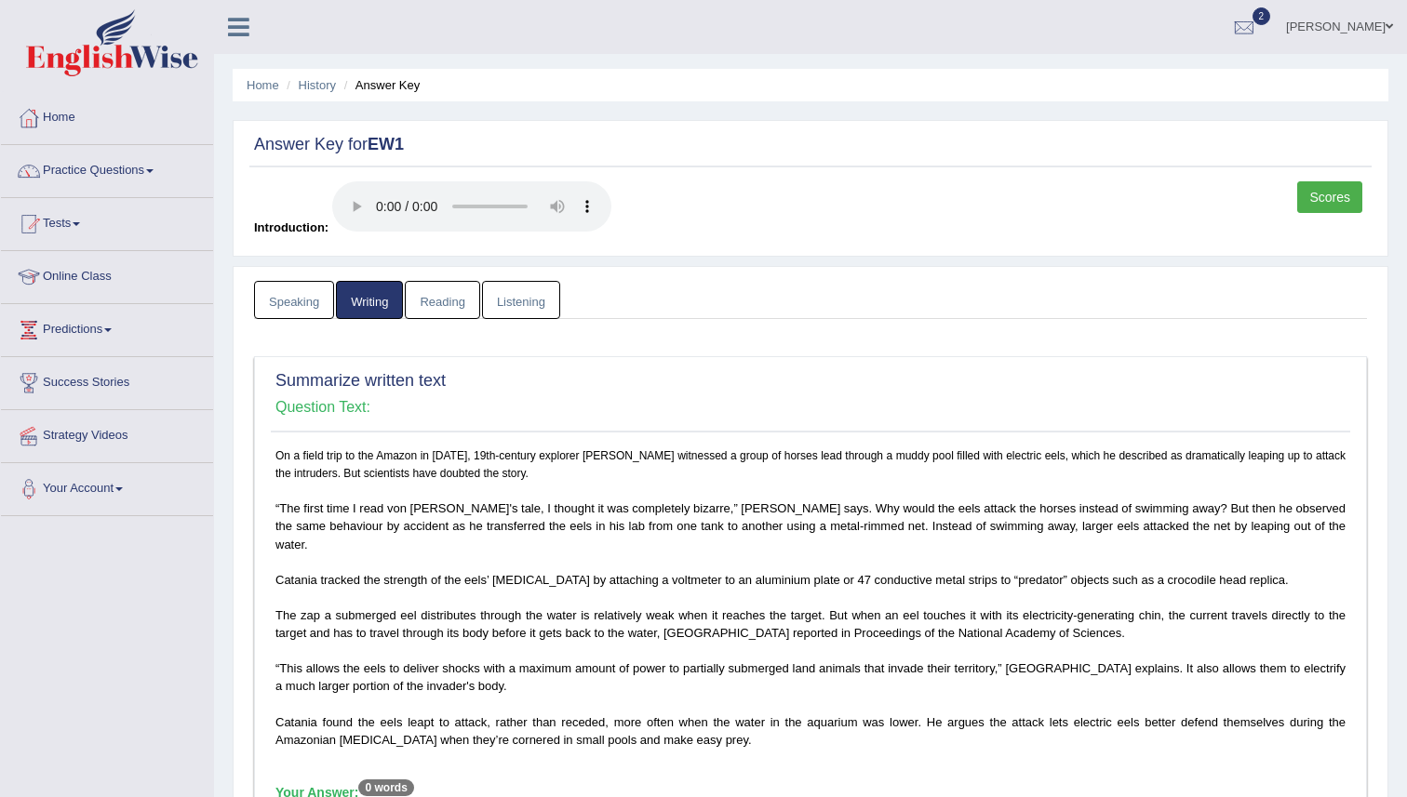
click at [449, 294] on link "Reading" at bounding box center [442, 300] width 74 height 38
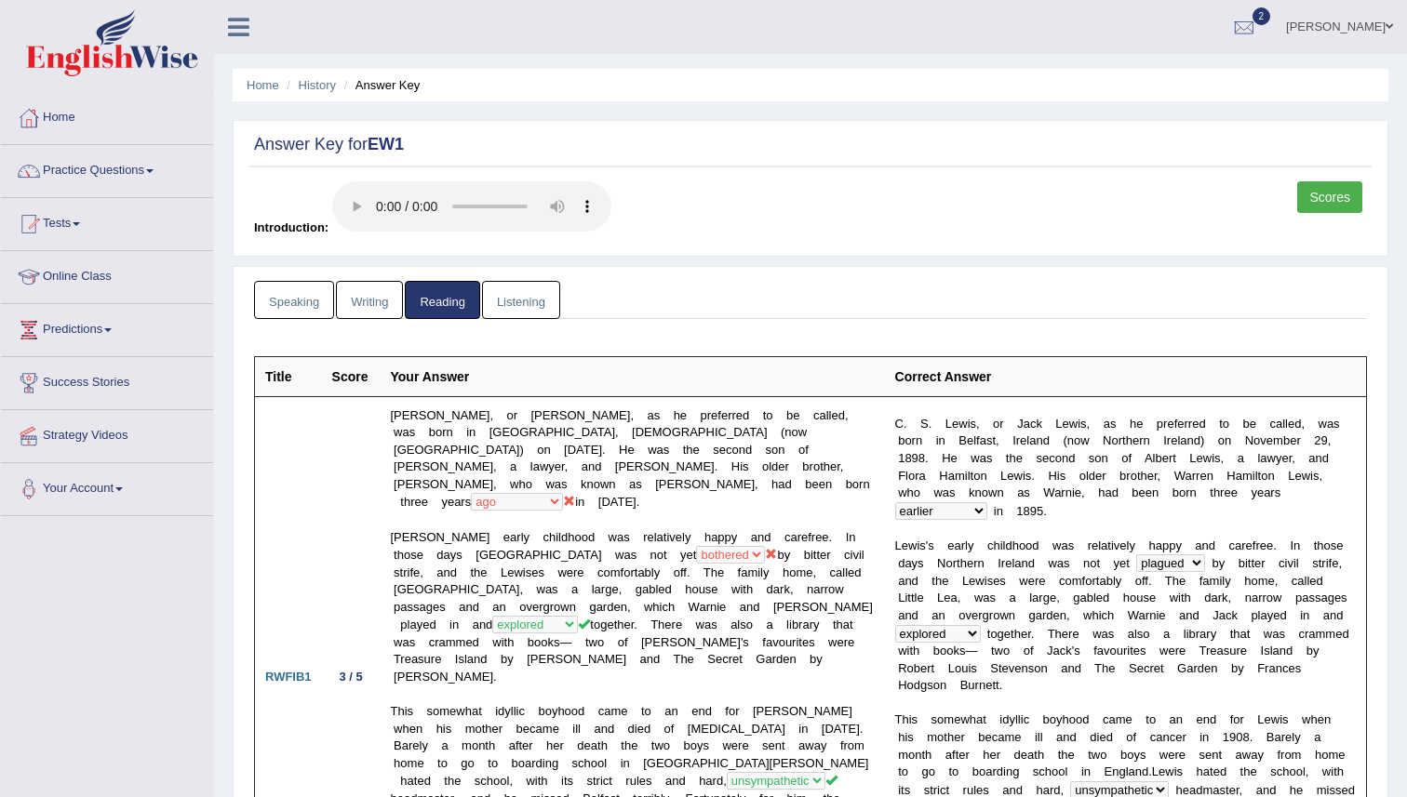
click at [68, 237] on link "Tests" at bounding box center [107, 221] width 212 height 47
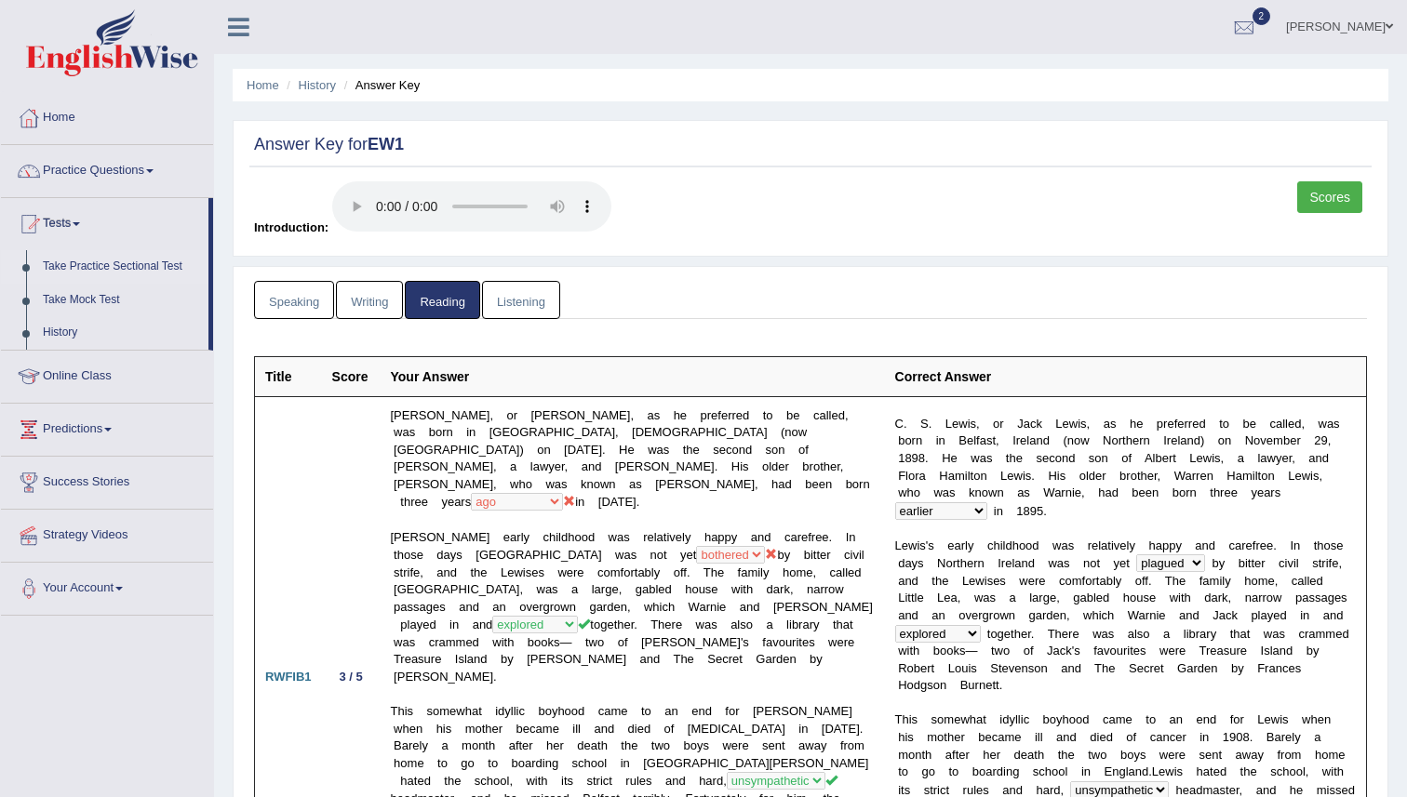
click at [124, 261] on link "Take Practice Sectional Test" at bounding box center [121, 266] width 174 height 33
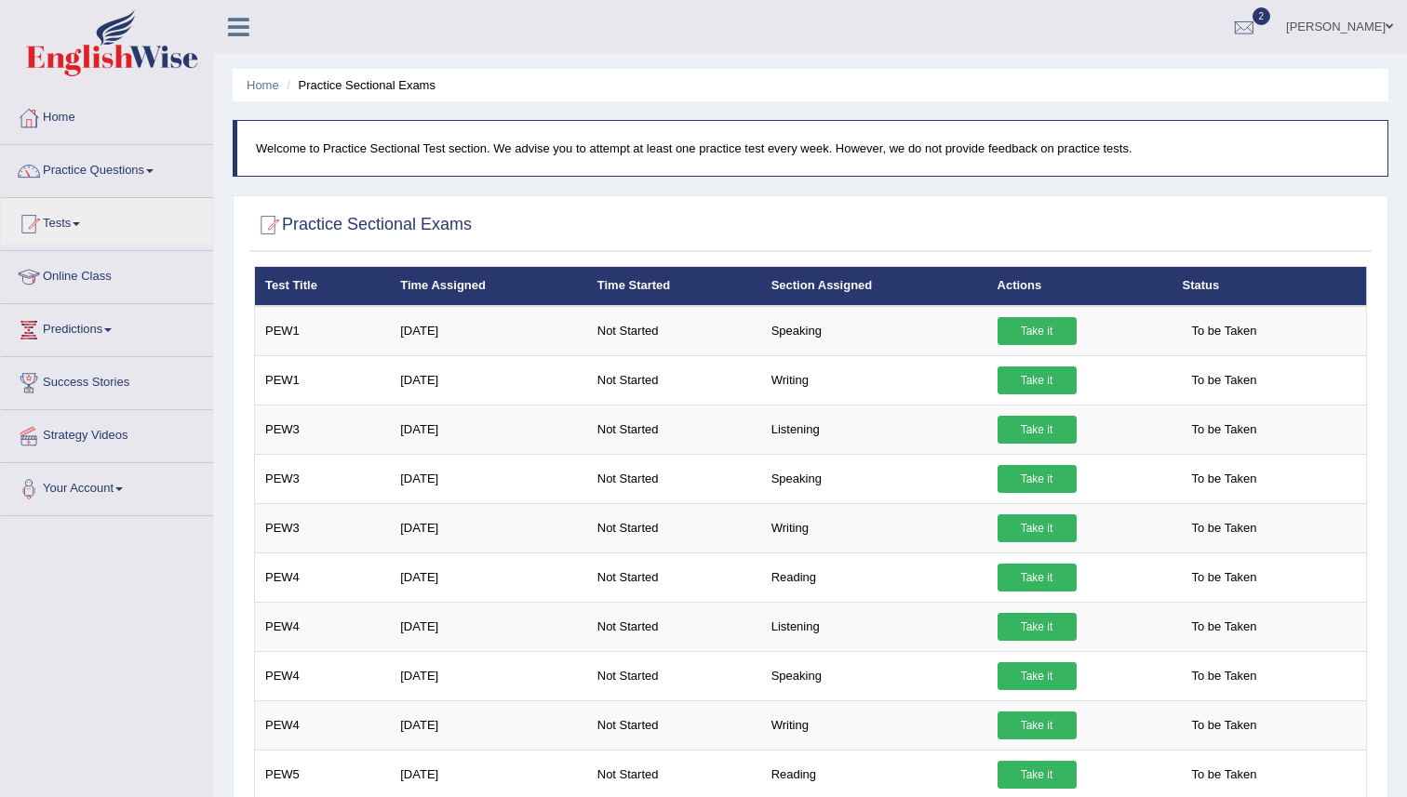
click at [58, 207] on link "Tests" at bounding box center [107, 221] width 212 height 47
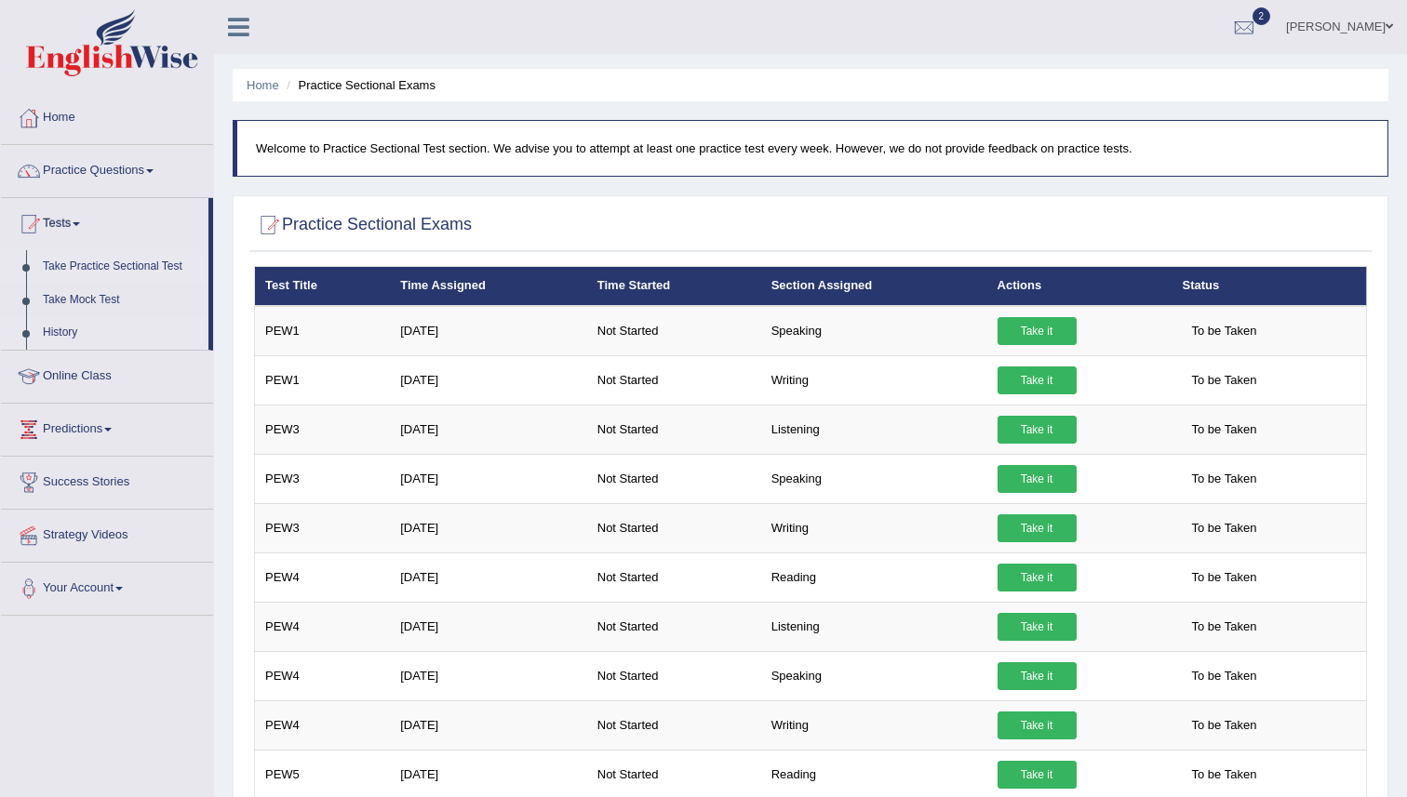
click at [68, 341] on link "History" at bounding box center [121, 332] width 174 height 33
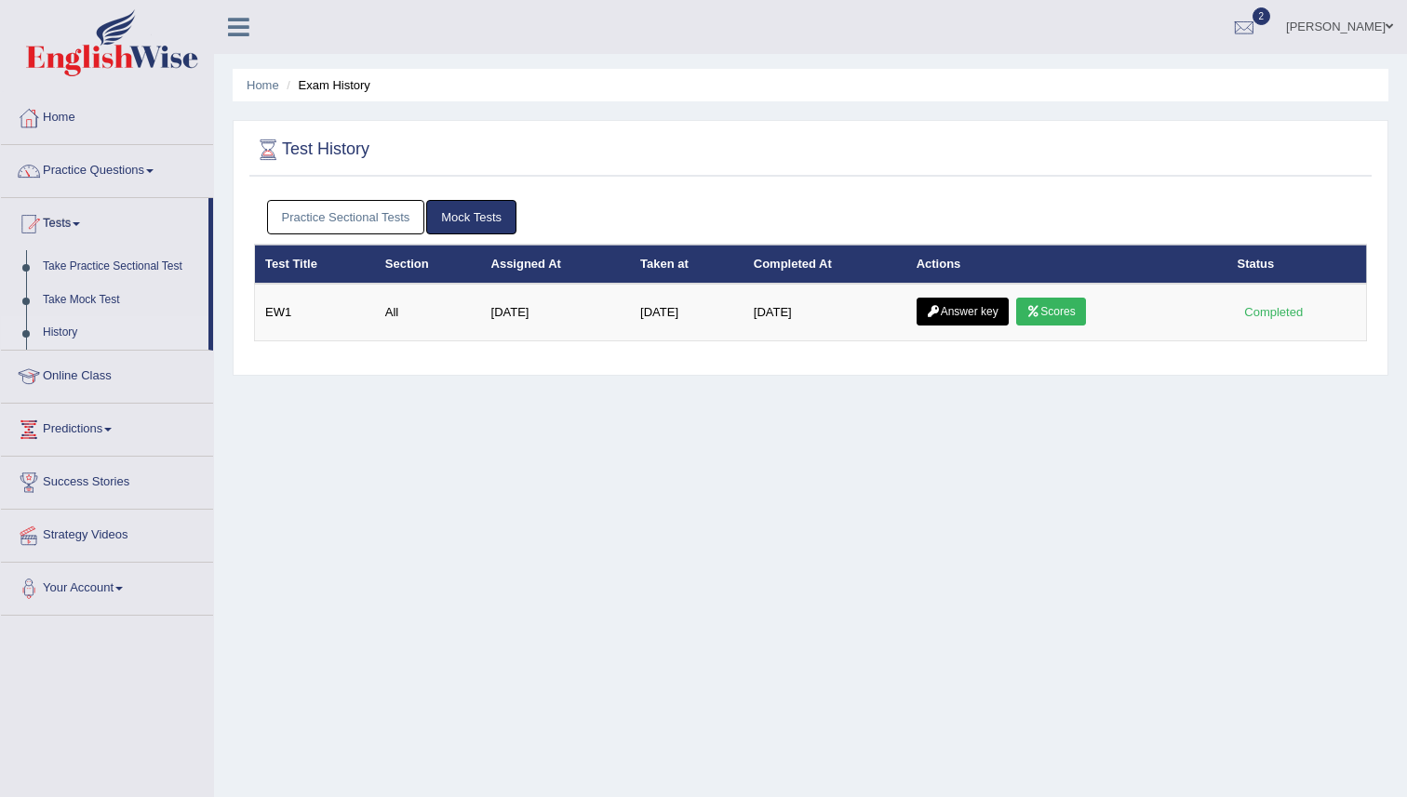
click at [718, 415] on div "Home Exam History Test History Practice Sectional Tests Mock Tests Test Title S…" at bounding box center [810, 465] width 1193 height 930
click at [382, 210] on link "Practice Sectional Tests" at bounding box center [346, 217] width 158 height 34
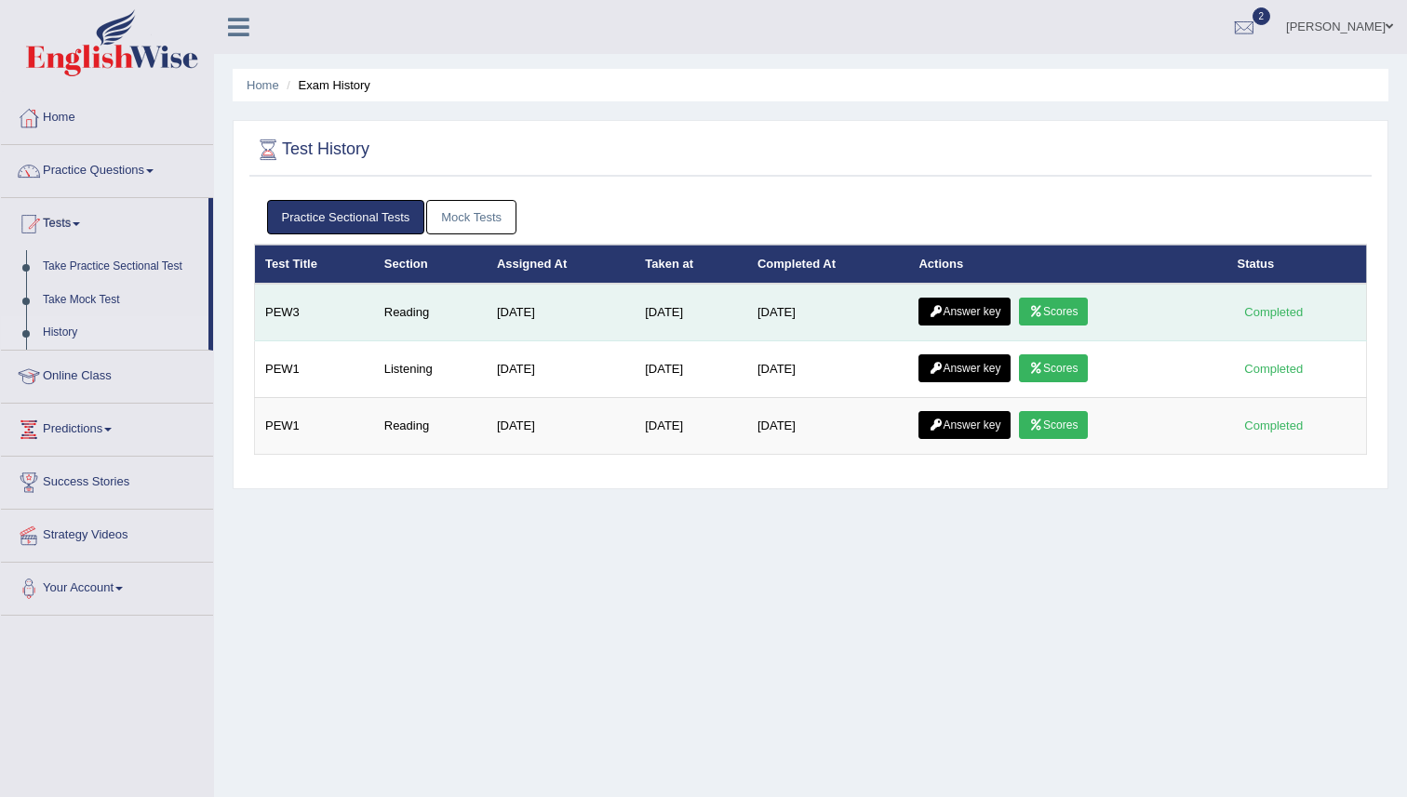
click at [365, 310] on td "PEW3" at bounding box center [314, 313] width 119 height 58
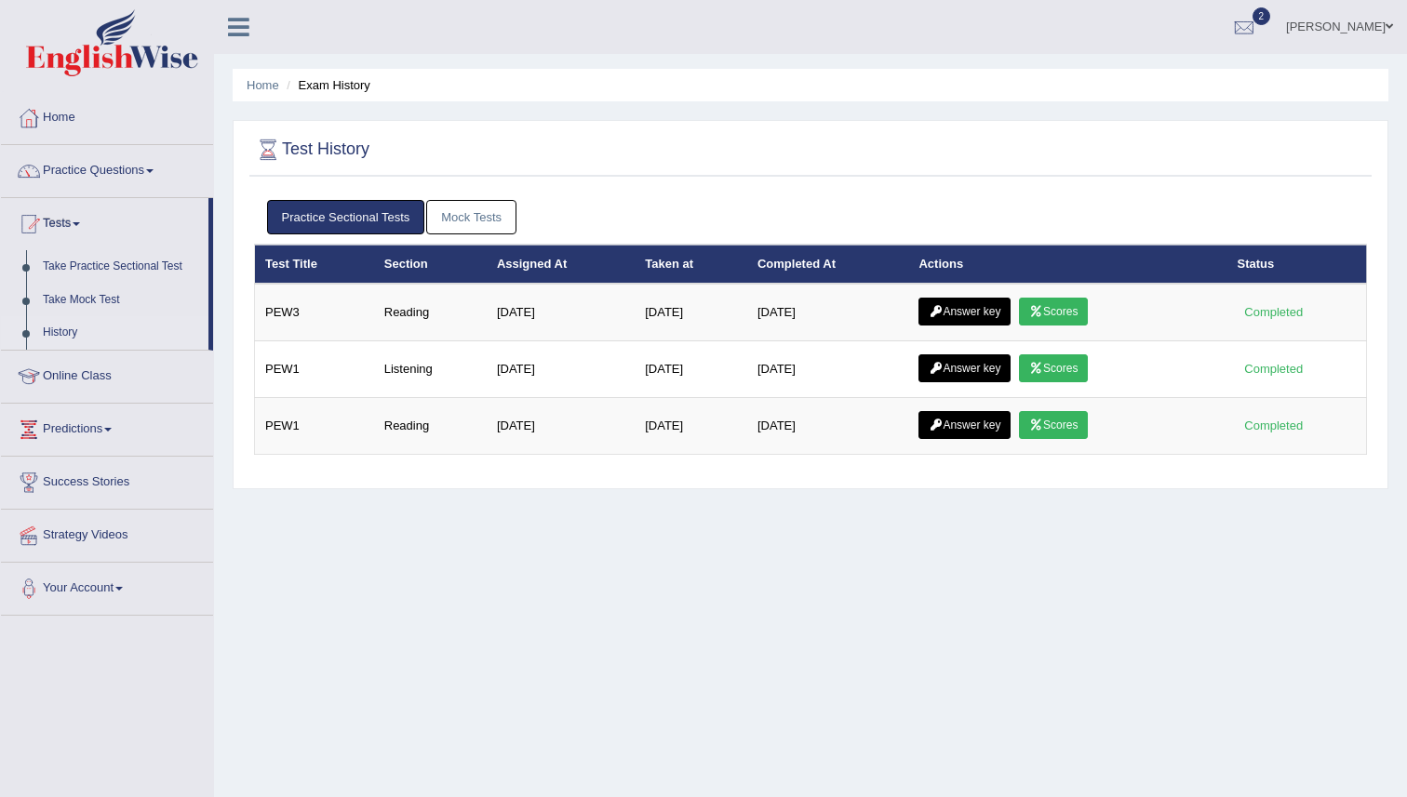
click at [984, 648] on div "Home Exam History Test History Practice Sectional Tests Mock Tests Test Title S…" at bounding box center [810, 465] width 1193 height 930
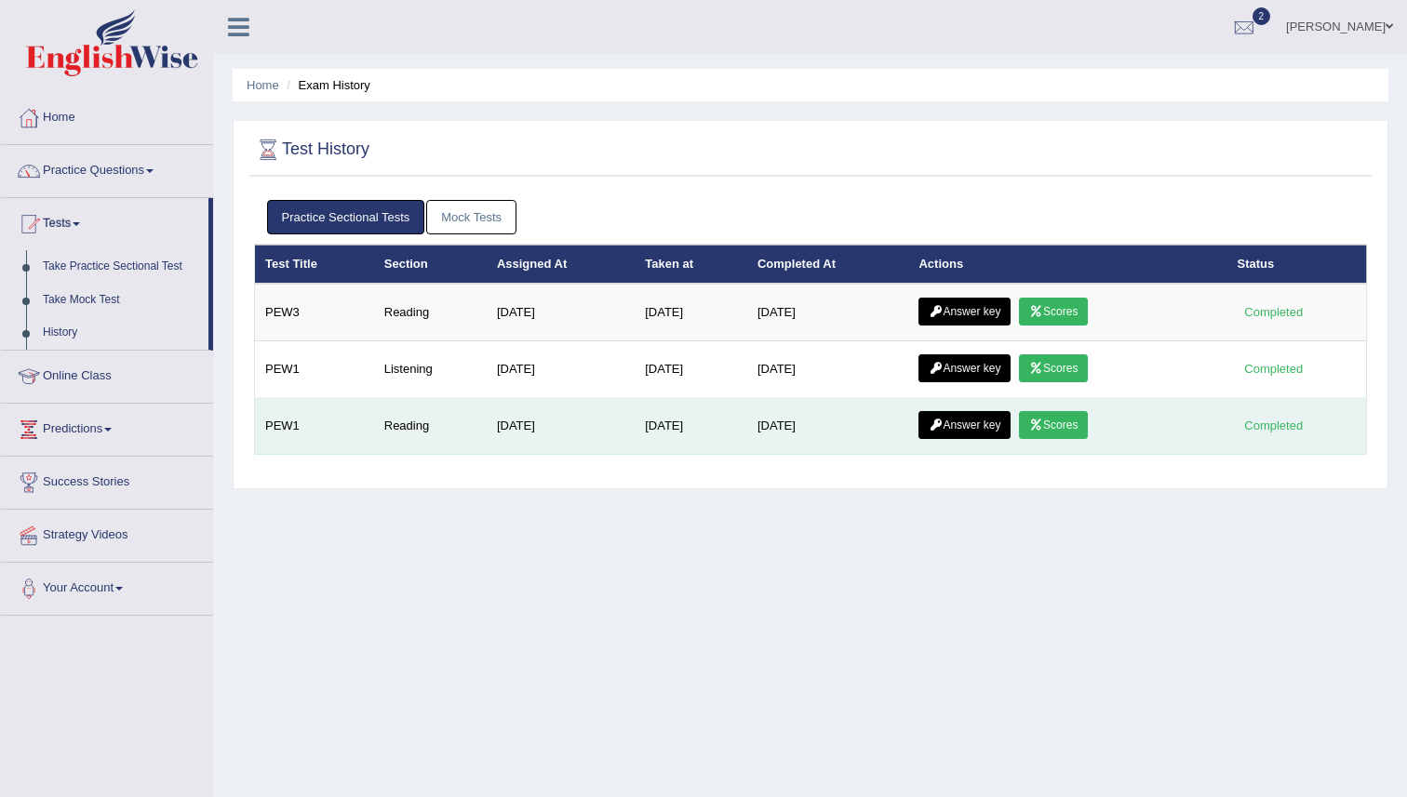
click at [979, 423] on link "Answer key" at bounding box center [964, 425] width 92 height 28
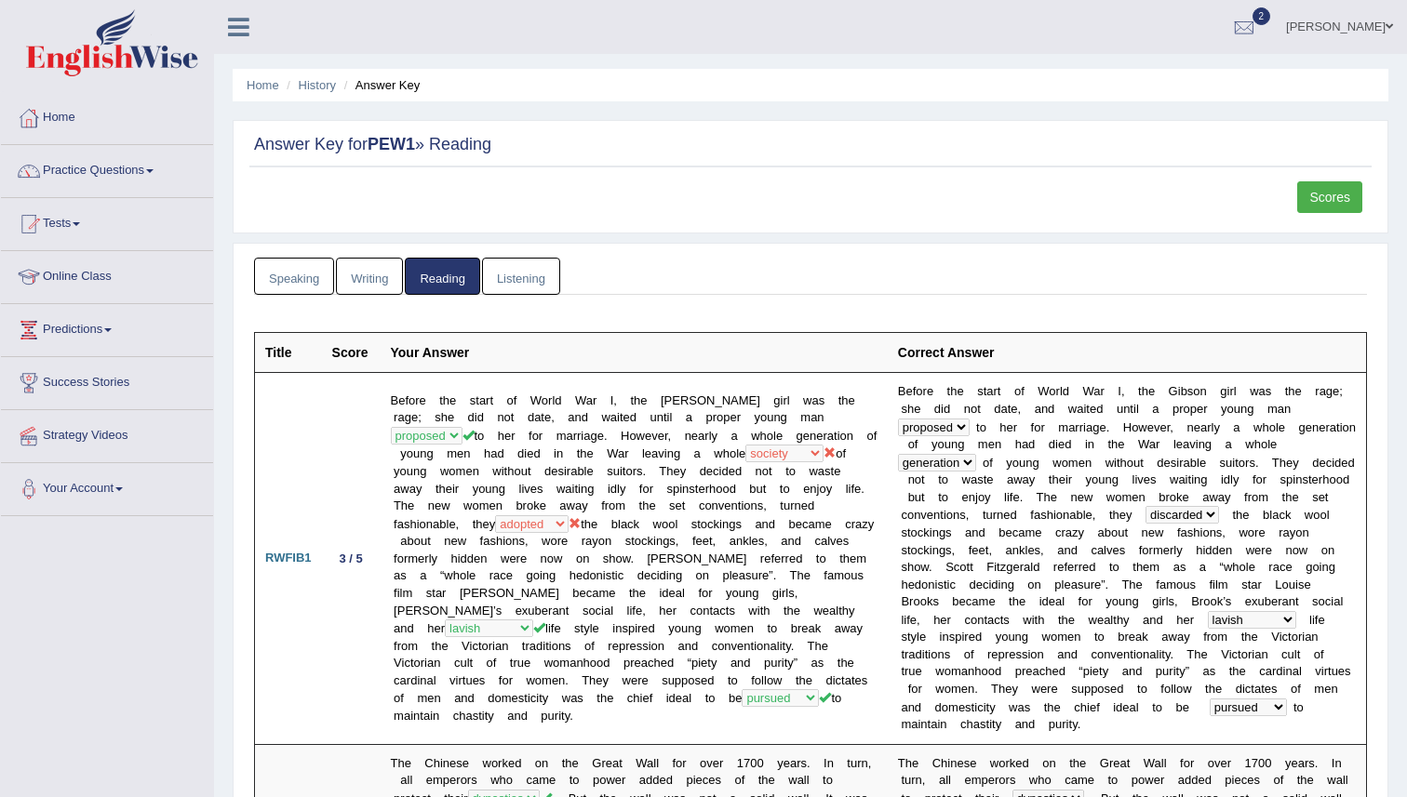
click at [840, 271] on ul "Speaking Writing Reading Listening" at bounding box center [810, 277] width 1113 height 38
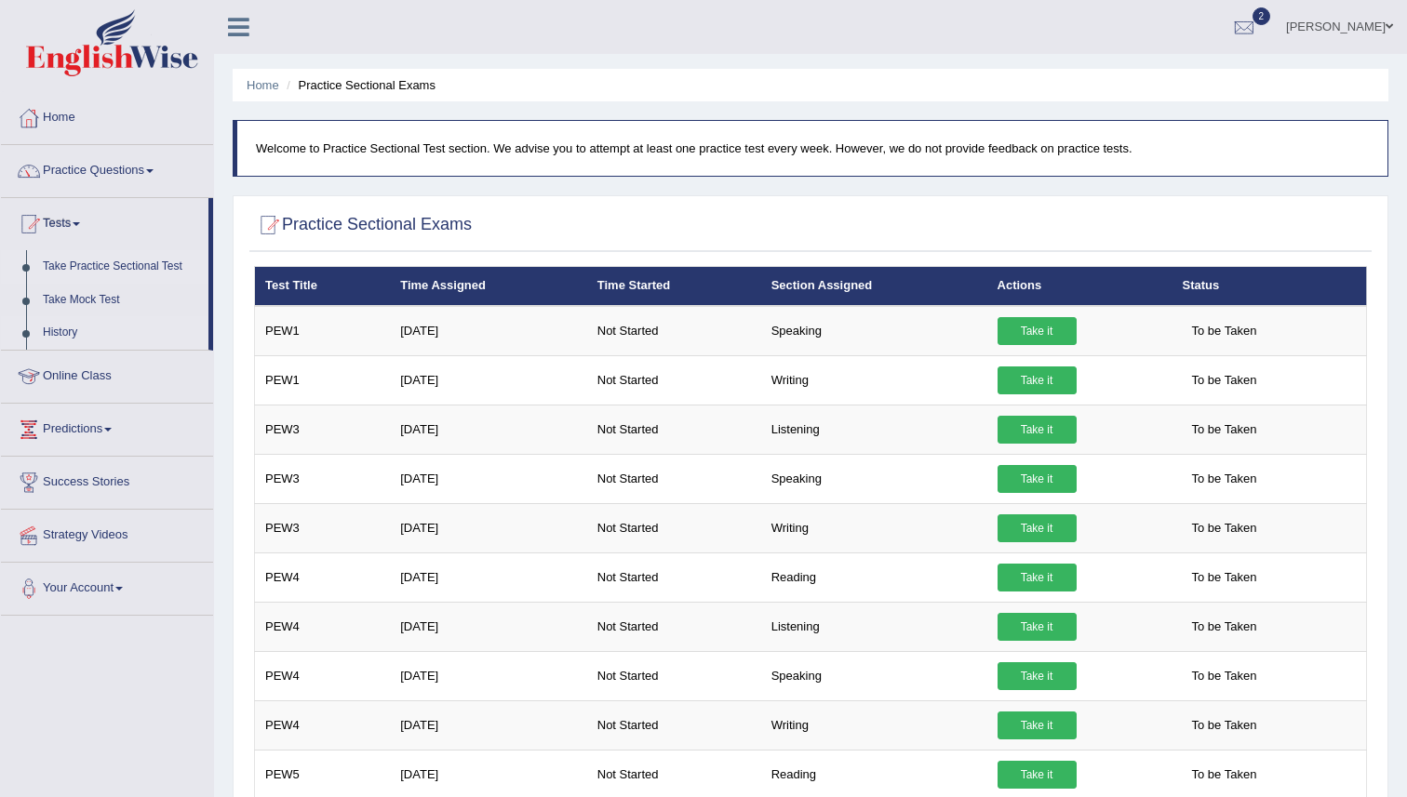
click at [66, 343] on link "History" at bounding box center [121, 332] width 174 height 33
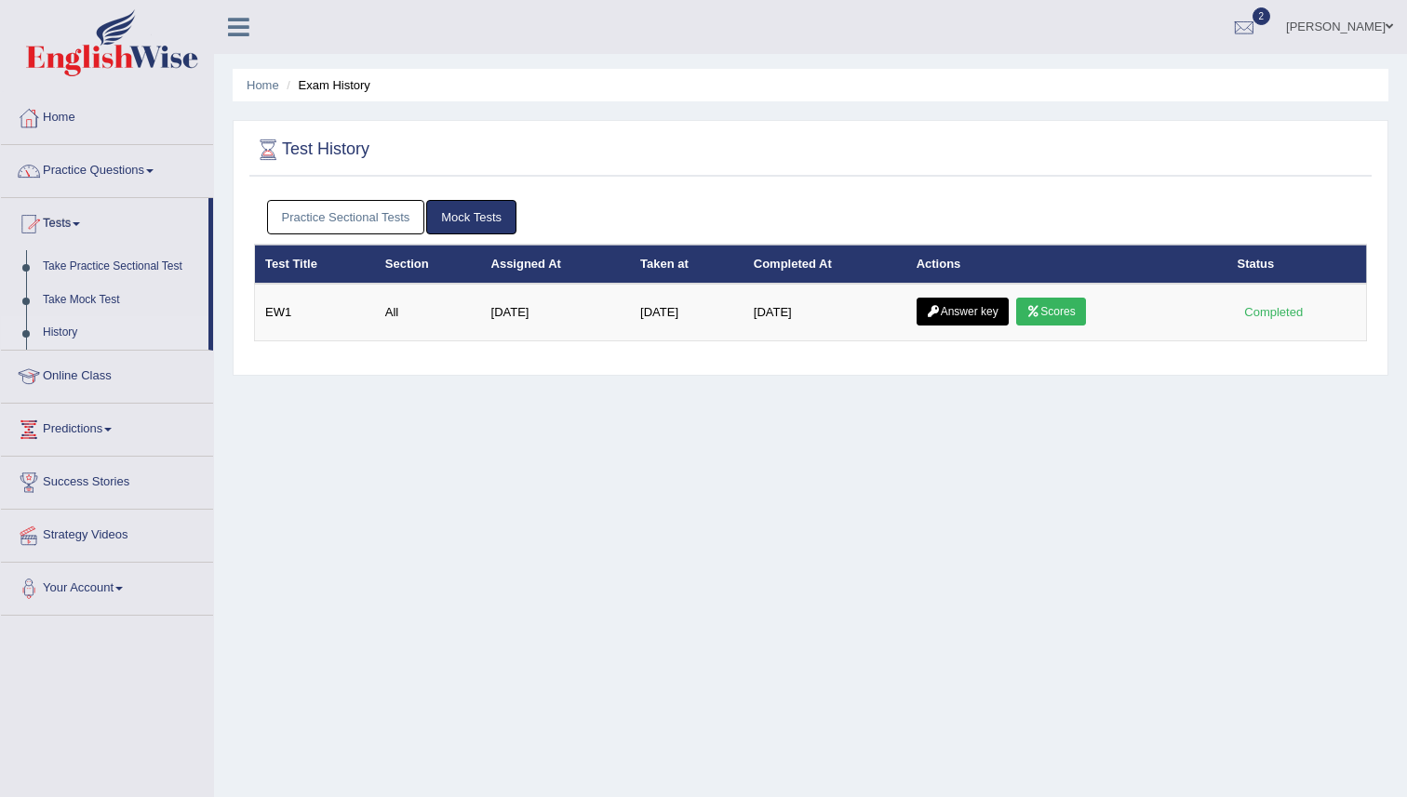
click at [63, 331] on link "History" at bounding box center [121, 332] width 174 height 33
click at [332, 228] on link "Practice Sectional Tests" at bounding box center [346, 217] width 158 height 34
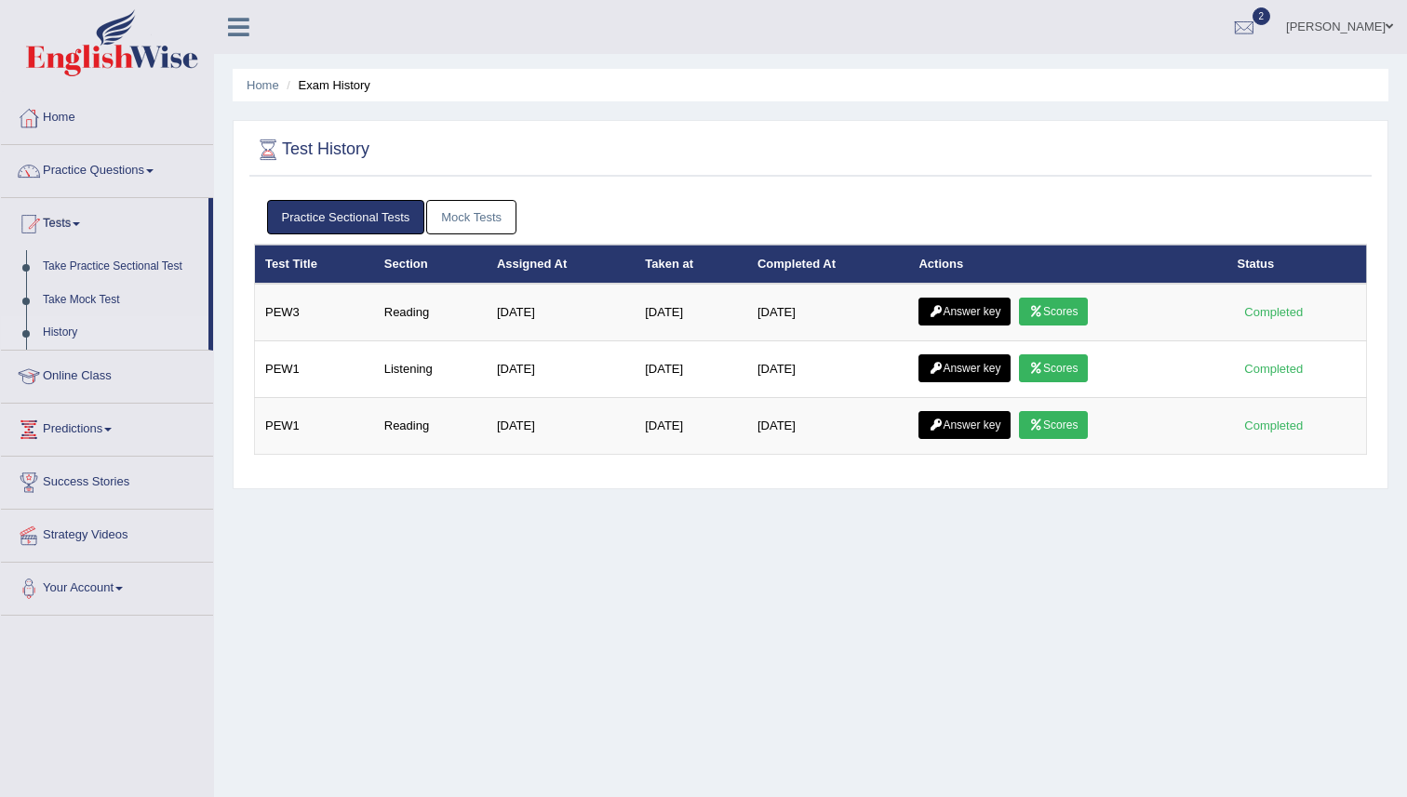
click at [779, 165] on div at bounding box center [810, 150] width 1113 height 38
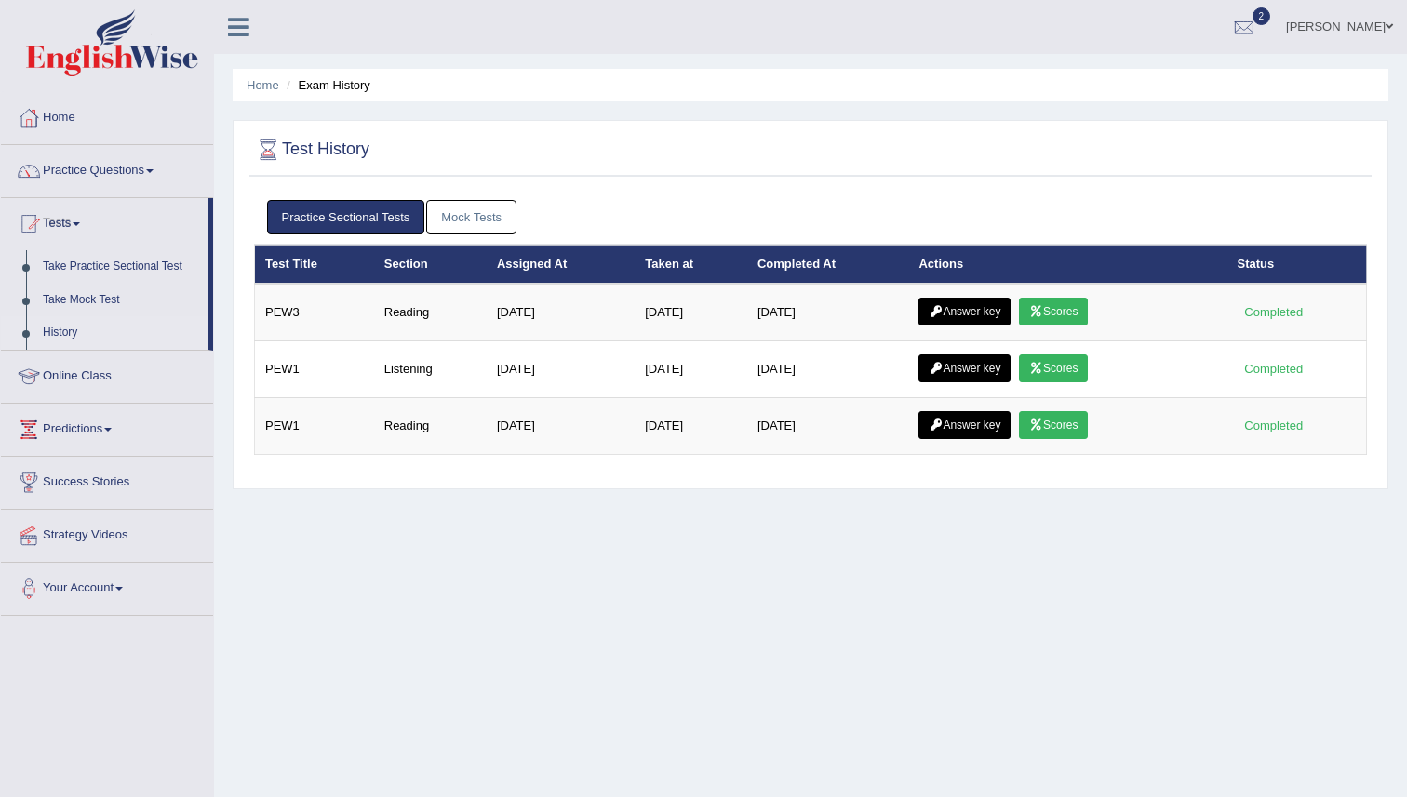
click at [779, 165] on div at bounding box center [810, 150] width 1113 height 38
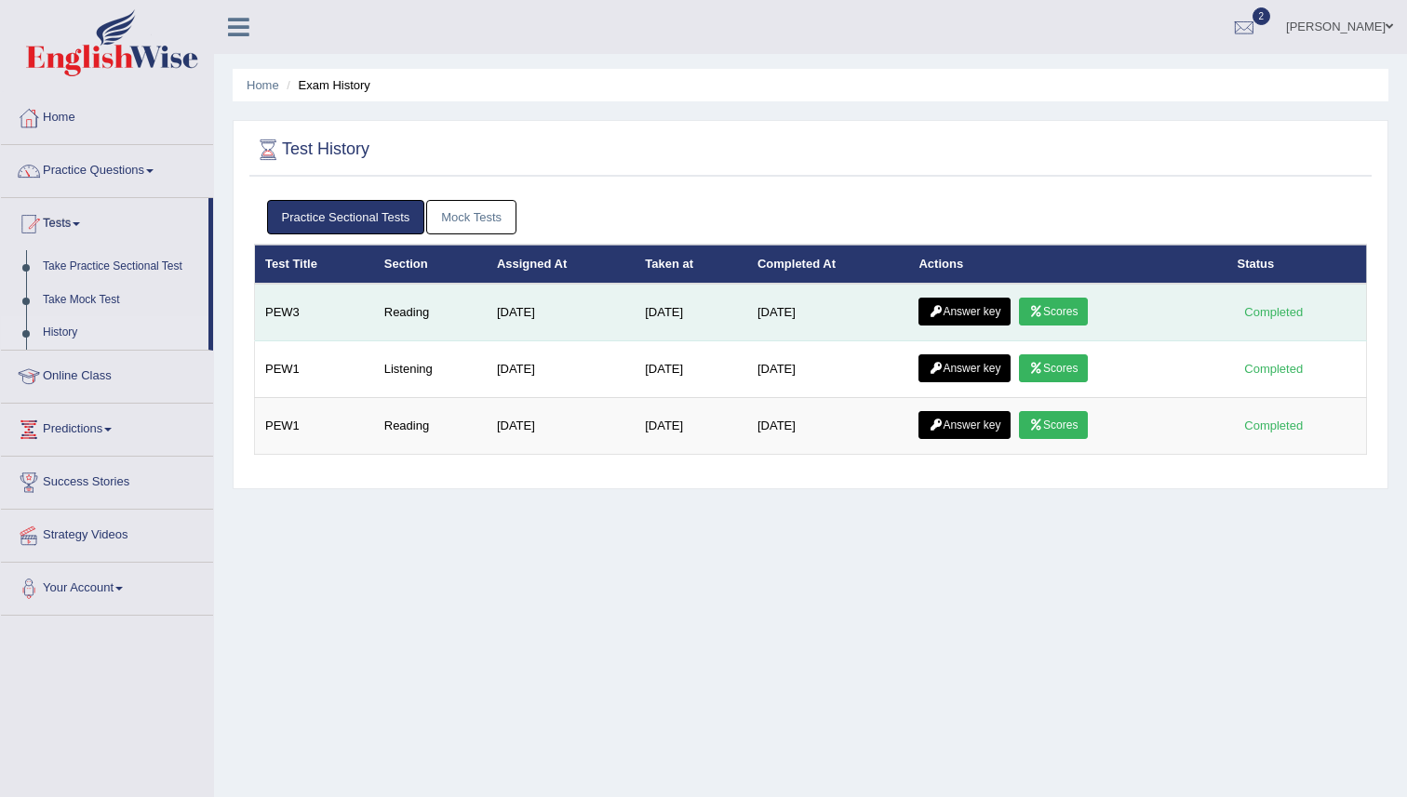
click at [992, 324] on link "Answer key" at bounding box center [964, 312] width 92 height 28
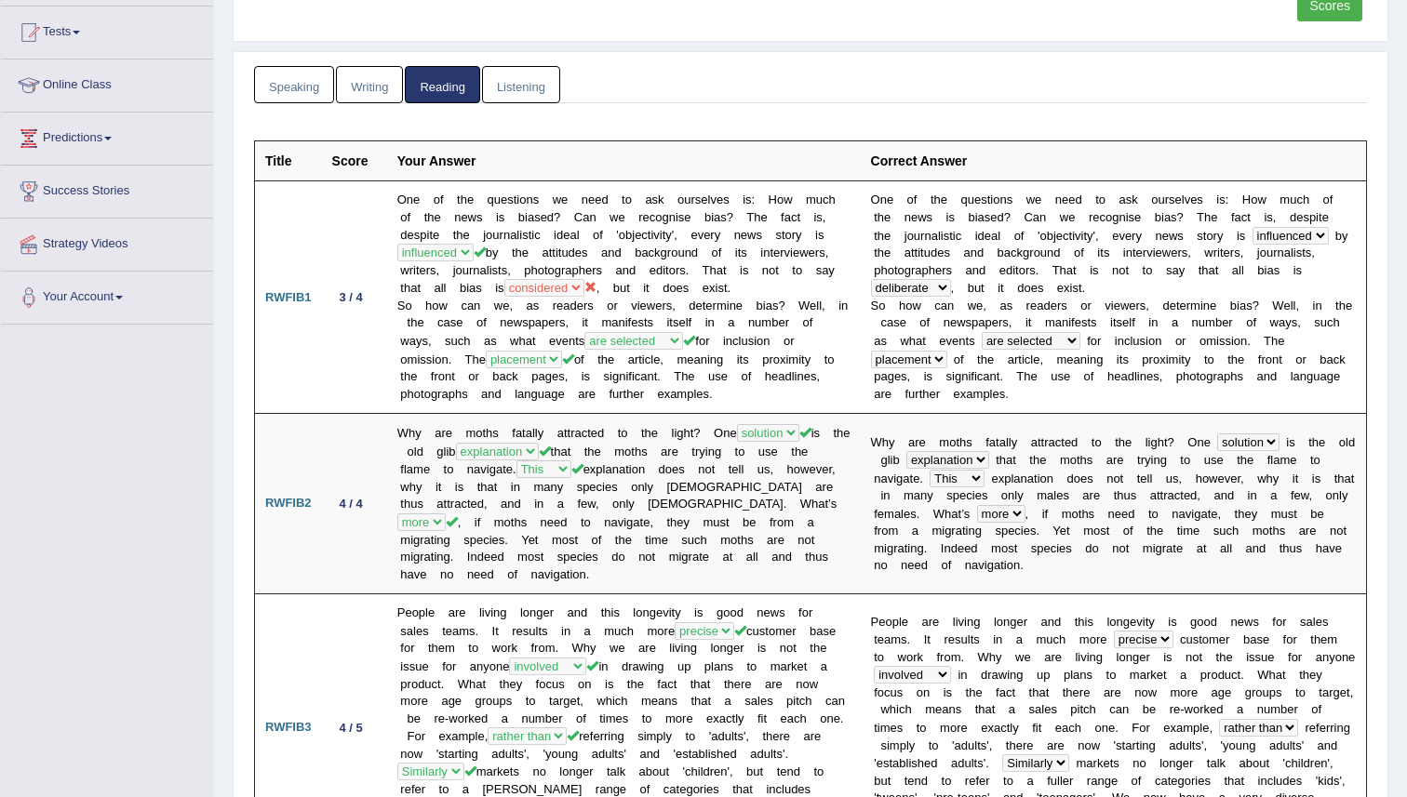
scroll to position [198, 0]
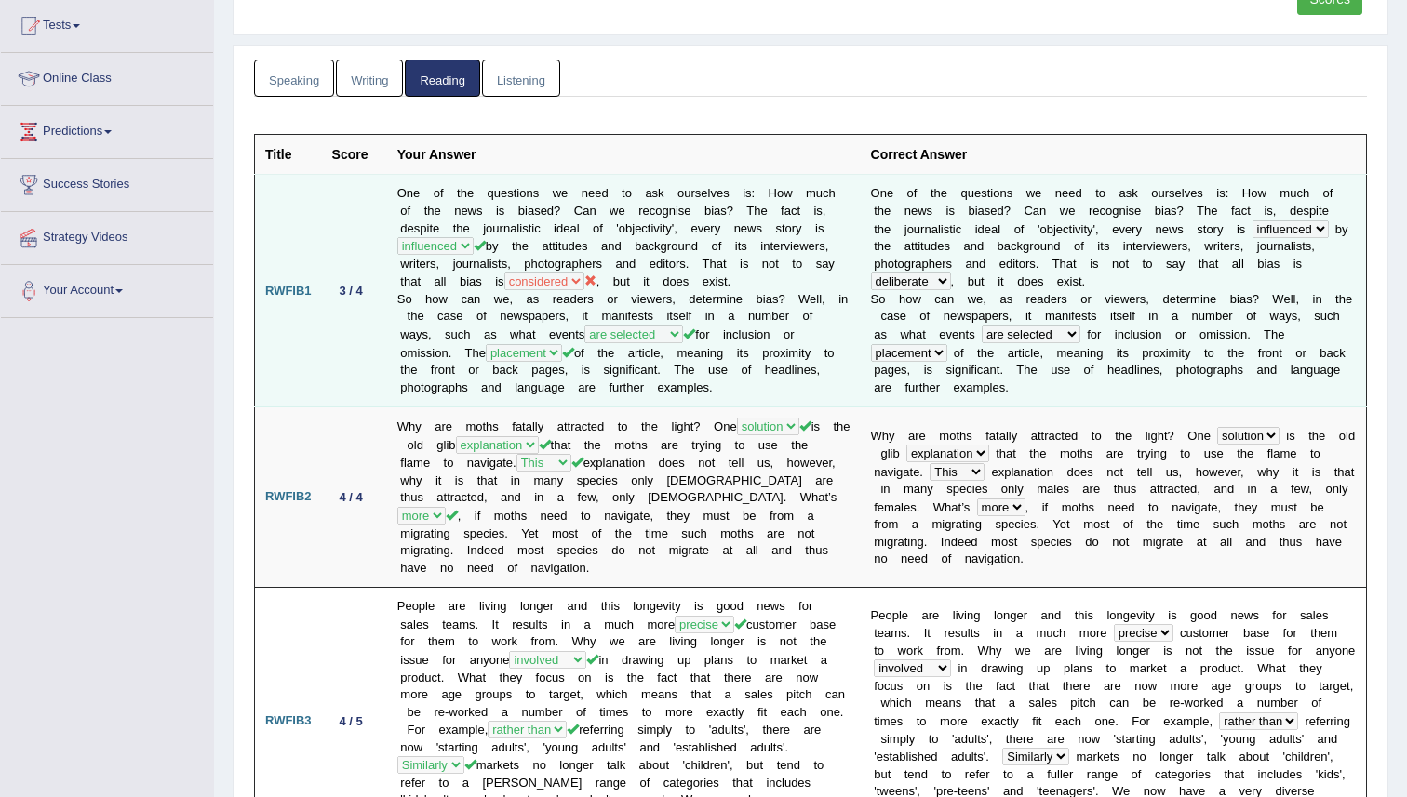
click at [734, 303] on td "One of the questions we need to ask ourselves is: How much of the news is biase…" at bounding box center [624, 291] width 474 height 233
click at [806, 264] on td "One of the questions we need to ask ourselves is: How much of the news is biase…" at bounding box center [624, 291] width 474 height 233
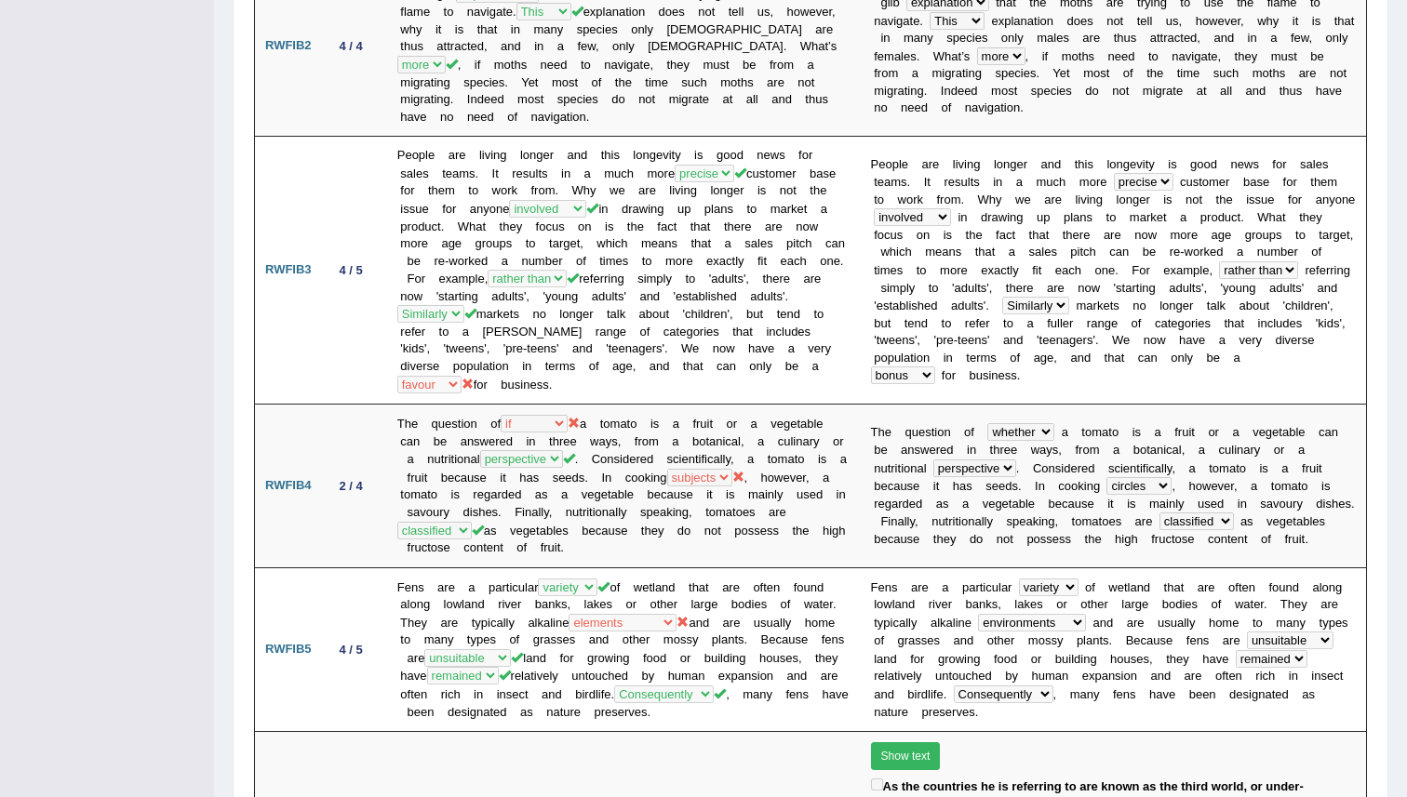
scroll to position [650, 0]
click at [806, 264] on td "People are living longer and this longevity is good news for sales teams. It re…" at bounding box center [624, 270] width 474 height 268
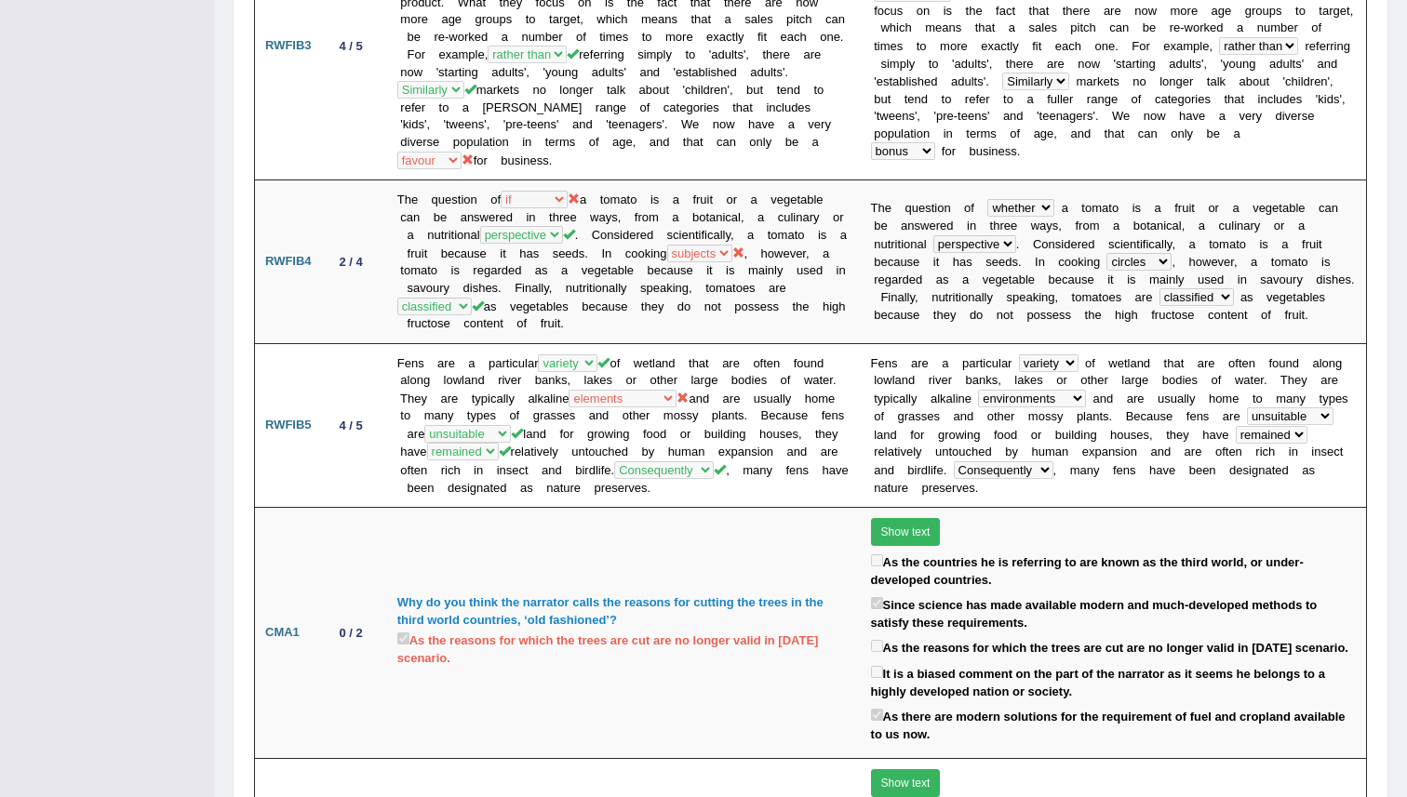
scroll to position [875, 0]
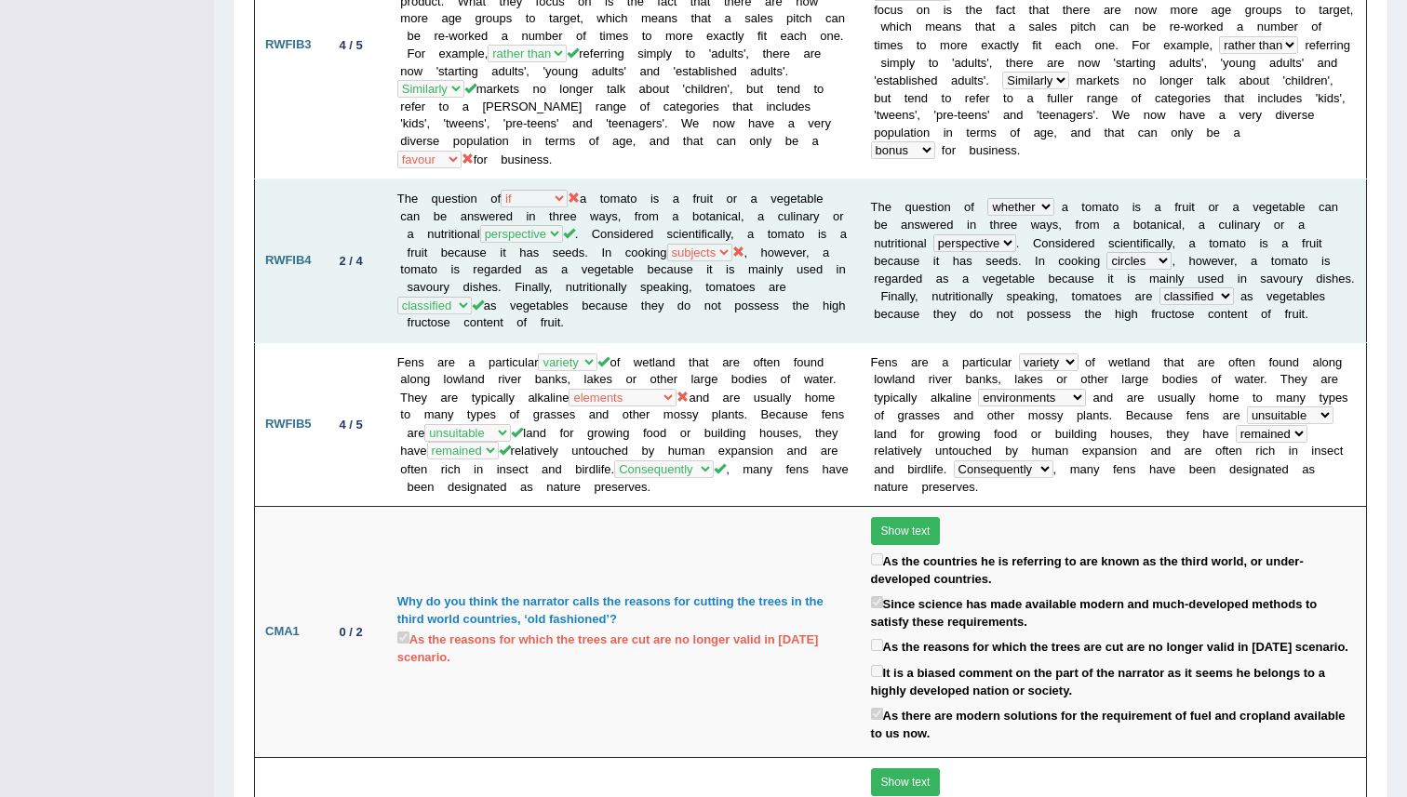
click at [805, 264] on td "The question of if why whether because a tomato is a fruit or a vegetable can b…" at bounding box center [624, 262] width 474 height 164
click at [722, 312] on td "The question of if why whether because a tomato is a fruit or a vegetable can b…" at bounding box center [624, 262] width 474 height 164
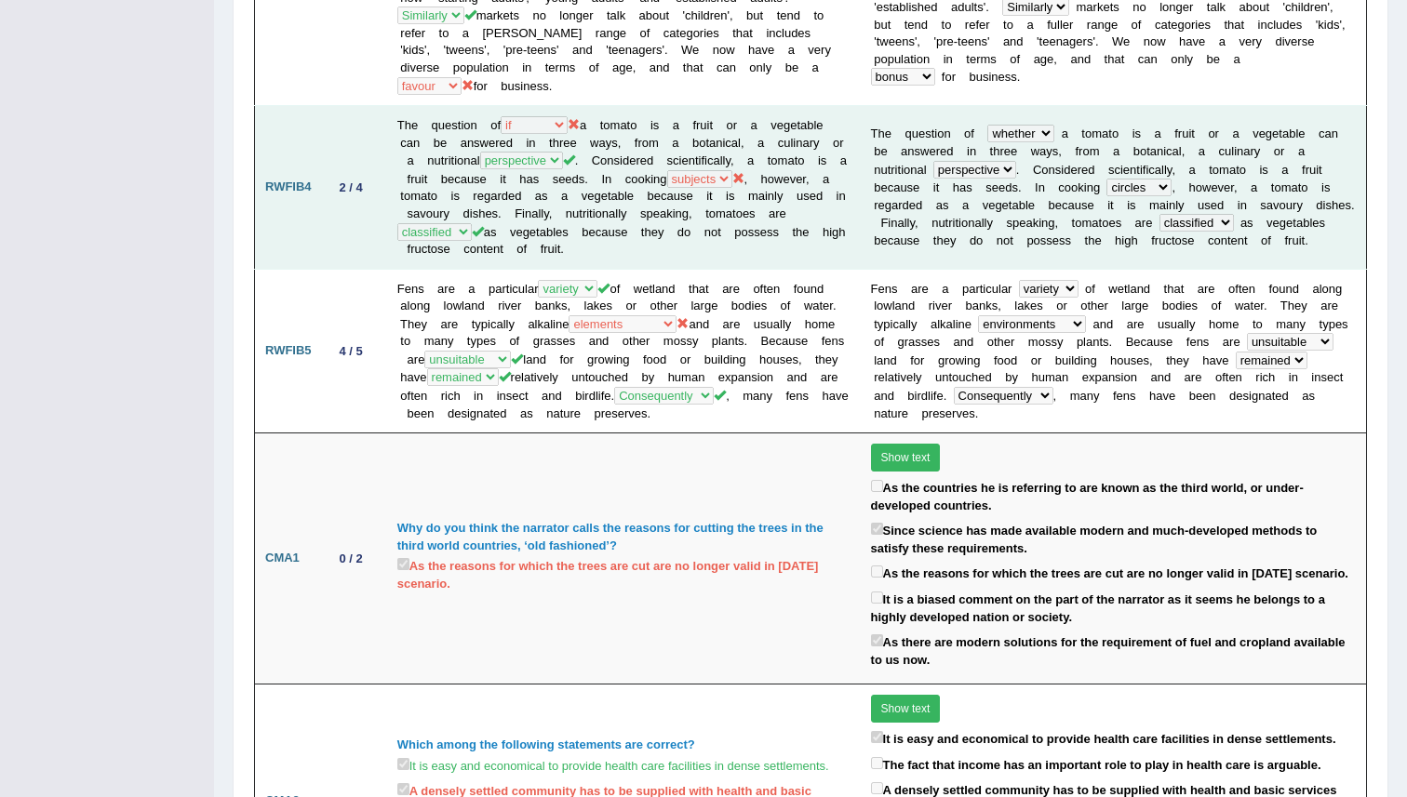
scroll to position [950, 0]
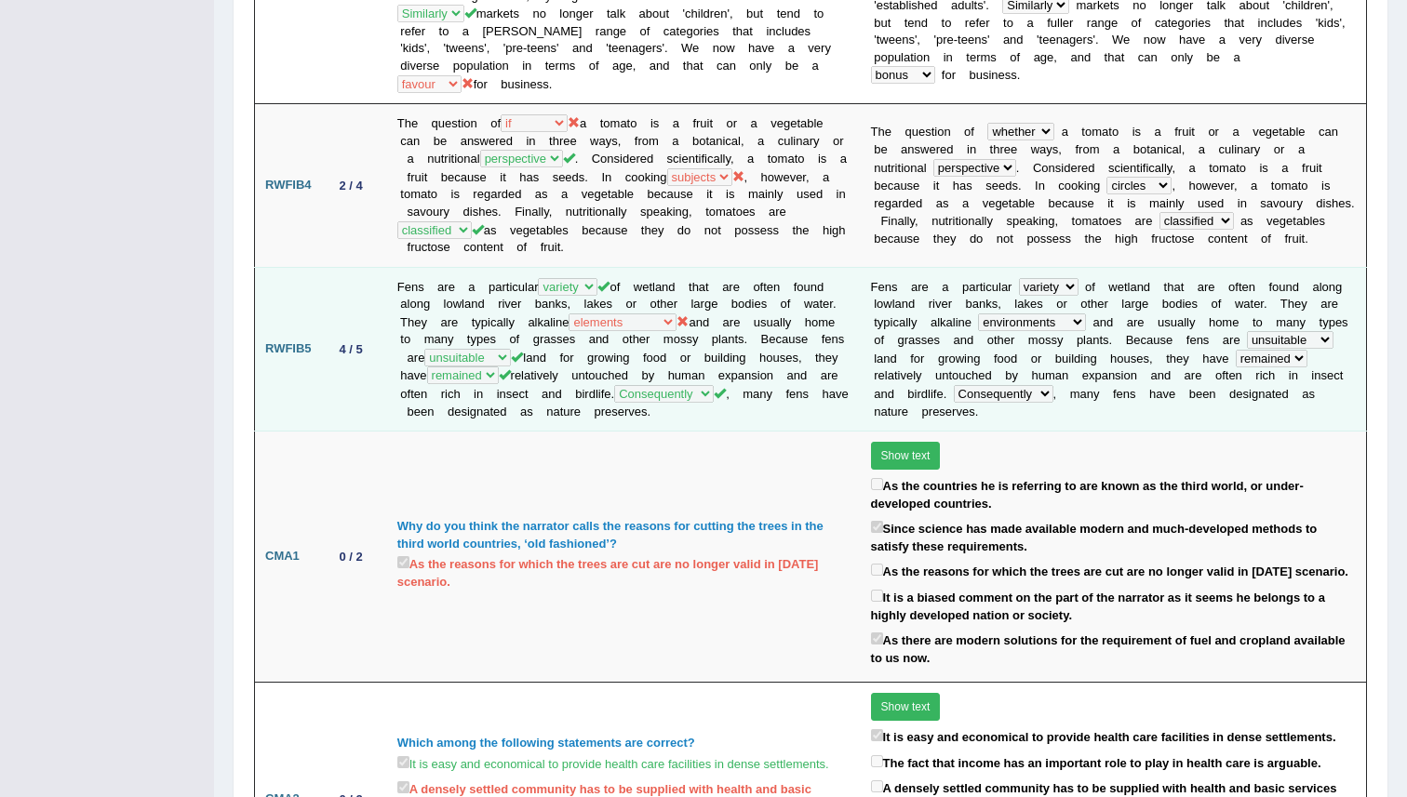
click at [734, 337] on td "Fens are a particular brand breed variety version of wetland that are often fou…" at bounding box center [624, 349] width 474 height 165
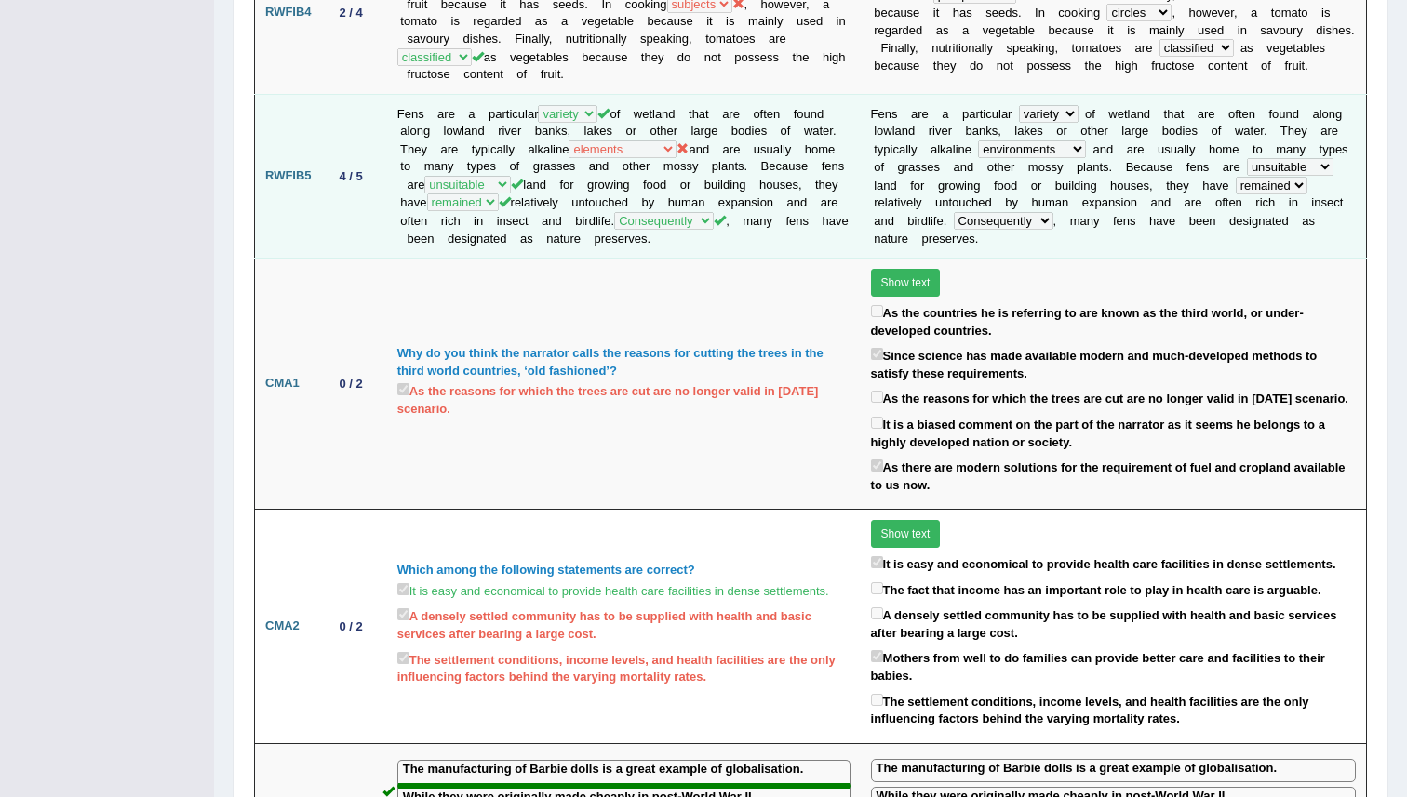
scroll to position [1124, 0]
click at [613, 424] on td "Why do you think the narrator calls the reasons for cutting the trees in the th…" at bounding box center [624, 383] width 474 height 251
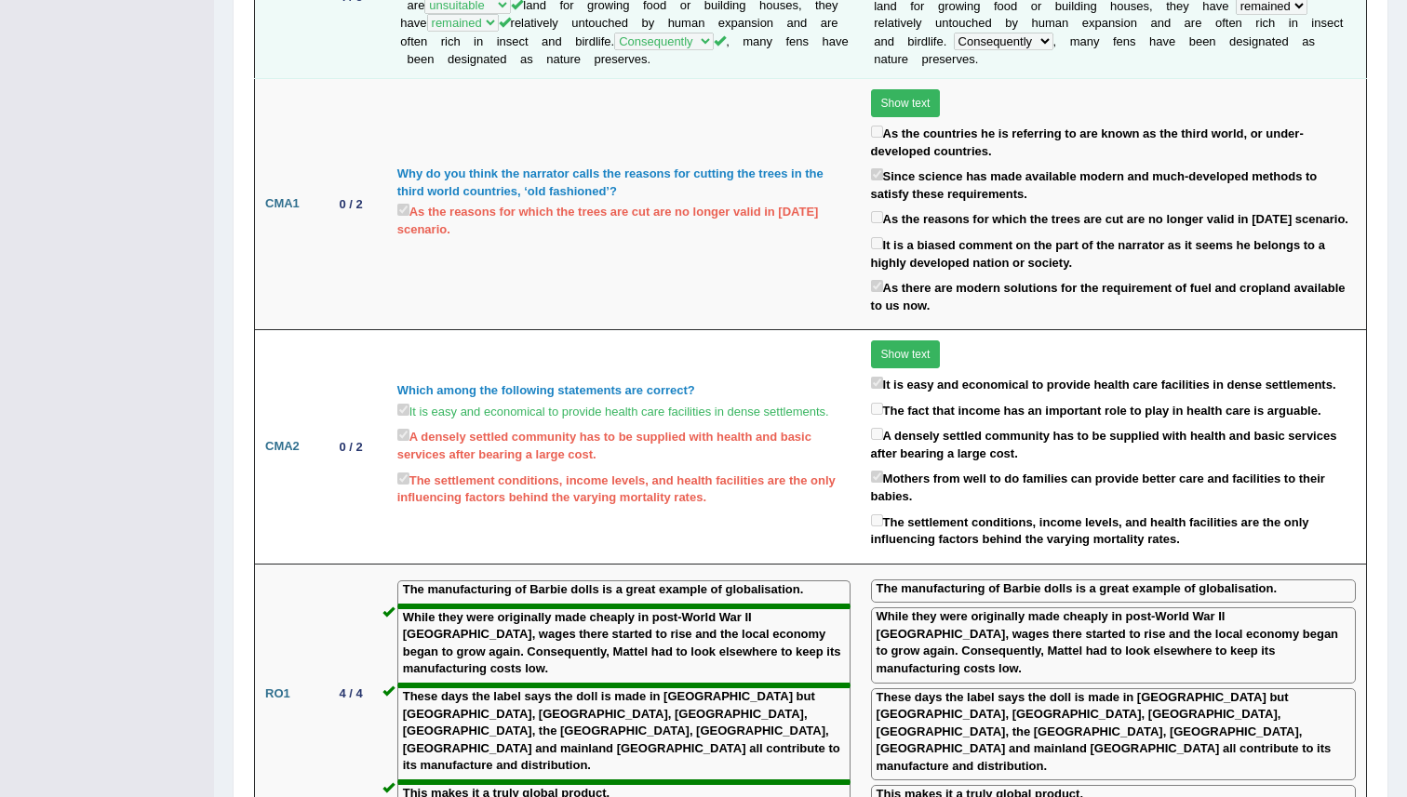
scroll to position [1303, 0]
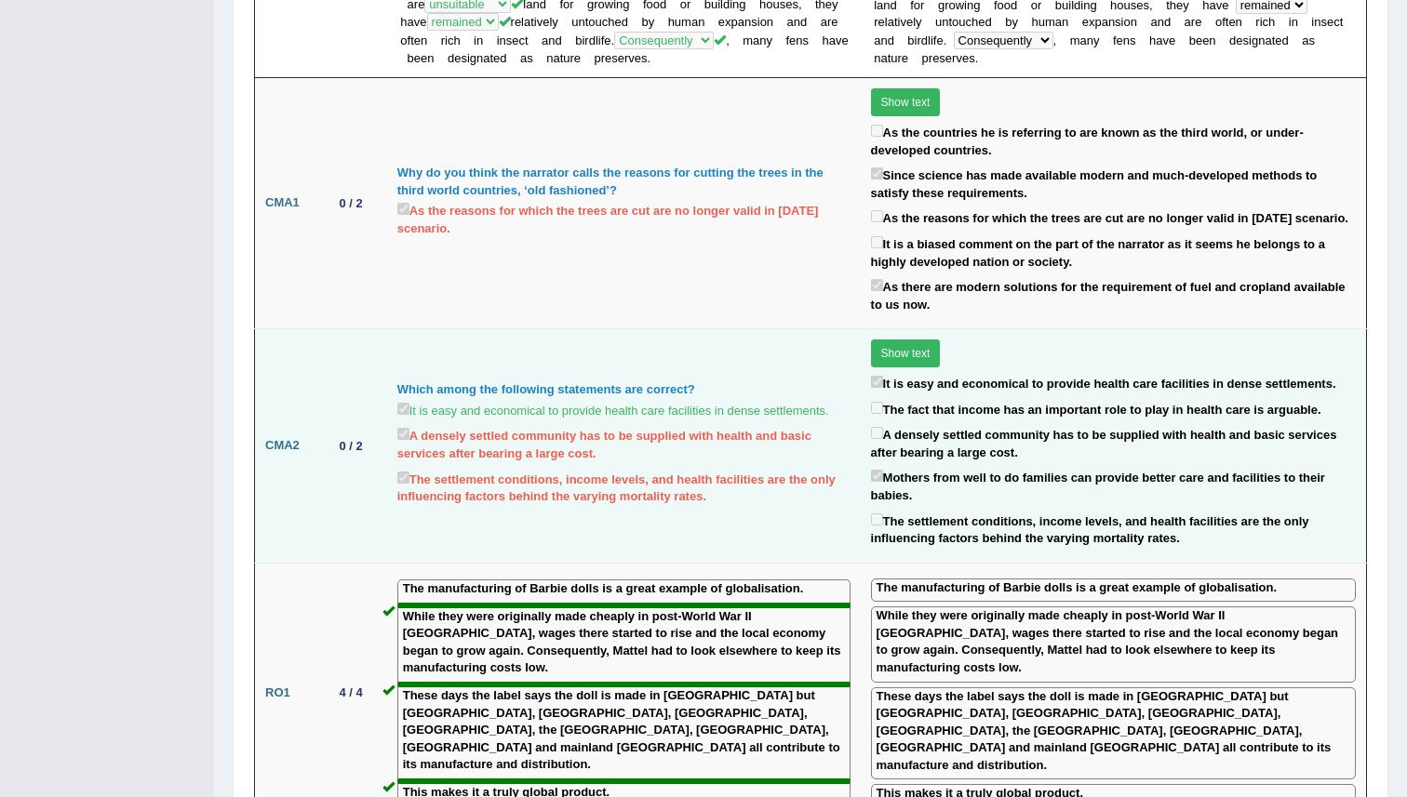
click at [628, 514] on td "Which among the following statements are correct? It is easy and economical to …" at bounding box center [624, 446] width 474 height 234
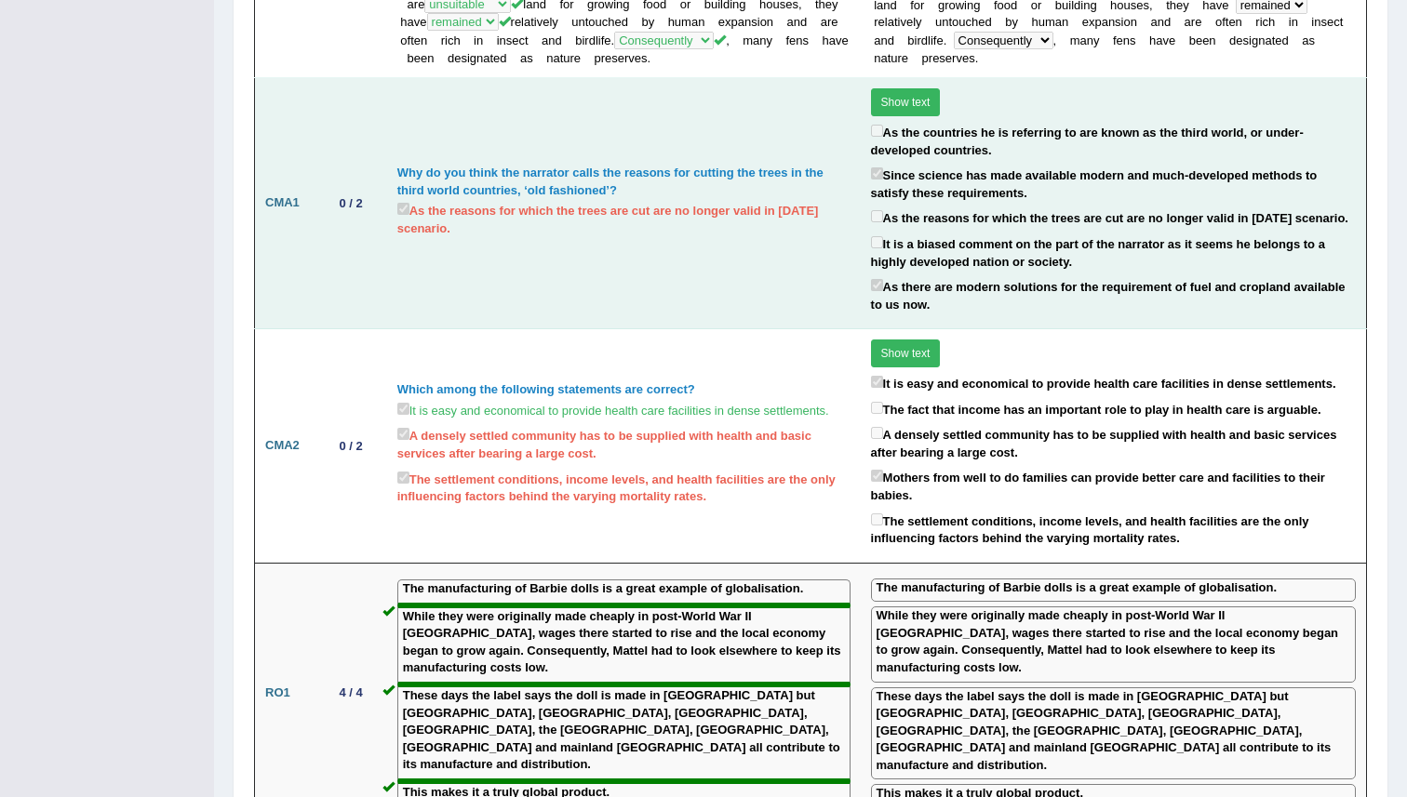
click at [697, 289] on td "Why do you think the narrator calls the reasons for cutting the trees in the th…" at bounding box center [624, 203] width 474 height 251
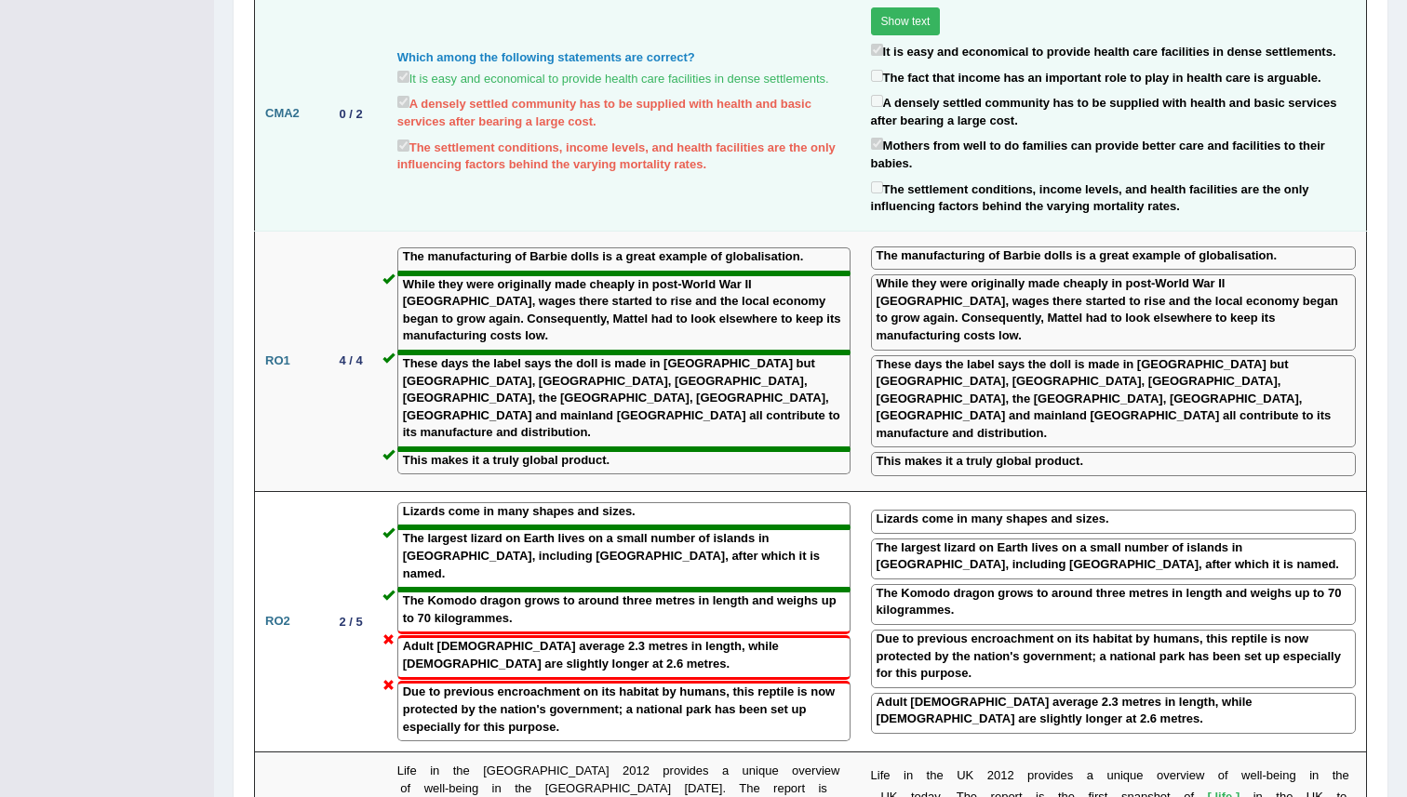
scroll to position [1637, 0]
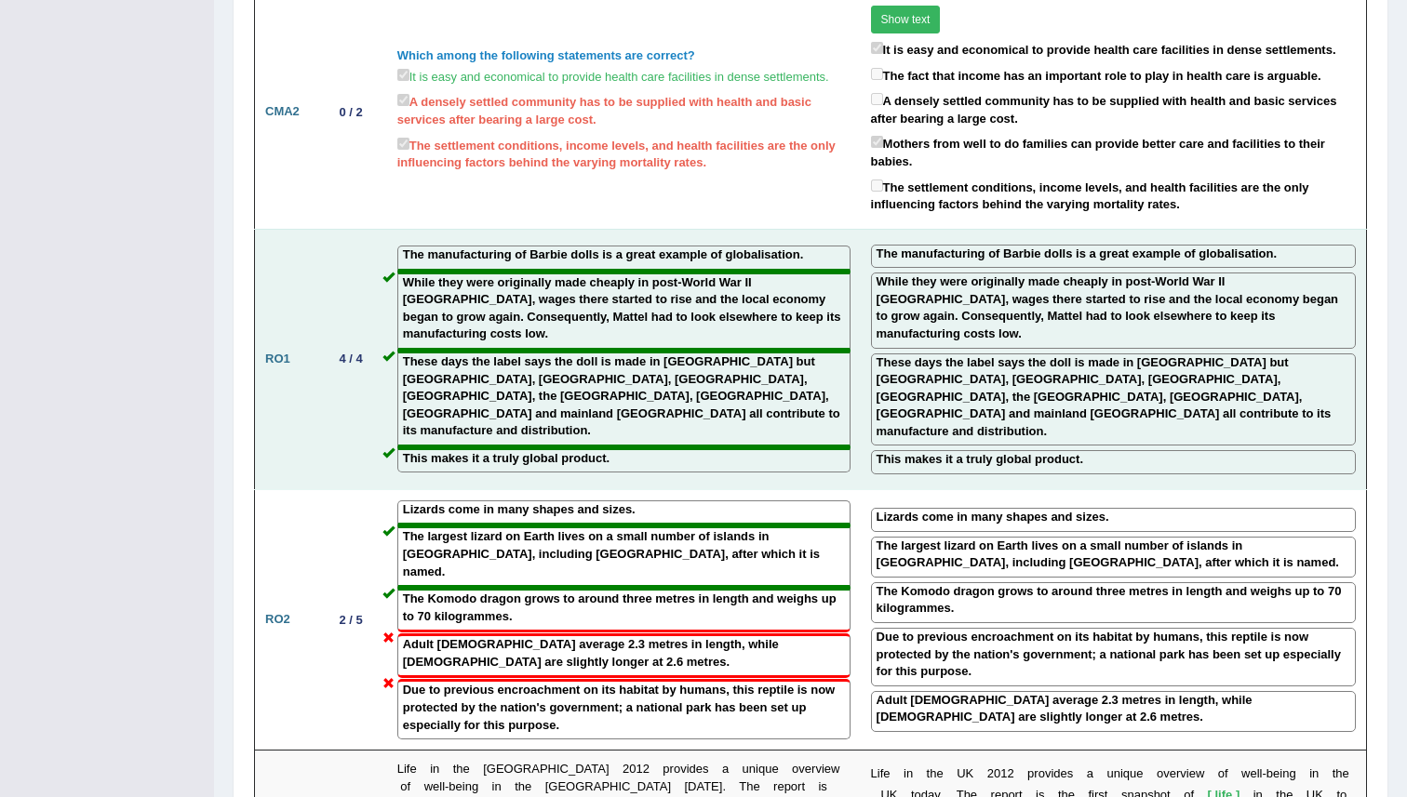
click at [680, 274] on label "While they were originally made cheaply in post-World War II Japan, wages there…" at bounding box center [624, 308] width 442 height 69
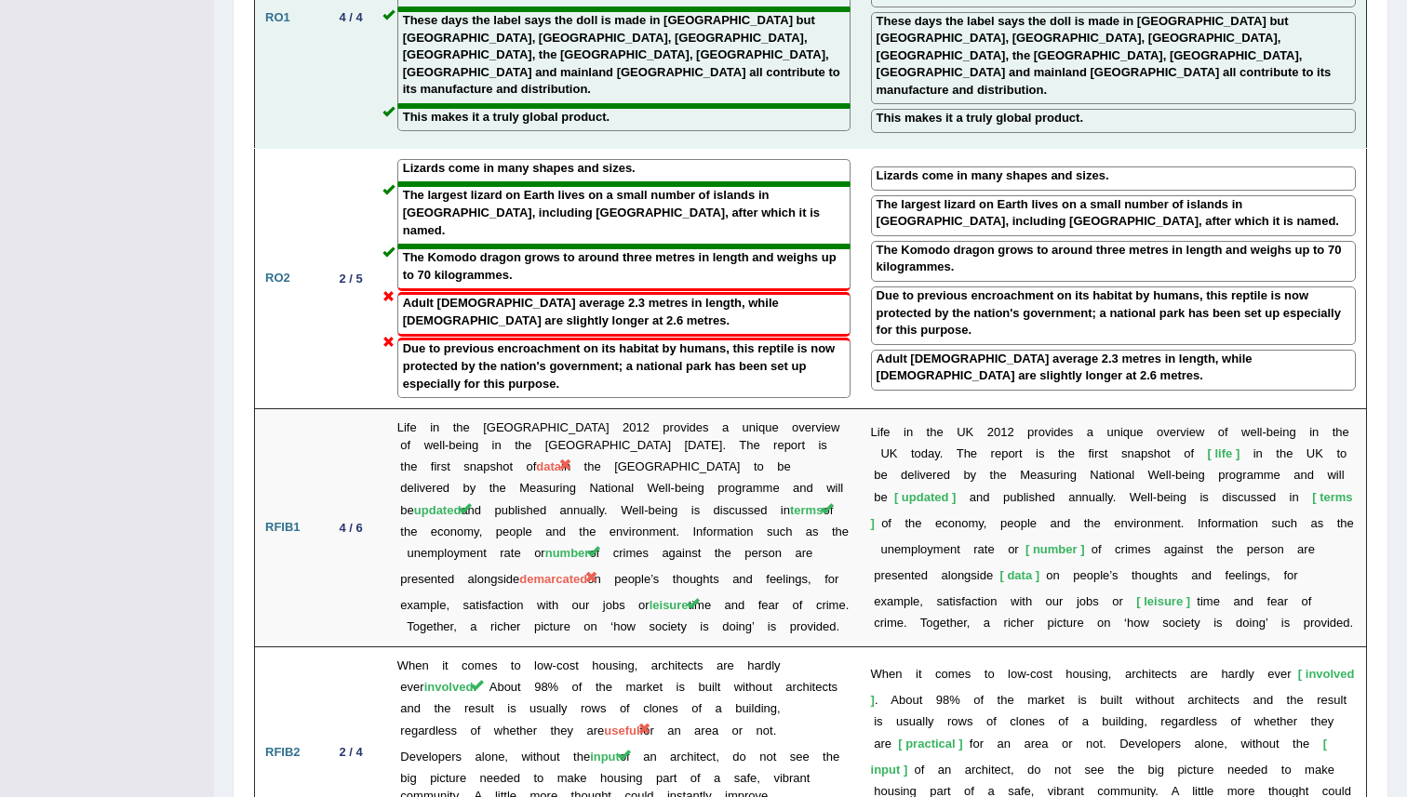
scroll to position [1981, 0]
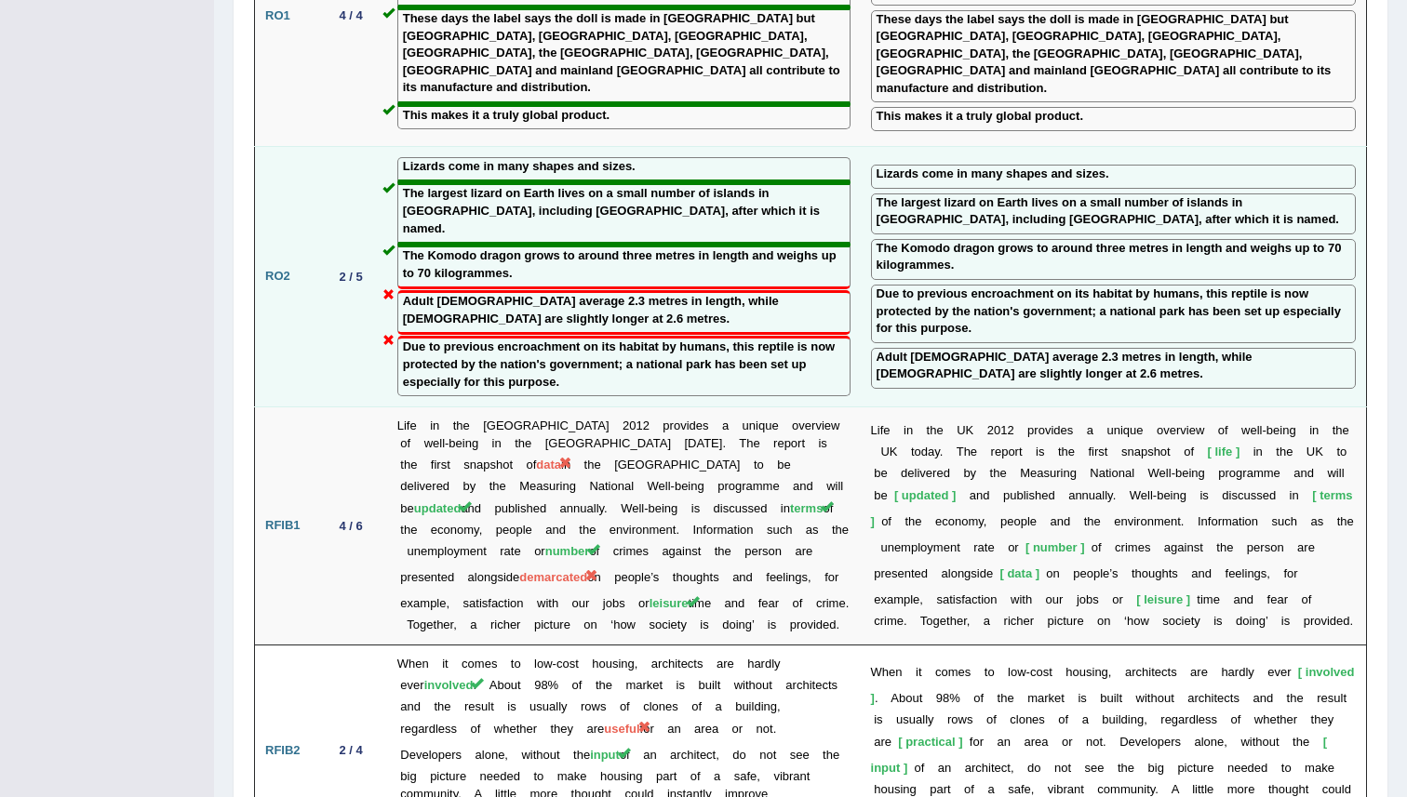
click at [861, 312] on td "Lizards come in many shapes and sizes. The largest lizard on Earth lives on a s…" at bounding box center [624, 276] width 474 height 261
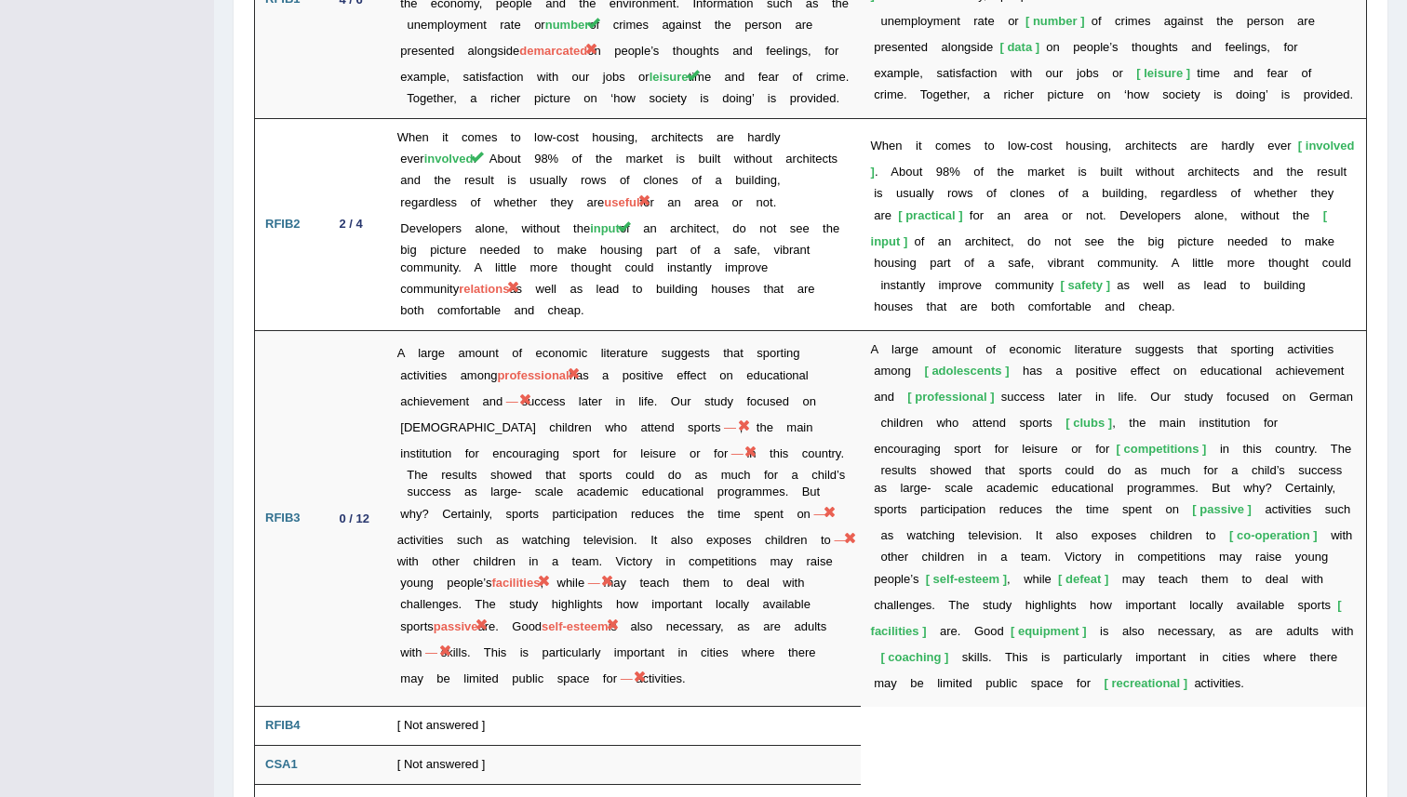
scroll to position [2593, 0]
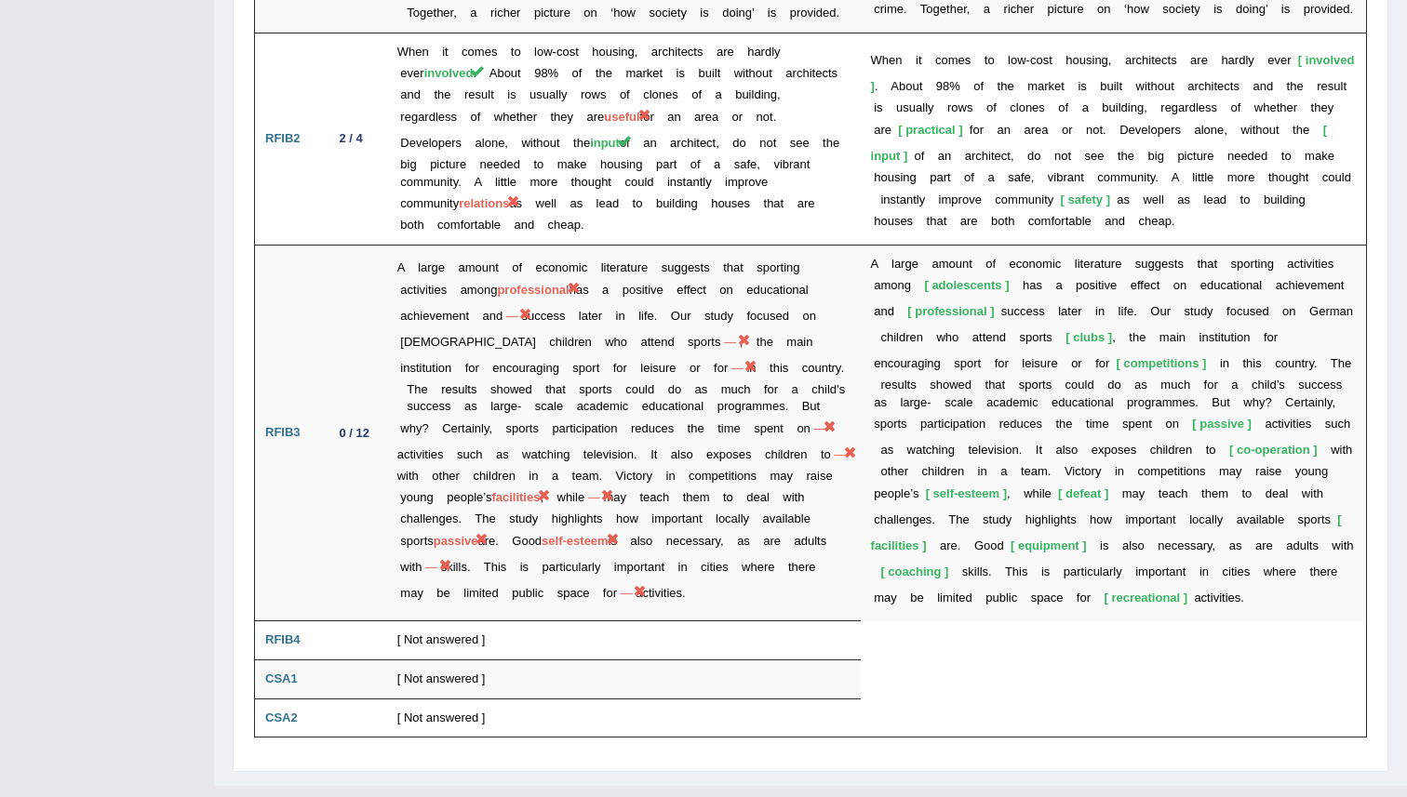
click at [861, 312] on td "A large amount of economic literature suggests that sporting activities among p…" at bounding box center [624, 433] width 474 height 377
click at [295, 622] on td "RFIB4" at bounding box center [288, 641] width 67 height 39
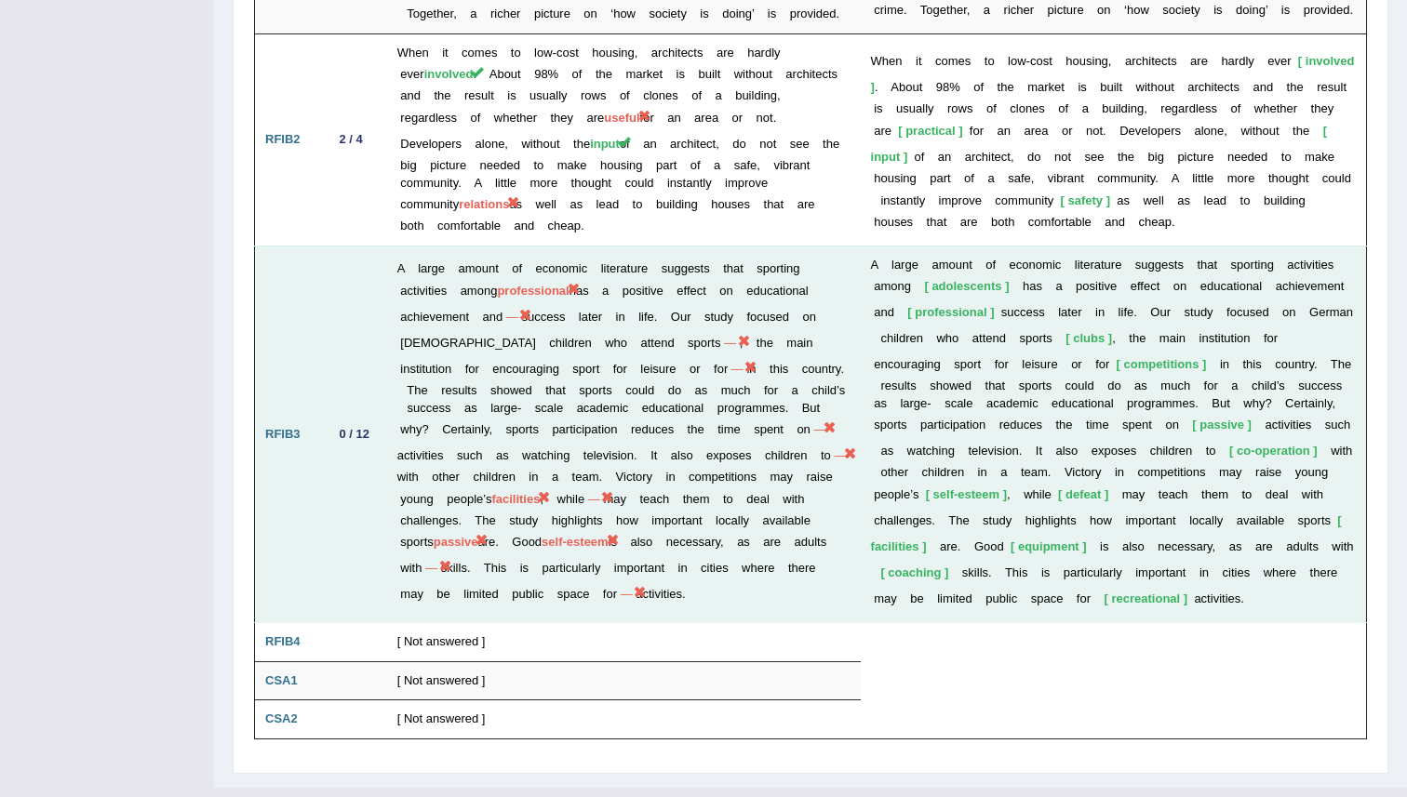
scroll to position [2593, 0]
click at [355, 555] on td "0 / 12" at bounding box center [354, 433] width 65 height 377
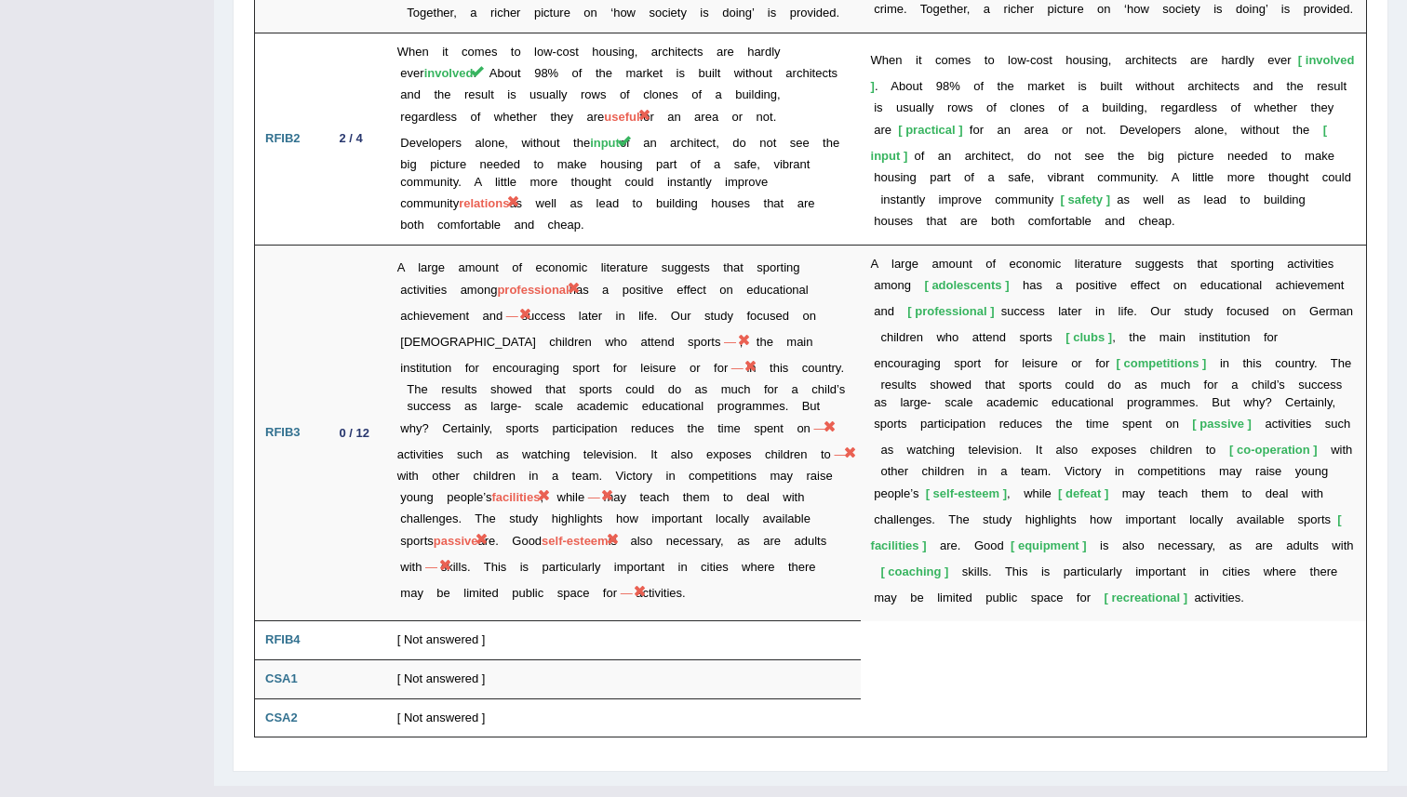
click at [336, 420] on td "0 / 12" at bounding box center [354, 433] width 65 height 377
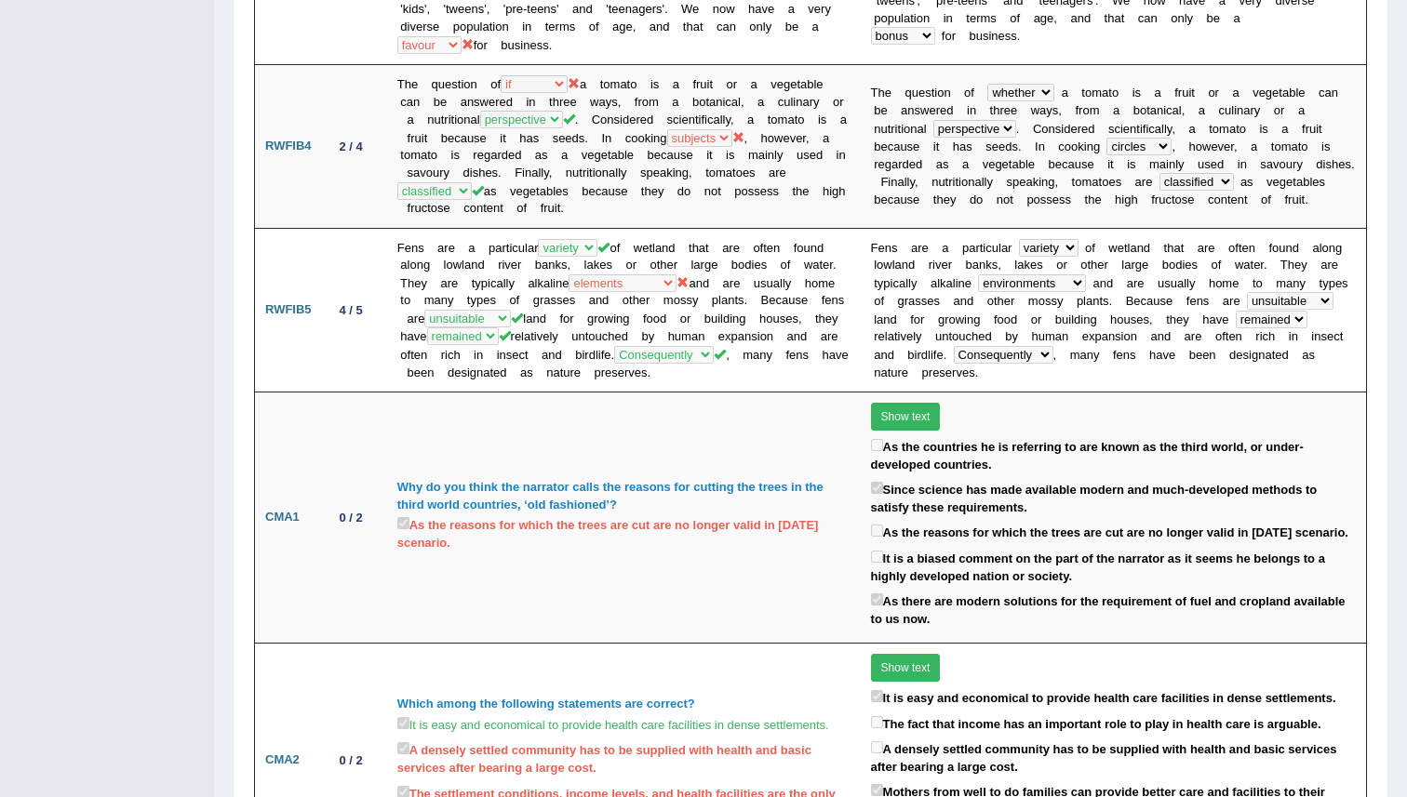
scroll to position [0, 0]
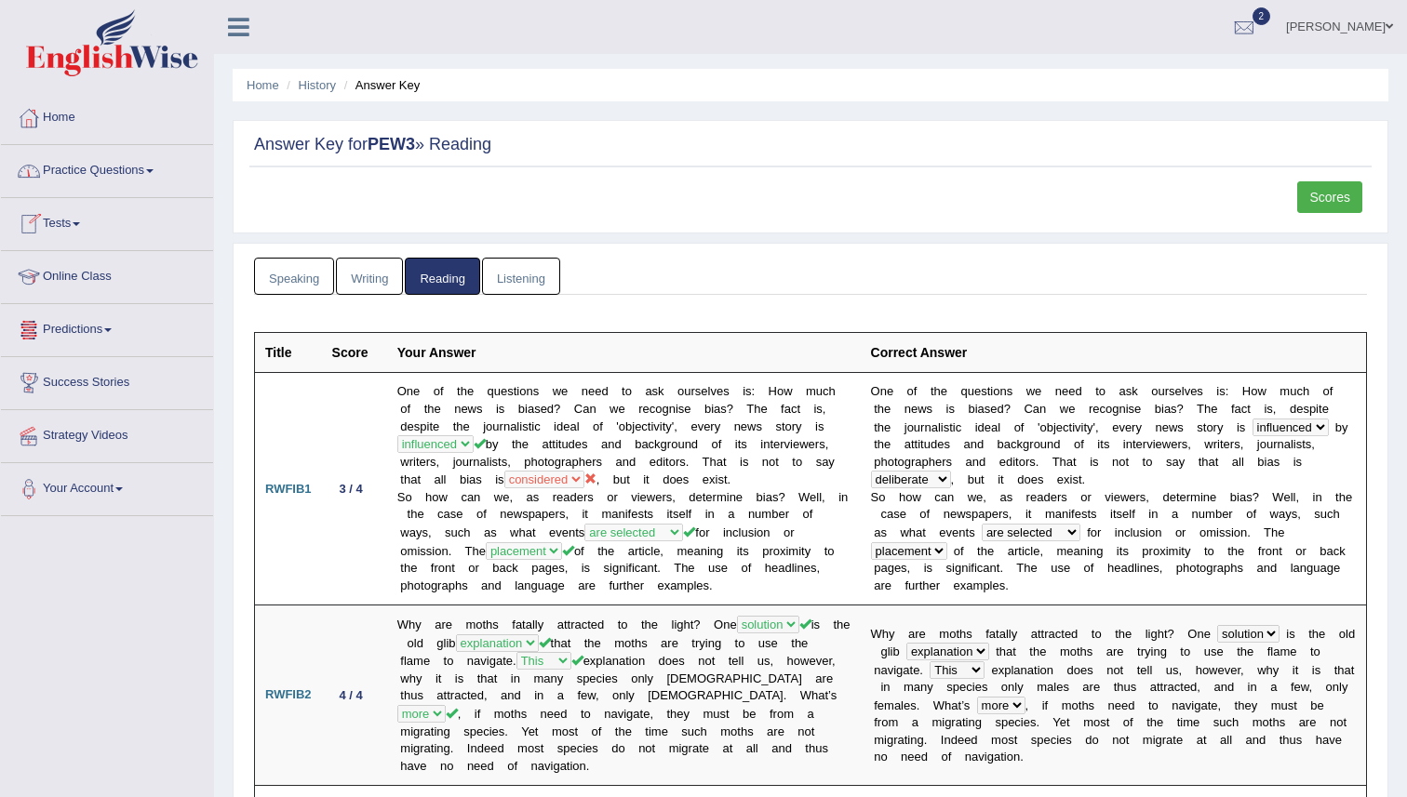
click at [149, 183] on link "Practice Questions" at bounding box center [107, 168] width 212 height 47
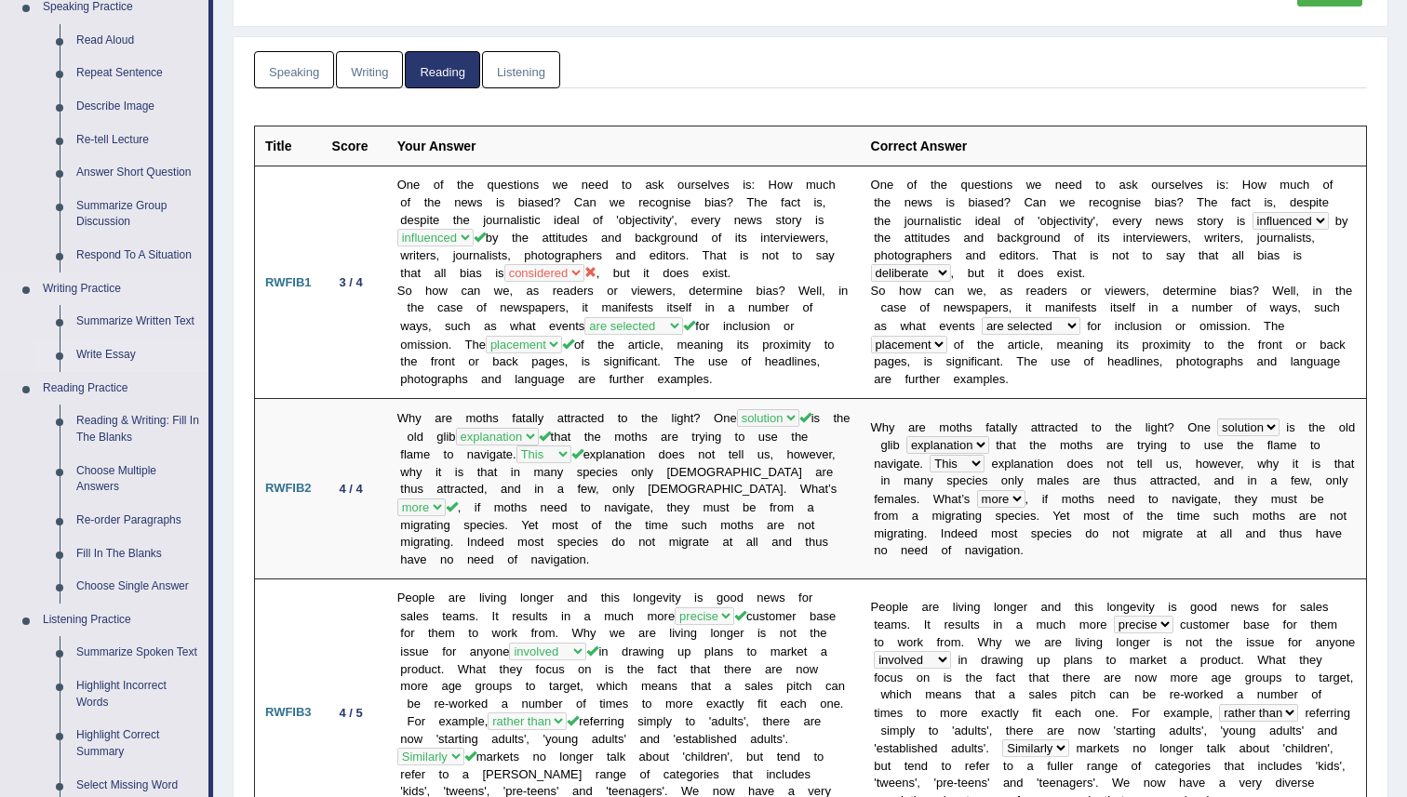
scroll to position [223, 0]
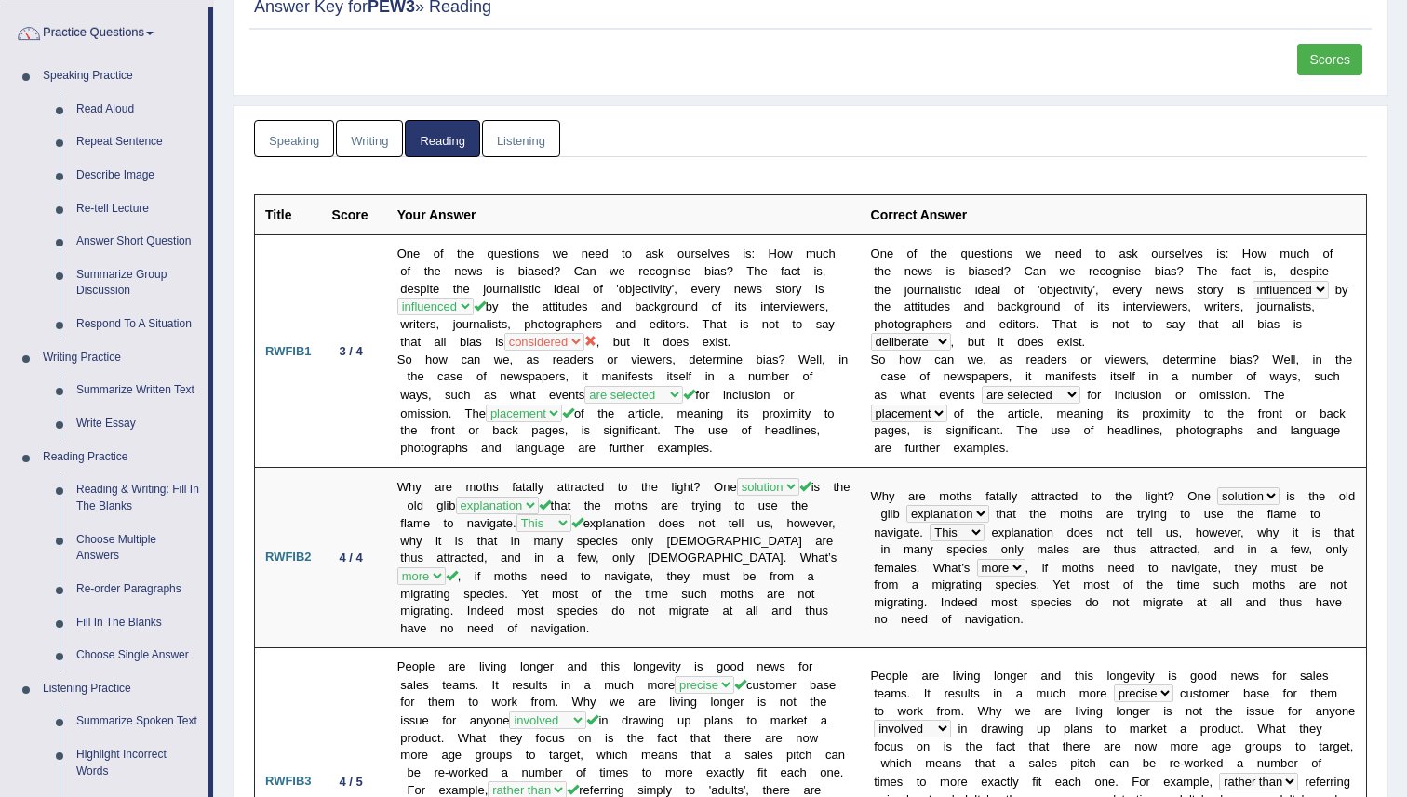
scroll to position [0, 0]
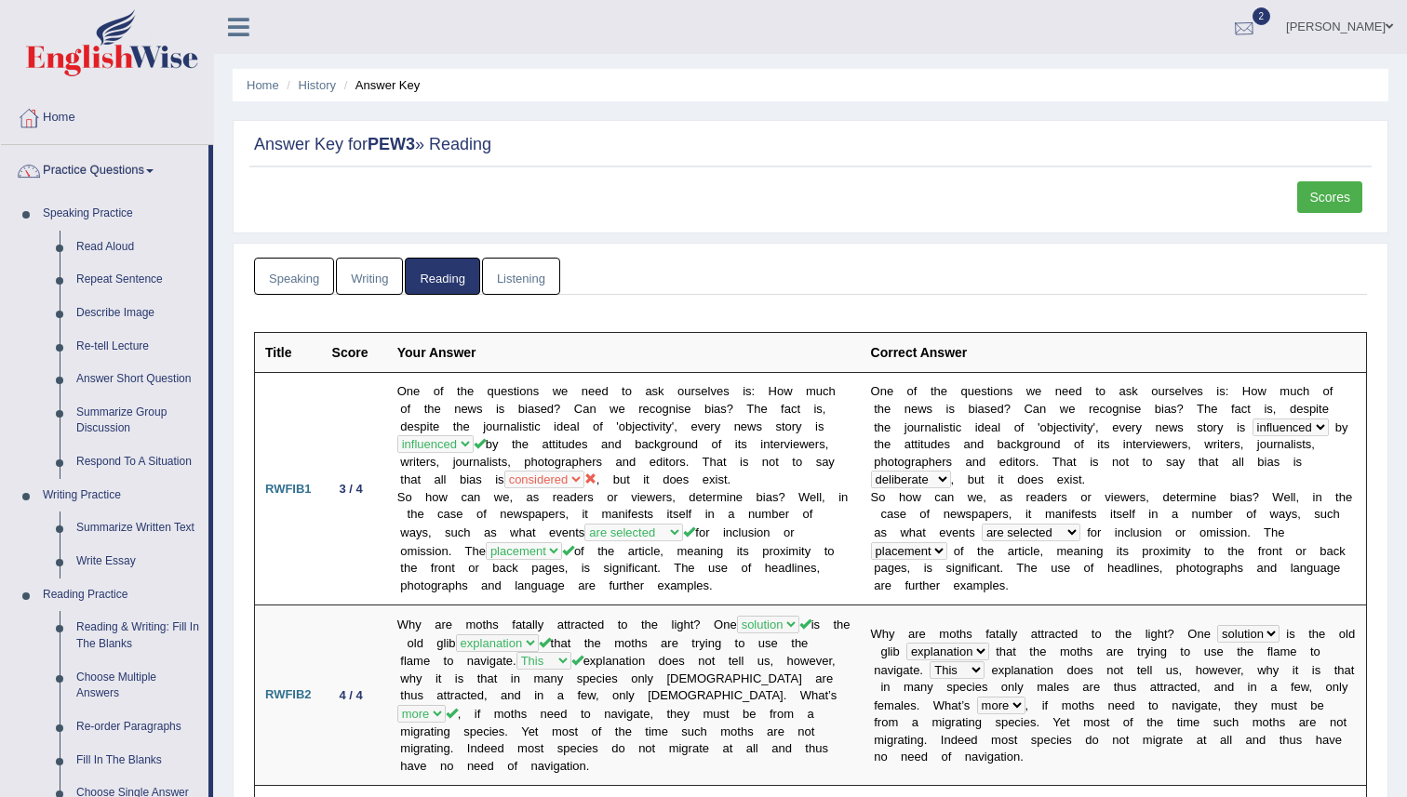
click at [1258, 25] on div at bounding box center [1244, 28] width 28 height 28
click at [1149, 228] on div "Answer Key for PEW3 » Reading Scores" at bounding box center [811, 177] width 1156 height 114
click at [1316, 194] on link "Scores" at bounding box center [1329, 197] width 65 height 32
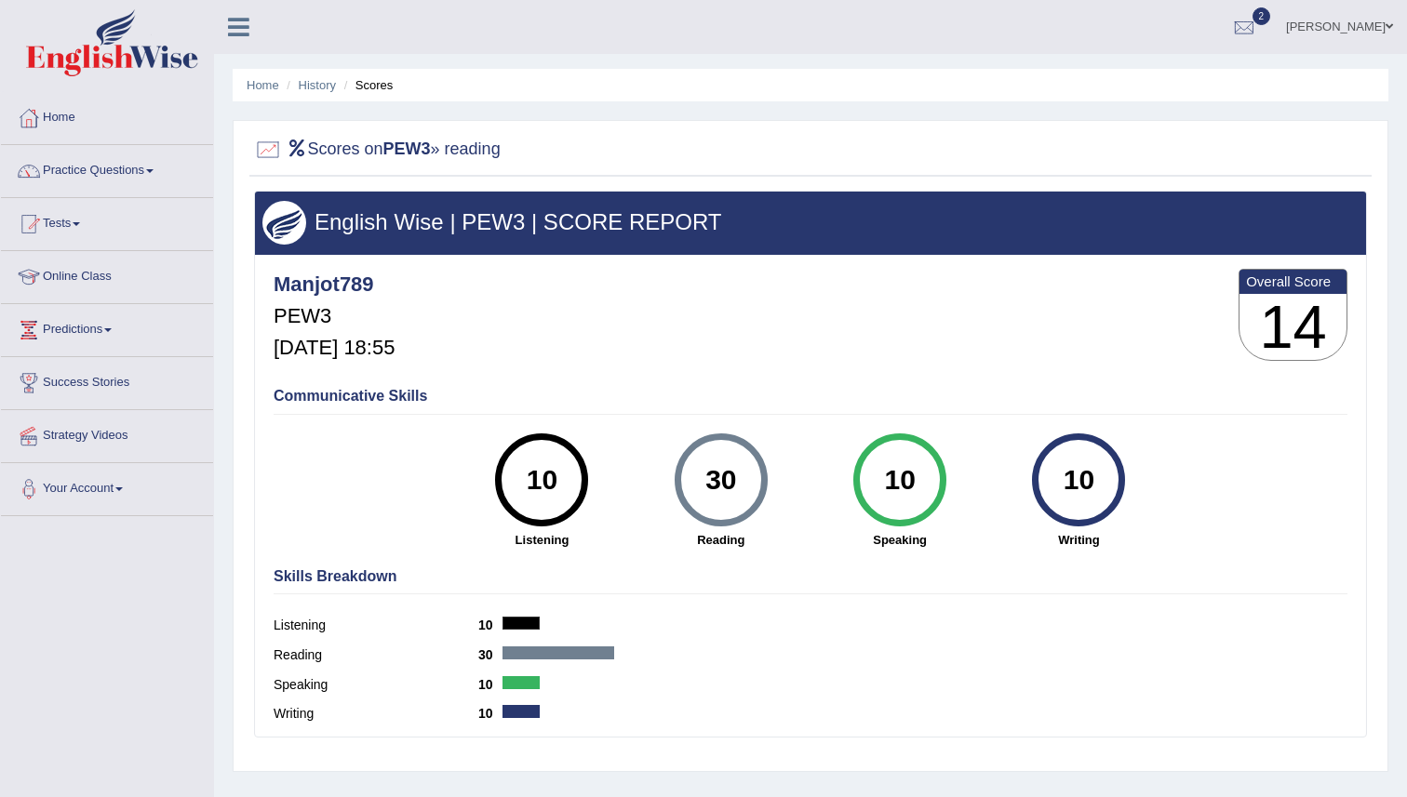
click at [1250, 45] on link "2" at bounding box center [1244, 24] width 56 height 48
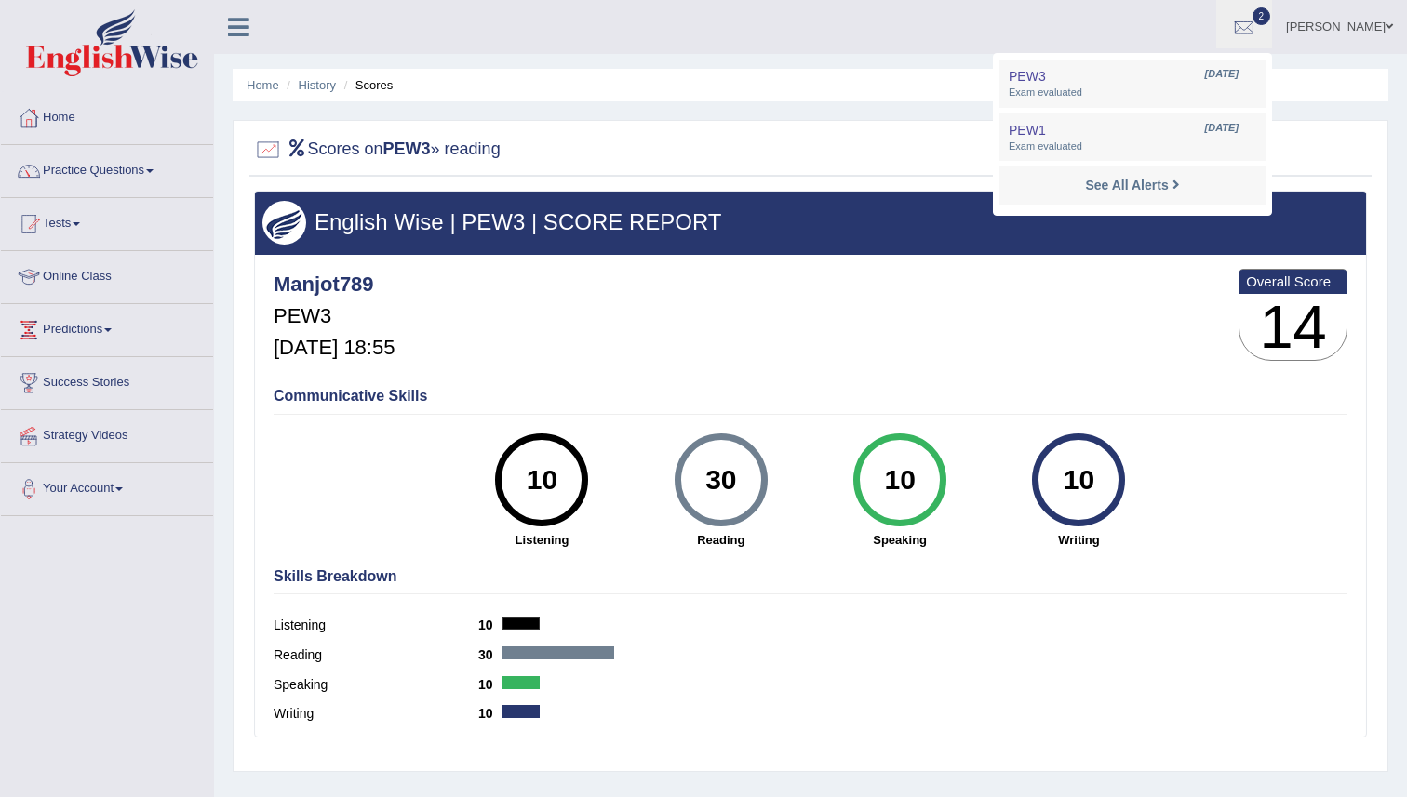
click at [1199, 188] on div "See All Alerts" at bounding box center [1132, 186] width 247 height 20
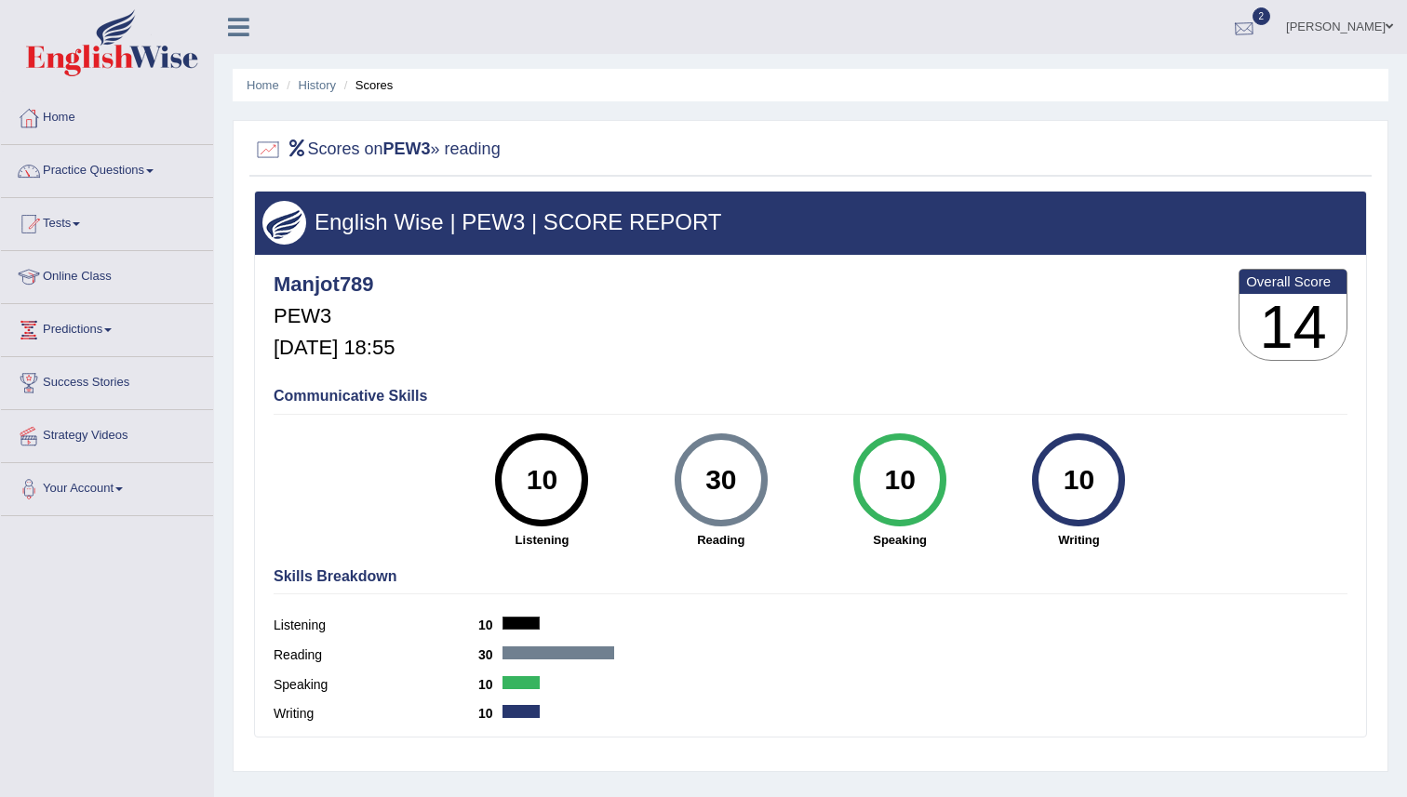
click at [1256, 32] on div at bounding box center [1244, 28] width 28 height 28
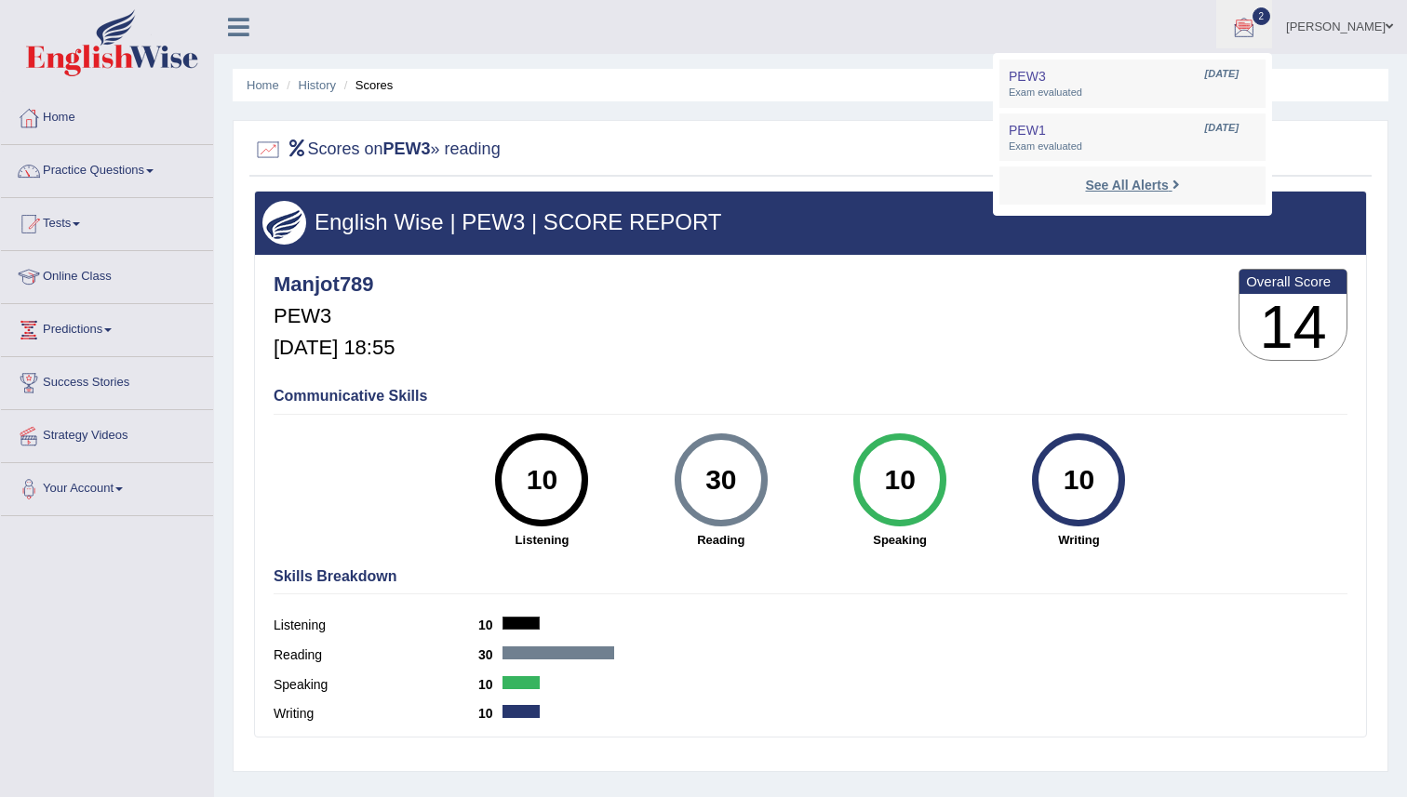
click at [1165, 186] on strong "See All Alerts" at bounding box center [1126, 185] width 83 height 15
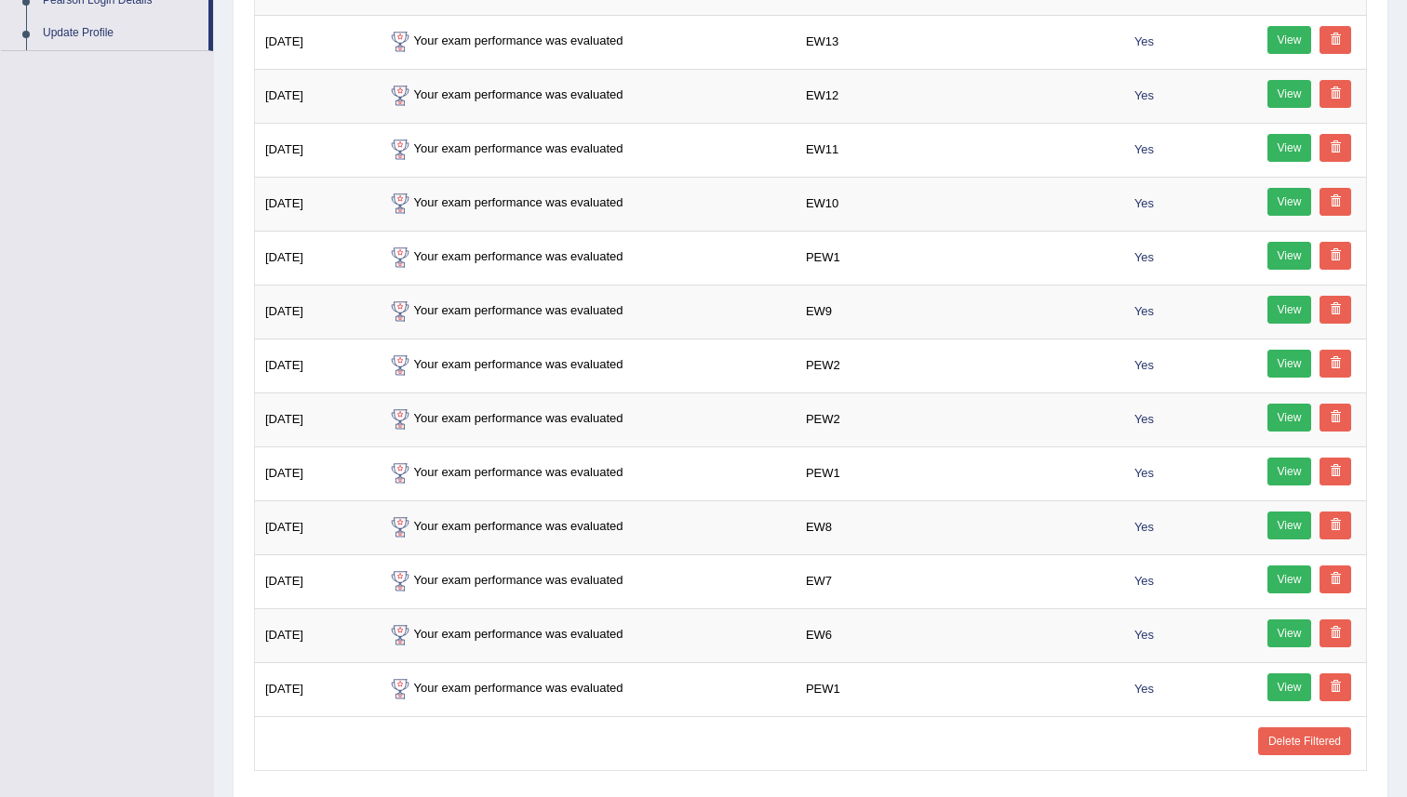
scroll to position [654, 0]
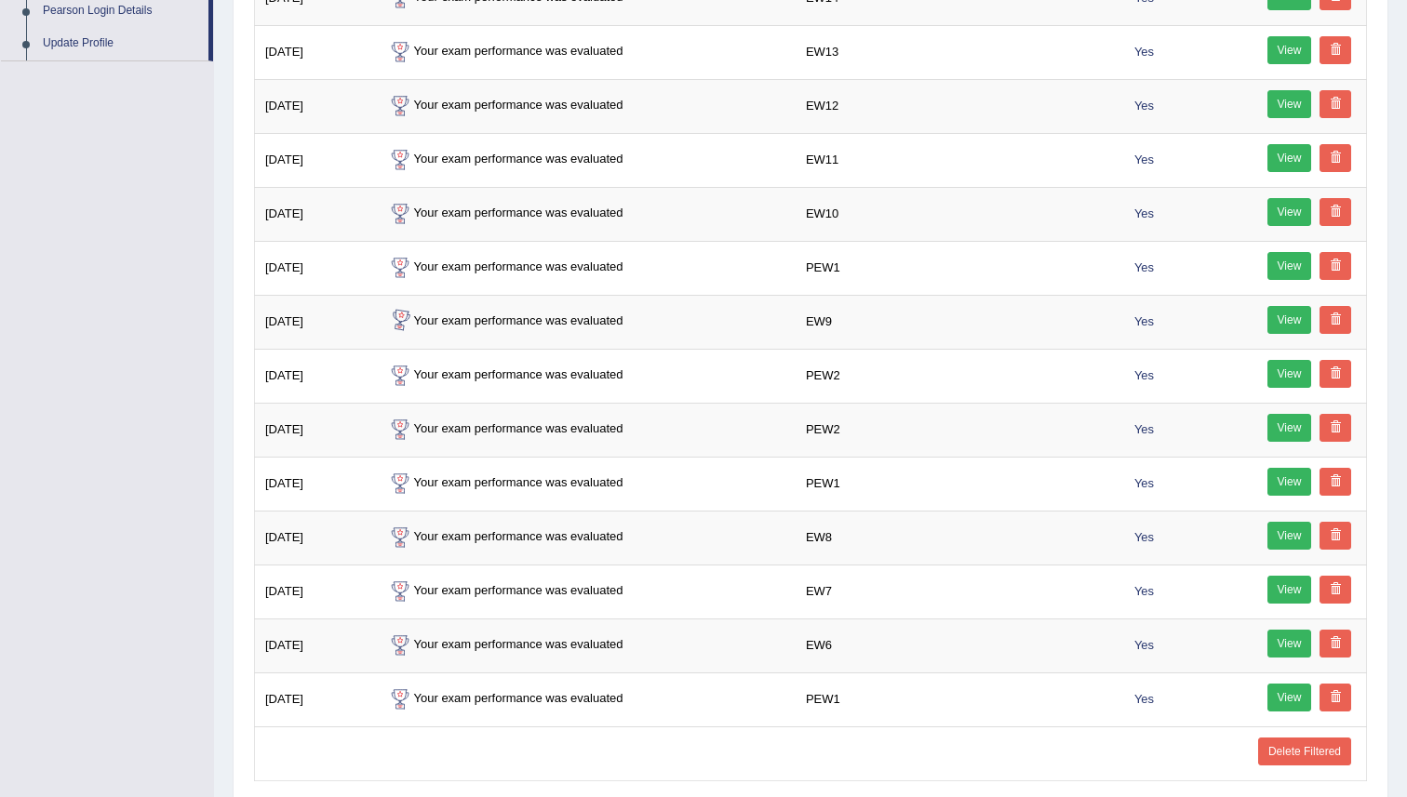
click at [140, 416] on div "Toggle navigation Home Practice Questions Speaking Practice Read Aloud Repeat S…" at bounding box center [703, 143] width 1407 height 1594
click at [166, 423] on div "Toggle navigation Home Practice Questions Speaking Practice Read Aloud Repeat S…" at bounding box center [703, 143] width 1407 height 1594
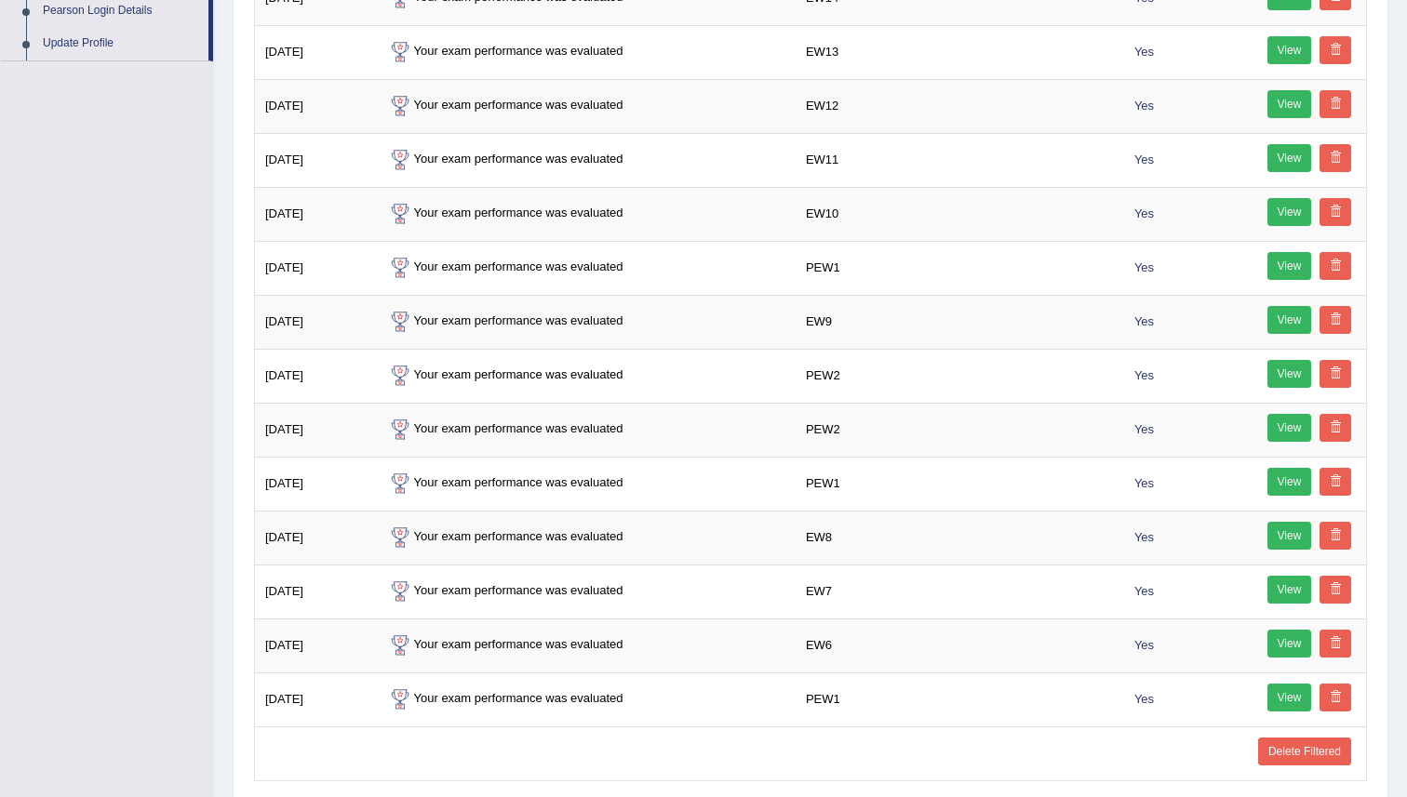
click at [166, 423] on div "Toggle navigation Home Practice Questions Speaking Practice Read Aloud Repeat S…" at bounding box center [703, 143] width 1407 height 1594
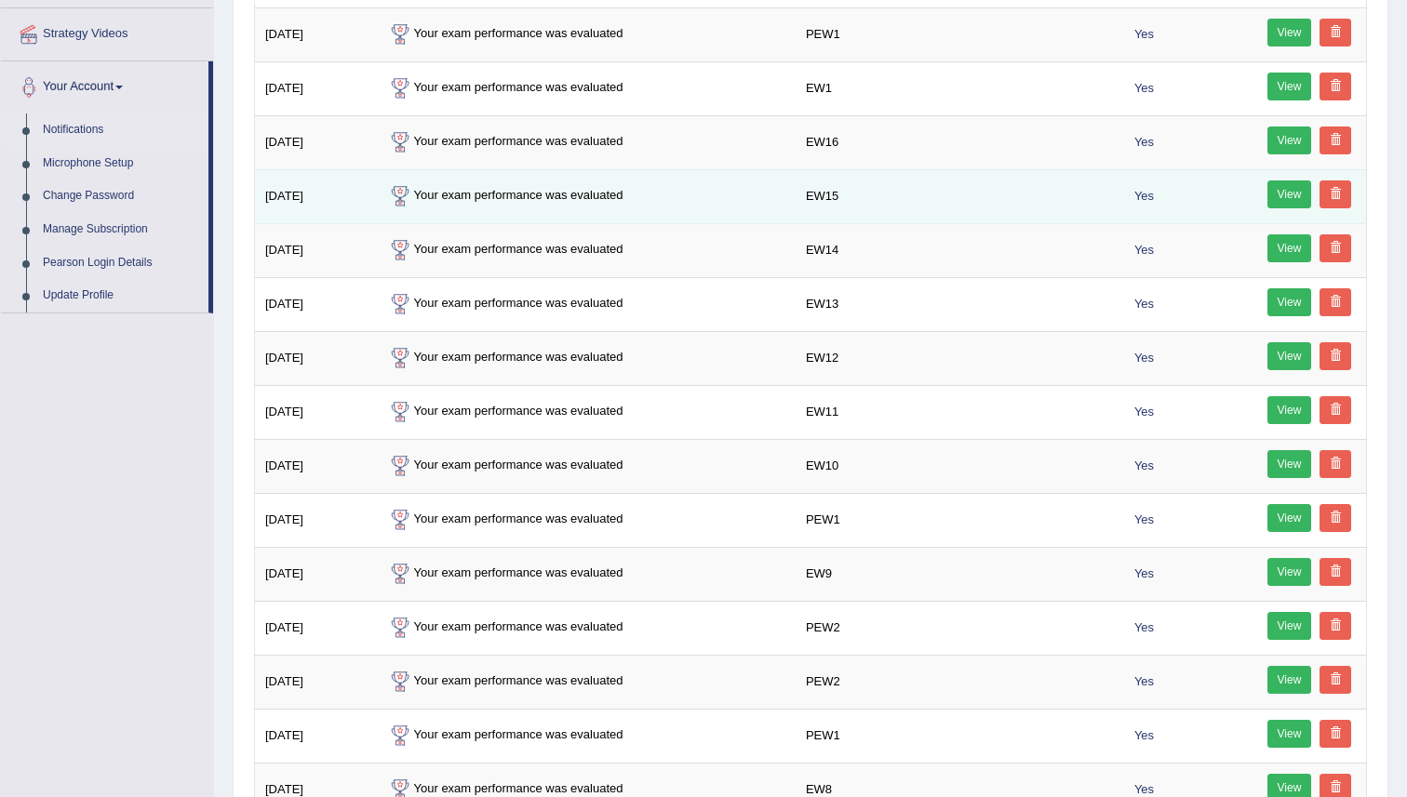
scroll to position [384, 0]
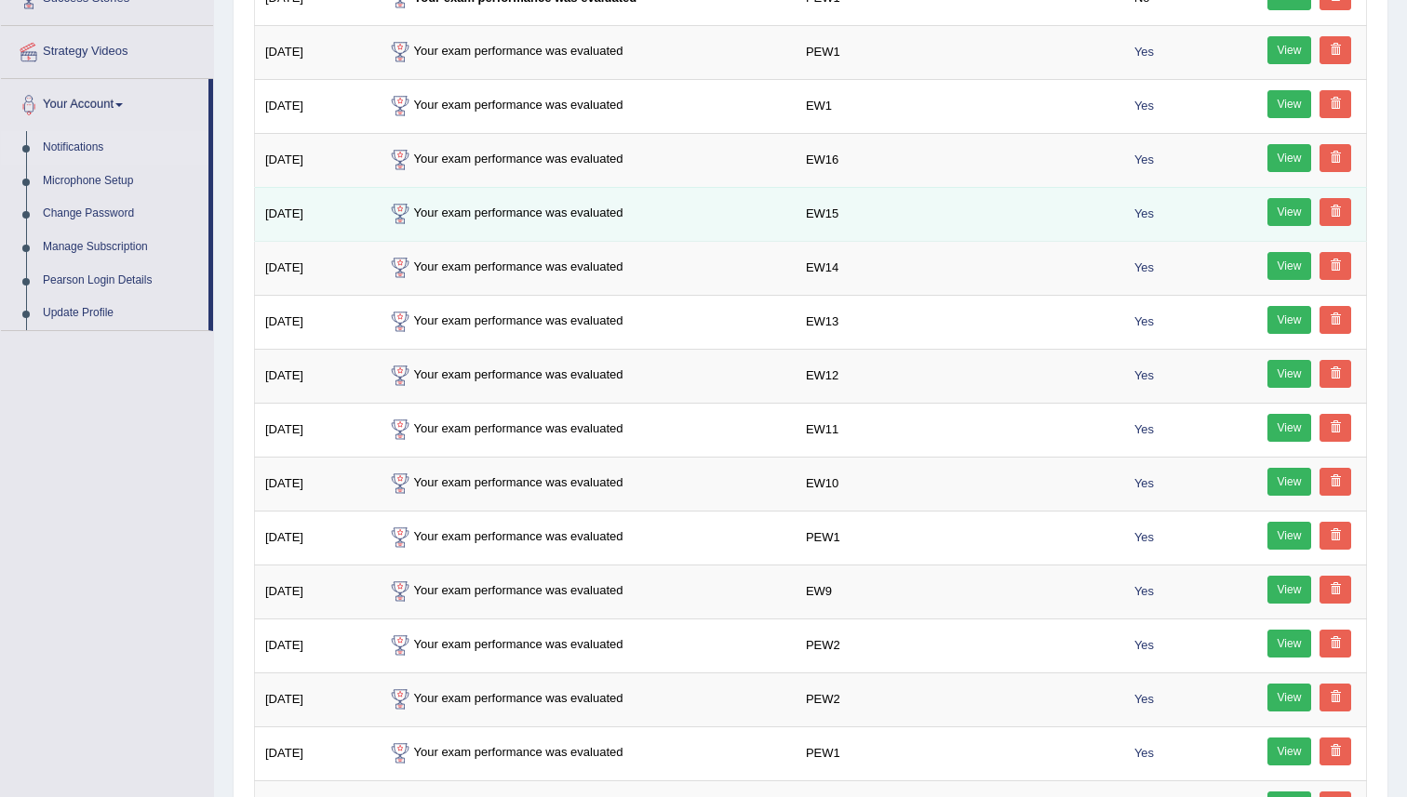
click at [1275, 209] on link "View" at bounding box center [1289, 212] width 45 height 28
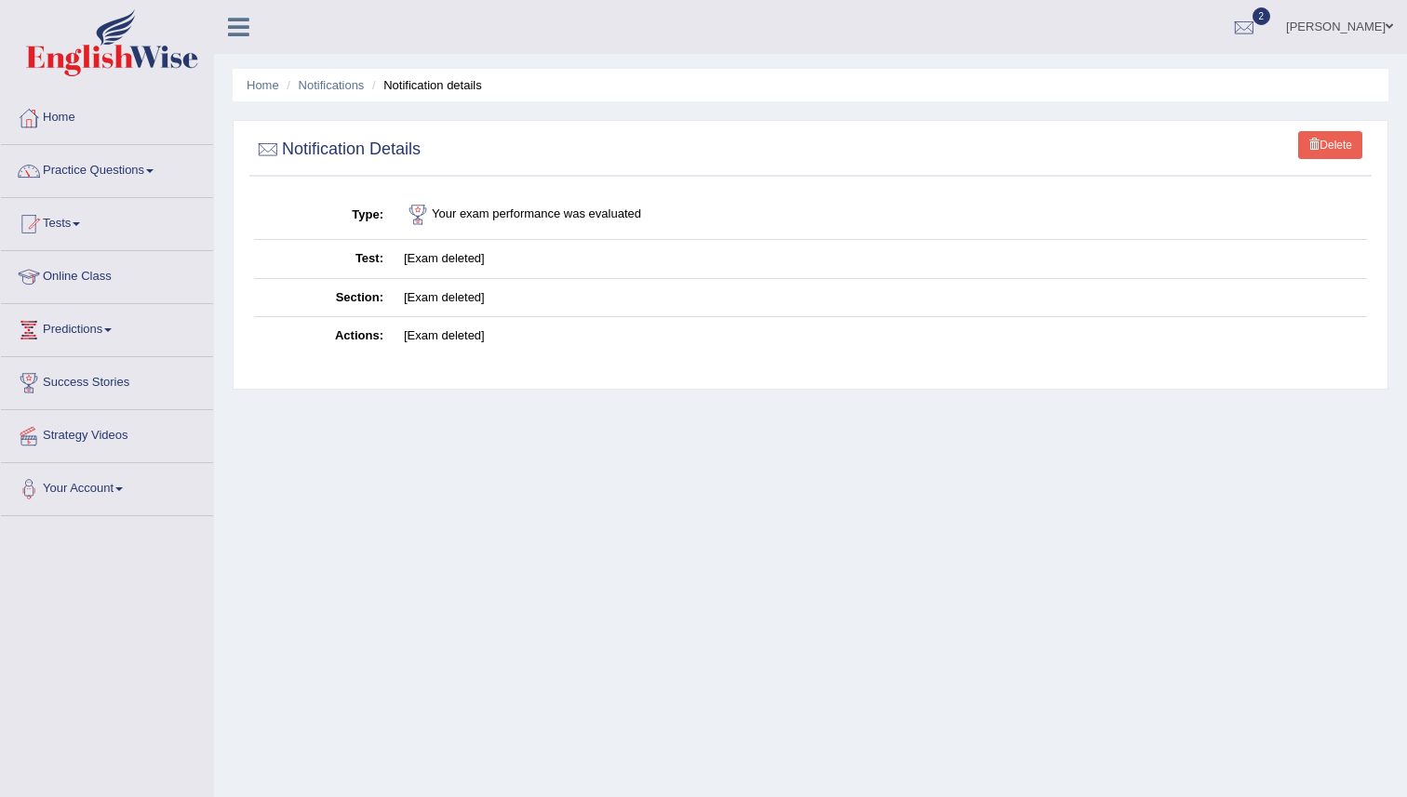
click at [546, 237] on td "Your exam performance was evaluated" at bounding box center [880, 215] width 973 height 49
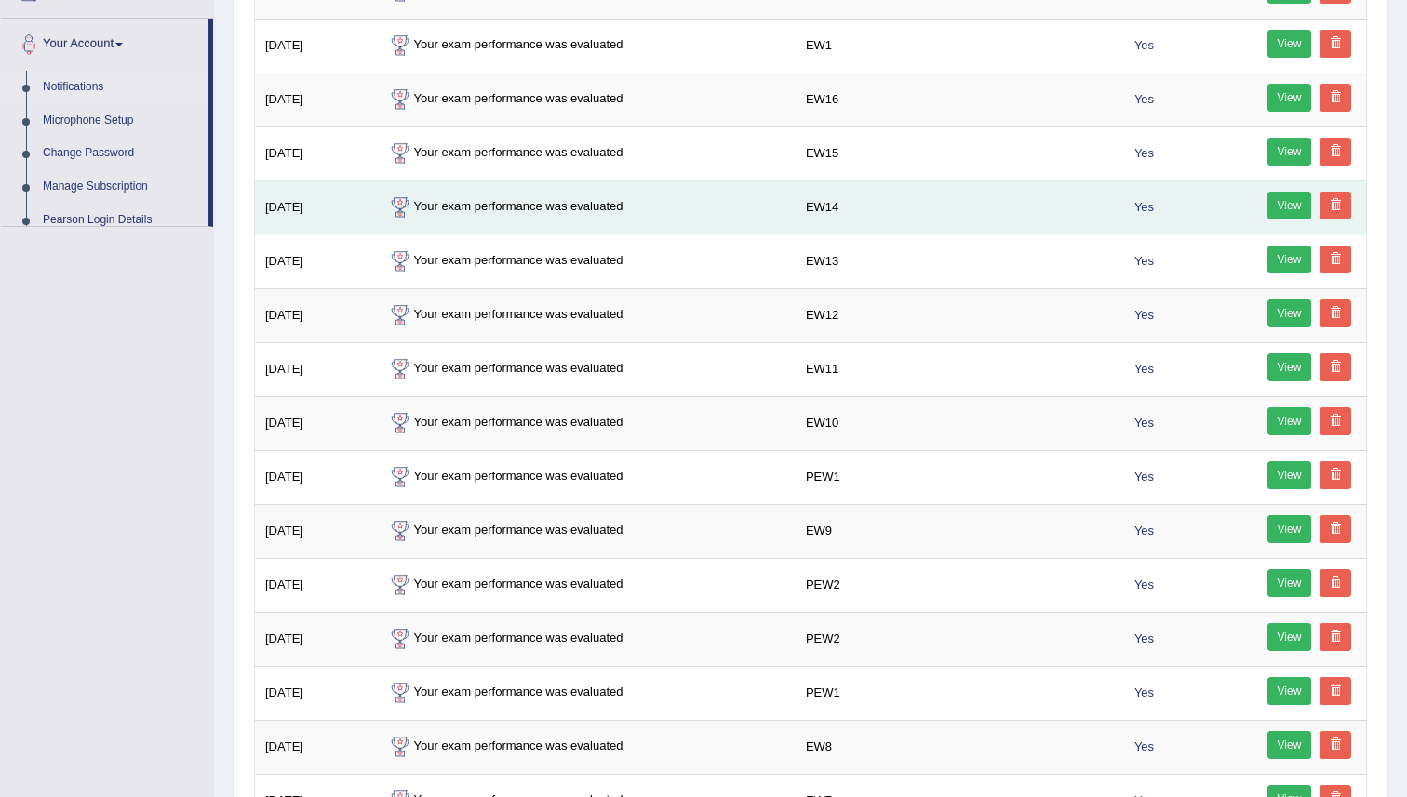
scroll to position [384, 0]
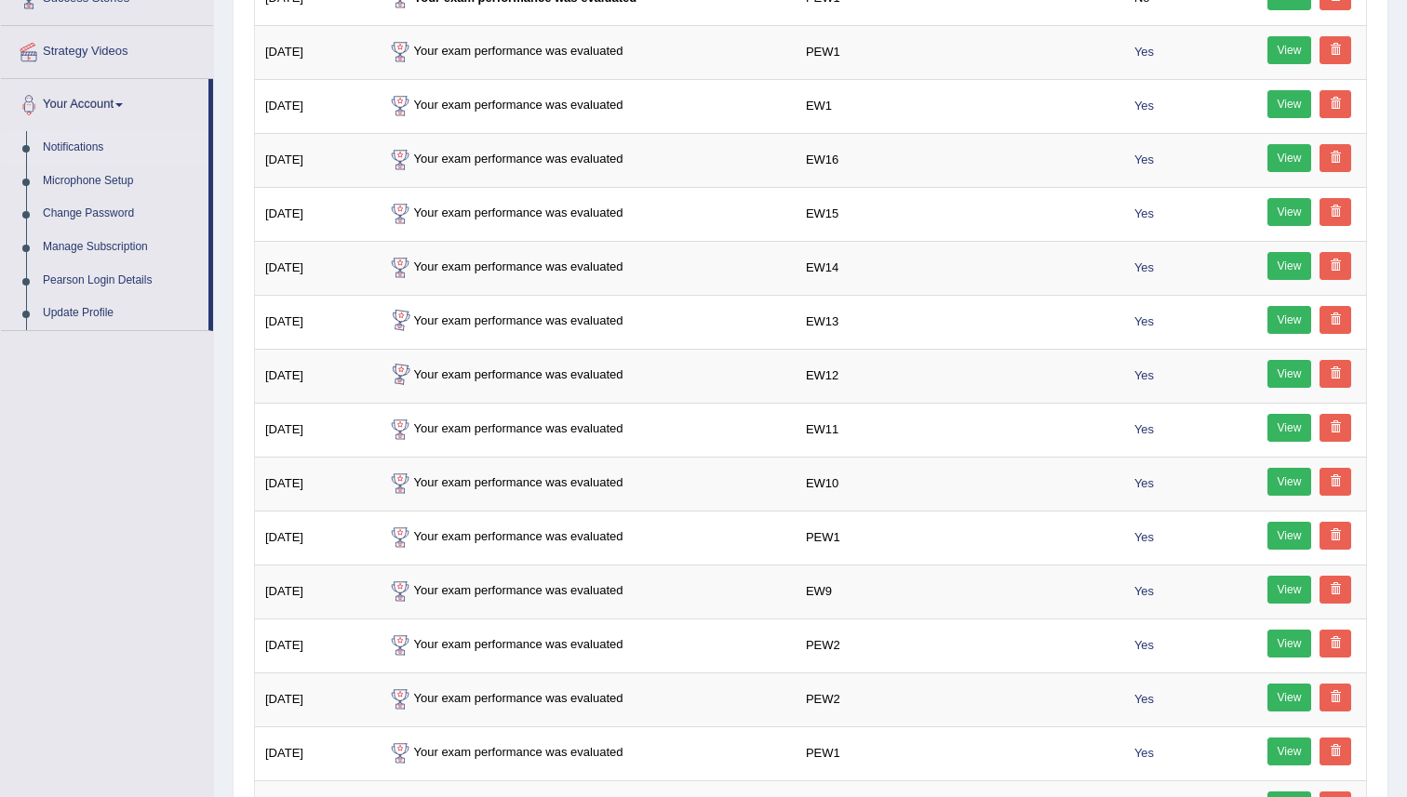
click at [0, 471] on div "Toggle navigation Home Practice Questions Speaking Practice Read Aloud Repeat S…" at bounding box center [703, 413] width 1407 height 1594
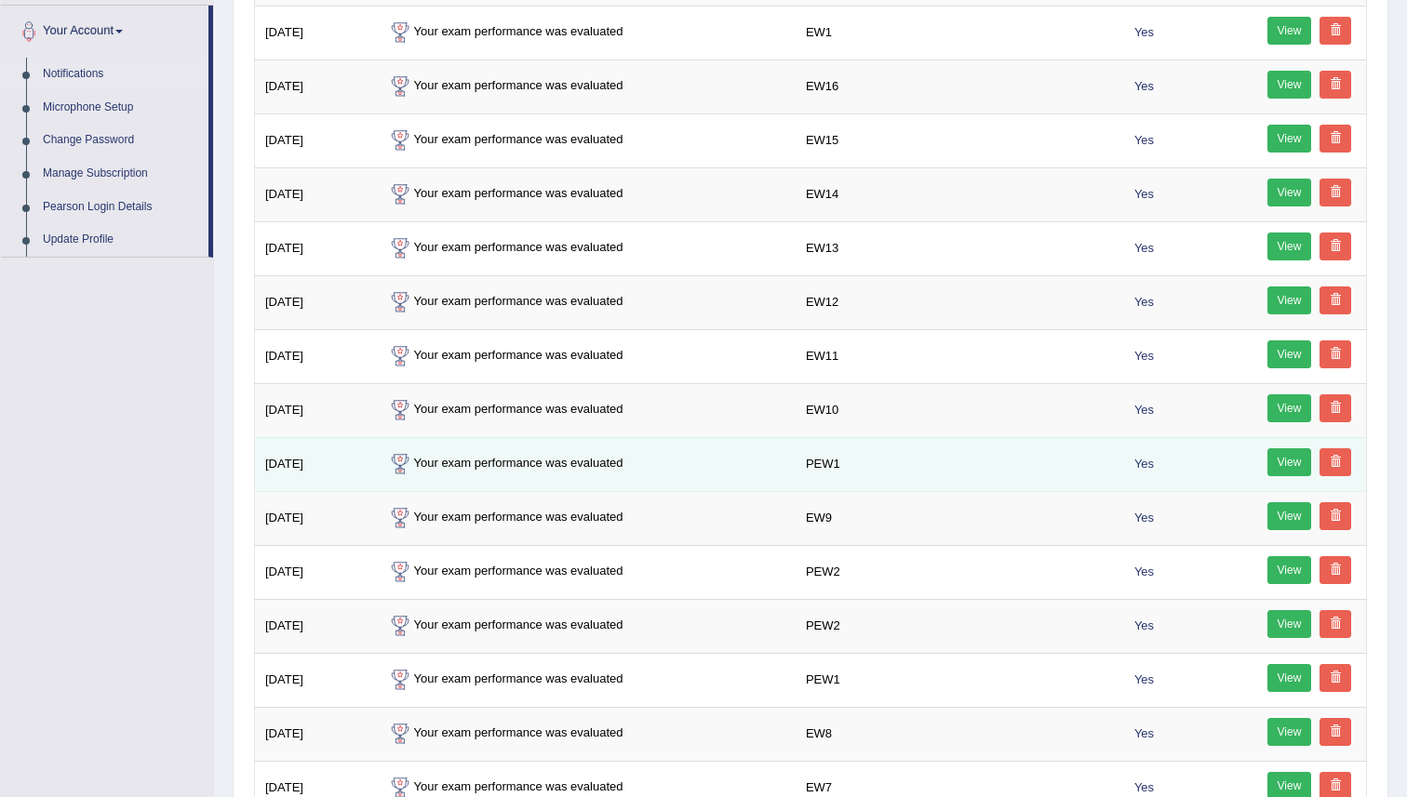
scroll to position [0, 0]
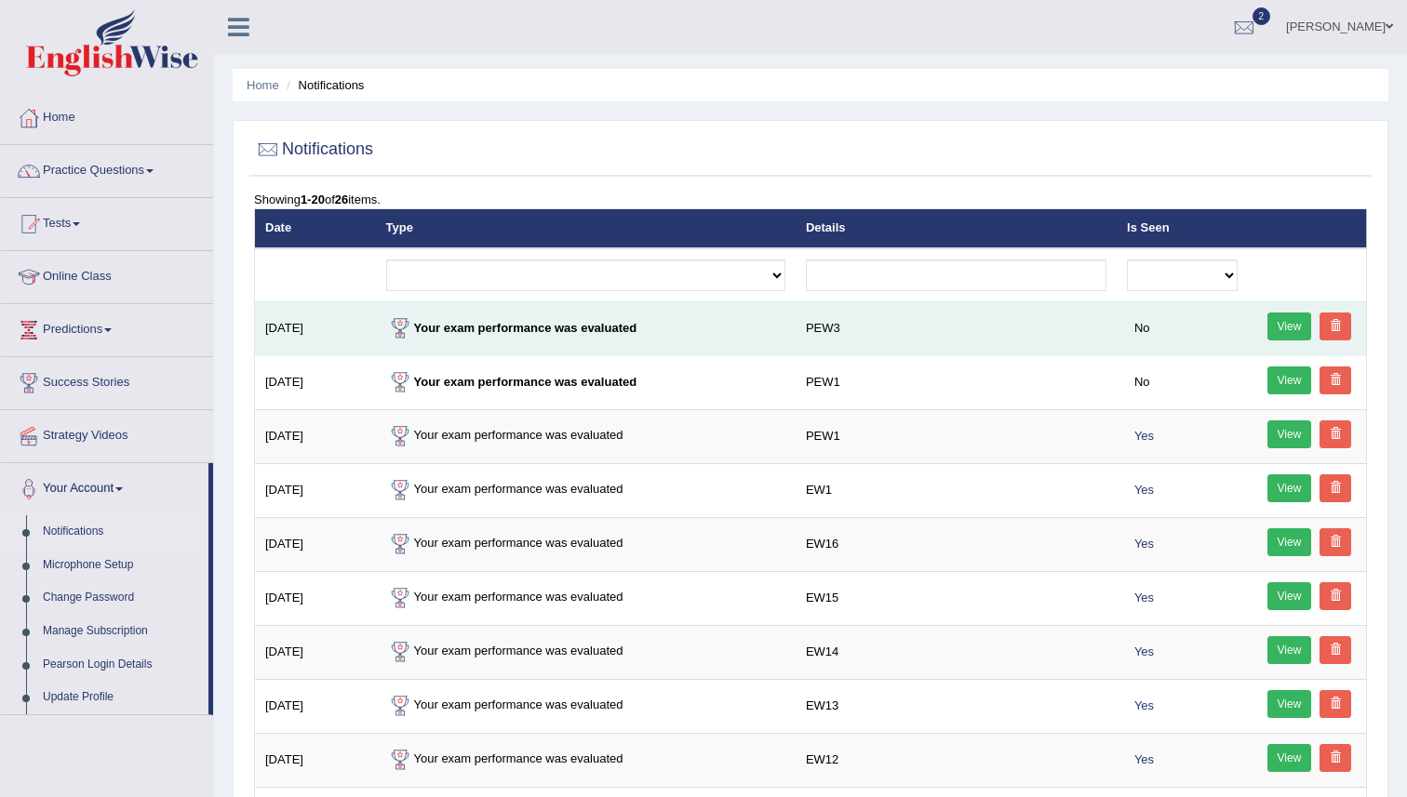
click at [1294, 327] on link "View" at bounding box center [1289, 327] width 45 height 28
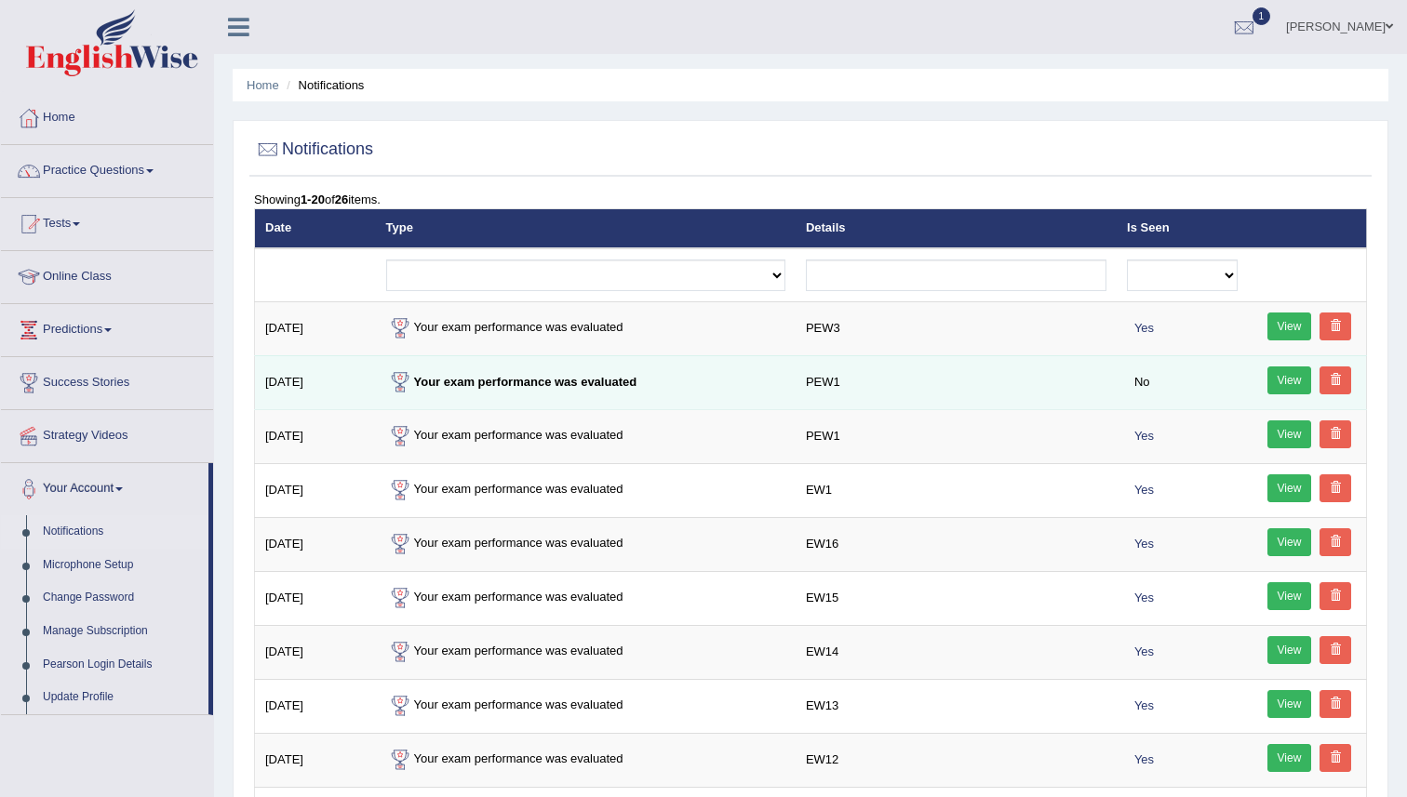
click at [1292, 379] on link "View" at bounding box center [1289, 381] width 45 height 28
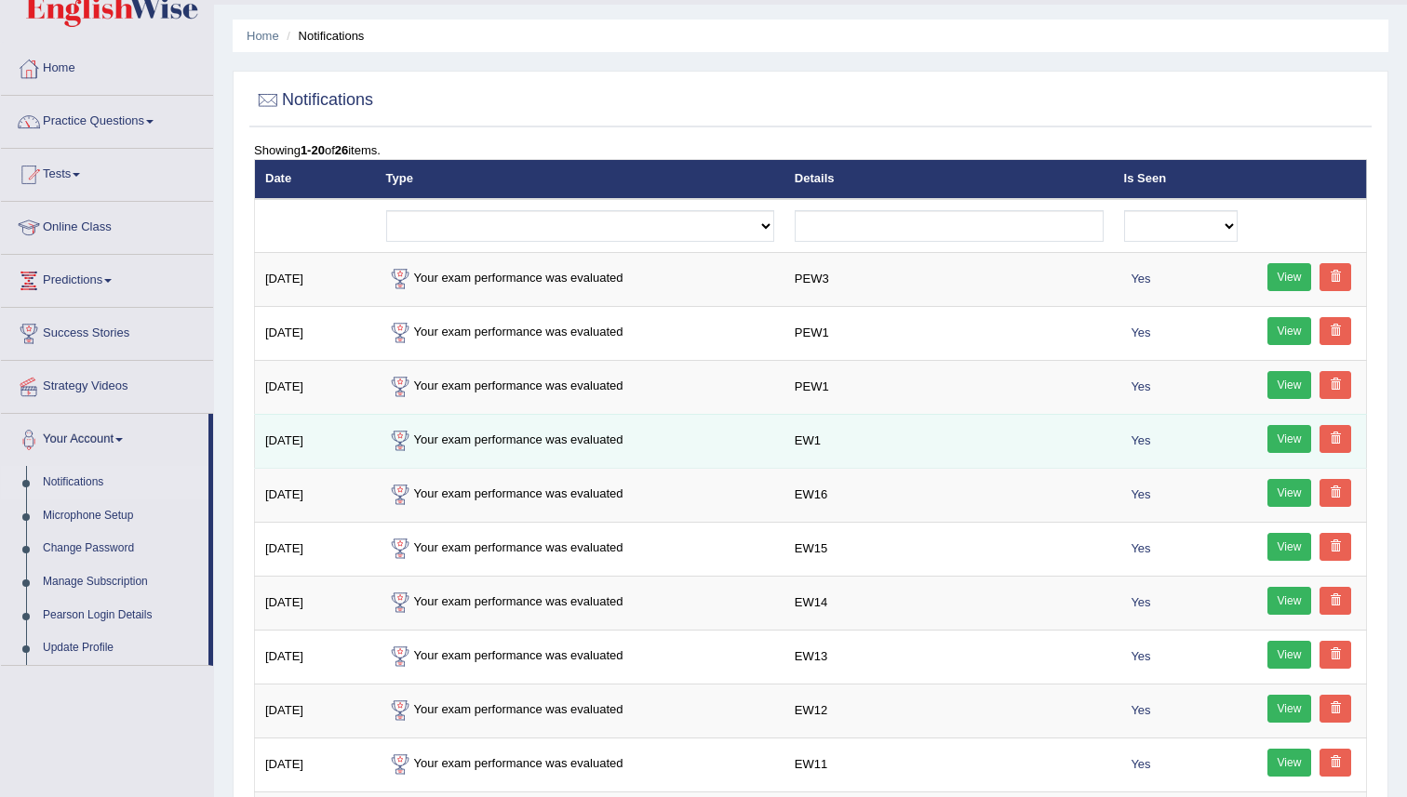
scroll to position [88, 0]
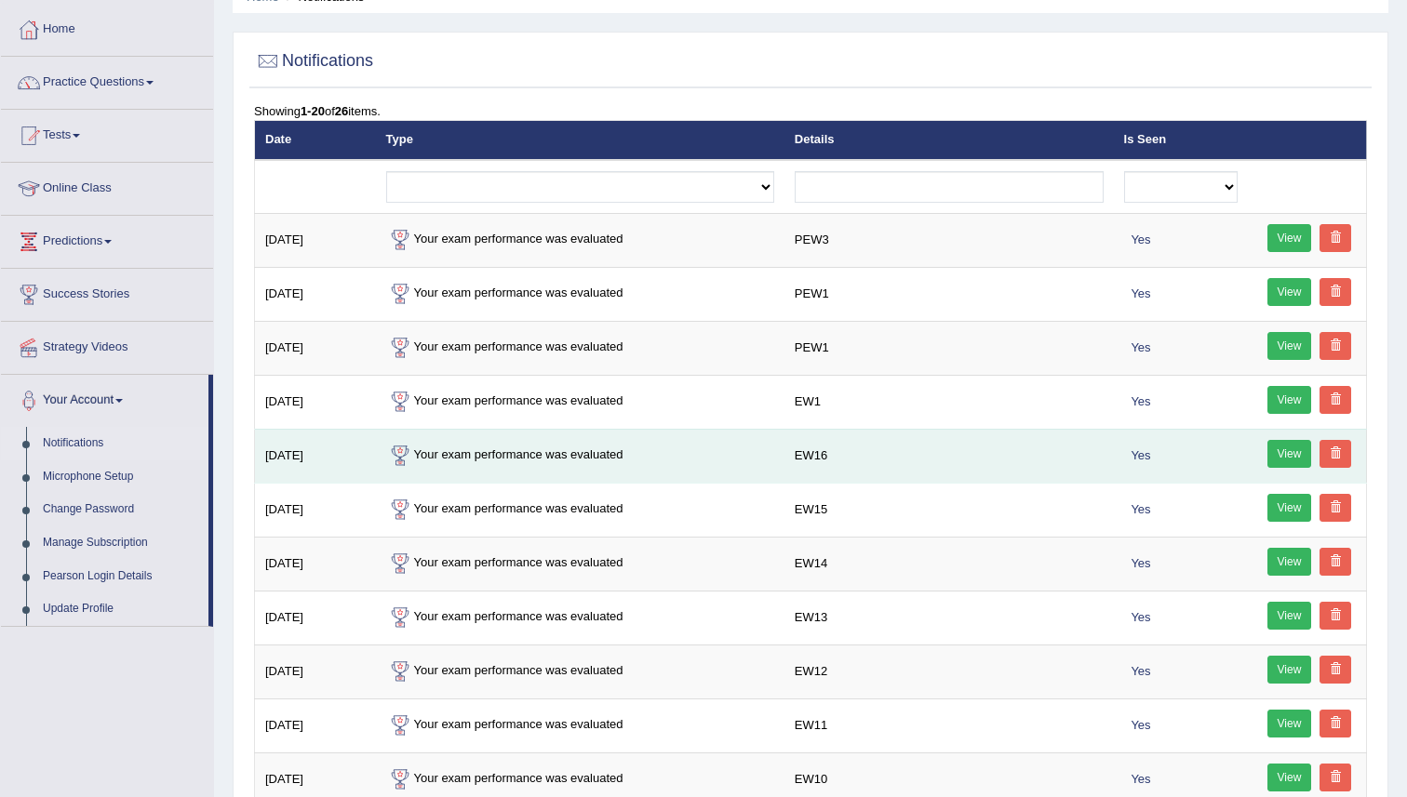
click at [1289, 459] on link "View" at bounding box center [1289, 454] width 45 height 28
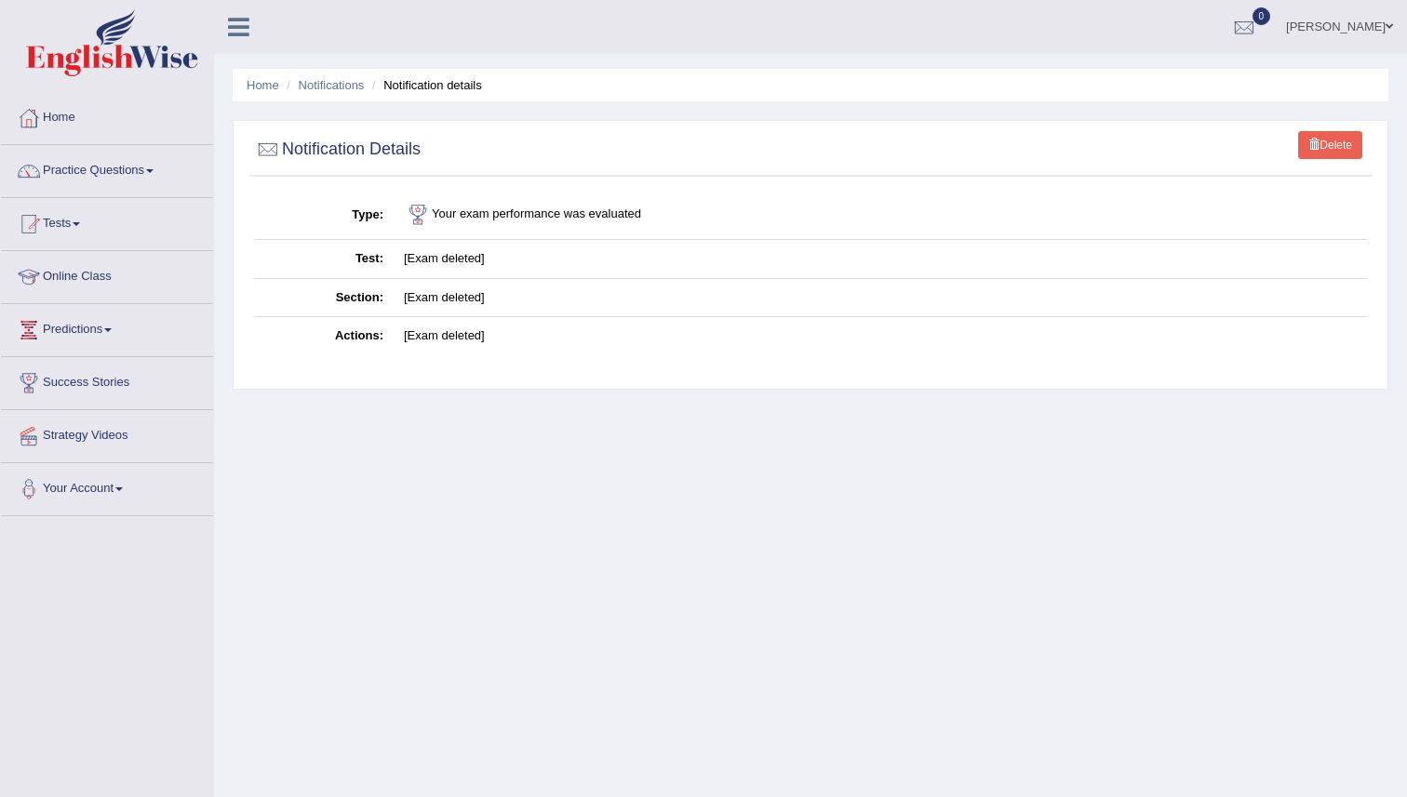
click at [753, 498] on div "Home Notifications Notification details Delete Notification Details Type Your e…" at bounding box center [810, 465] width 1193 height 930
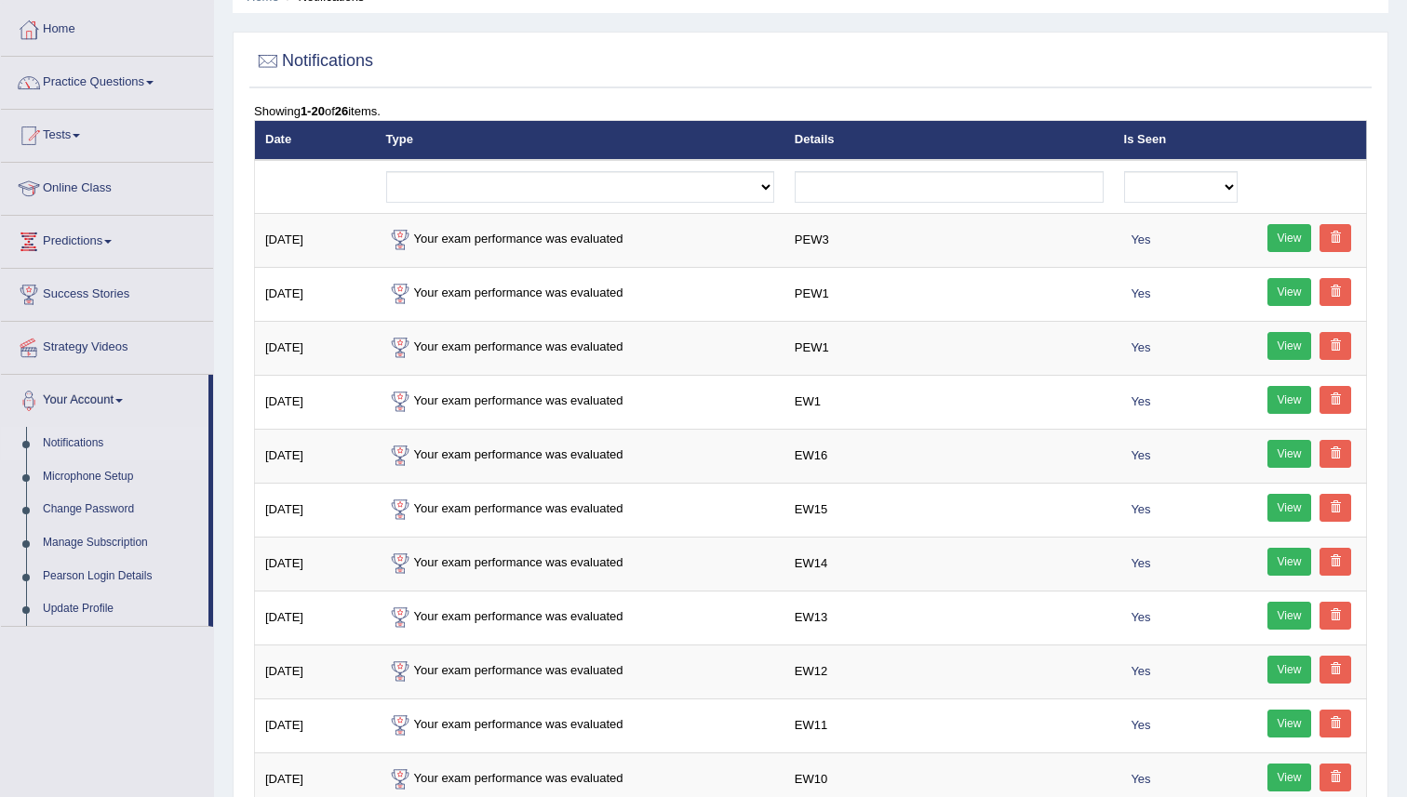
click at [502, 130] on th "Type" at bounding box center [580, 140] width 408 height 39
click at [502, 103] on div "Showing 1-20 of 26 items." at bounding box center [810, 111] width 1113 height 18
click at [501, 103] on div "Showing 1-20 of 26 items." at bounding box center [810, 111] width 1113 height 18
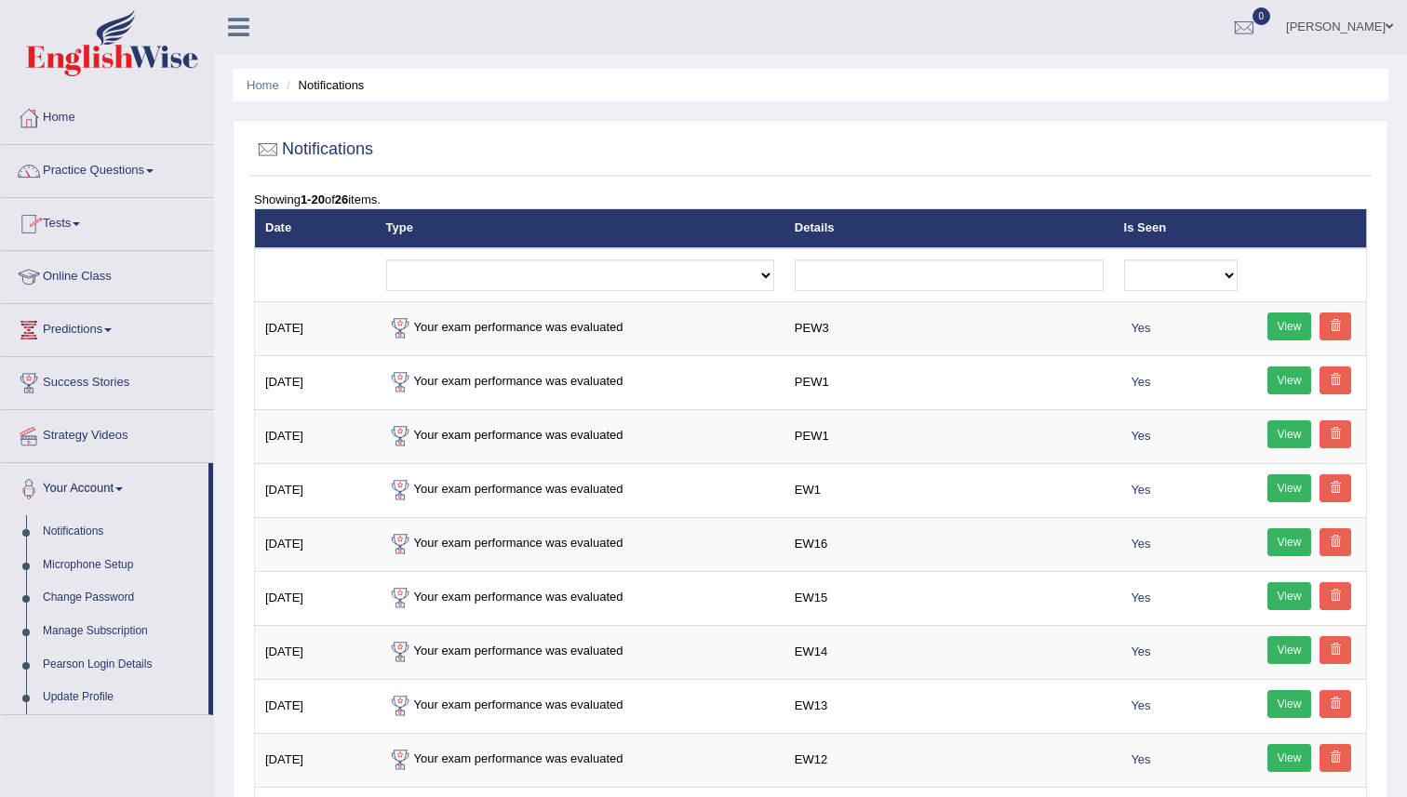
click at [89, 232] on link "Tests" at bounding box center [107, 221] width 212 height 47
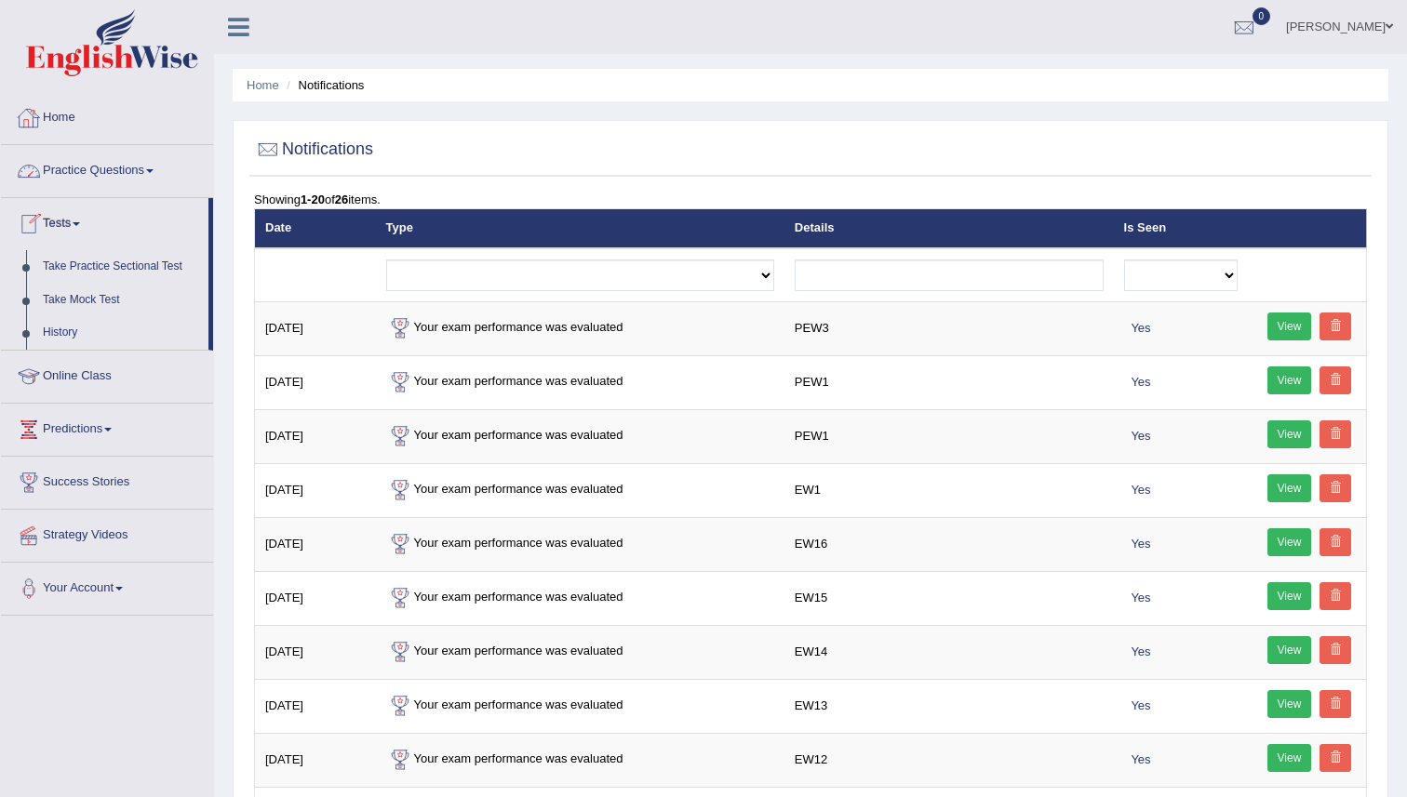
click at [73, 127] on link "Home" at bounding box center [107, 115] width 212 height 47
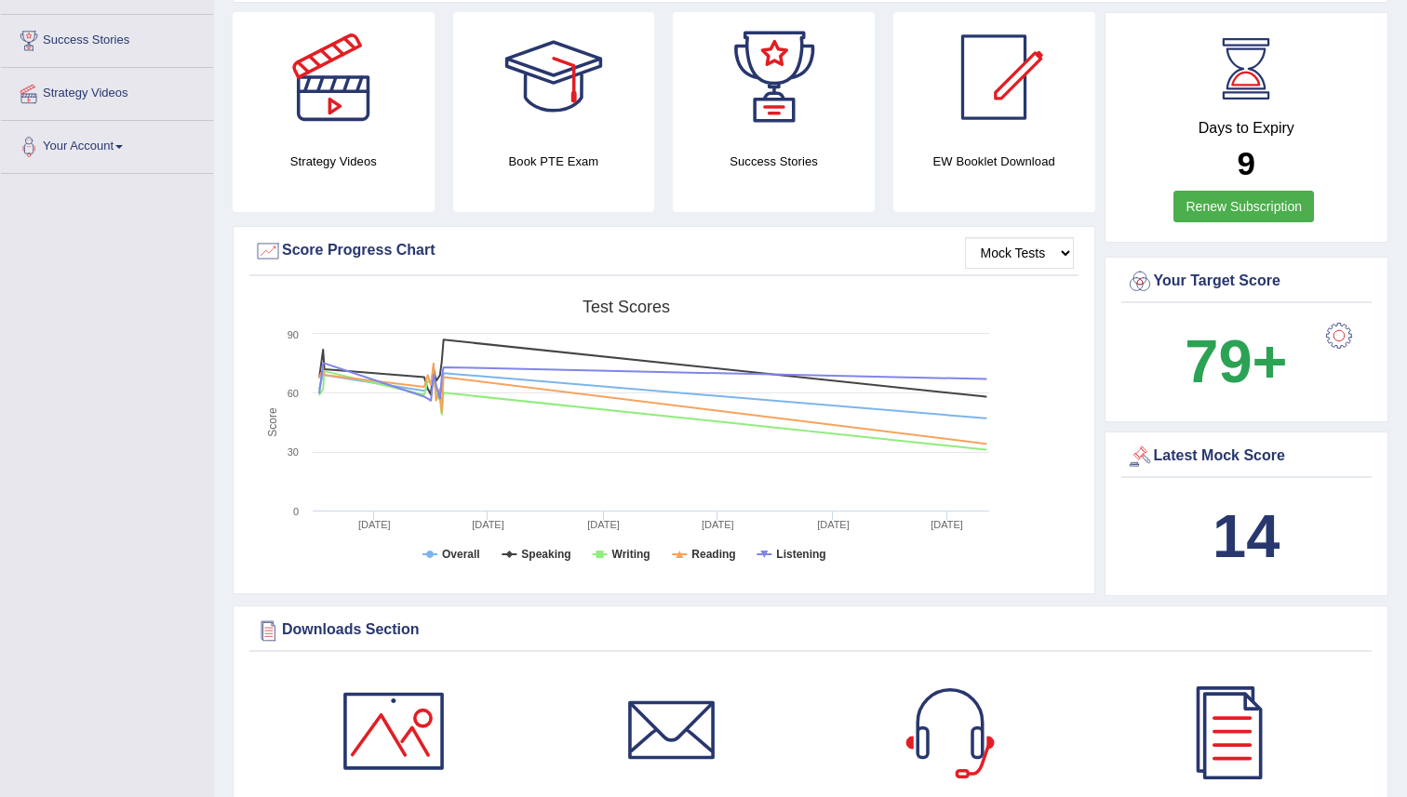
scroll to position [343, 0]
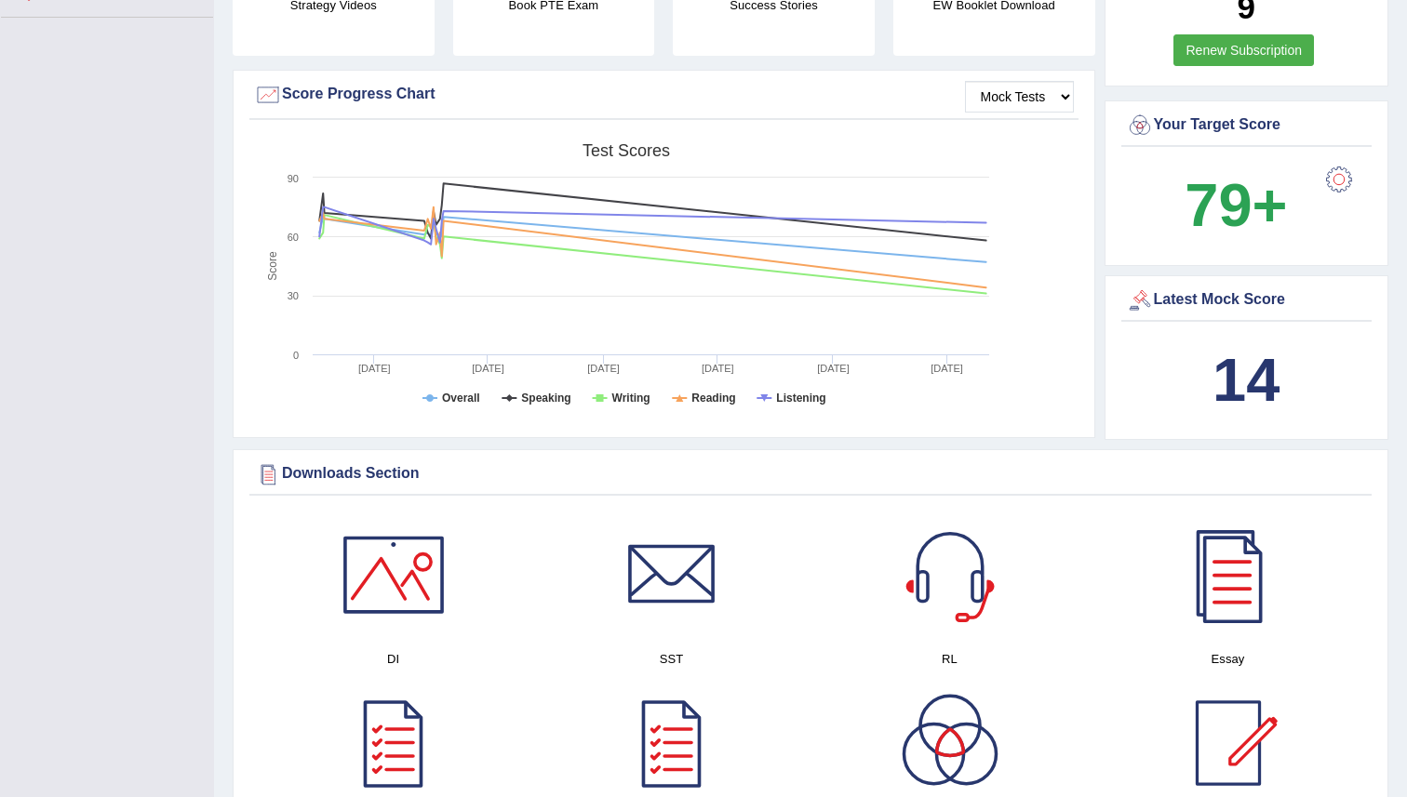
scroll to position [520, 0]
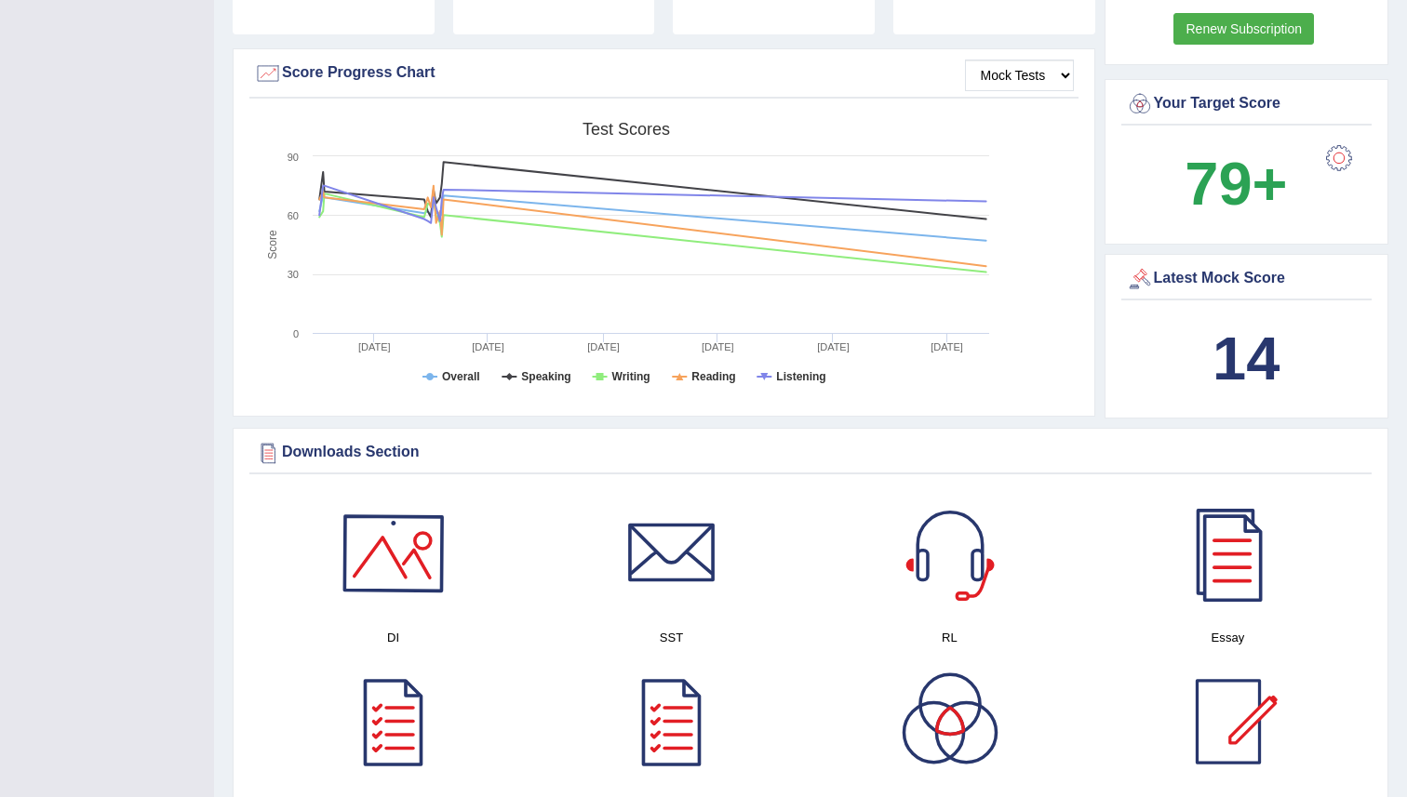
click at [411, 585] on div at bounding box center [393, 553] width 130 height 130
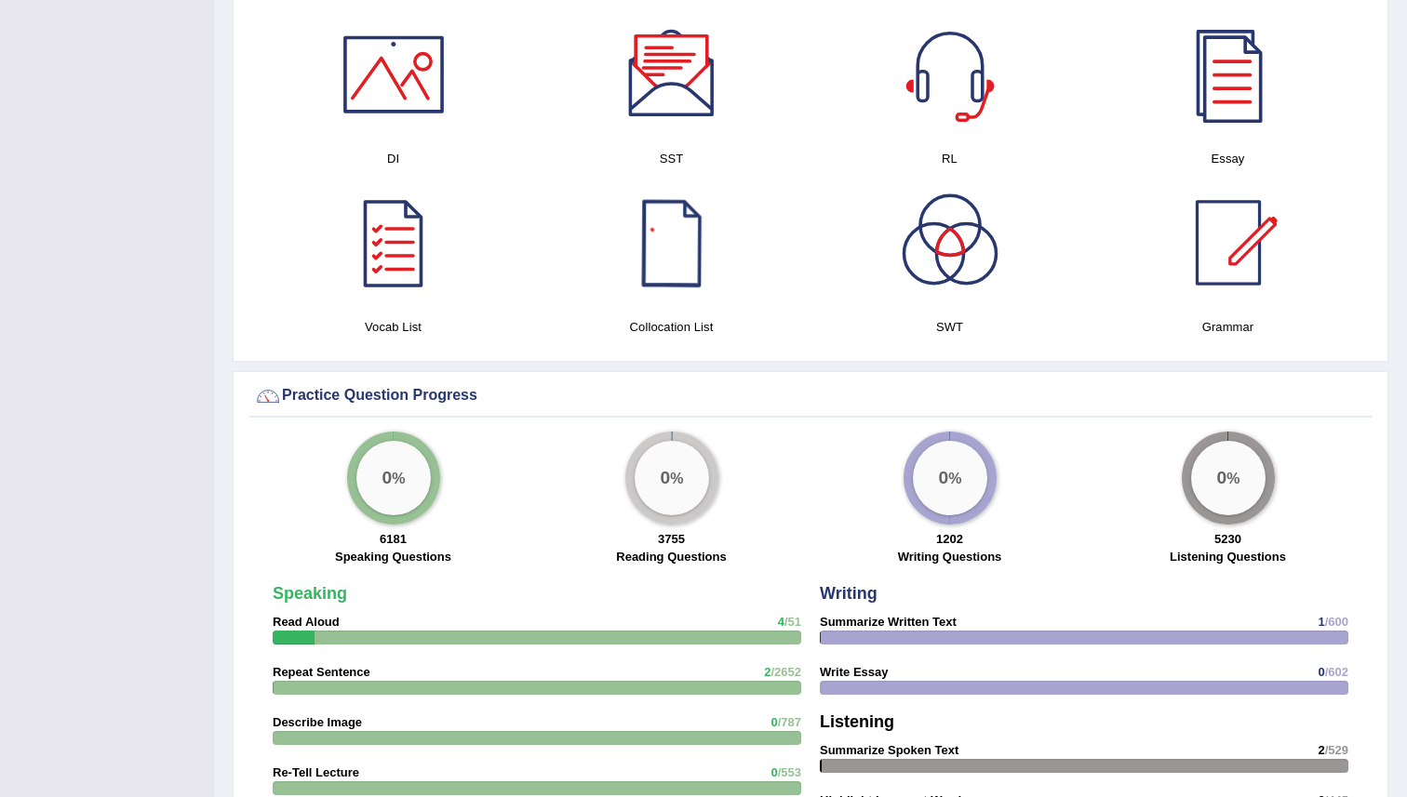
scroll to position [1001, 0]
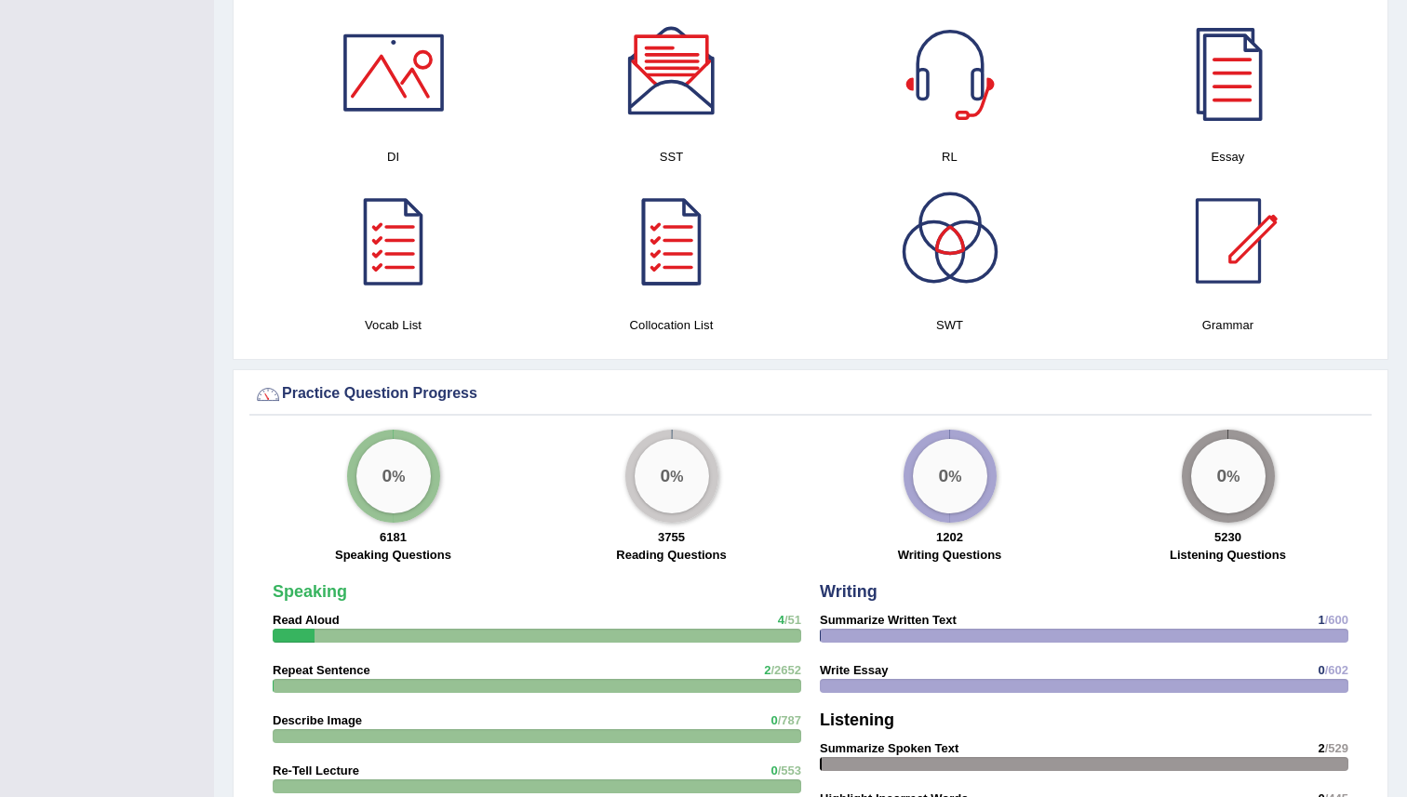
click at [0, 503] on div "Toggle navigation Home Practice Questions Speaking Practice Read Aloud Repeat S…" at bounding box center [703, 428] width 1407 height 2858
click at [300, 463] on div "0 % 6181 Speaking Questions" at bounding box center [393, 499] width 278 height 138
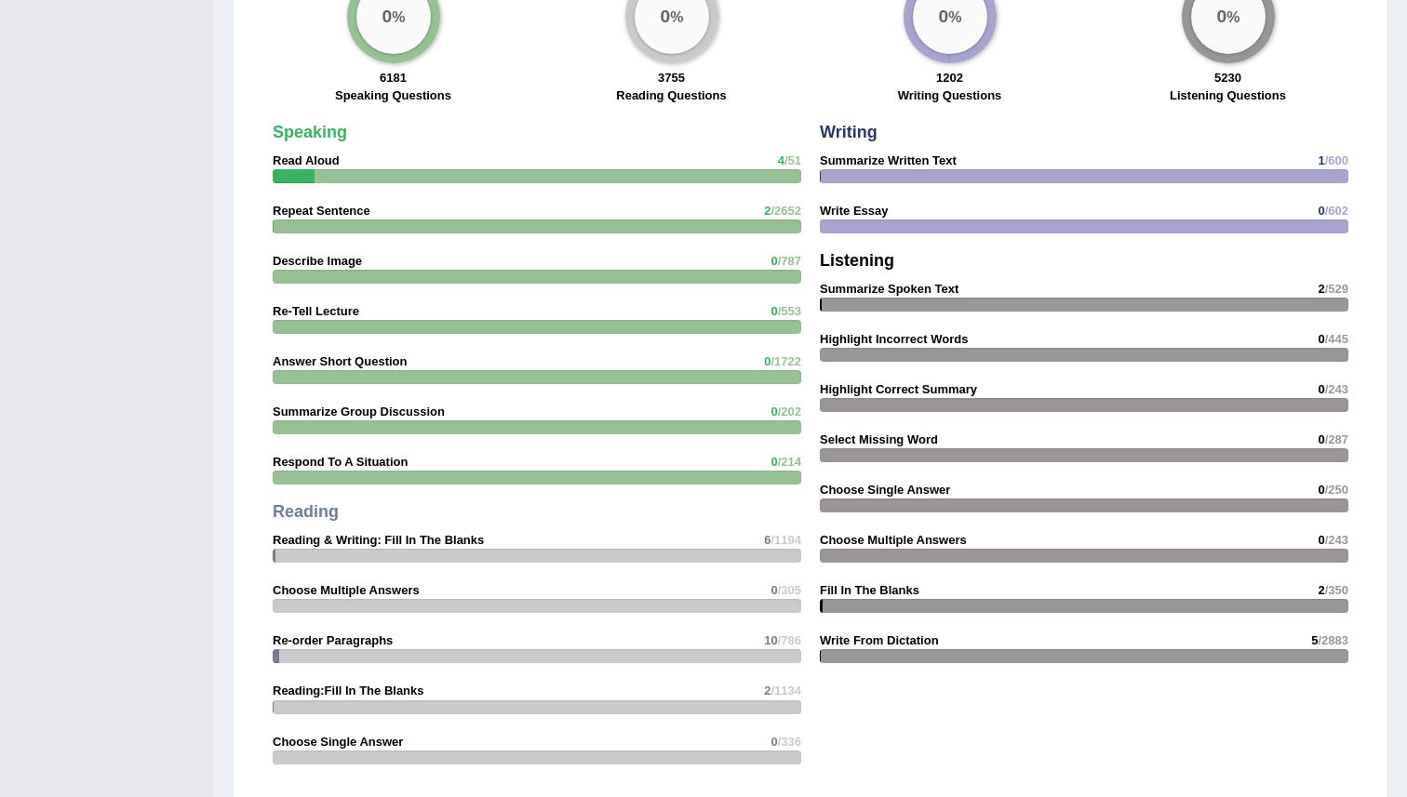
scroll to position [1472, 0]
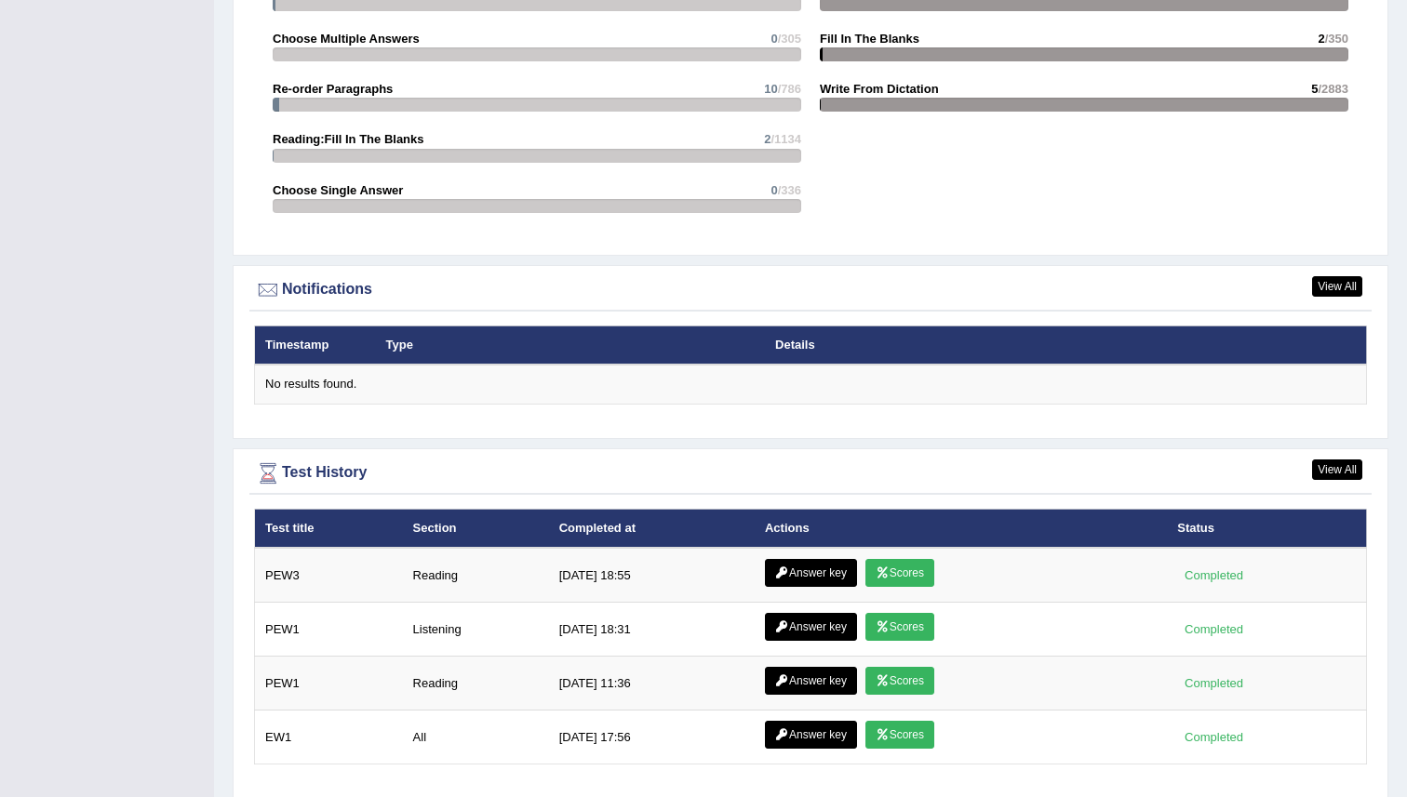
scroll to position [2072, 0]
